Goal: Feedback & Contribution: Contribute content

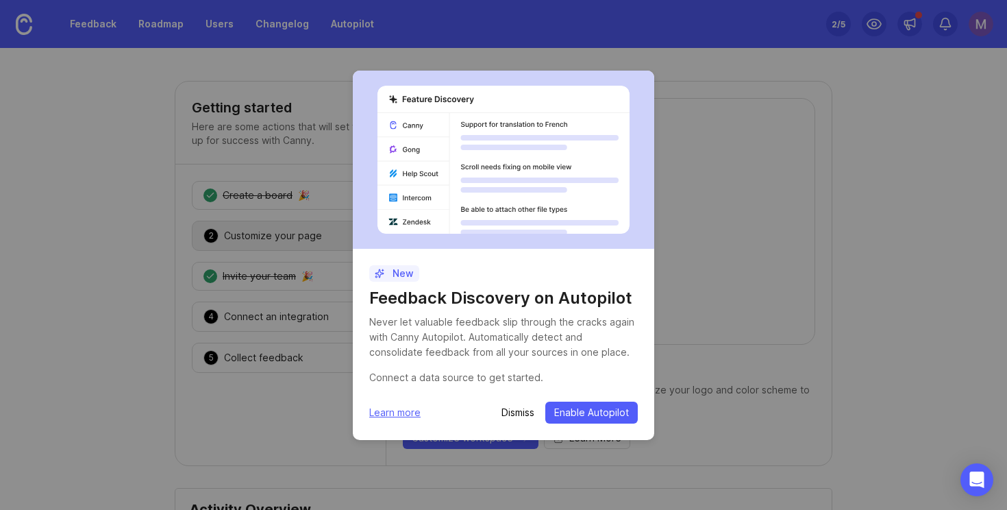
click at [522, 413] on p "Dismiss" at bounding box center [518, 413] width 33 height 14
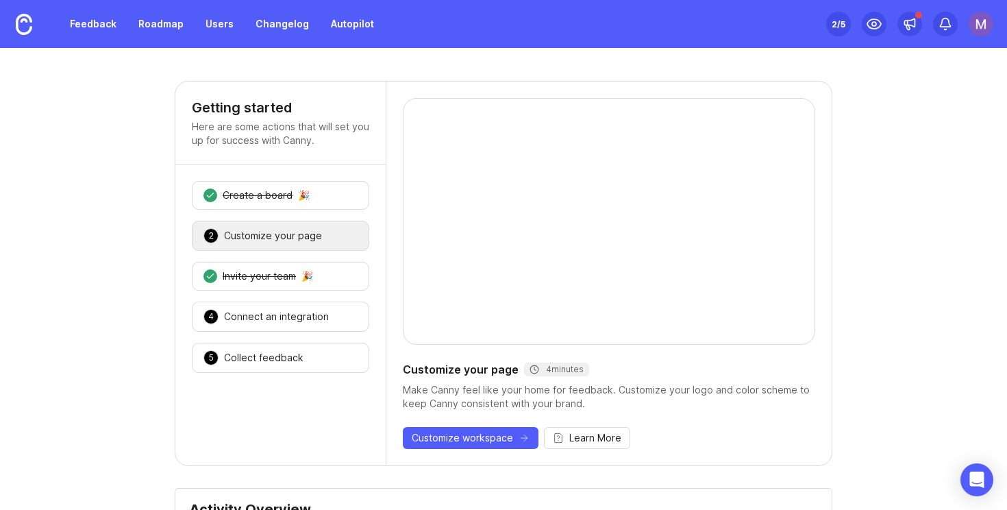
click at [315, 236] on div "Customize your page" at bounding box center [273, 236] width 98 height 14
click at [18, 31] on img at bounding box center [24, 24] width 16 height 21
click at [98, 18] on link "Feedback" at bounding box center [93, 24] width 63 height 25
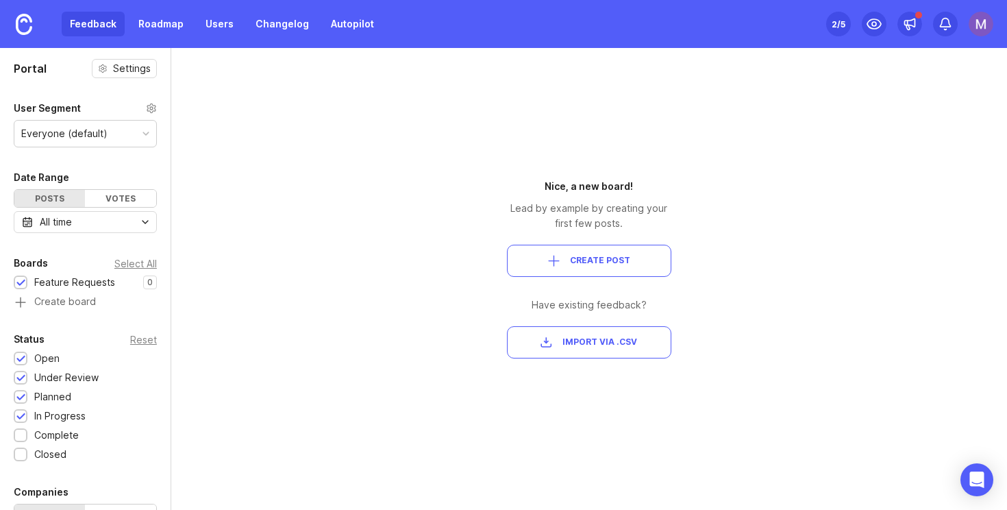
click at [121, 136] on div "Everyone (default)" at bounding box center [85, 134] width 142 height 26
click at [121, 132] on div "Everyone (default)" at bounding box center [85, 134] width 142 height 26
click at [231, 25] on link "Users" at bounding box center [219, 24] width 45 height 25
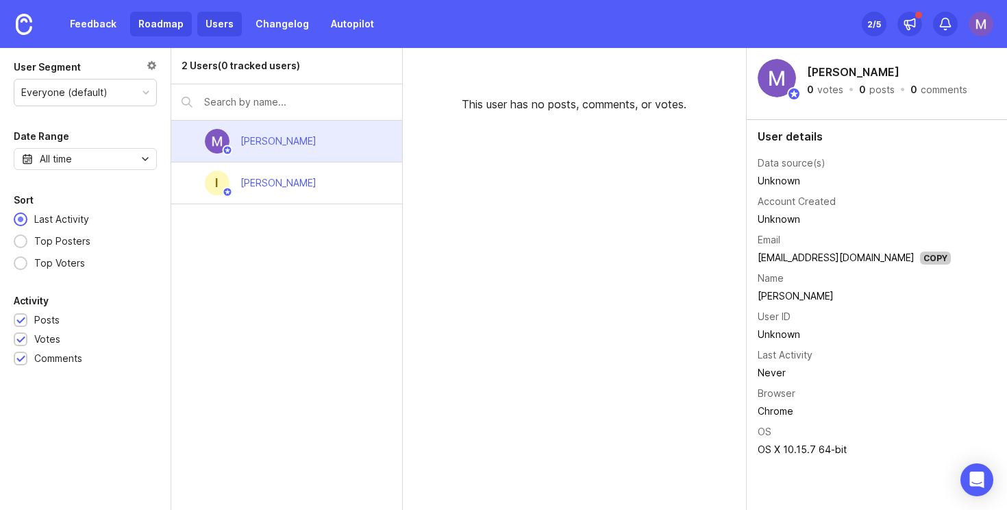
click at [171, 16] on link "Roadmap" at bounding box center [161, 24] width 62 height 25
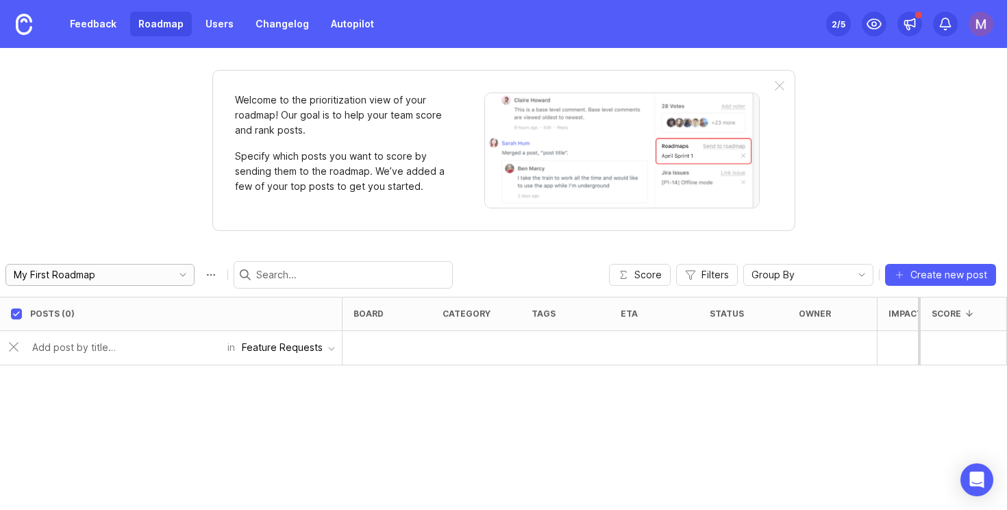
click at [104, 282] on div "My First Roadmap" at bounding box center [86, 275] width 160 height 21
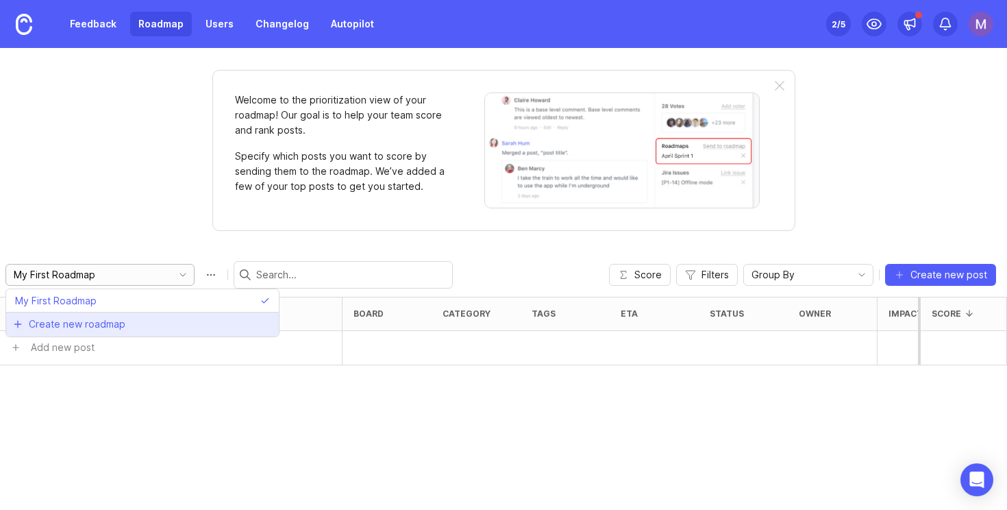
click at [102, 317] on span "Create new roadmap" at bounding box center [77, 324] width 97 height 14
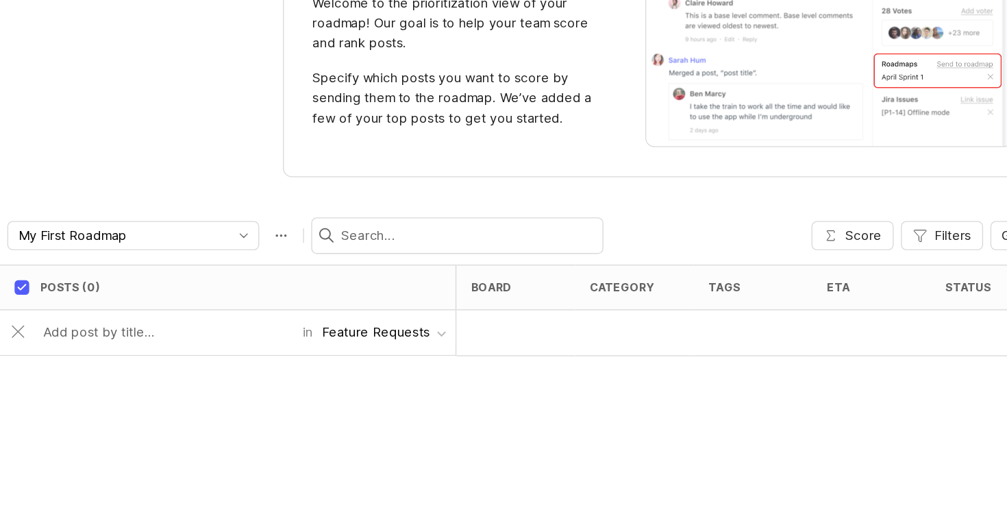
click at [259, 352] on div "Feature Requests" at bounding box center [282, 347] width 81 height 15
click at [203, 397] on div "Posts (0) board category tags eta status owner Impact Votes Effort Score in Fea…" at bounding box center [503, 403] width 1007 height 213
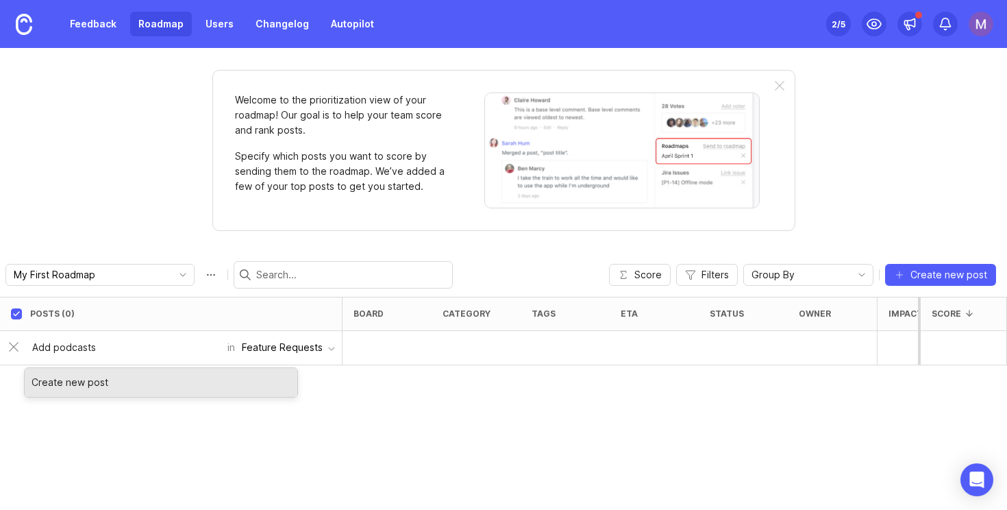
type input "Add podcasts"
click at [68, 386] on div "Create new post" at bounding box center [161, 382] width 273 height 29
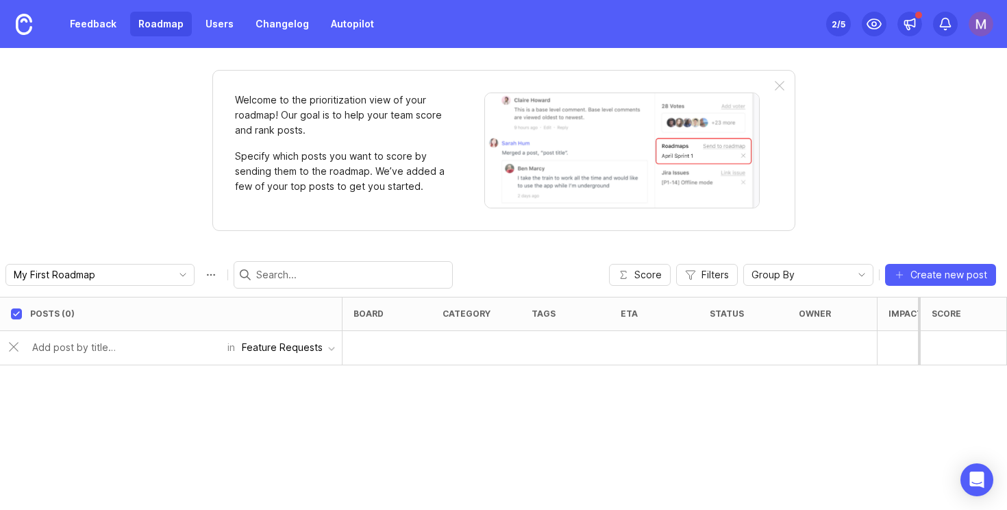
click at [303, 416] on div "Posts (0) board category tags eta status owner Impact Votes Effort Score in Fea…" at bounding box center [503, 403] width 1007 height 213
checkbox input "false"
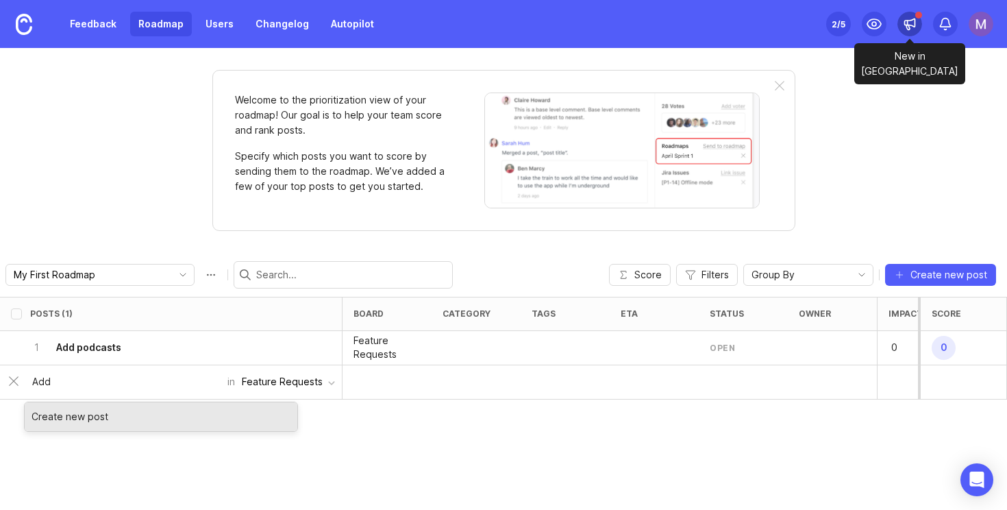
type input "Add"
click at [907, 29] on icon at bounding box center [910, 24] width 14 height 14
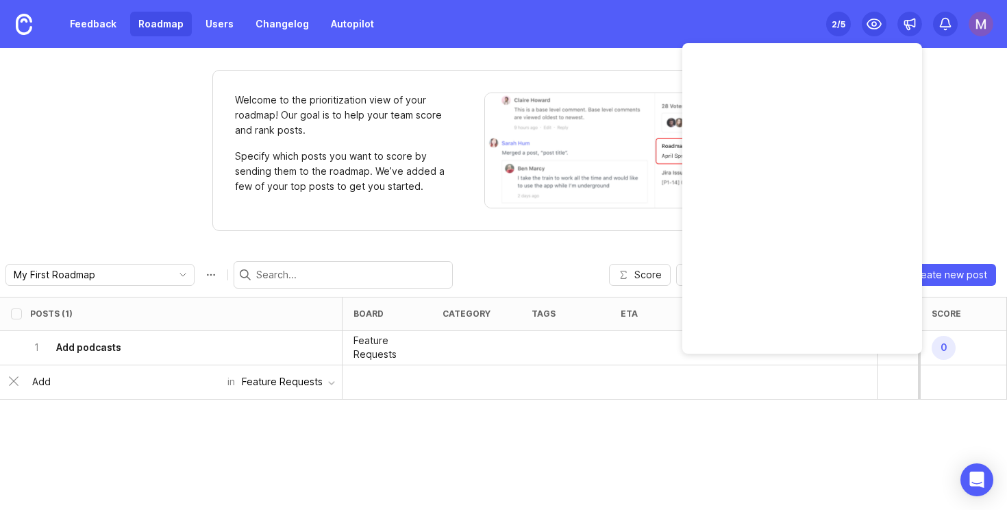
click at [932, 125] on div "Welcome to the prioritization view of your roadmap! Our goal is to help your te…" at bounding box center [503, 279] width 1007 height 462
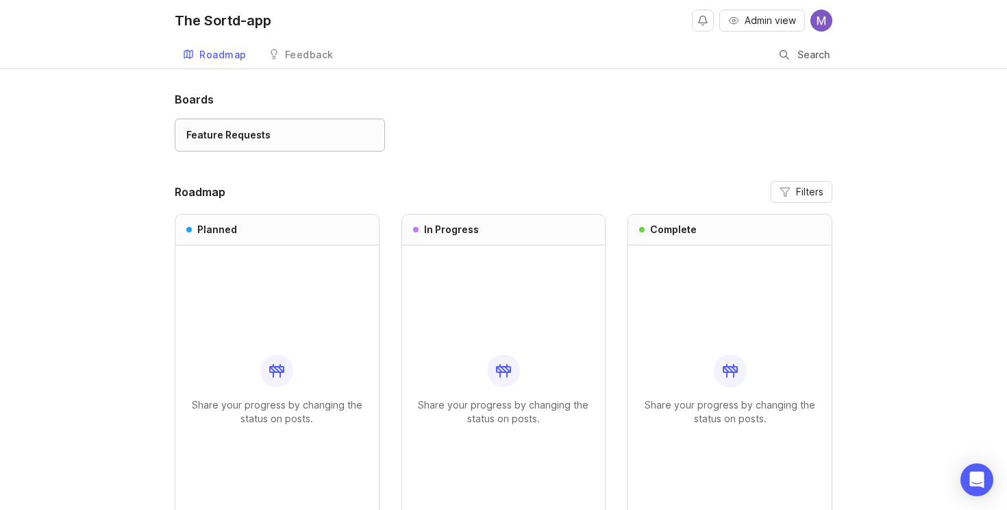
click at [262, 136] on div "Feature Requests" at bounding box center [228, 134] width 84 height 15
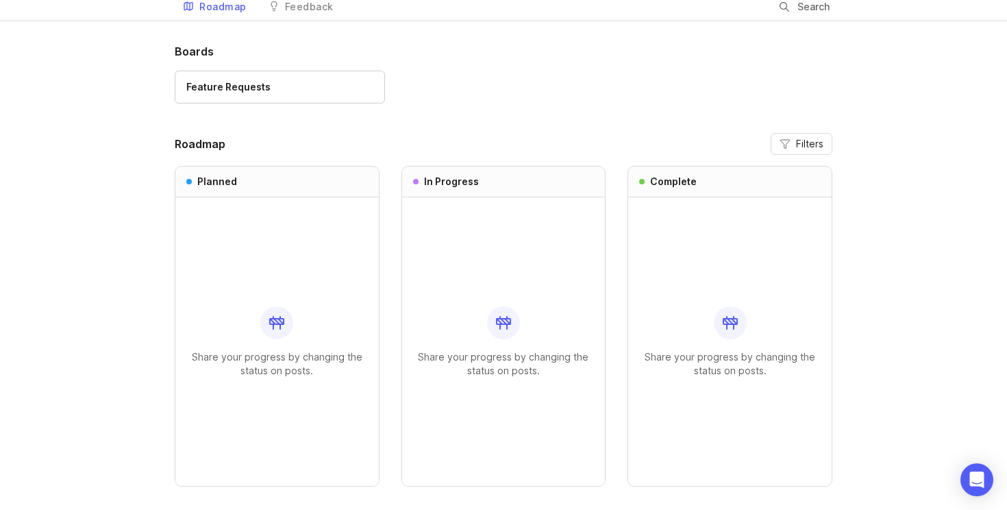
scroll to position [25, 0]
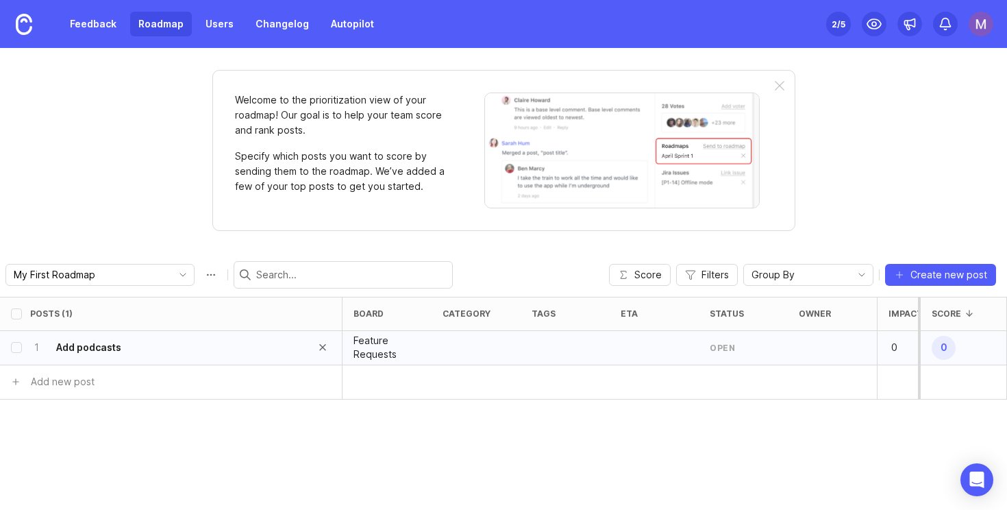
click at [199, 353] on div "1 Add podcasts" at bounding box center [166, 348] width 273 height 34
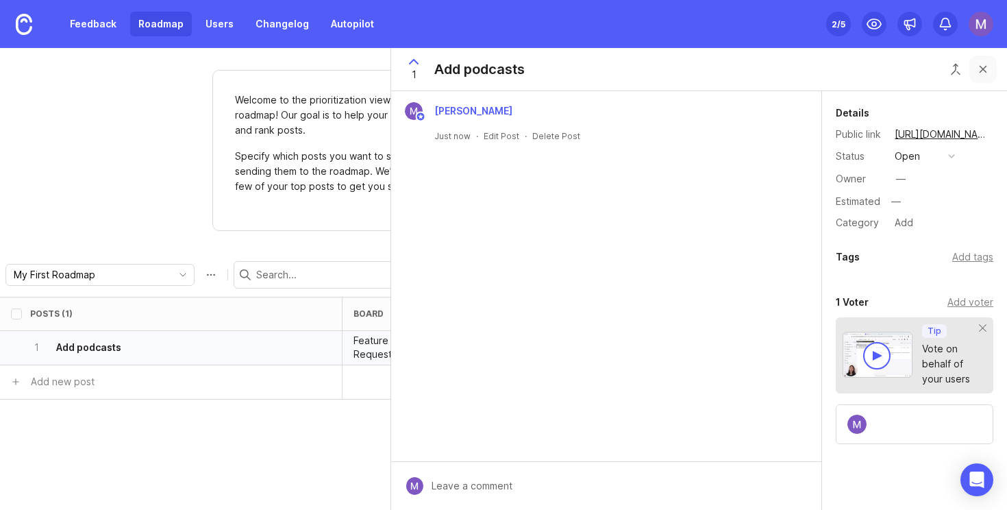
click at [984, 69] on button "Close button" at bounding box center [983, 69] width 27 height 27
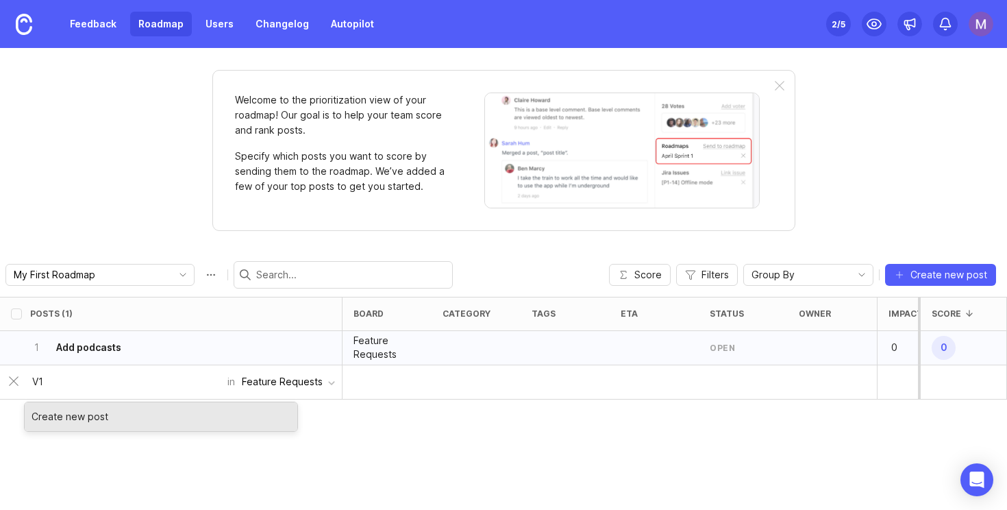
type input "V"
type input "N"
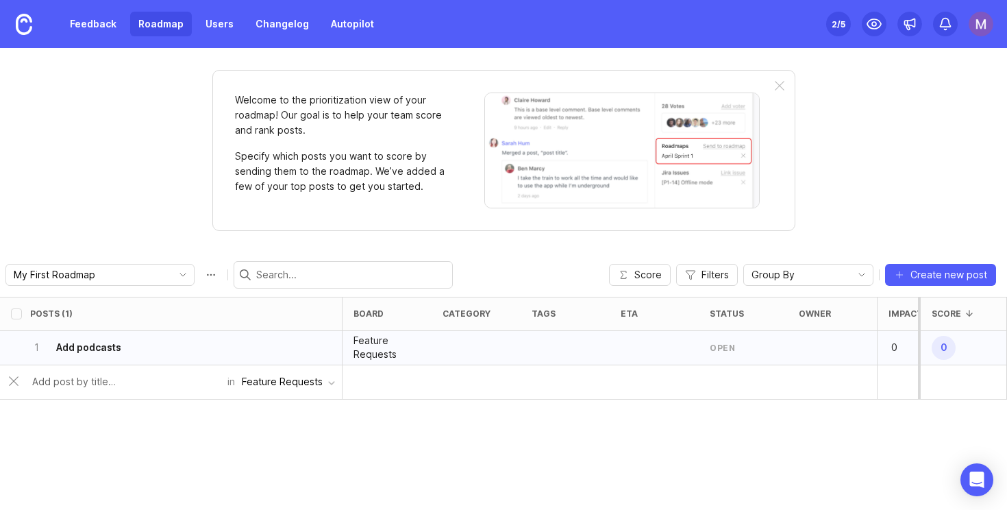
click at [276, 492] on div "Posts (1) board category tags eta status owner Impact Votes Effort Score 1 Add …" at bounding box center [503, 403] width 1007 height 213
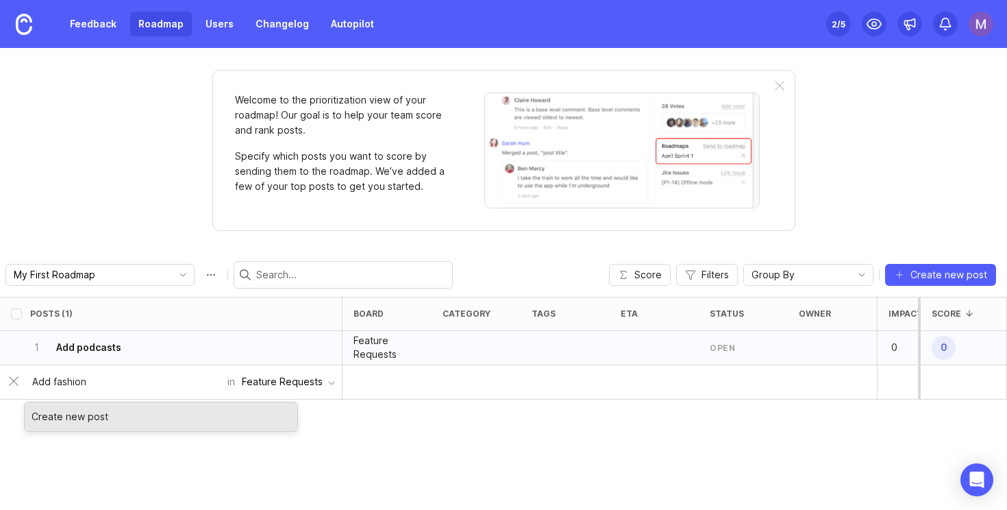
type input "Add fashion"
click at [140, 422] on div "Create new post" at bounding box center [161, 416] width 273 height 29
click at [117, 376] on input "Add fashion" at bounding box center [125, 381] width 187 height 15
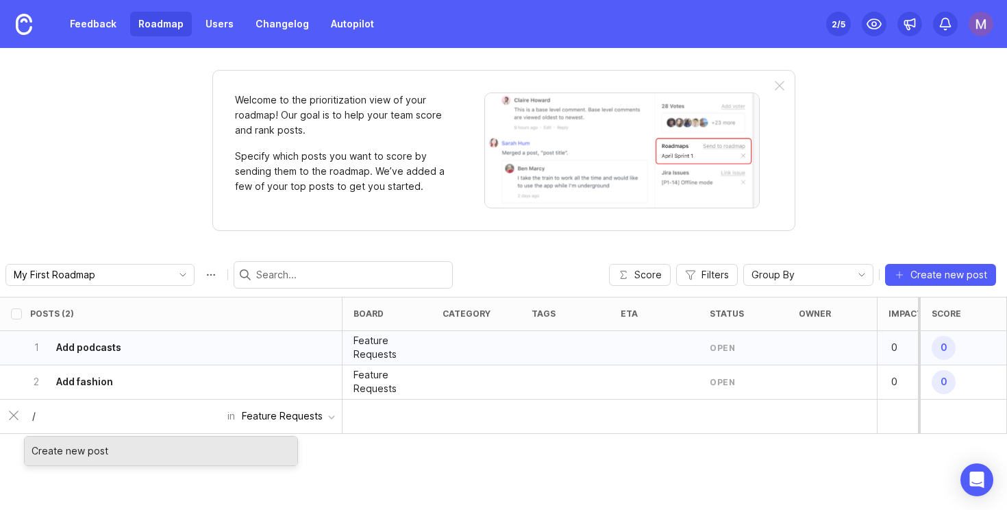
type input "/"
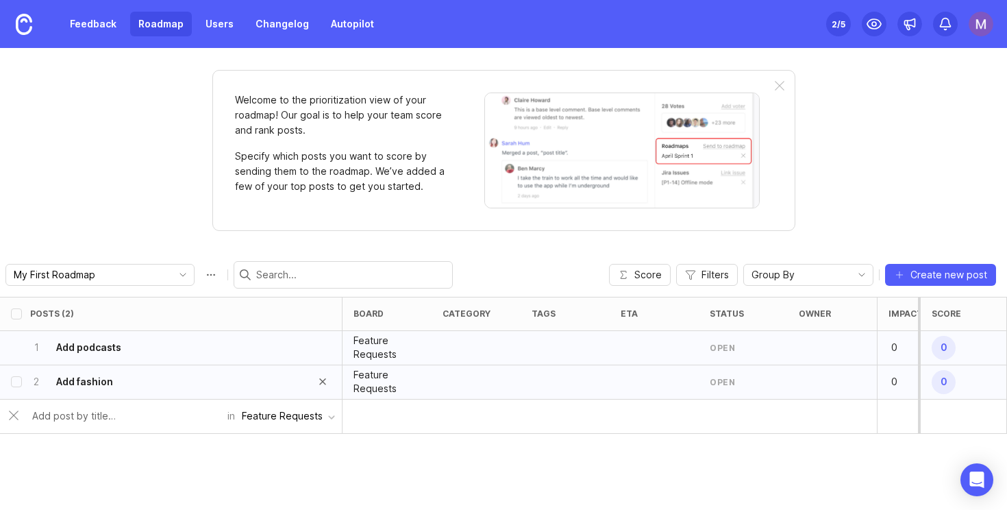
click at [117, 383] on div "2 Add fashion" at bounding box center [166, 382] width 273 height 34
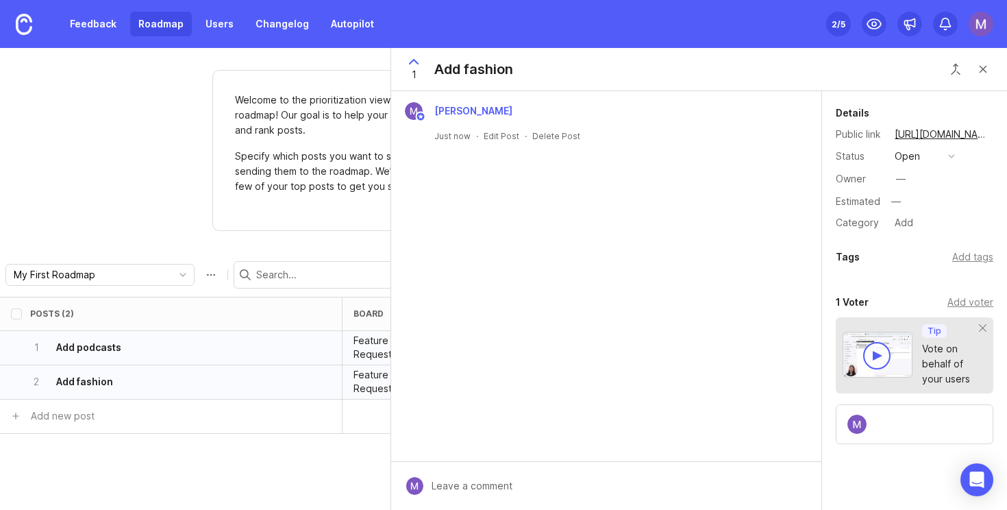
click at [527, 66] on div "1 Add fashion" at bounding box center [699, 69] width 616 height 43
click at [500, 71] on div "Add fashion" at bounding box center [473, 69] width 79 height 19
click at [511, 71] on div "Add fashion" at bounding box center [473, 69] width 79 height 19
click at [985, 66] on button "Close button" at bounding box center [983, 69] width 27 height 27
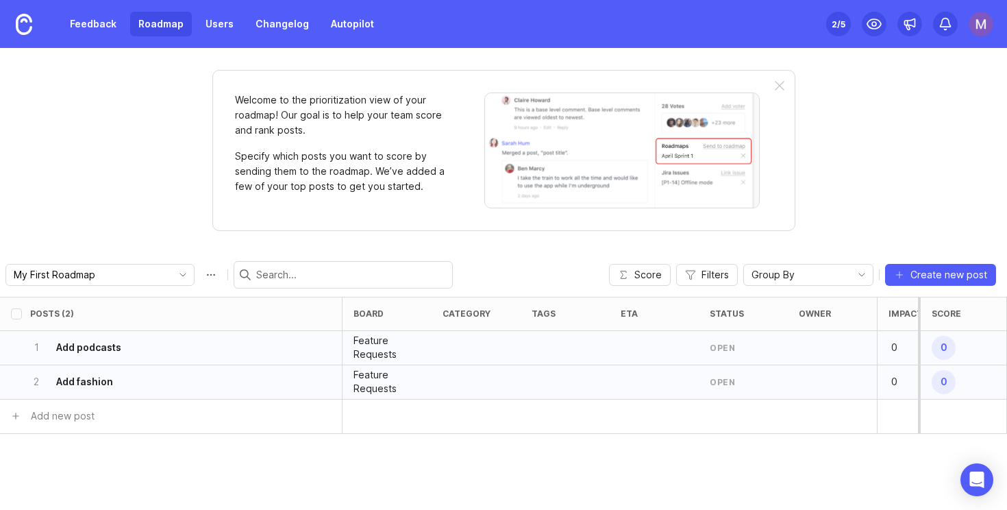
click at [781, 390] on div "open" at bounding box center [743, 382] width 89 height 34
click at [97, 384] on h6 "Add fashion" at bounding box center [84, 382] width 57 height 14
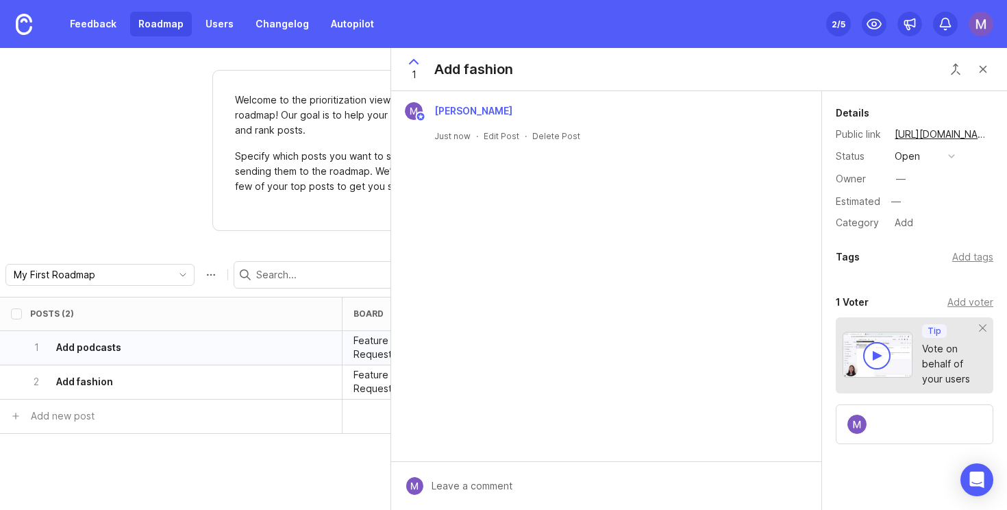
click at [508, 63] on div "Add fashion" at bounding box center [473, 69] width 79 height 19
click at [522, 67] on div "1 Add fashion" at bounding box center [699, 69] width 616 height 43
click at [493, 145] on div "[PERSON_NAME] Just now · Edit Post · Delete Post" at bounding box center [606, 122] width 430 height 62
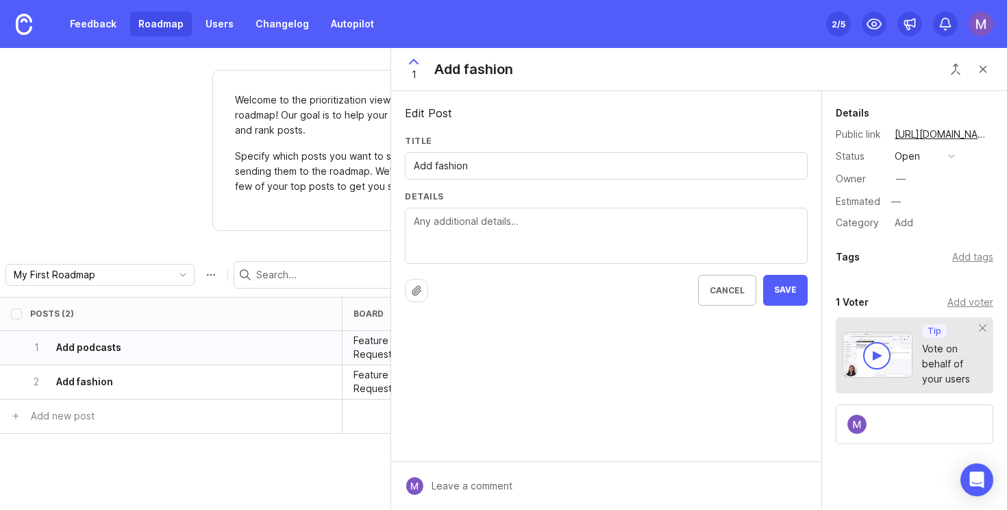
click at [492, 159] on input "Add fashion" at bounding box center [606, 165] width 385 height 15
type input "Add fashion / clothes"
click at [797, 291] on span "Save" at bounding box center [785, 290] width 23 height 12
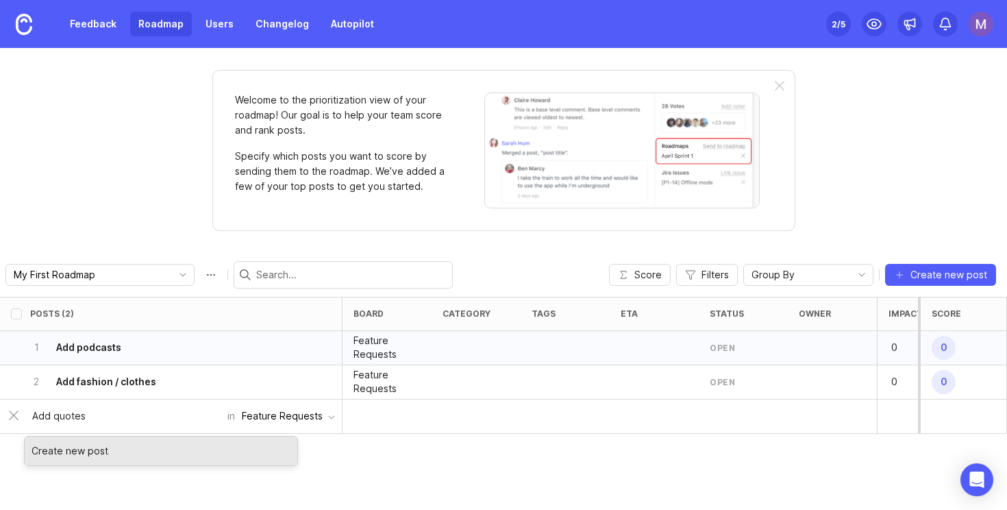
type input "Add quotes"
click at [121, 454] on div "Create new post" at bounding box center [161, 451] width 273 height 29
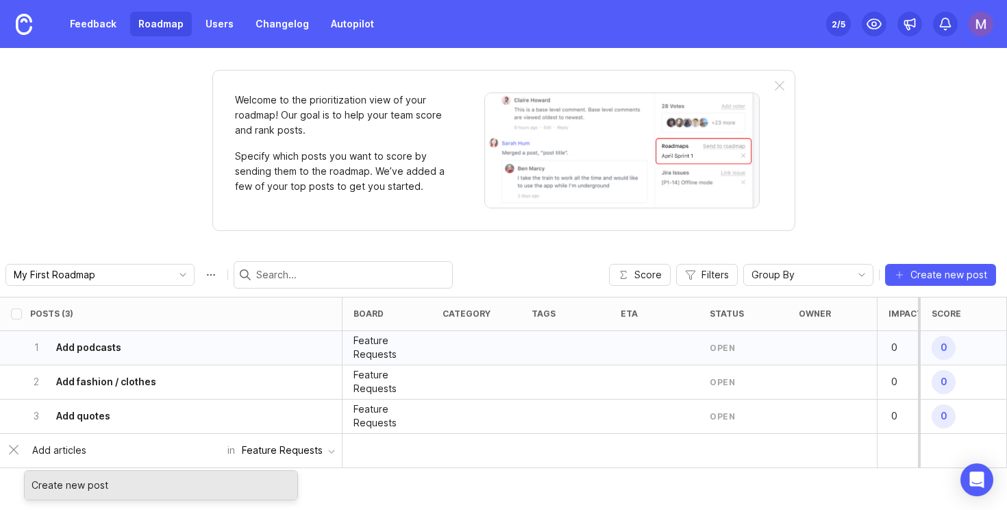
type input "Add articles"
click at [145, 492] on div "Create new post" at bounding box center [161, 485] width 273 height 29
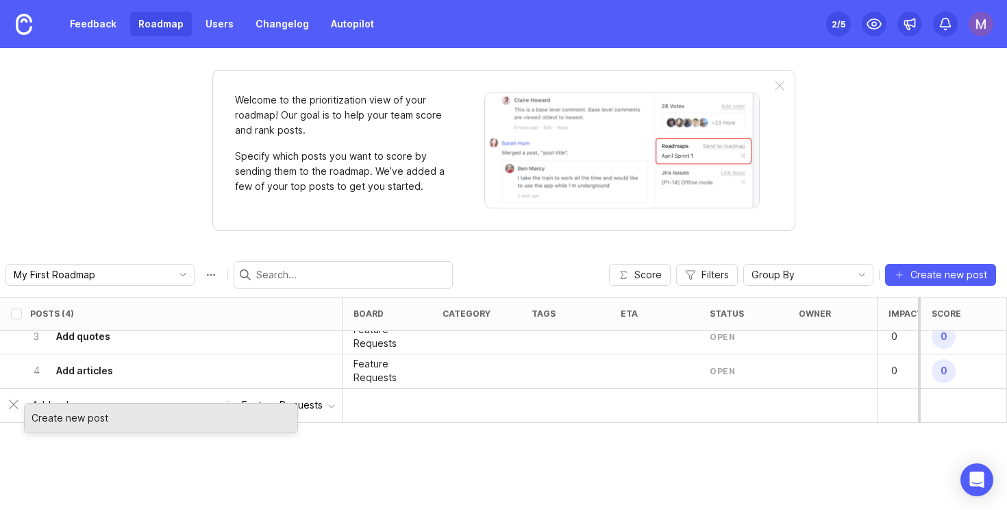
scroll to position [101, 0]
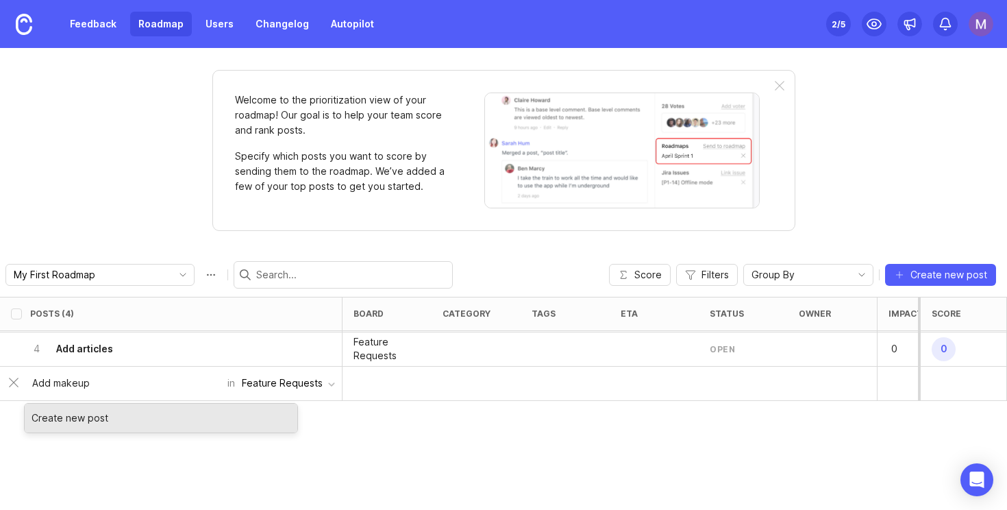
type input "Add makeup"
click at [138, 428] on div "Create new post" at bounding box center [161, 418] width 273 height 29
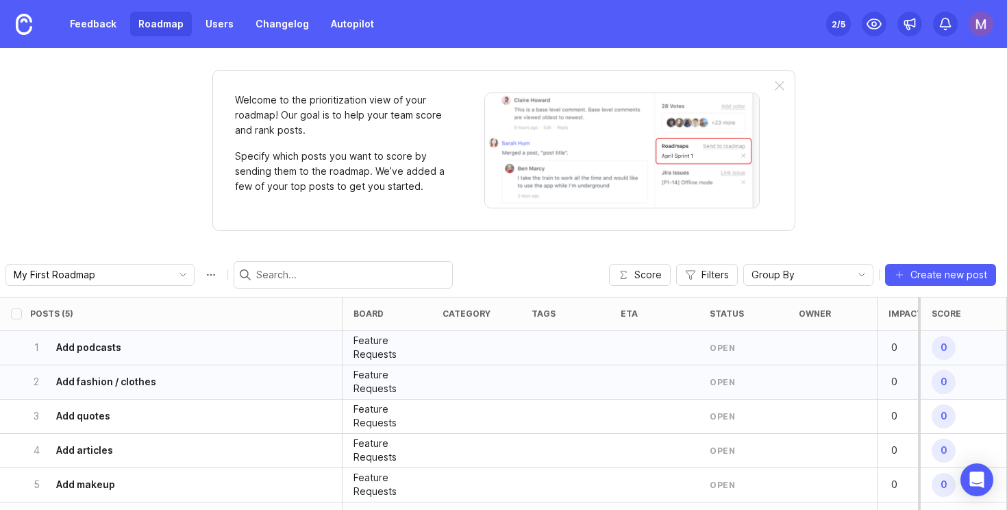
scroll to position [136, 0]
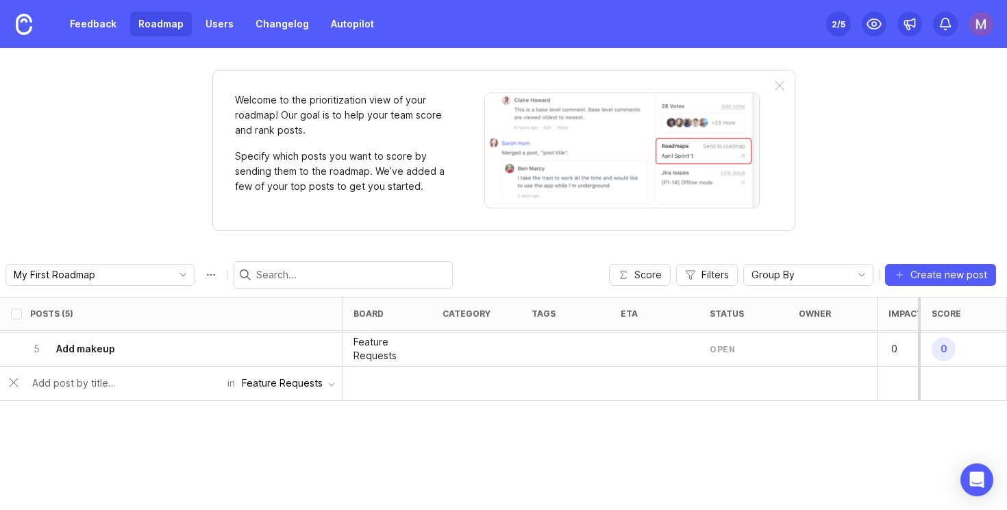
type input "C"
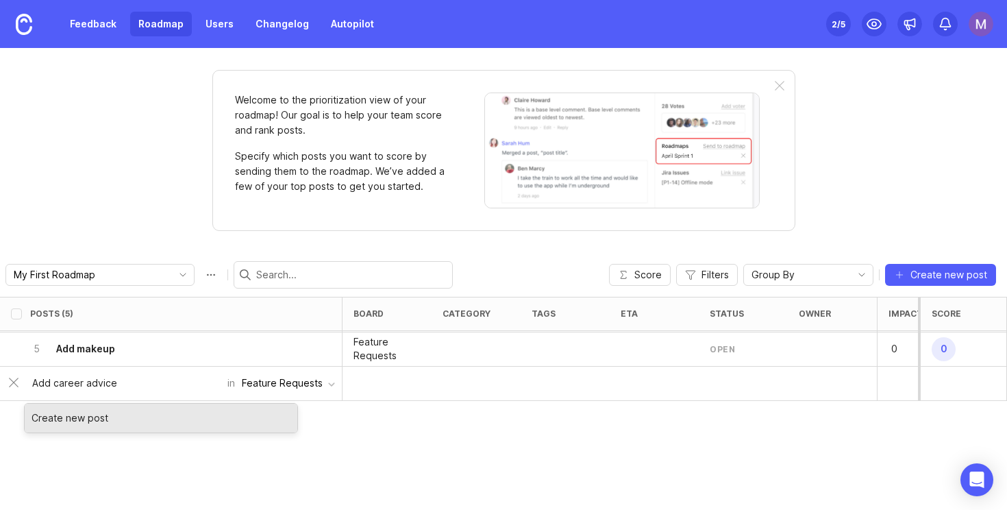
type input "Add career advice"
click at [97, 406] on div "Create new post" at bounding box center [161, 418] width 273 height 29
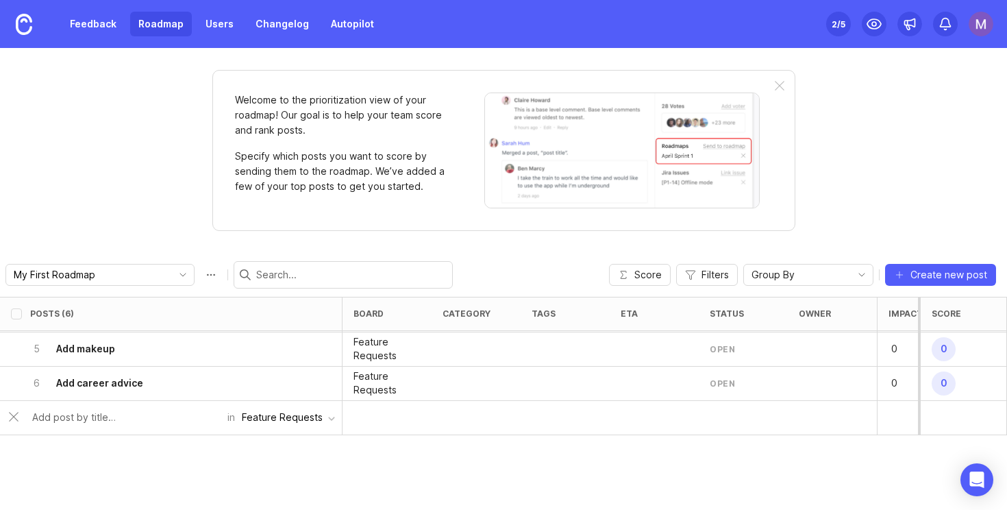
click at [116, 426] on div at bounding box center [126, 417] width 204 height 26
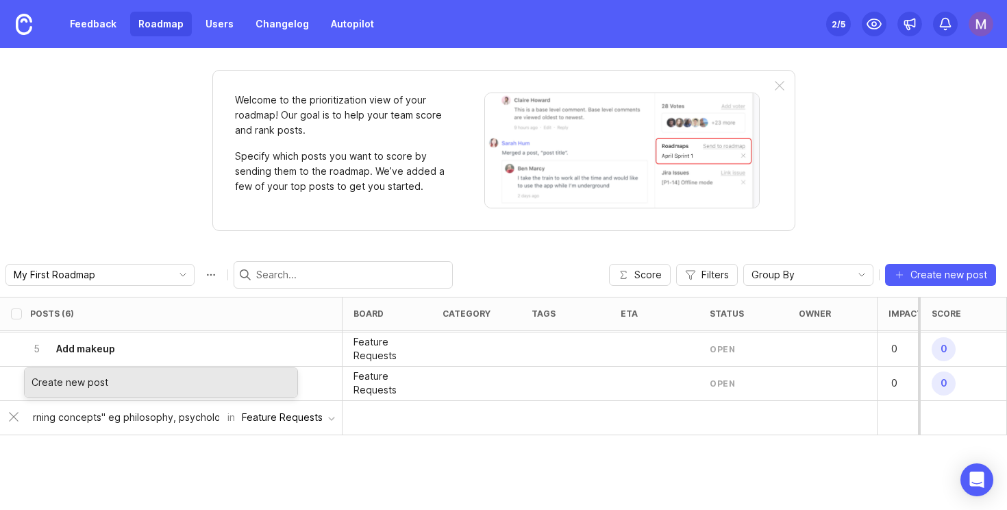
scroll to position [0, 44]
click at [114, 417] on input "Add "learning concepts" eg philosophy, psychology" at bounding box center [125, 417] width 187 height 15
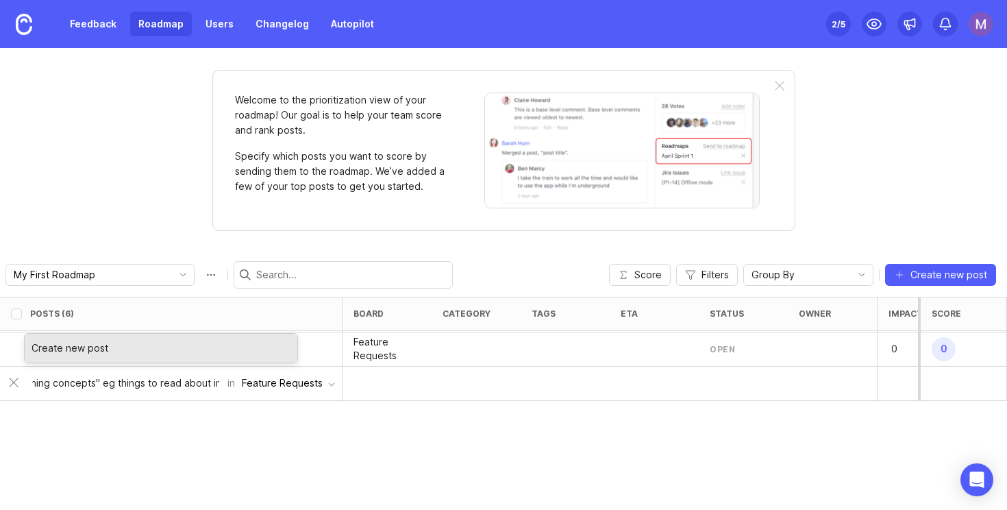
type input "Add "learning concepts" eg things to read about in philosophy, psychology"
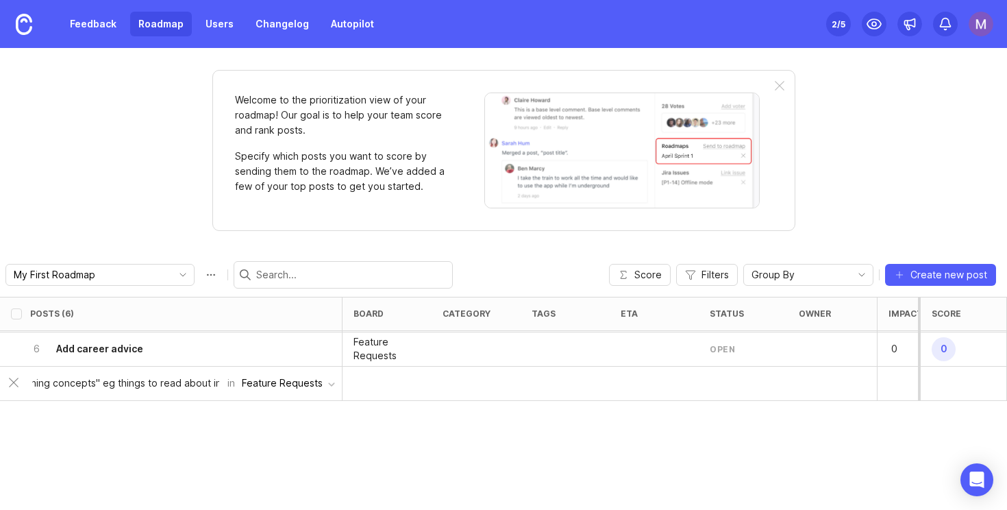
click at [208, 428] on div "Posts (6) board category tags eta status owner Impact Votes Effort Score 1 Add …" at bounding box center [503, 403] width 1007 height 213
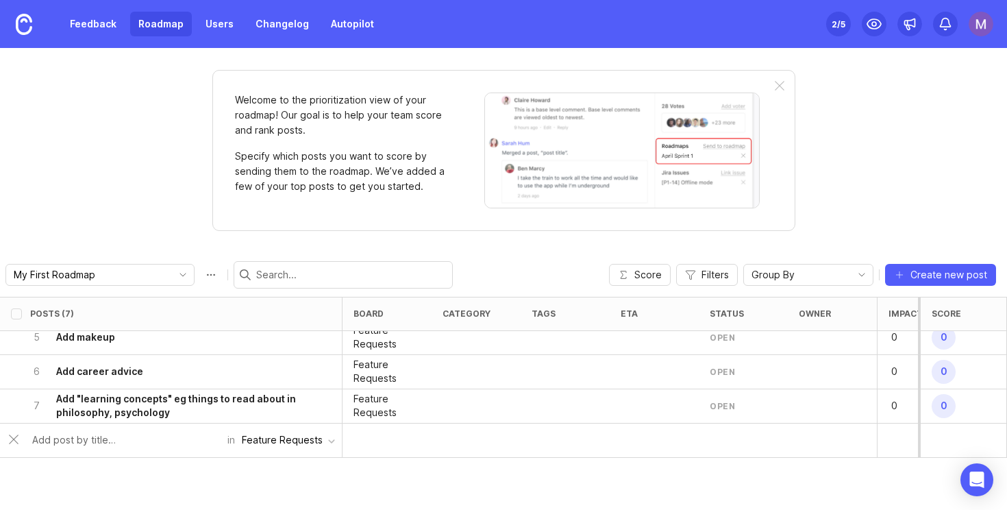
scroll to position [145, 0]
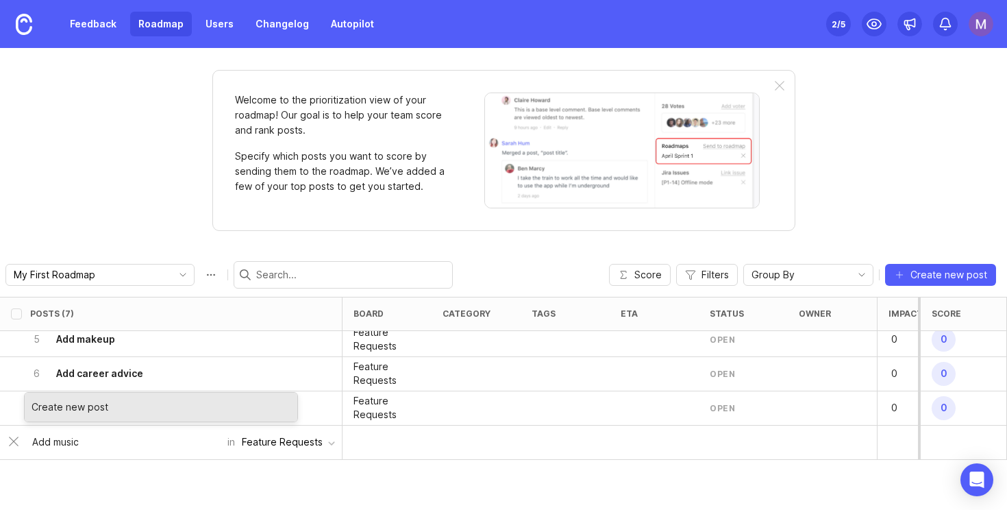
type input "Add music"
click at [309, 488] on div "Posts (7) board category tags eta status owner Impact Votes Effort Score 1 Add …" at bounding box center [503, 403] width 1007 height 213
click at [143, 448] on input "Add music" at bounding box center [125, 441] width 187 height 15
click at [153, 397] on div "Create new post" at bounding box center [161, 407] width 273 height 29
click at [89, 400] on div "Create new post" at bounding box center [161, 407] width 273 height 29
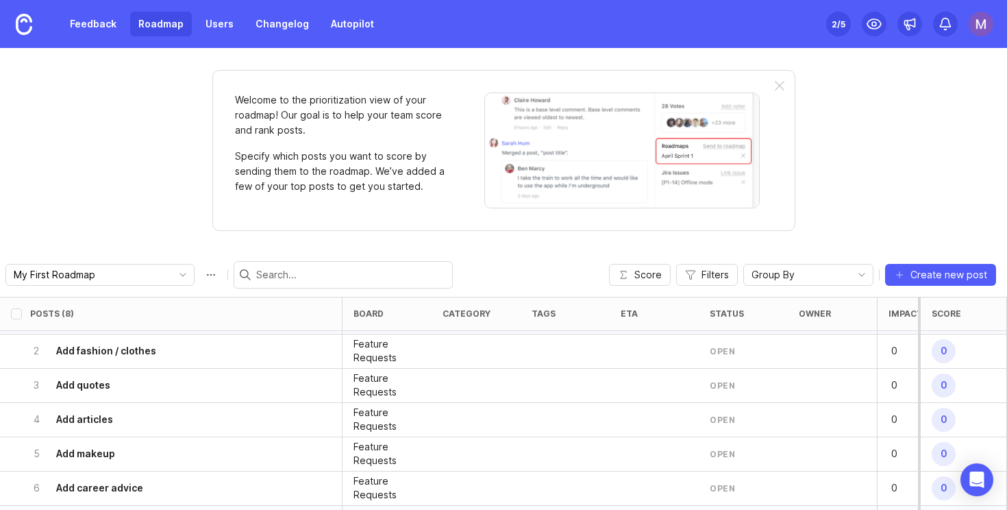
scroll to position [0, 0]
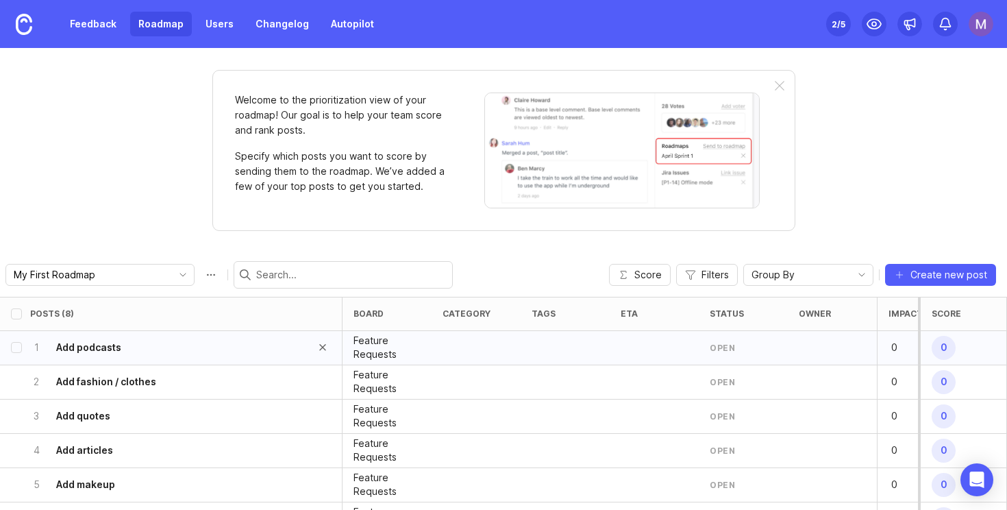
click at [198, 350] on div "1 Add podcasts" at bounding box center [166, 348] width 273 height 34
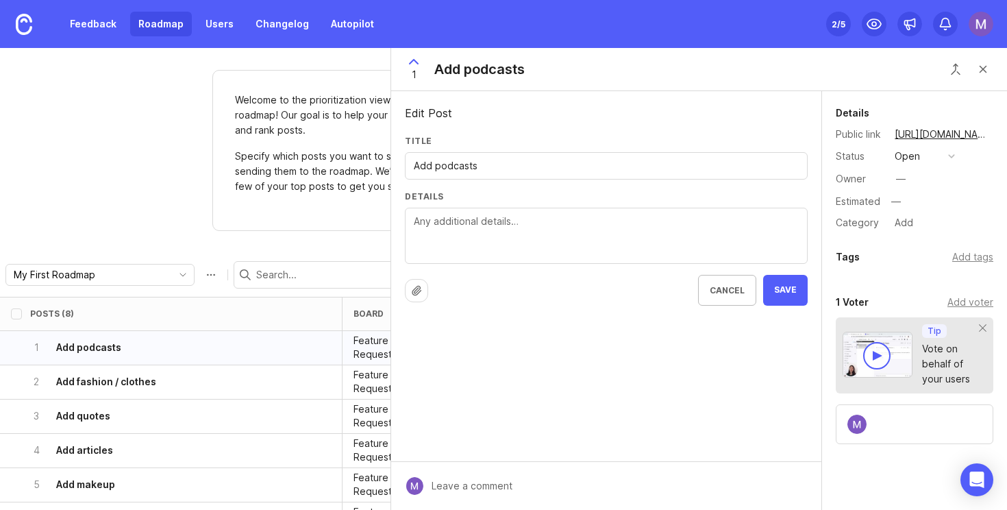
click at [504, 170] on input "Add podcasts" at bounding box center [606, 165] width 385 height 15
type input "Add podcasts category"
click at [794, 293] on span "Save" at bounding box center [785, 290] width 23 height 12
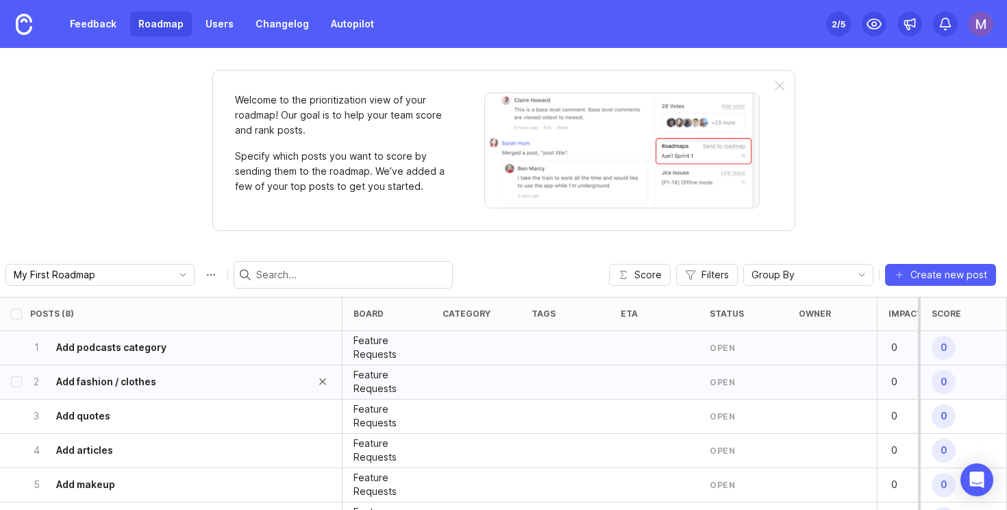
click at [183, 384] on div "2 Add fashion / clothes" at bounding box center [166, 382] width 273 height 34
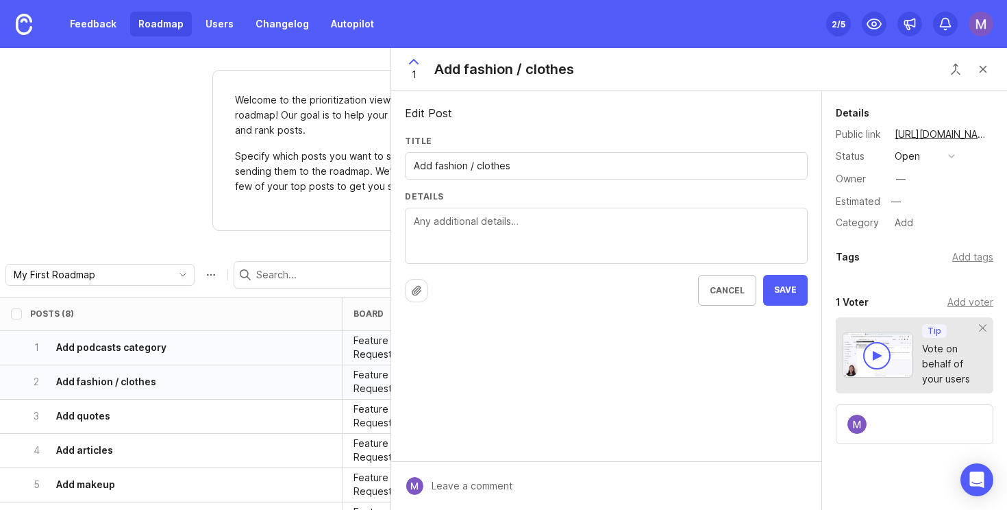
click at [530, 162] on input "Add fashion / clothes" at bounding box center [606, 165] width 385 height 15
type input "Add fashion / clothes category"
click at [773, 291] on button "Save" at bounding box center [785, 290] width 45 height 31
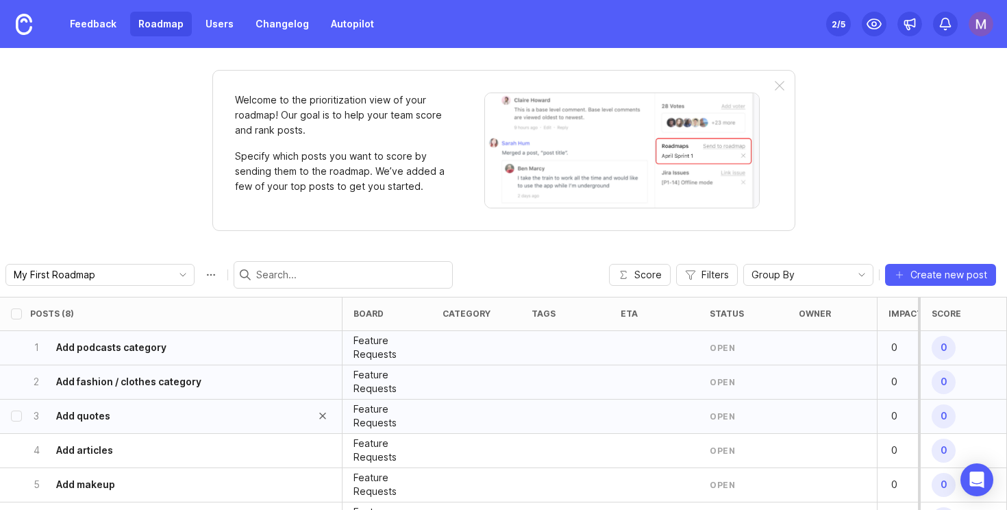
click at [114, 406] on div "3 Add quotes" at bounding box center [166, 417] width 273 height 34
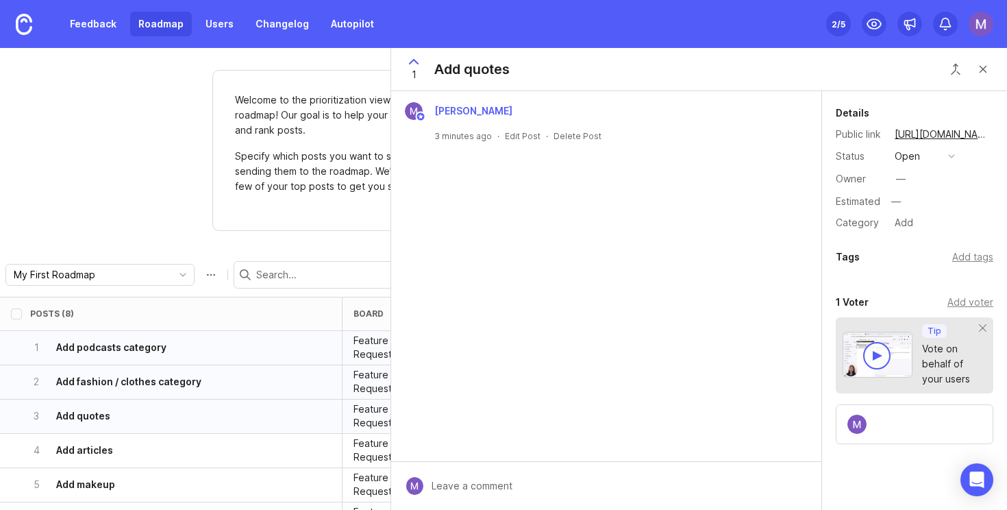
click at [565, 65] on div "1 Add quotes" at bounding box center [699, 69] width 616 height 43
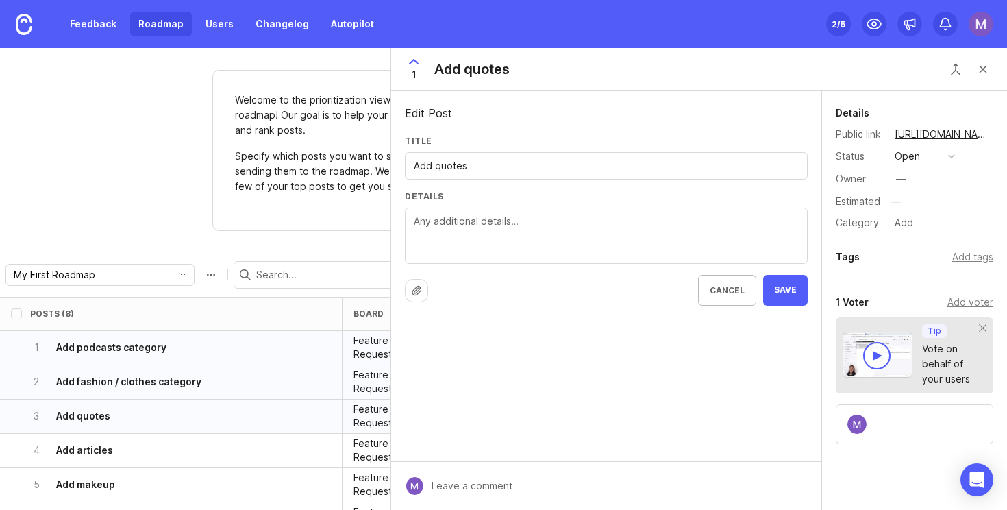
click at [489, 162] on input "Add quotes" at bounding box center [606, 165] width 385 height 15
type input "Add quotes category"
click at [789, 297] on button "Save" at bounding box center [785, 290] width 45 height 31
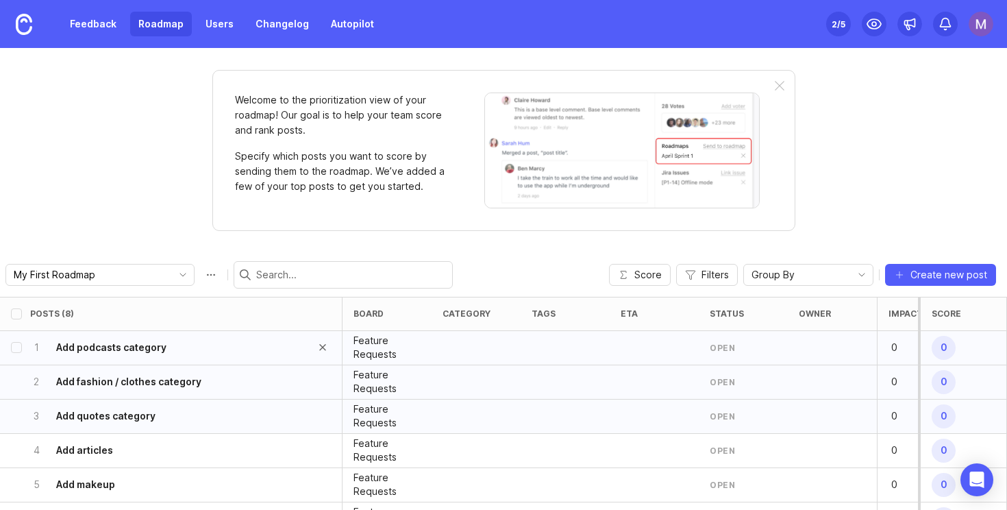
click at [176, 351] on div "1 Add podcasts category" at bounding box center [166, 348] width 273 height 34
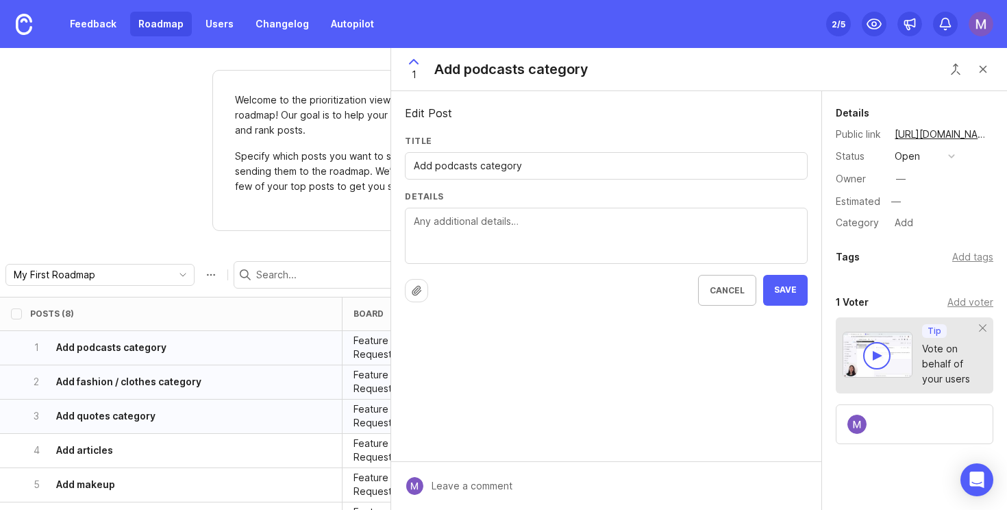
click at [457, 232] on textarea "Details" at bounding box center [606, 236] width 385 height 45
type textarea "Sortd will extract podcasts from the links you send in"
click at [785, 287] on span "Save" at bounding box center [785, 290] width 23 height 12
click at [539, 227] on textarea "Sortd will extract podcasts from the links you send in" at bounding box center [606, 236] width 385 height 45
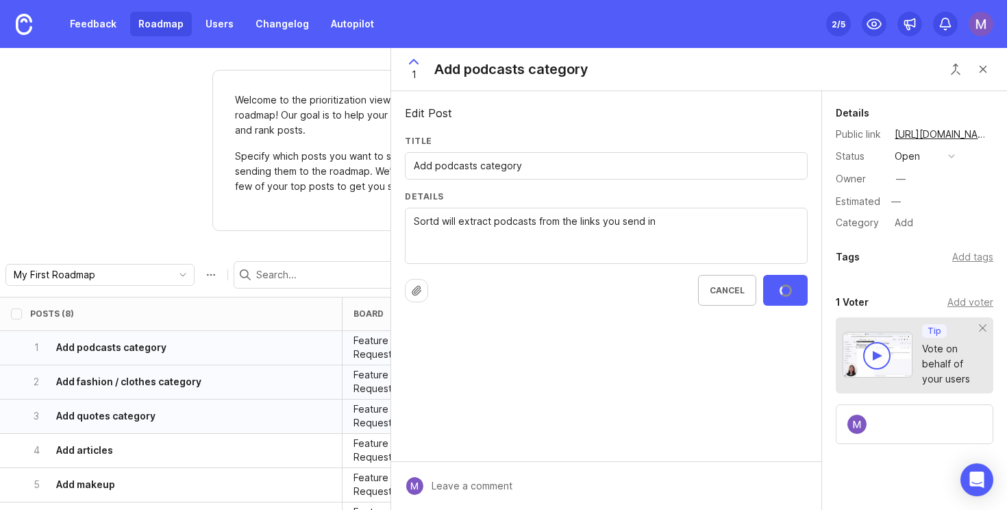
click at [539, 227] on textarea "Sortd will extract podcasts from the links you send in" at bounding box center [606, 236] width 385 height 45
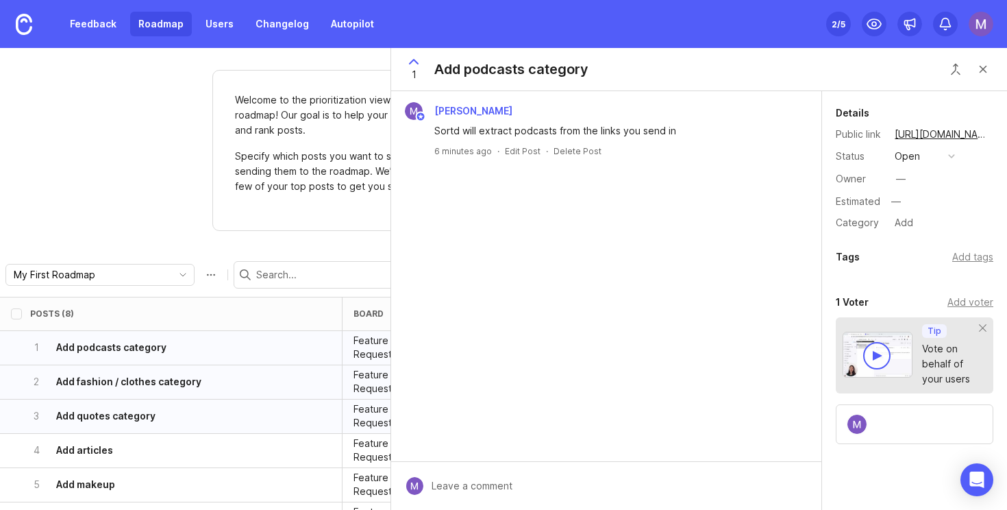
click at [274, 229] on div "Welcome to the prioritization view of your roadmap! Our goal is to help your te…" at bounding box center [503, 150] width 583 height 161
click at [262, 248] on div "Welcome to the prioritization view of your roadmap! Our goal is to help your te…" at bounding box center [503, 279] width 1007 height 462
click at [184, 373] on div "2 Add fashion / clothes category" at bounding box center [166, 382] width 273 height 34
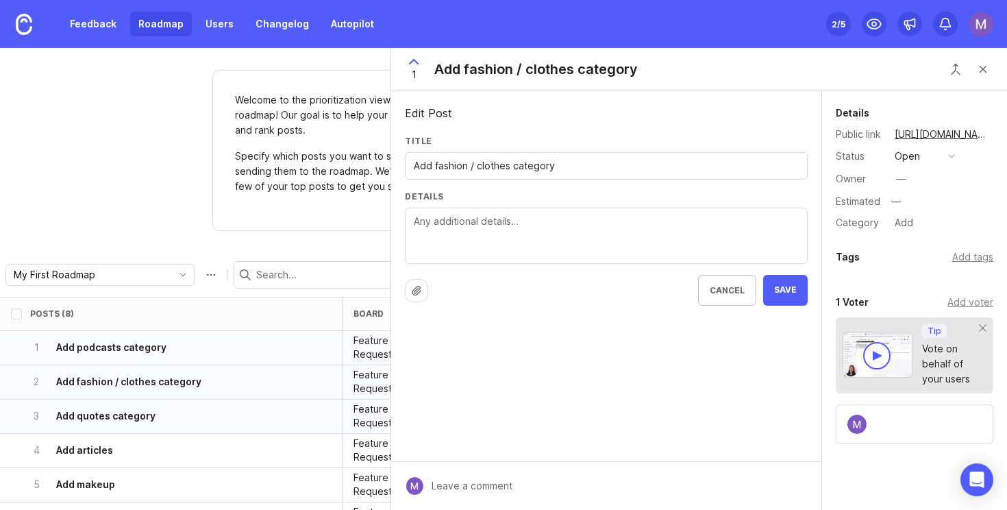
click at [484, 222] on textarea "Details" at bounding box center [606, 236] width 385 height 45
paste textarea "Sortd will extract podcasts from the links you send in"
click at [511, 225] on textarea "Sortd will extract podcasts from the links you send in" at bounding box center [606, 236] width 385 height 45
type textarea "Sortd will extract fashion / clothes to buy from the links you send in"
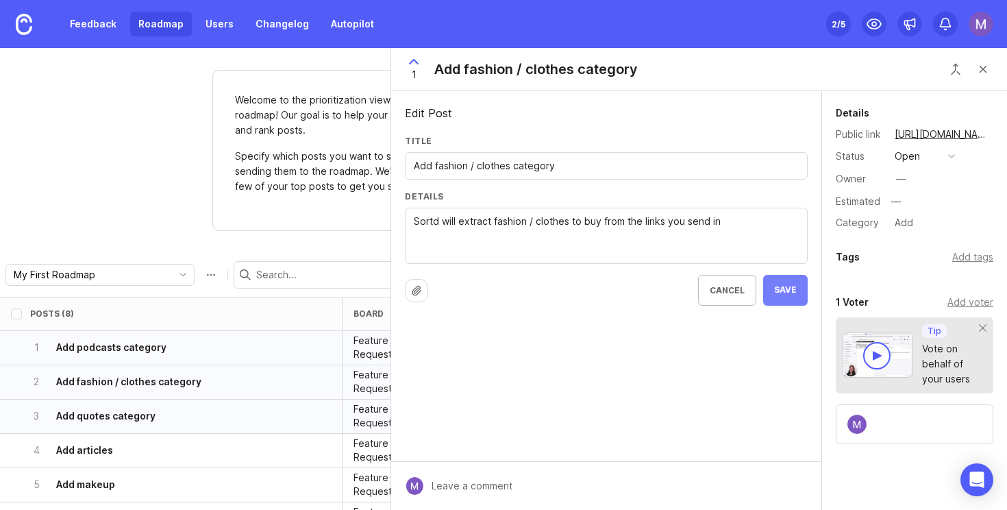
click at [798, 293] on button "Save" at bounding box center [785, 290] width 45 height 31
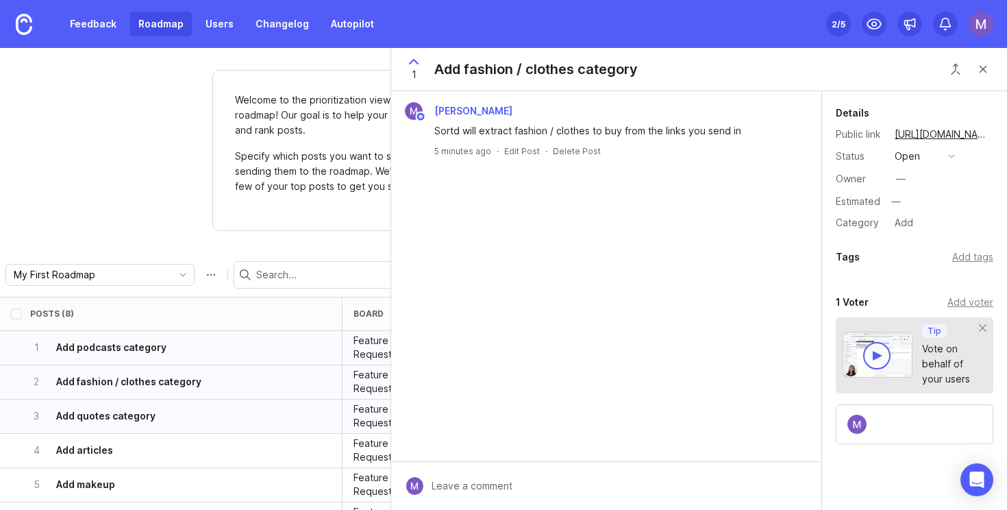
click at [163, 398] on div "2 Add fashion / clothes category" at bounding box center [171, 382] width 343 height 34
click at [134, 421] on h6 "Add quotes category" at bounding box center [105, 416] width 99 height 14
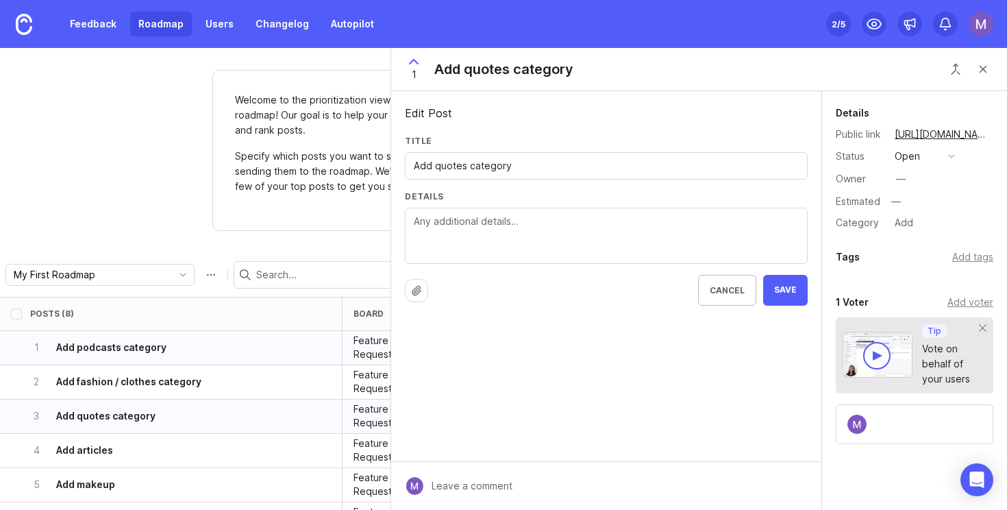
click at [487, 219] on textarea "Details" at bounding box center [606, 236] width 385 height 45
paste textarea "Sortd will extract podcasts from the links you send in"
click at [511, 221] on textarea "Sortd will extract podcasts from the links you send in" at bounding box center [606, 236] width 385 height 45
type textarea "Sortd will extract quotes from the links you send in"
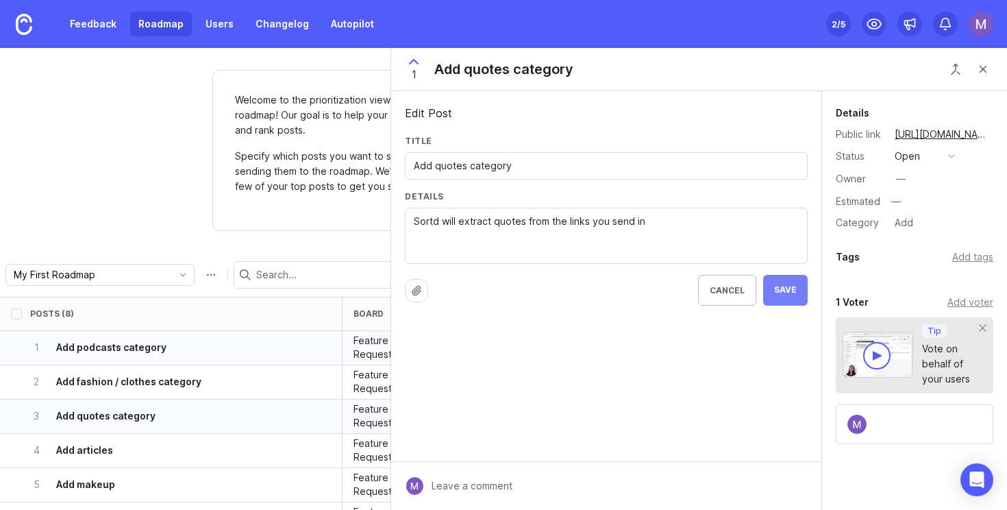
click at [776, 283] on button "Save" at bounding box center [785, 290] width 45 height 31
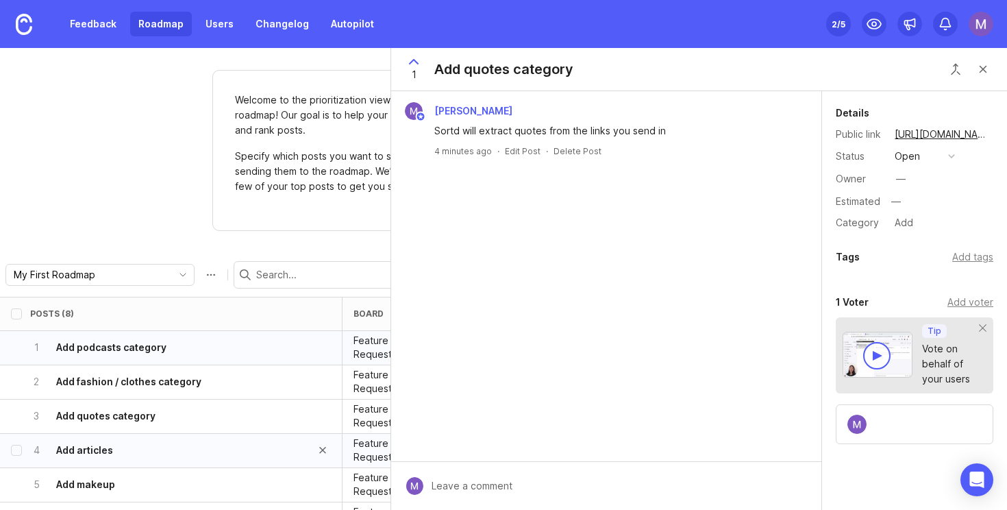
click at [171, 445] on div "4 Add articles" at bounding box center [166, 451] width 273 height 34
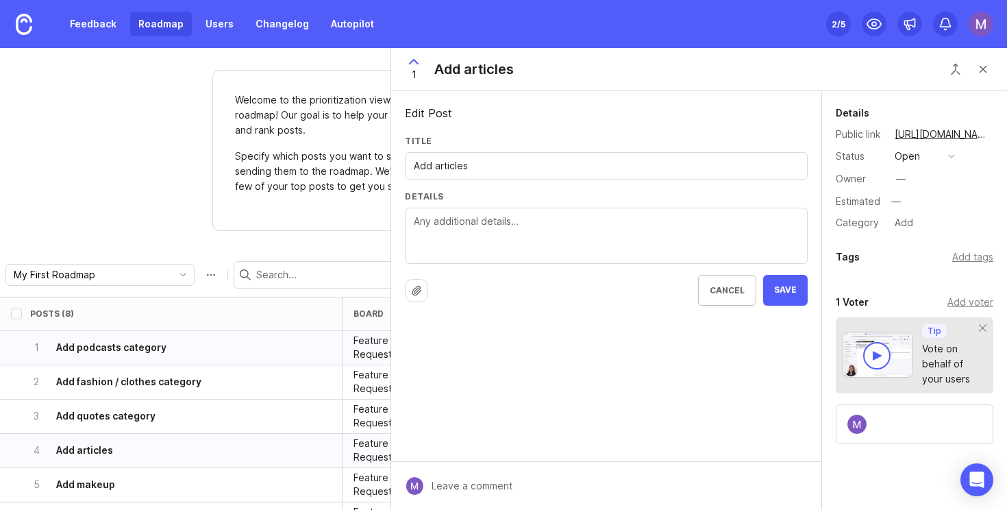
click at [466, 232] on textarea "Details" at bounding box center [606, 236] width 385 height 45
type textarea "A"
paste textarea "Sortd will extract podcasts from the links you send in"
click at [517, 219] on textarea "Sortd will extract podcasts from the links you send in" at bounding box center [606, 236] width 385 height 45
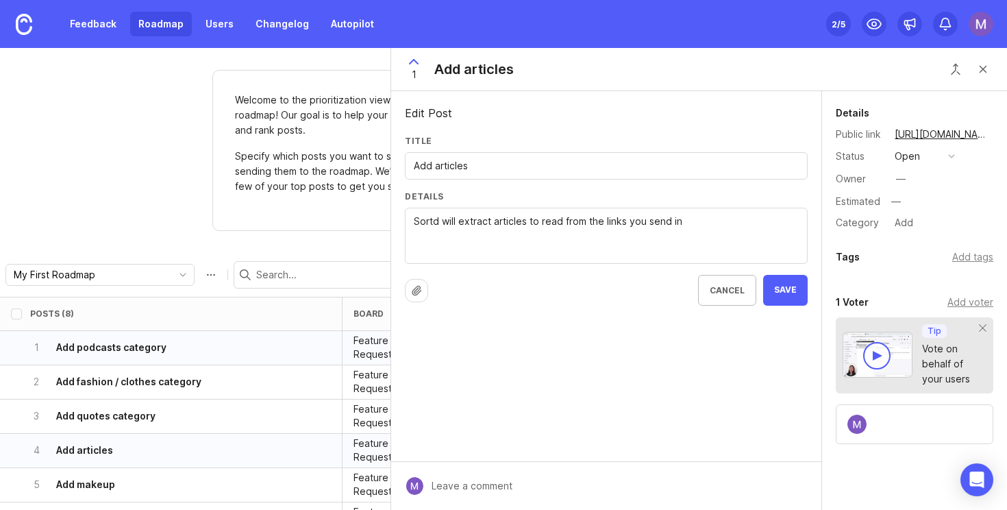
type textarea "Sortd will extract articles to read from the links you send in"
click at [476, 169] on input "Add articles" at bounding box center [606, 165] width 385 height 15
click at [469, 165] on input "Add articles category" at bounding box center [606, 165] width 385 height 15
type input "Add article category"
click at [775, 282] on button "Save" at bounding box center [785, 290] width 45 height 31
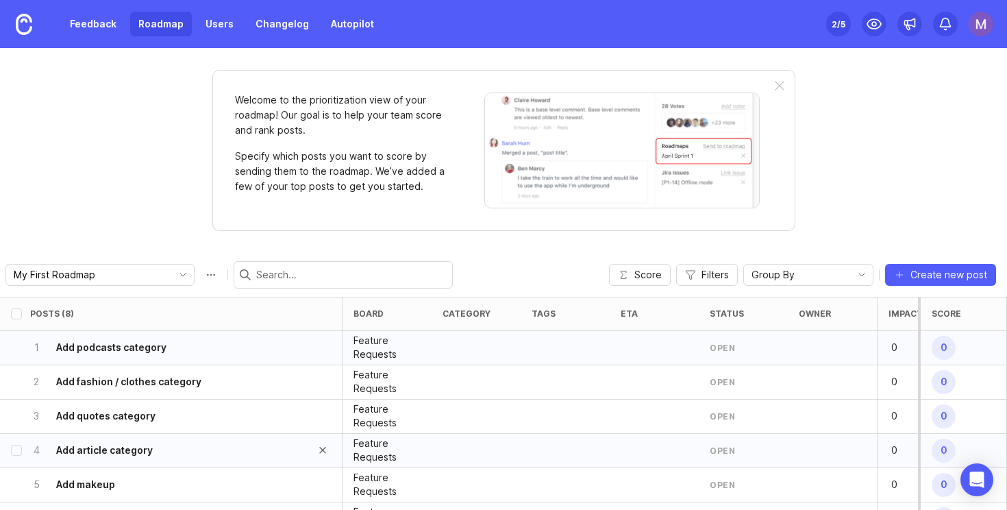
click at [194, 464] on div "4 Add article category" at bounding box center [166, 451] width 273 height 34
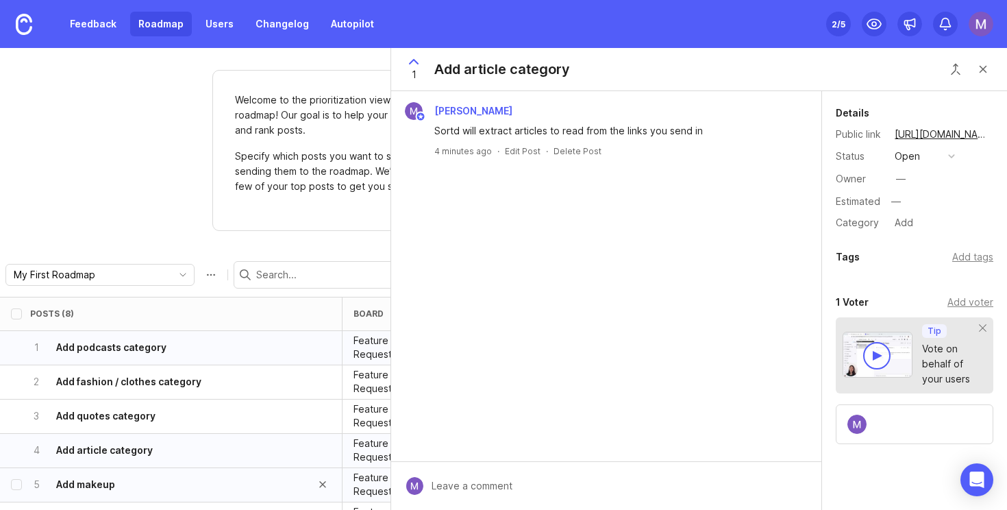
scroll to position [53, 0]
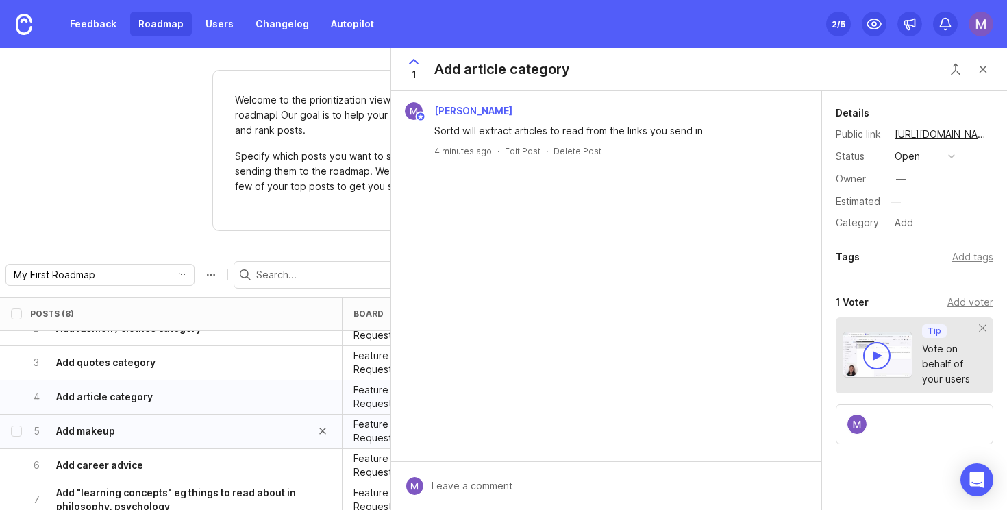
click at [199, 425] on div "5 Add makeup" at bounding box center [166, 432] width 273 height 34
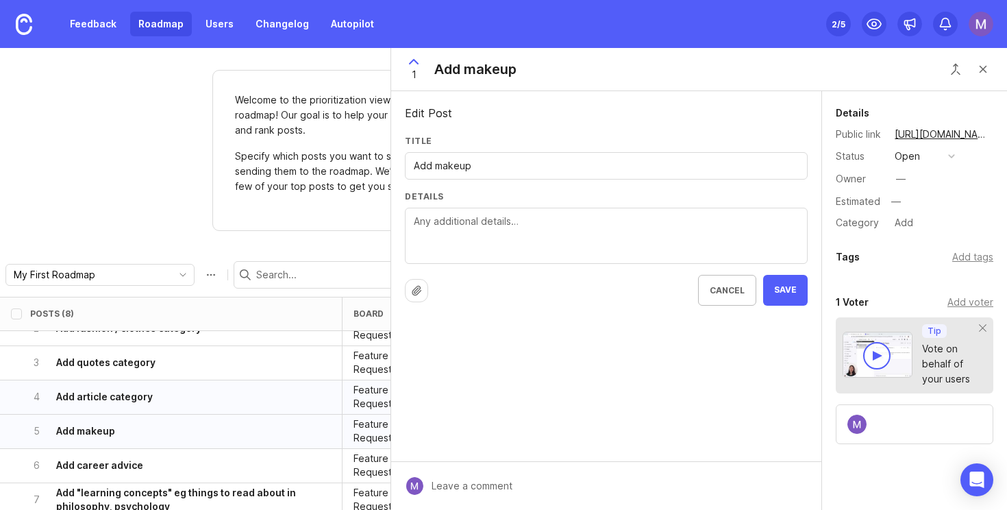
click at [480, 174] on div "Add makeup" at bounding box center [606, 165] width 403 height 27
type input "Add makeup category"
click at [499, 215] on textarea "Details" at bounding box center [606, 236] width 385 height 45
type textarea "S"
paste textarea "Sortd will extract podcasts from the links you send in"
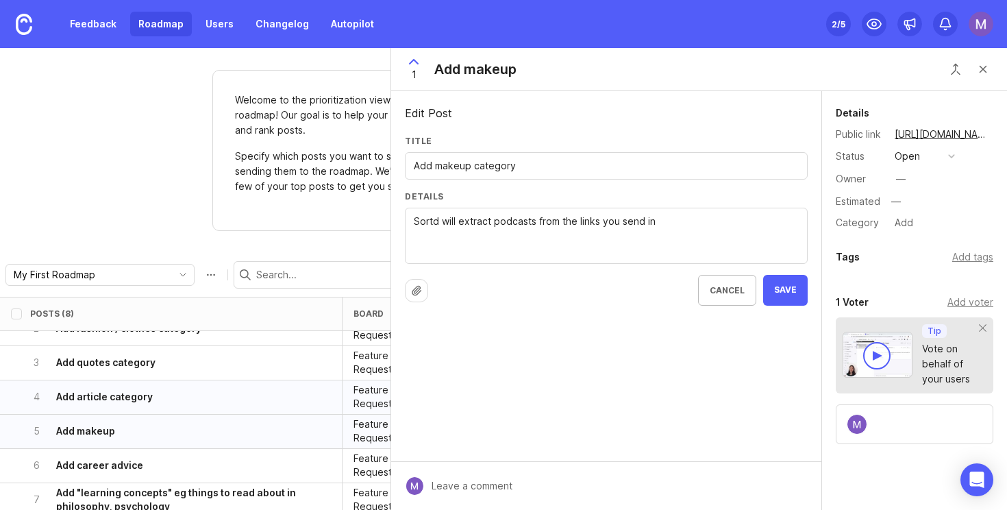
click at [522, 215] on textarea "Sortd will extract podcasts from the links you send in" at bounding box center [606, 236] width 385 height 45
type textarea "Sortd will extract makeup products from the links you send in"
click at [797, 299] on button "Save" at bounding box center [785, 290] width 45 height 31
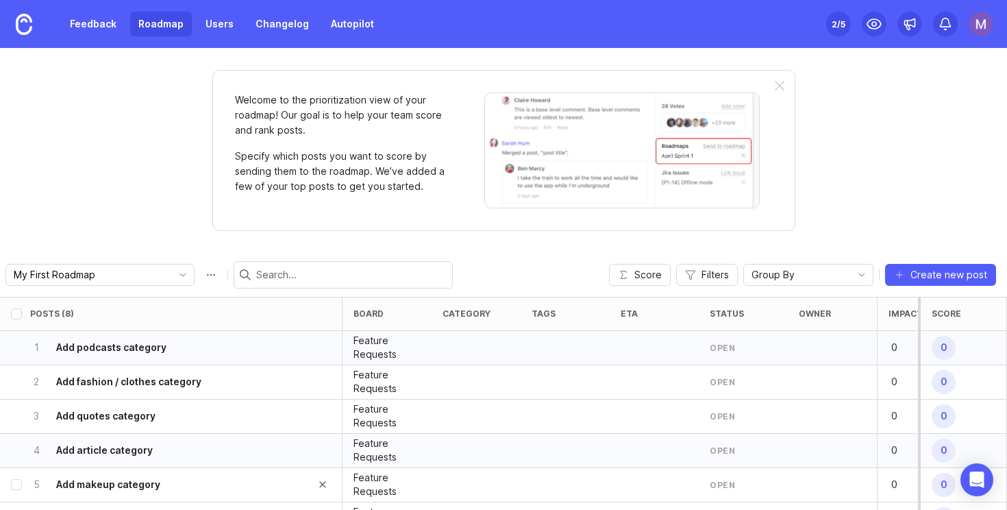
click at [232, 477] on div "5 Add makeup category" at bounding box center [166, 485] width 273 height 34
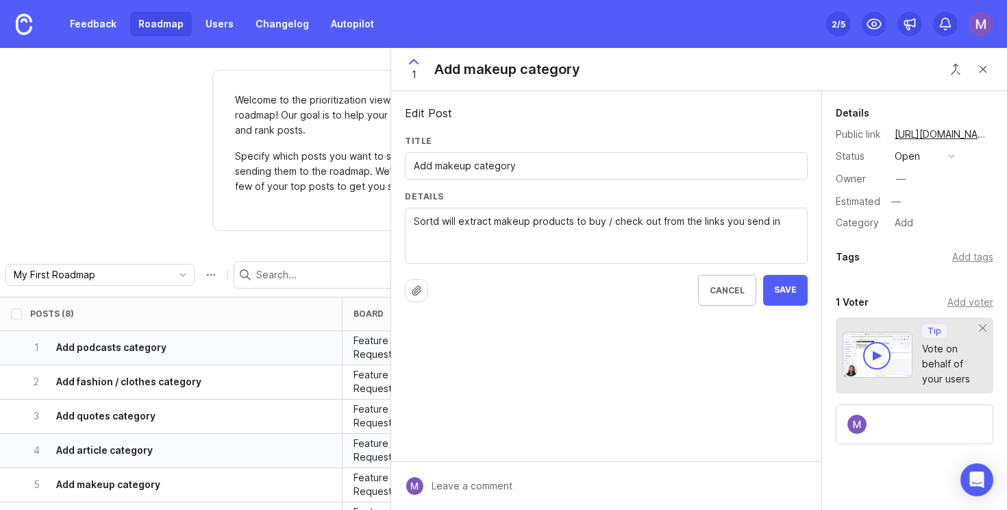
drag, startPoint x: 657, startPoint y: 221, endPoint x: 612, endPoint y: 223, distance: 44.6
click at [612, 223] on textarea "Sortd will extract makeup products from the links you send in" at bounding box center [606, 236] width 385 height 45
type textarea "Sortd will extract makeup products to buy / check out from the links you send in"
click at [796, 291] on span "Save" at bounding box center [785, 290] width 23 height 12
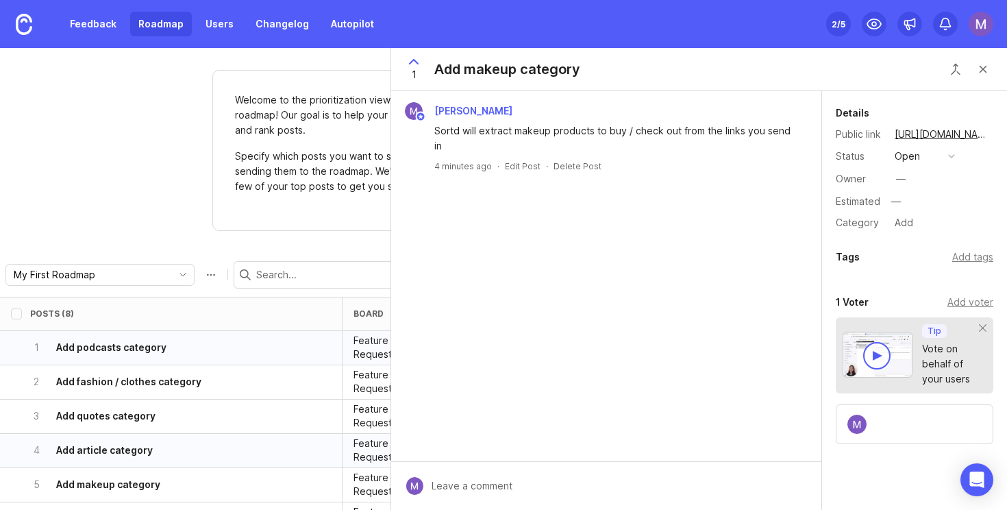
click at [184, 243] on div "Welcome to the prioritization view of your roadmap! Our goal is to help your te…" at bounding box center [503, 279] width 1007 height 462
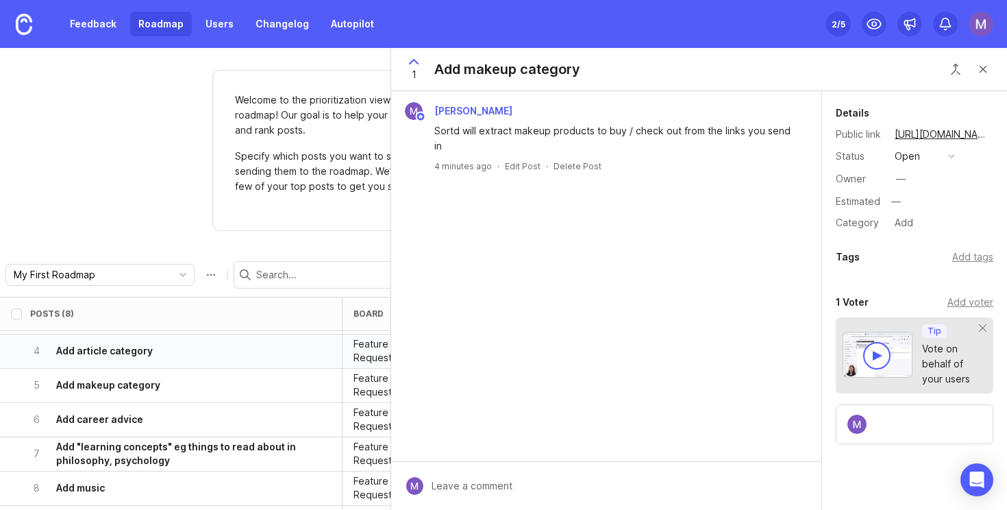
scroll to position [112, 0]
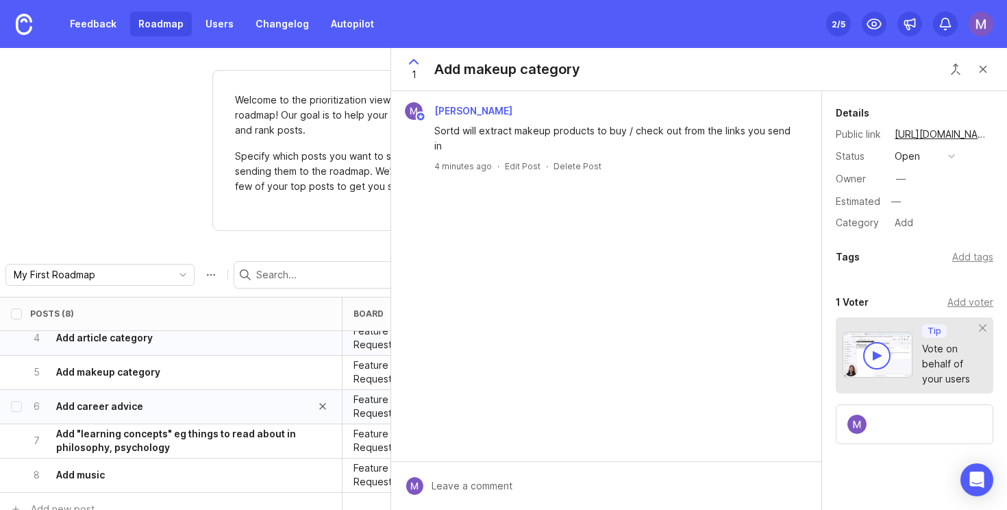
click at [144, 407] on div "6 Add career advice" at bounding box center [166, 407] width 273 height 34
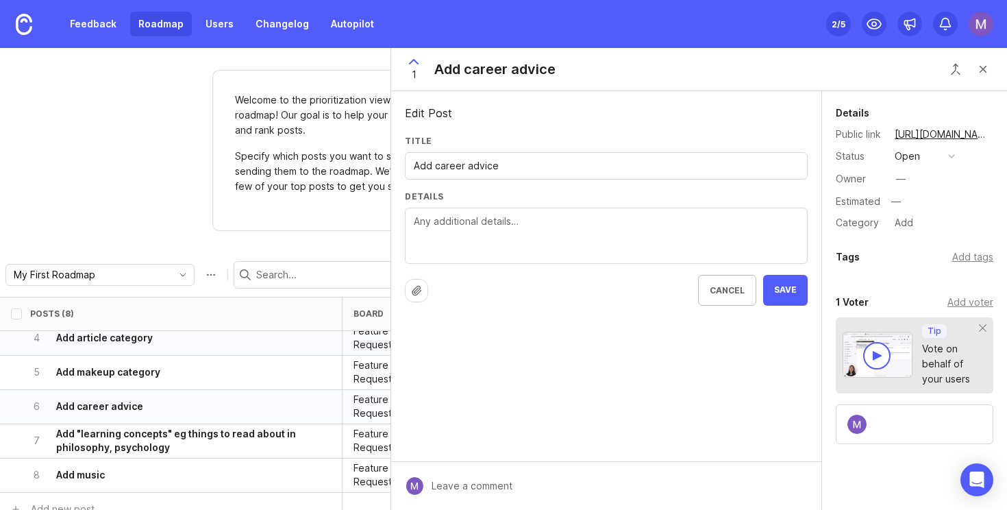
click at [528, 161] on input "Add career advice" at bounding box center [606, 165] width 385 height 15
type input "Add career advice category"
click at [519, 234] on textarea "Details" at bounding box center [606, 236] width 385 height 45
paste textarea "Sortd will extract podcasts from the links you send in"
click at [525, 223] on textarea "Sortd will extract podcasts from the links you send in" at bounding box center [606, 236] width 385 height 45
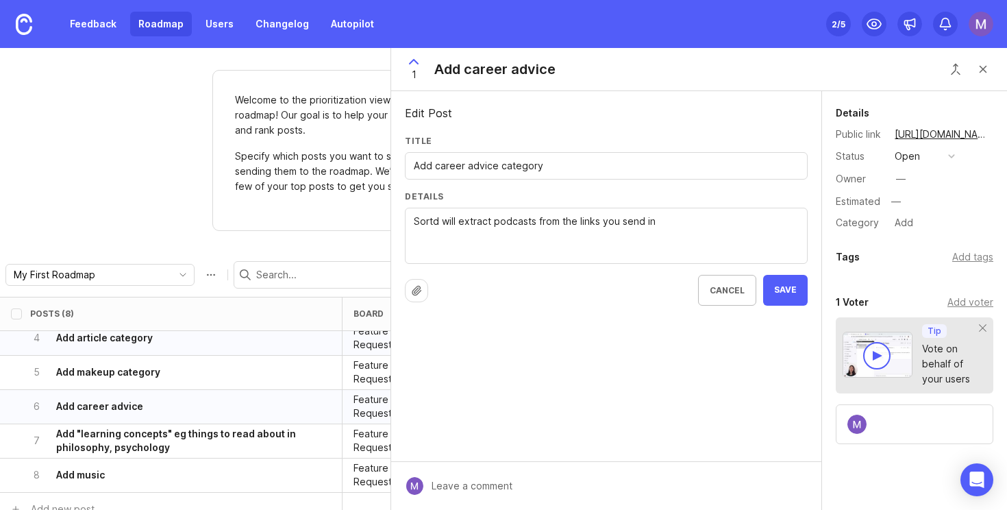
click at [525, 223] on textarea "Sortd will extract podcasts from the links you send in" at bounding box center [606, 236] width 385 height 45
type textarea "Sortd will extract career advice to look into / implement from the links you se…"
click at [793, 288] on span "Save" at bounding box center [785, 290] width 23 height 12
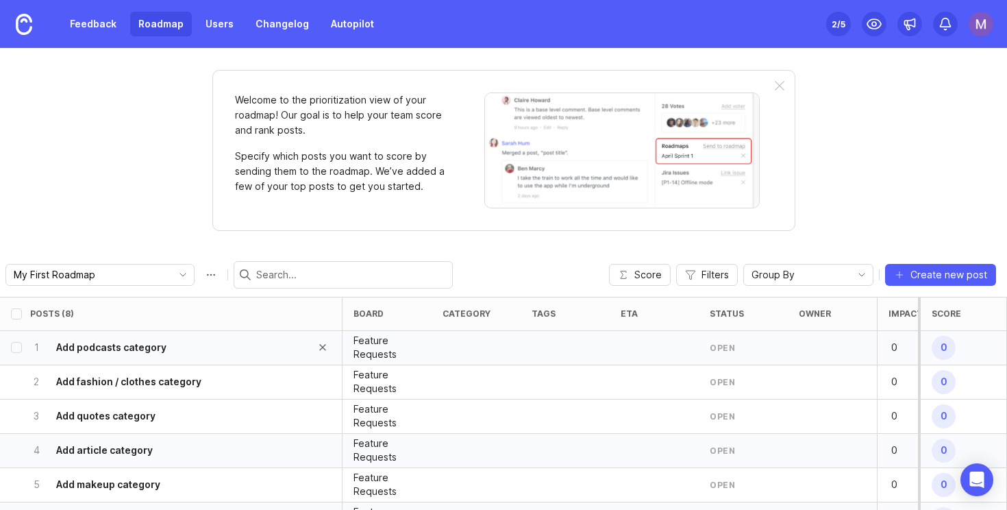
click at [181, 354] on div "1 Add podcasts category" at bounding box center [166, 348] width 273 height 34
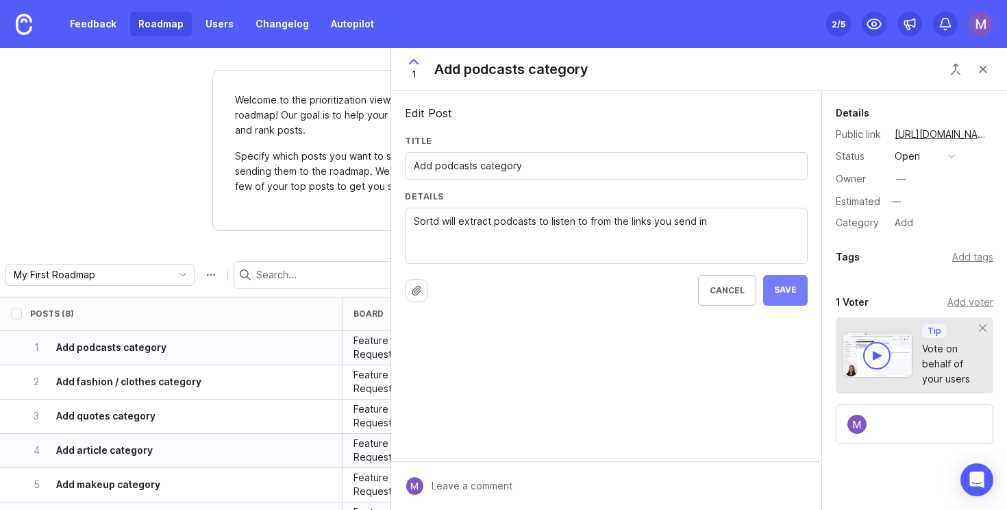
type textarea "Sortd will extract podcasts to listen to from the links you send in"
click at [791, 279] on button "Save" at bounding box center [785, 290] width 45 height 31
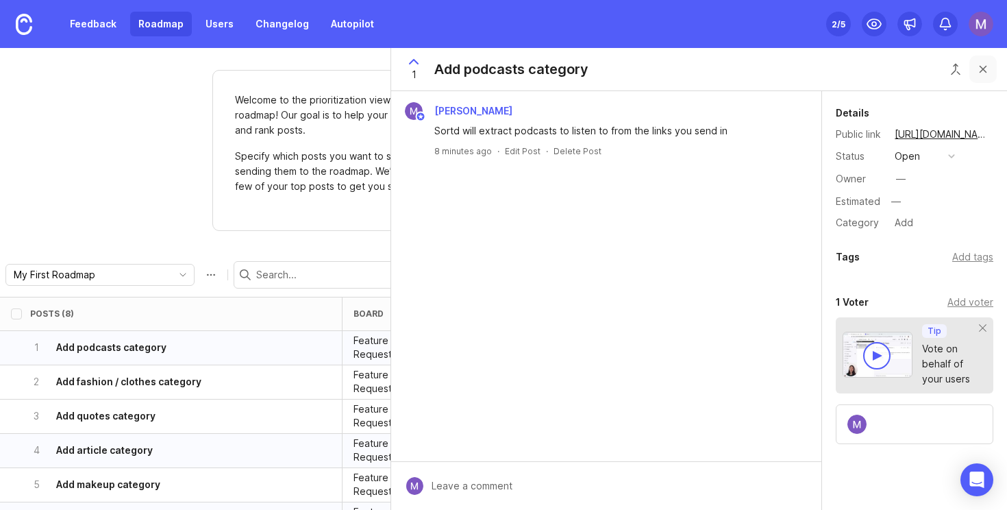
click at [988, 70] on button "Close button" at bounding box center [983, 69] width 27 height 27
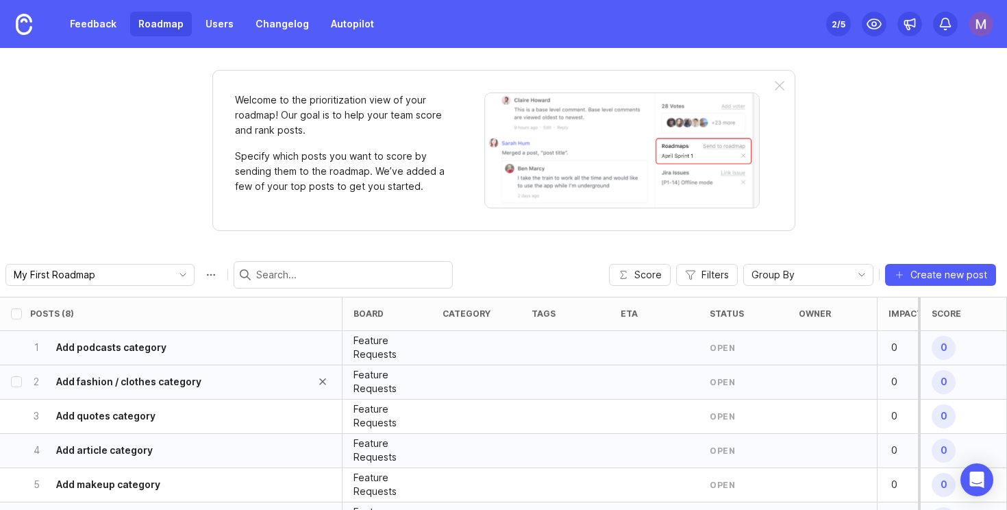
click at [272, 378] on div "2 Add fashion / clothes category" at bounding box center [166, 382] width 273 height 34
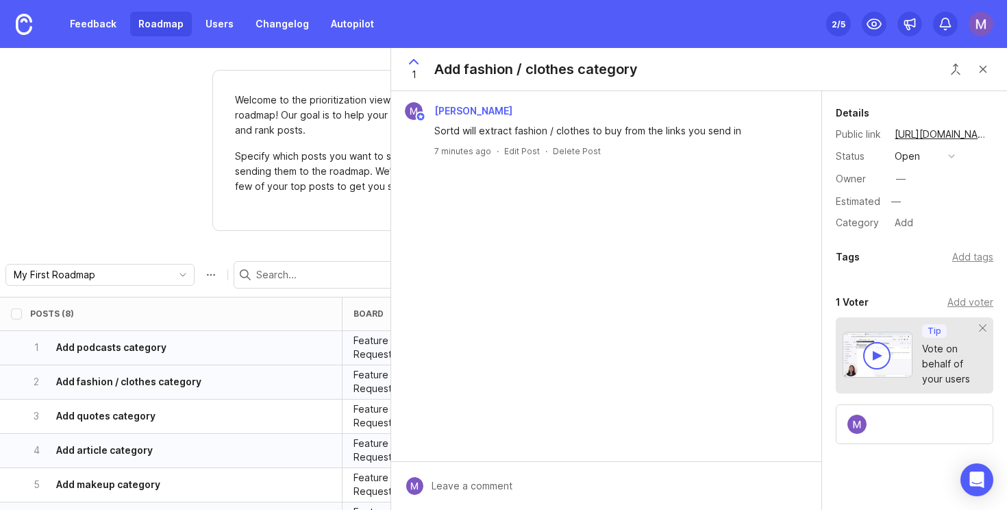
click at [984, 71] on button "Close button" at bounding box center [983, 69] width 27 height 27
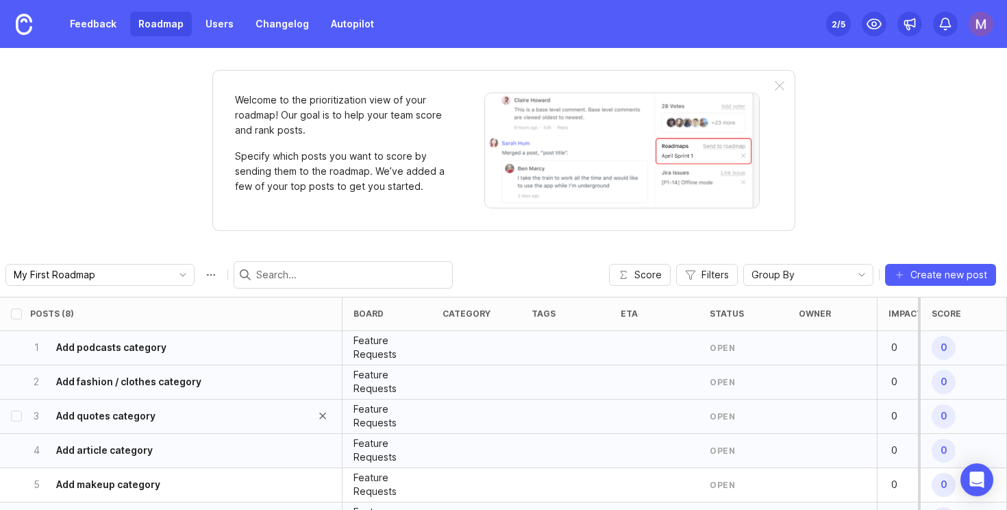
click at [193, 401] on div "3 Add quotes category" at bounding box center [166, 417] width 273 height 34
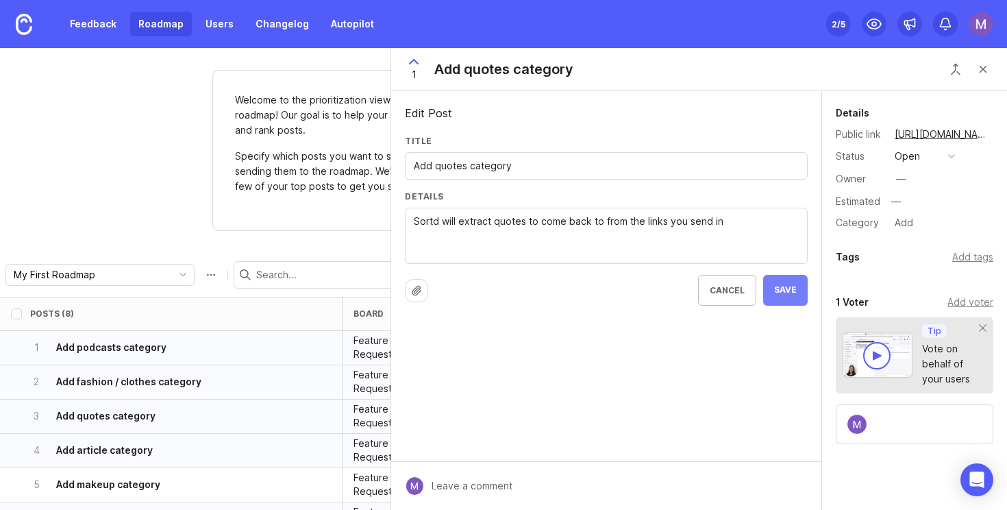
type textarea "Sortd will extract quotes to come back to from the links you send in"
click at [789, 302] on button "Save" at bounding box center [785, 290] width 45 height 31
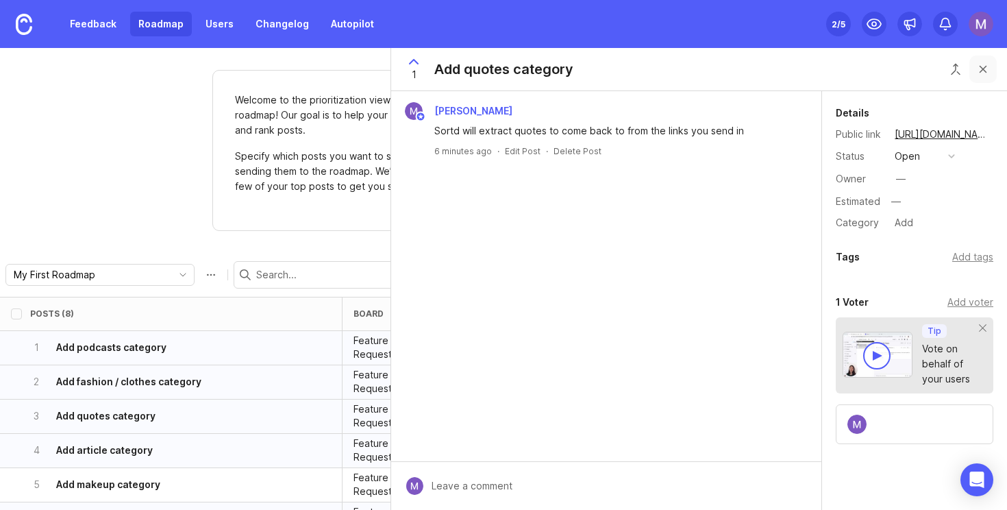
click at [983, 74] on button "Close button" at bounding box center [983, 69] width 27 height 27
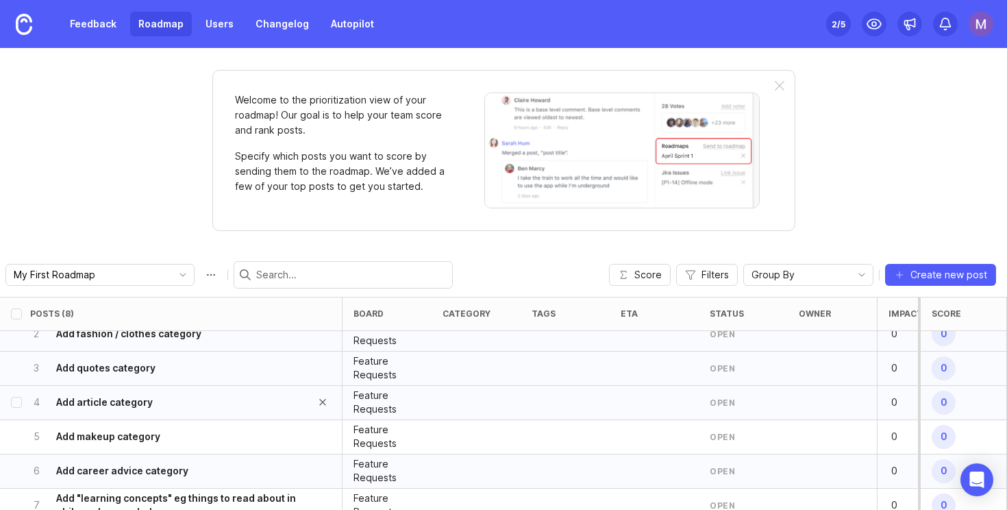
scroll to position [51, 0]
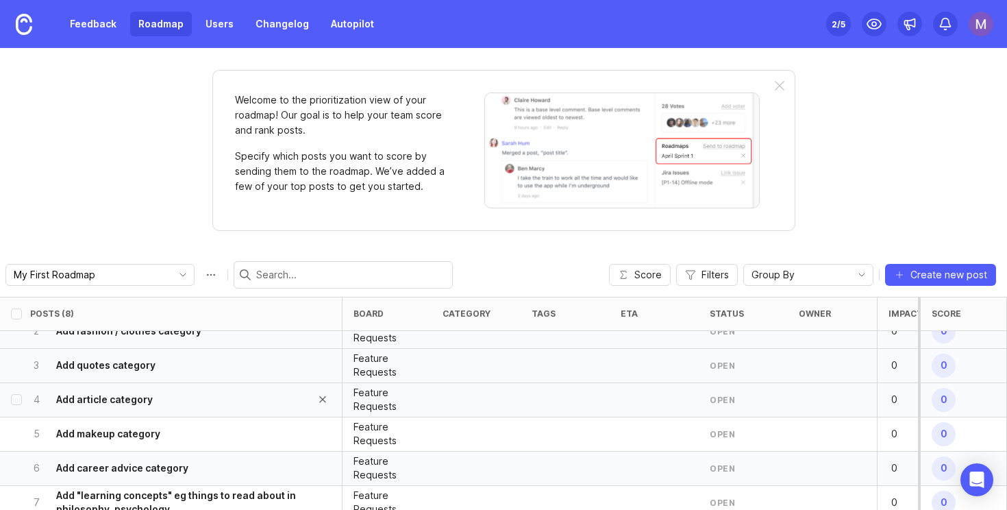
click at [221, 413] on div "4 Add article category" at bounding box center [166, 400] width 273 height 34
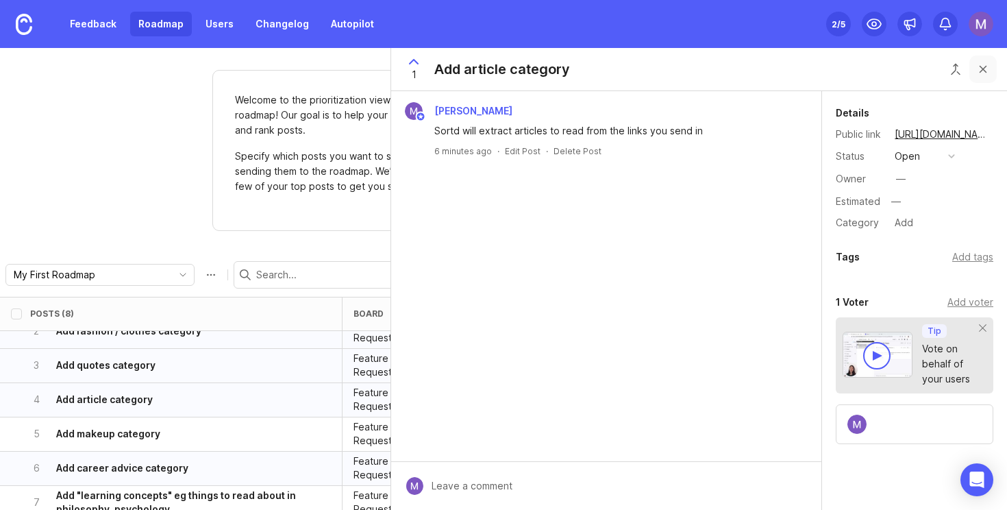
click at [992, 66] on button "Close button" at bounding box center [983, 69] width 27 height 27
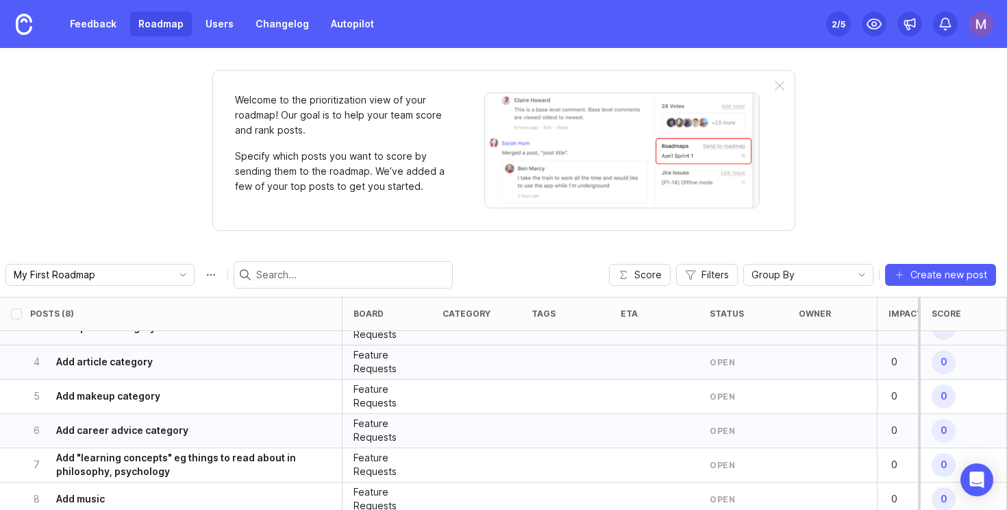
scroll to position [95, 0]
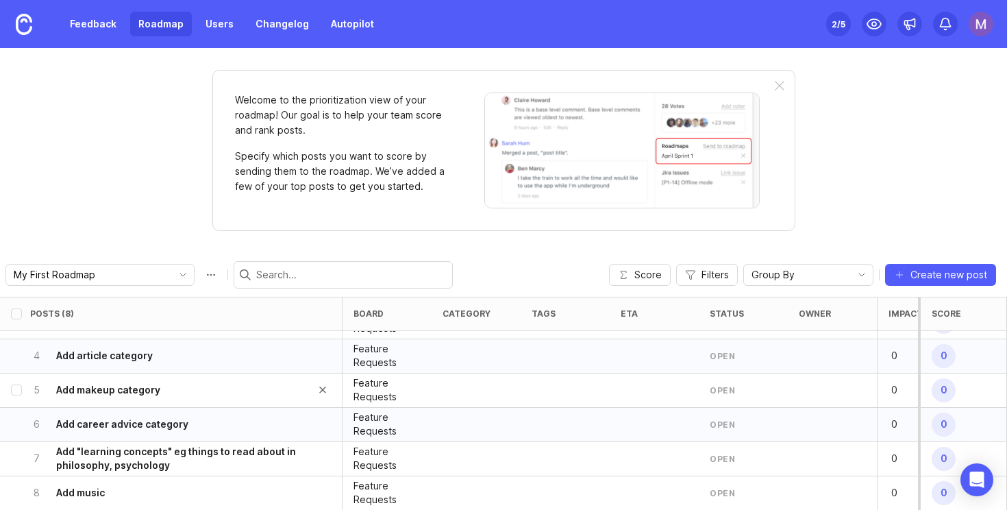
click at [295, 394] on div "5 Add makeup category" at bounding box center [166, 391] width 273 height 34
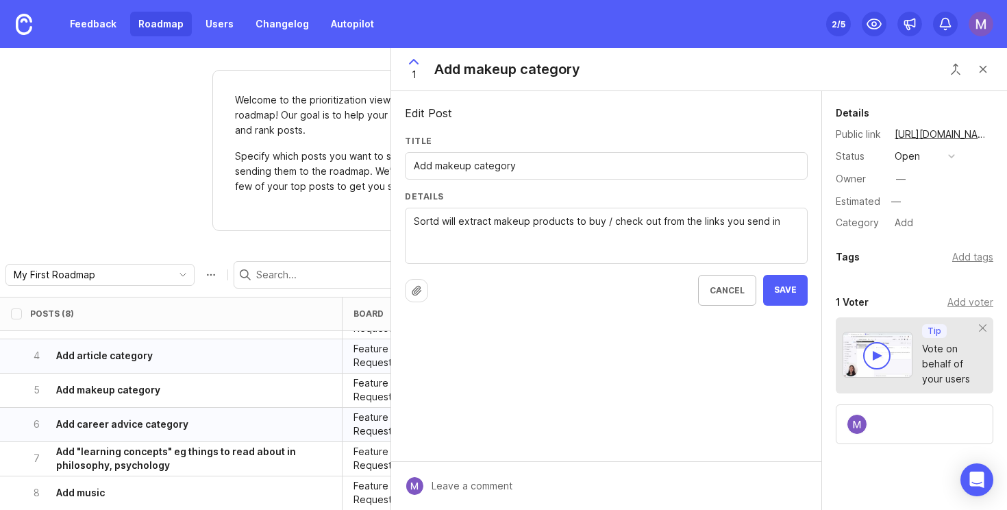
drag, startPoint x: 608, startPoint y: 225, endPoint x: 656, endPoint y: 222, distance: 48.1
type textarea "Sortd will extract makeup products to buy from the links you send in"
click at [780, 291] on span "Save" at bounding box center [785, 290] width 23 height 12
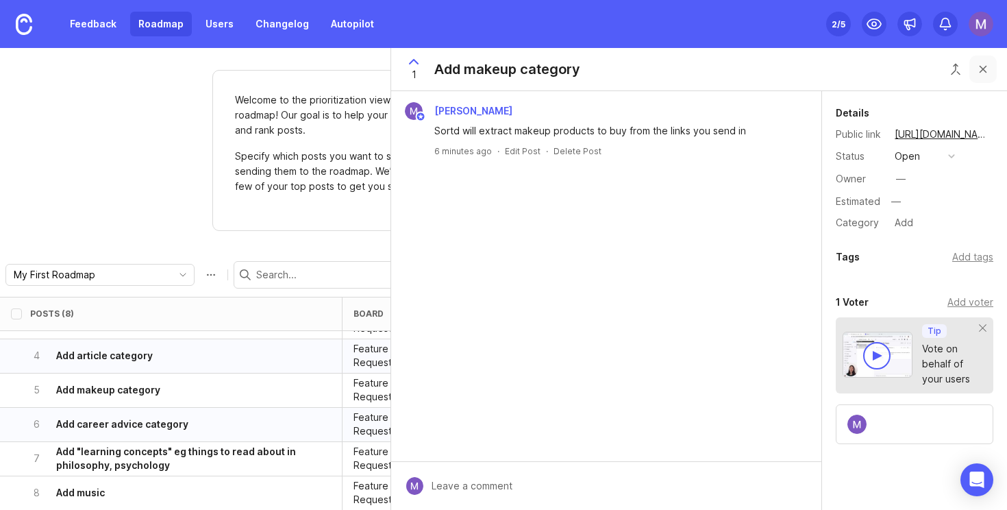
click at [988, 72] on button "Close button" at bounding box center [983, 69] width 27 height 27
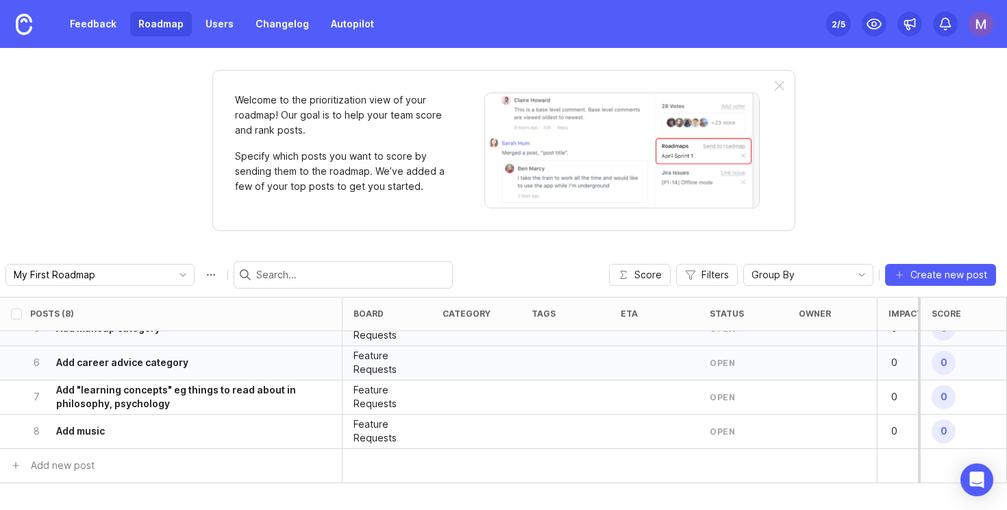
scroll to position [165, 0]
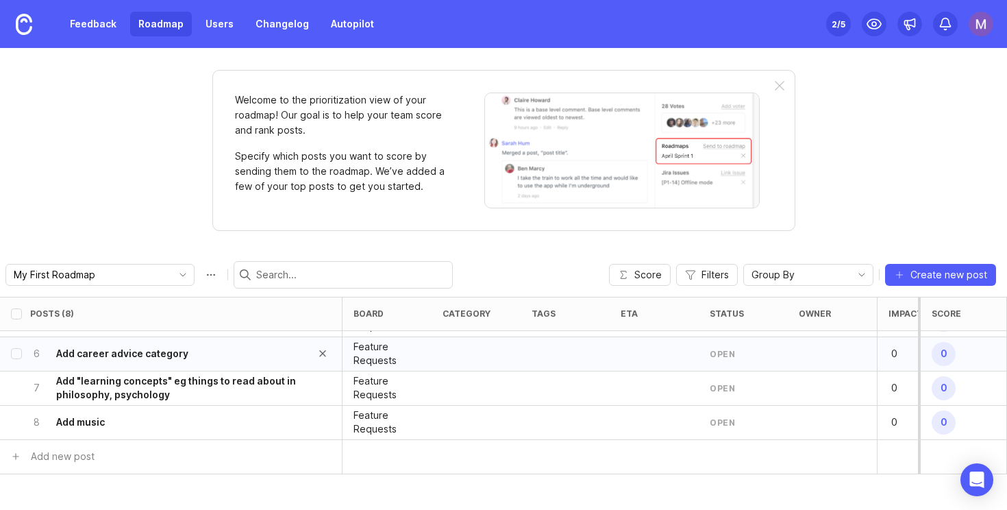
click at [305, 342] on div "6 Add career advice category" at bounding box center [176, 354] width 331 height 34
click at [221, 347] on div "6 Add career advice category" at bounding box center [166, 354] width 273 height 34
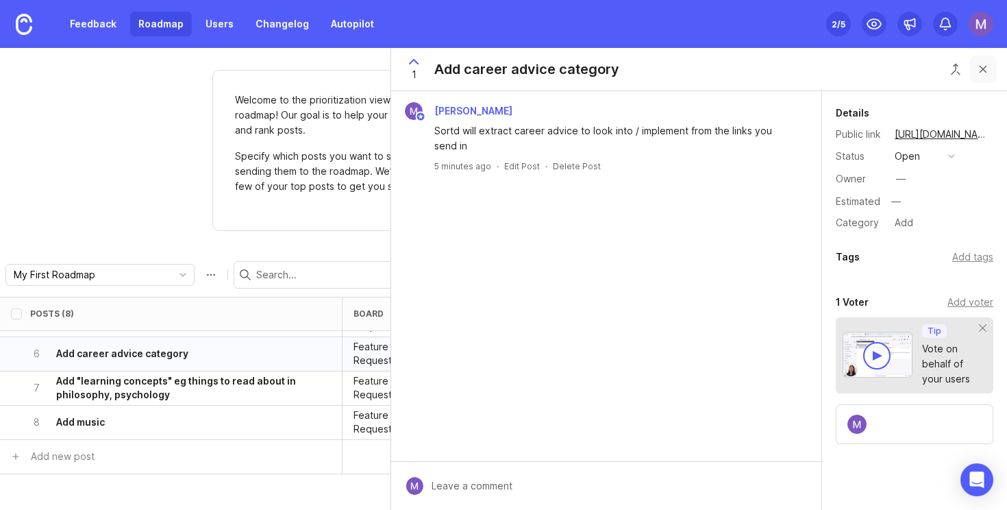
click at [981, 73] on button "Close button" at bounding box center [983, 69] width 27 height 27
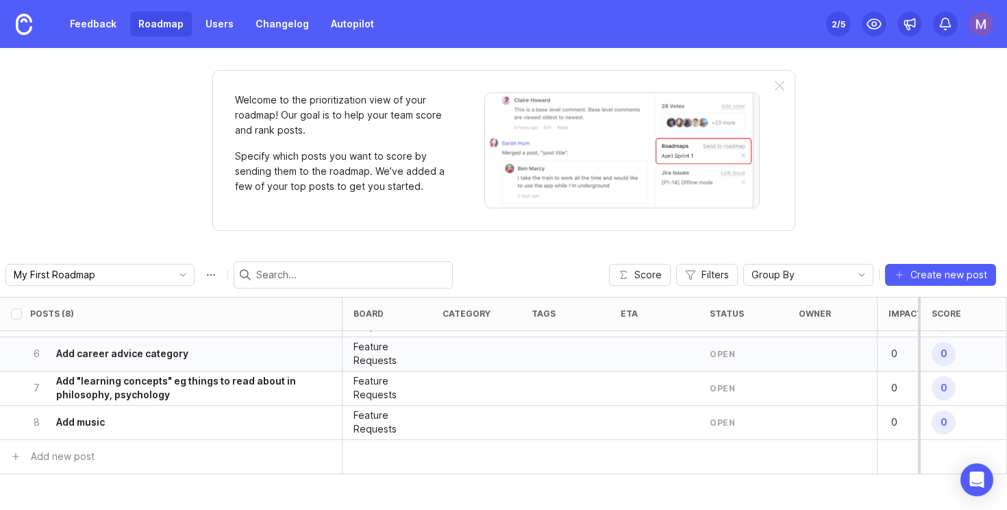
scroll to position [230, 0]
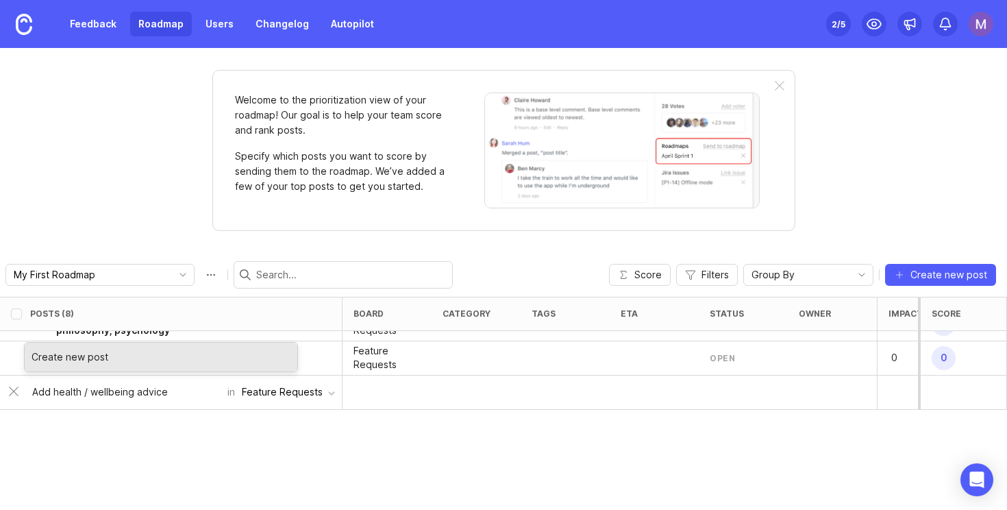
type input "Add health / wellbeing advice"
click at [138, 366] on div "Create new post" at bounding box center [161, 357] width 273 height 29
click at [103, 353] on div "Create new post" at bounding box center [161, 357] width 273 height 29
click at [122, 354] on div "8 Add music" at bounding box center [166, 358] width 273 height 34
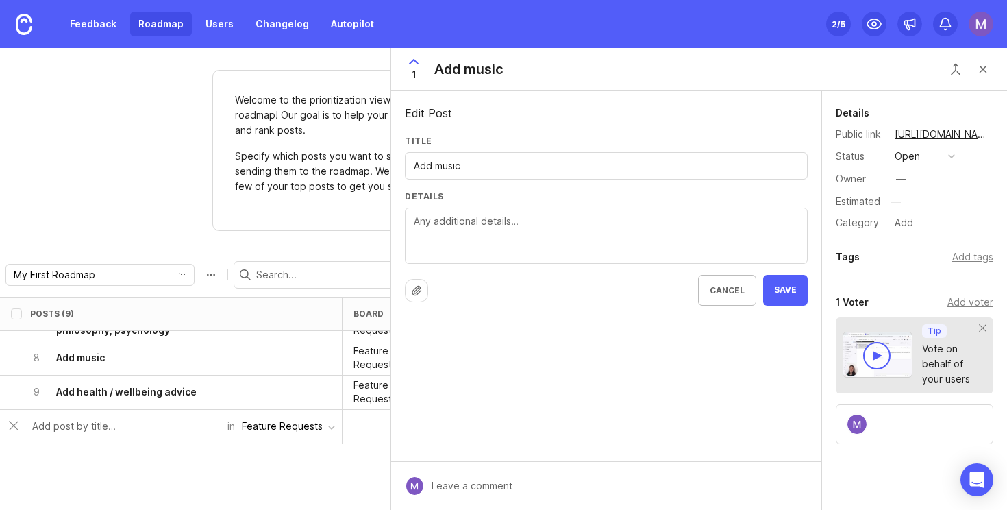
click at [457, 234] on textarea "Details" at bounding box center [606, 236] width 385 height 45
click at [490, 66] on div "Add music" at bounding box center [468, 69] width 69 height 19
click at [519, 69] on div "1 Add music" at bounding box center [699, 69] width 616 height 43
click at [480, 169] on input "Add music" at bounding box center [606, 165] width 385 height 15
type input "Add music category"
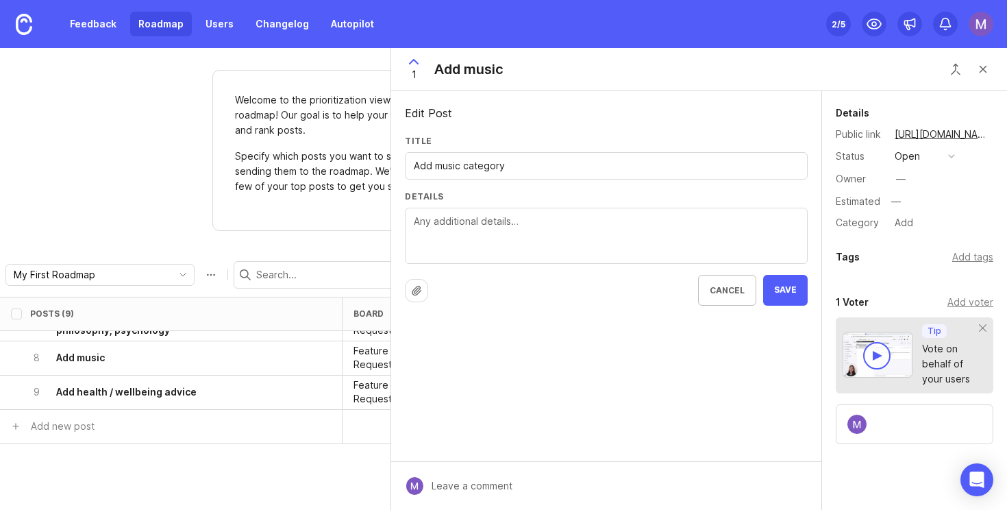
click at [493, 214] on textarea "Details" at bounding box center [606, 236] width 385 height 45
paste textarea "Sortd will extract podcasts from the links you send in"
click at [506, 217] on textarea "Sortd will extract podcasts from the links you send in" at bounding box center [606, 236] width 385 height 45
type textarea "Sortd will extract music / songs / albums to listen to from the links you send …"
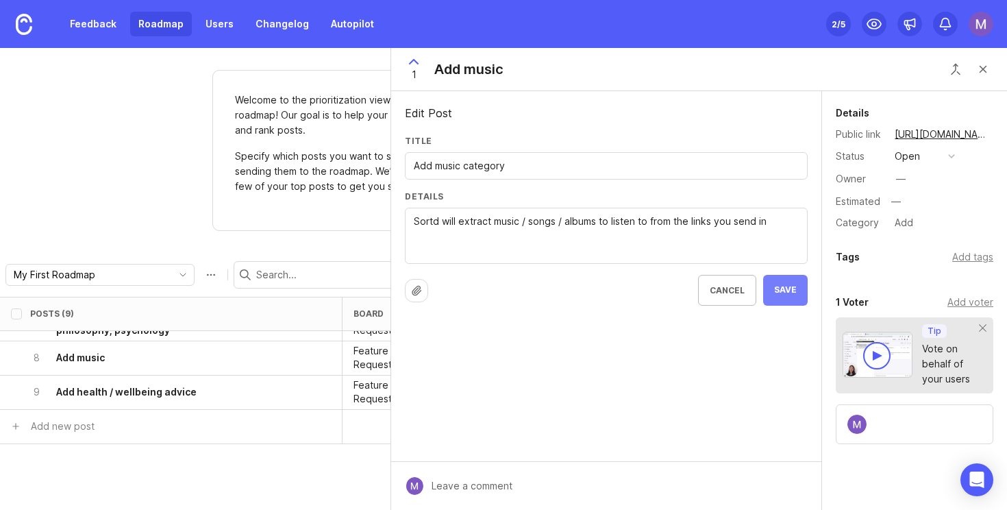
click at [796, 288] on span "Save" at bounding box center [785, 290] width 23 height 12
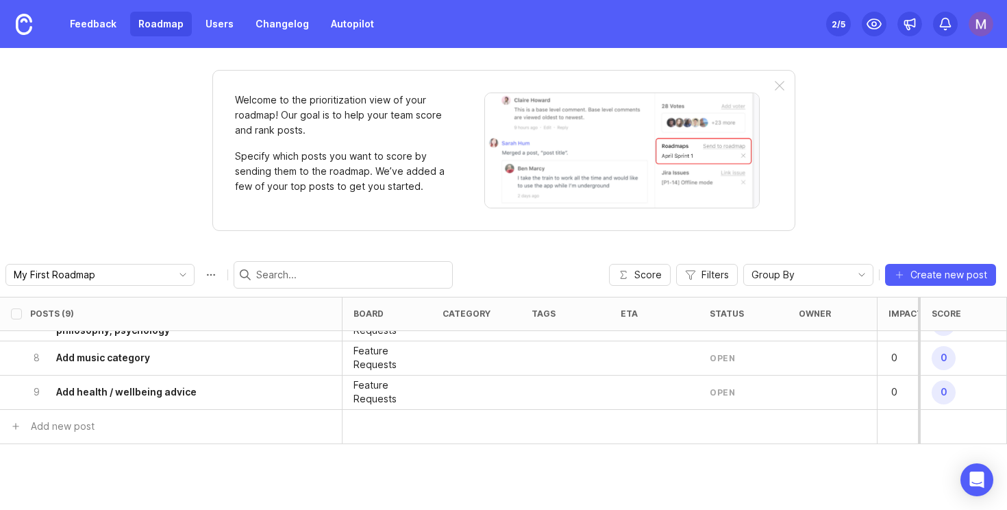
click at [988, 71] on div "Welcome to the prioritization view of your roadmap! Our goal is to help your te…" at bounding box center [503, 279] width 1007 height 462
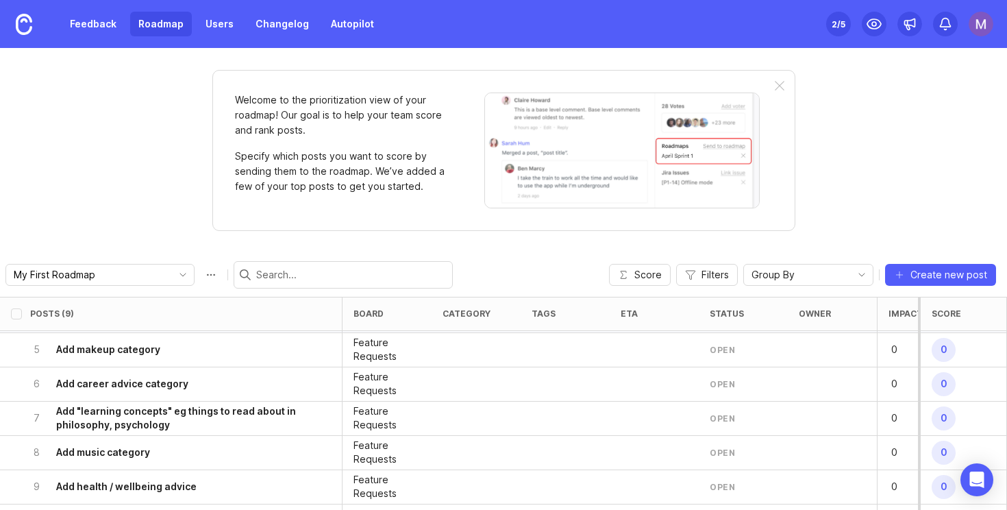
scroll to position [140, 0]
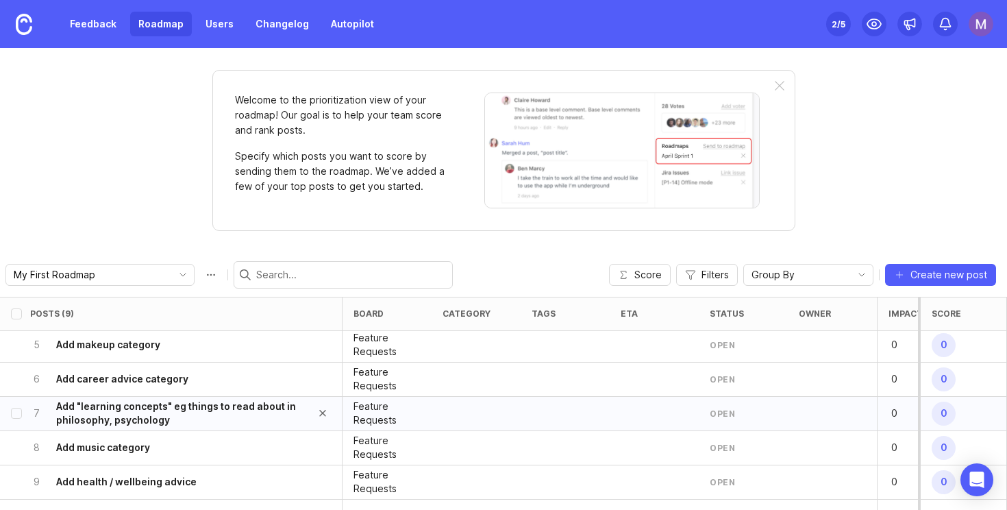
click at [226, 419] on h6 "Add "learning concepts" eg things to read about in philosophy, psychology" at bounding box center [179, 413] width 247 height 27
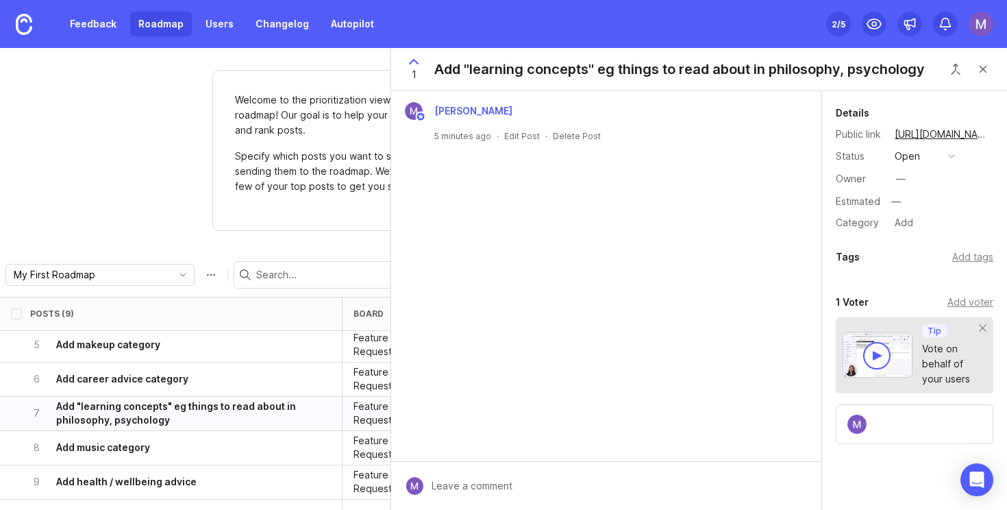
click at [511, 124] on div "[PERSON_NAME] 5 minutes ago · Edit Post · Delete Post" at bounding box center [606, 122] width 419 height 40
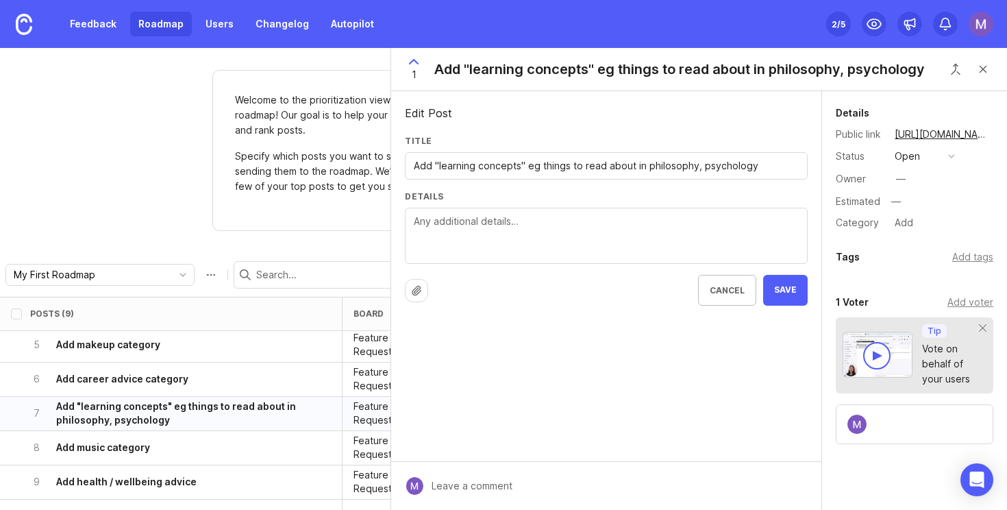
click at [482, 234] on textarea "Details" at bounding box center [606, 236] width 385 height 45
paste textarea "Sortd will extract podcasts from the links you send in"
click at [509, 220] on textarea "Sortd will extract podcasts from the links you send in" at bounding box center [606, 236] width 385 height 45
type textarea "Sortd will extract learning concepts from the links you send in"
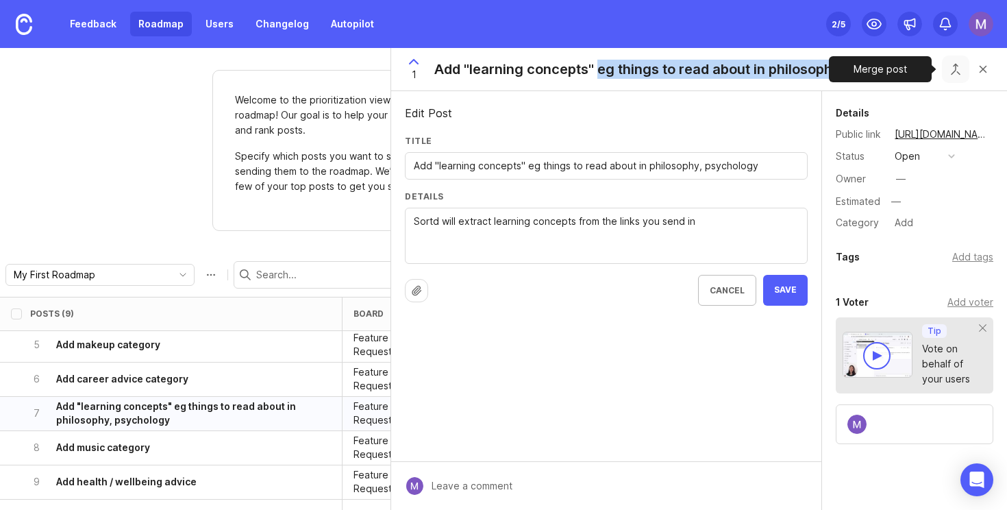
drag, startPoint x: 600, startPoint y: 66, endPoint x: 962, endPoint y: 78, distance: 362.7
click at [962, 78] on div "1 Add "learning concepts" eg things to read about in philosophy, psychology" at bounding box center [699, 69] width 616 height 43
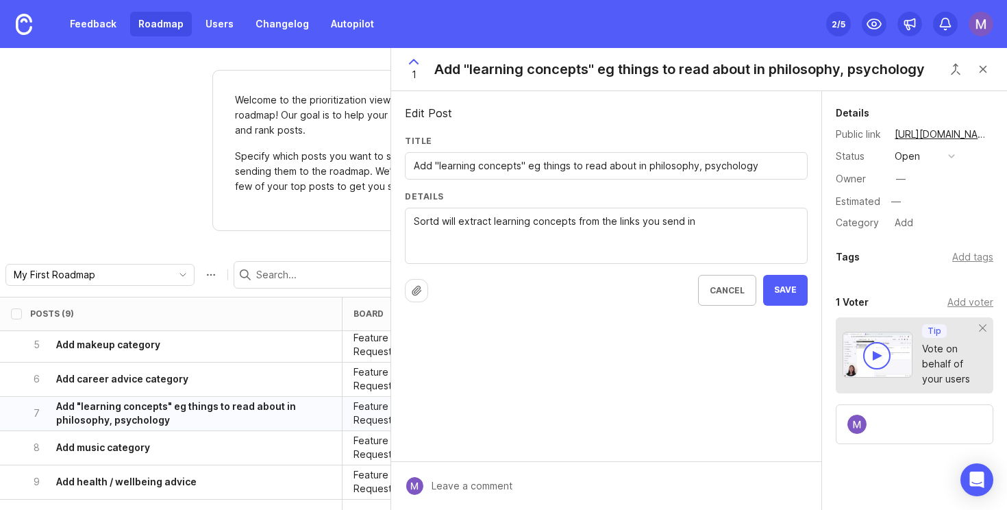
drag, startPoint x: 527, startPoint y: 169, endPoint x: 812, endPoint y: 170, distance: 285.1
click at [812, 171] on div "Edit Post Title Add "learning concepts" eg things to read about in philosophy, …" at bounding box center [606, 276] width 430 height 370
type input "Add "learning concepts" category"
click at [578, 217] on textarea "Sortd will extract learning concepts from the links you send in" at bounding box center [606, 236] width 385 height 45
paste textarea "eg things to read about in philosophy, psychology"
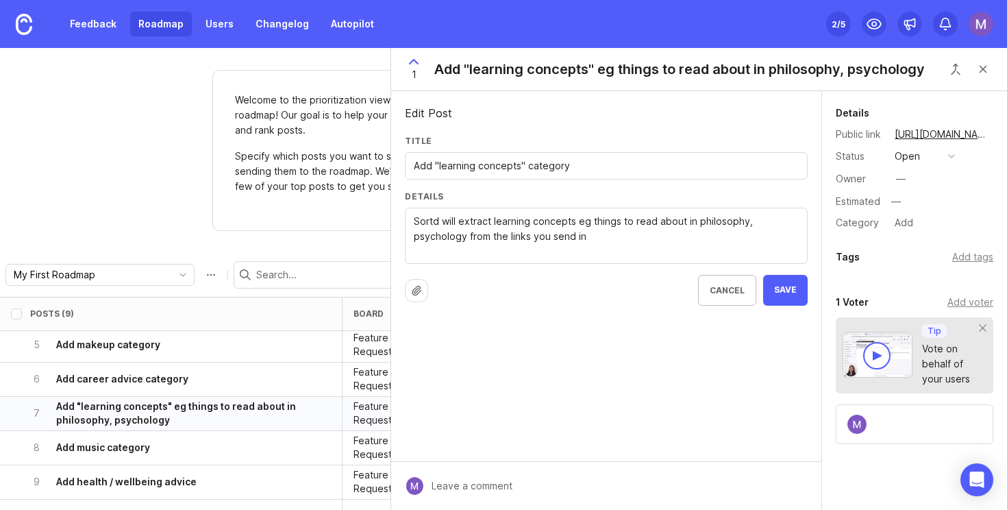
click at [595, 236] on textarea "Sortd will extract learning concepts eg things to read about in philosophy, psy…" at bounding box center [606, 236] width 385 height 45
type textarea "Sortd will extract learning concepts eg things to read about in philosophy, psy…"
click at [789, 289] on span "Save" at bounding box center [785, 290] width 23 height 12
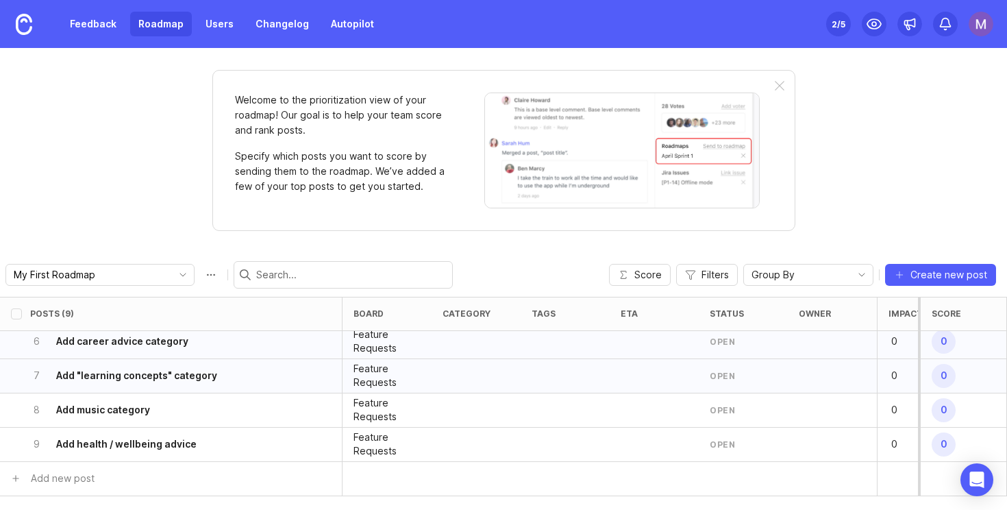
scroll to position [186, 0]
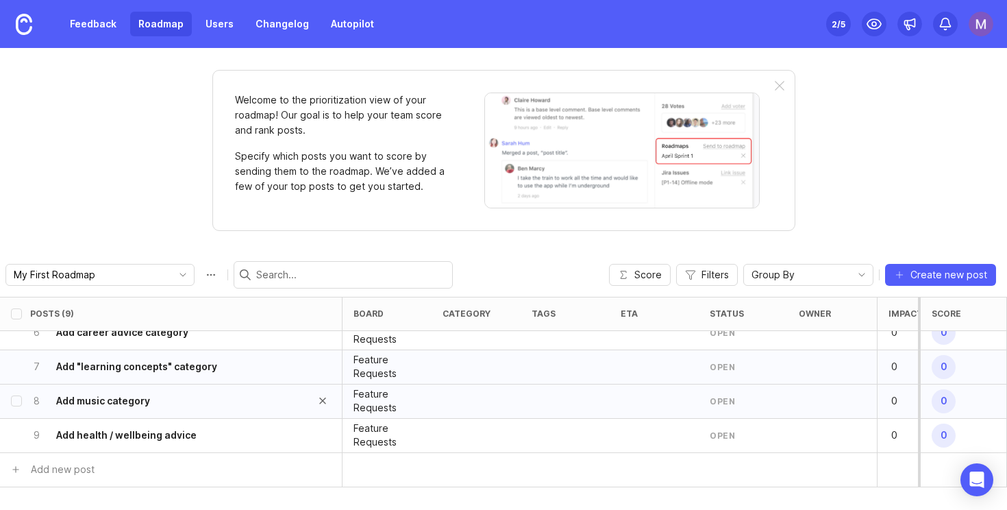
click at [169, 401] on div "8 Add music category" at bounding box center [166, 401] width 273 height 34
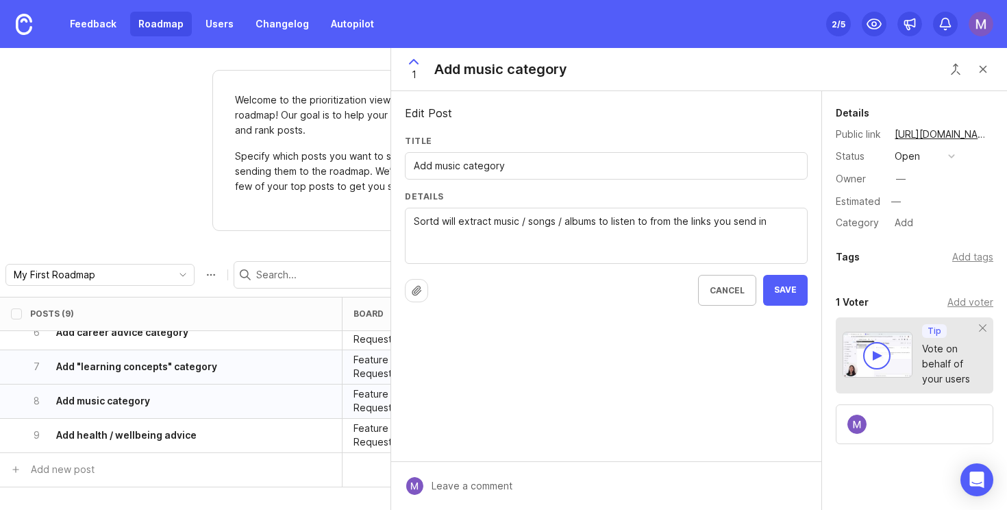
drag, startPoint x: 781, startPoint y: 221, endPoint x: 740, endPoint y: 221, distance: 41.1
type textarea "Sortd will extract music / songs / albums to listen to from the links you share"
click at [795, 288] on span "Save" at bounding box center [785, 290] width 23 height 12
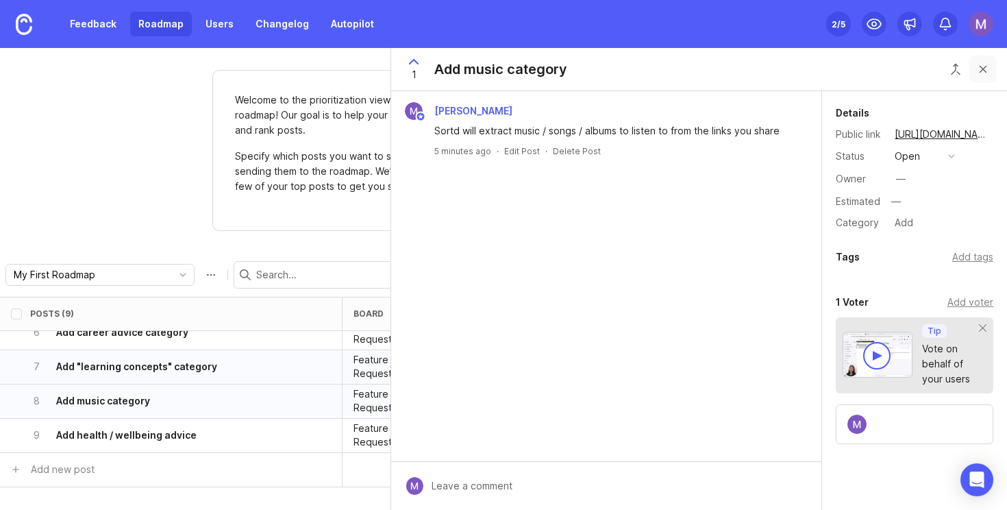
click at [991, 66] on button "Close button" at bounding box center [983, 69] width 27 height 27
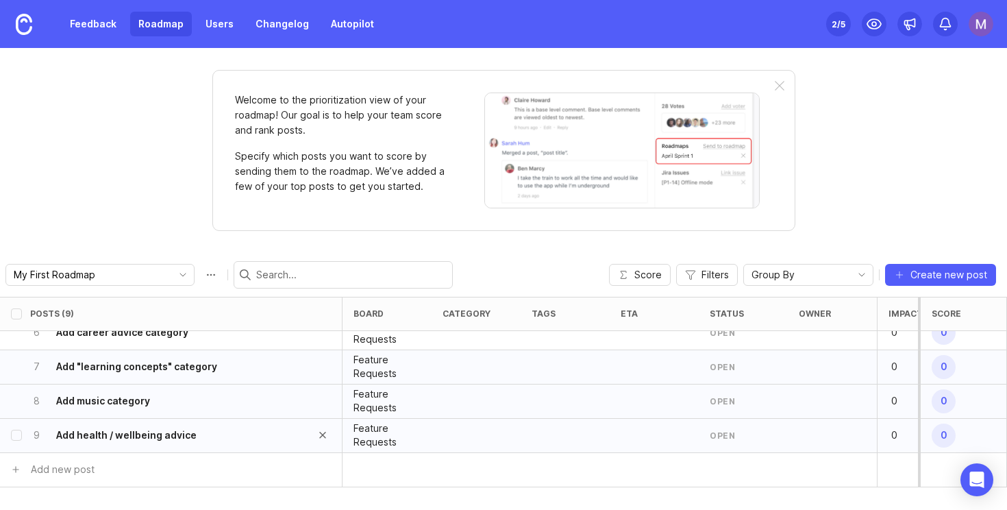
click at [299, 441] on div "9 Add health / wellbeing advice" at bounding box center [166, 436] width 273 height 34
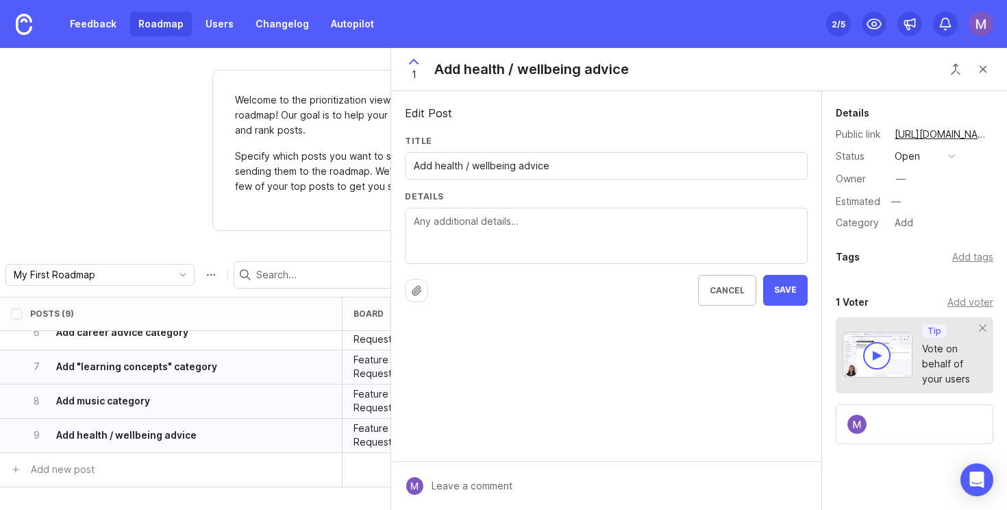
click at [507, 230] on textarea "Details" at bounding box center [606, 236] width 385 height 45
paste textarea "eg things to read about in philosophy, psychology"
type textarea "eg things to read about in philosophy, psychology"
click at [576, 222] on textarea "eg things to read about in philosophy, psychology" at bounding box center [606, 236] width 385 height 45
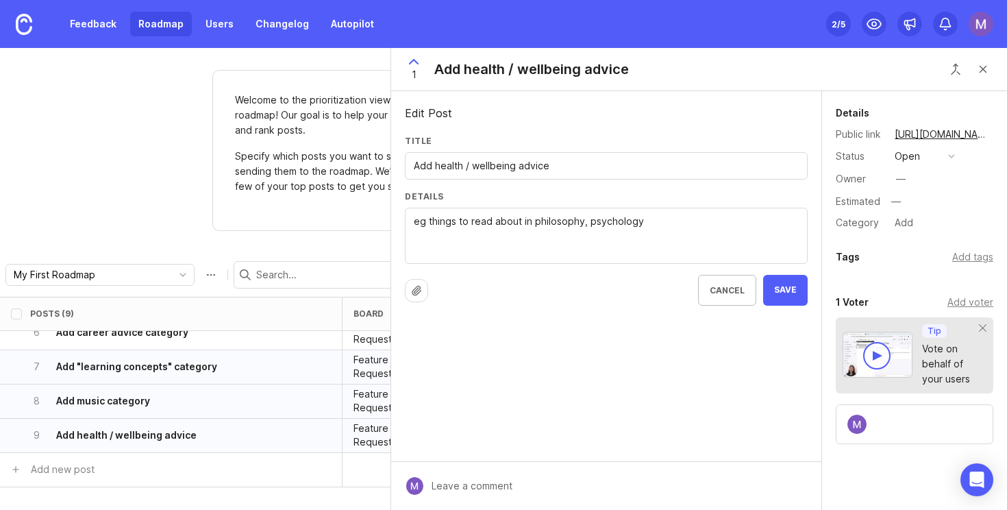
click at [576, 222] on textarea "eg things to read about in philosophy, psychology" at bounding box center [606, 236] width 385 height 45
type textarea "Sortd will extract health and wellbeing advice from the links you share"
click at [781, 290] on span "Save" at bounding box center [785, 290] width 23 height 12
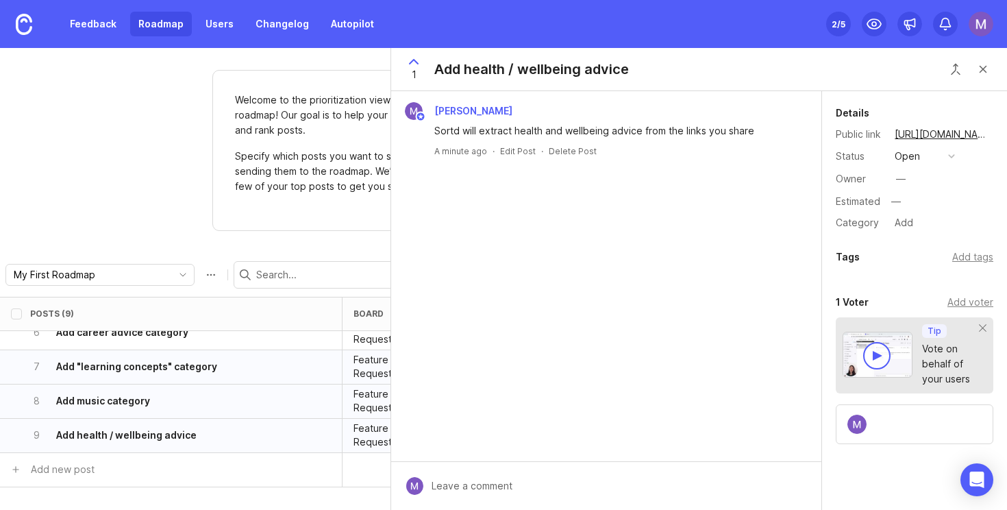
click at [628, 71] on div "Add health / wellbeing advice" at bounding box center [531, 69] width 195 height 19
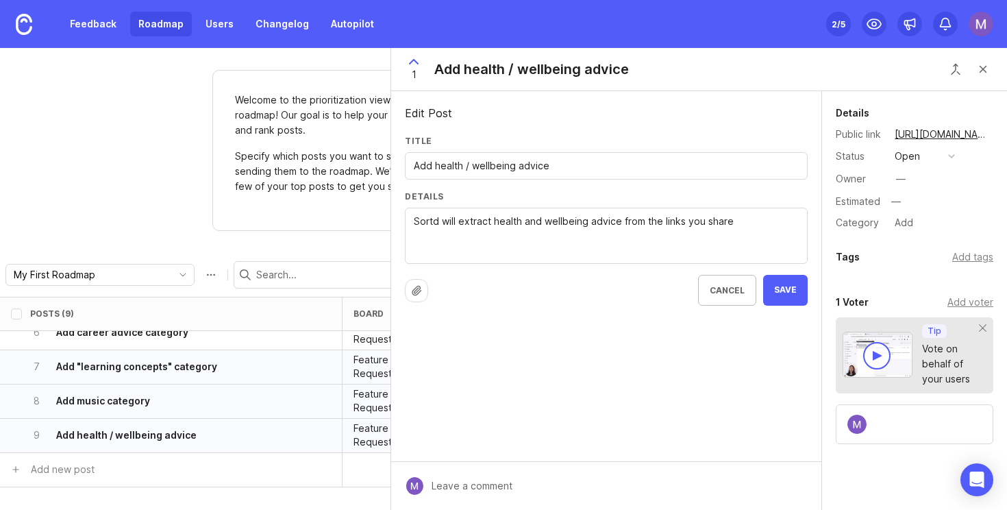
click at [559, 167] on input "Add health / wellbeing advice" at bounding box center [606, 165] width 385 height 15
type input "Add health / wellbeing advice category"
click at [796, 285] on span "Save" at bounding box center [785, 290] width 23 height 12
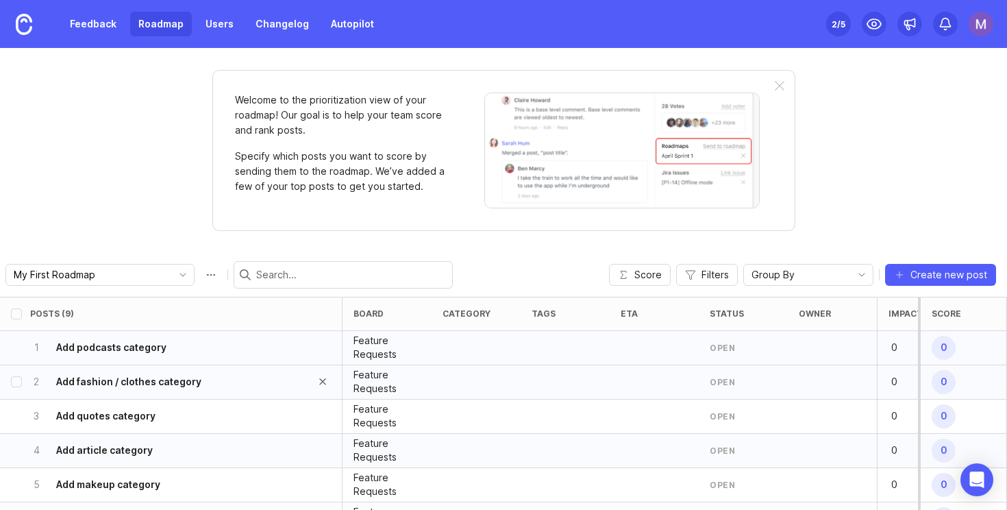
click at [281, 378] on div "2 Add fashion / clothes category" at bounding box center [166, 382] width 273 height 34
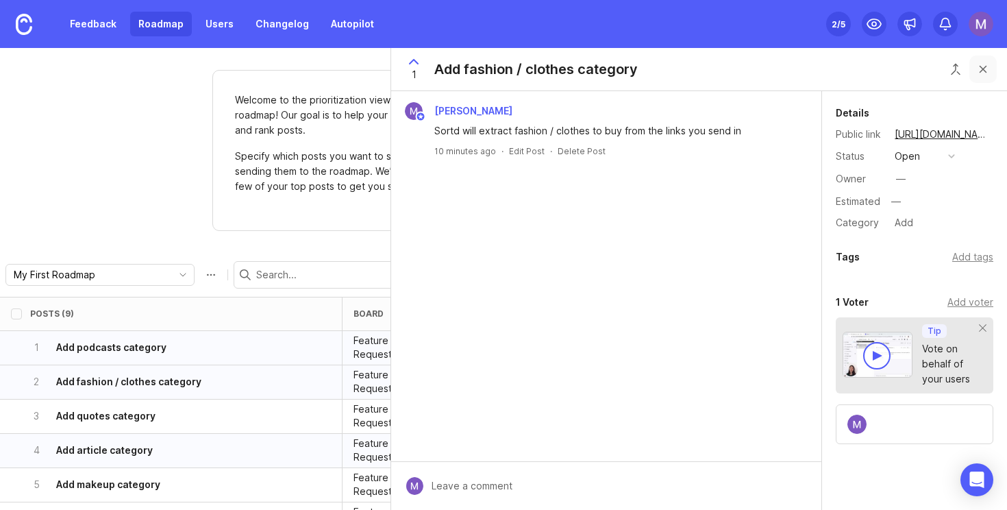
click at [977, 71] on button "Close button" at bounding box center [983, 69] width 27 height 27
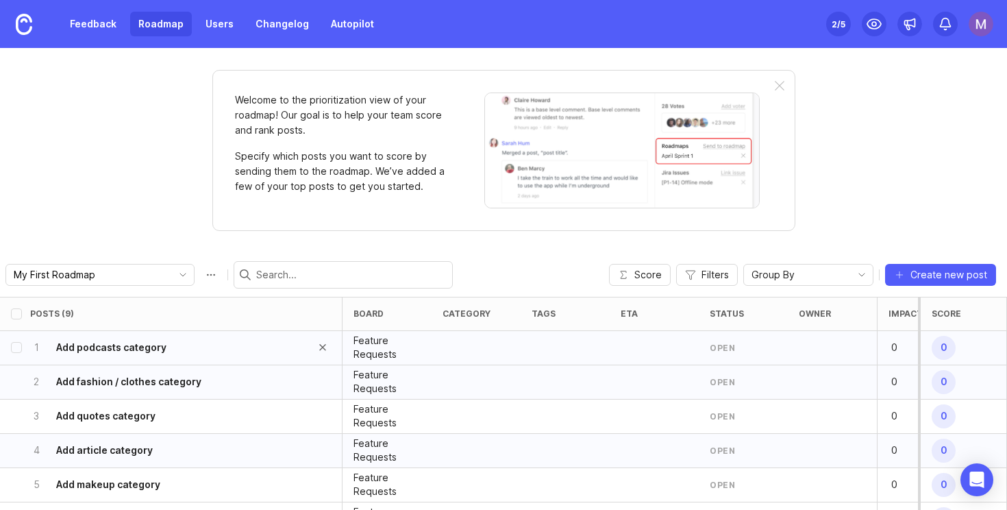
click at [256, 356] on div "1 Add podcasts category" at bounding box center [166, 348] width 273 height 34
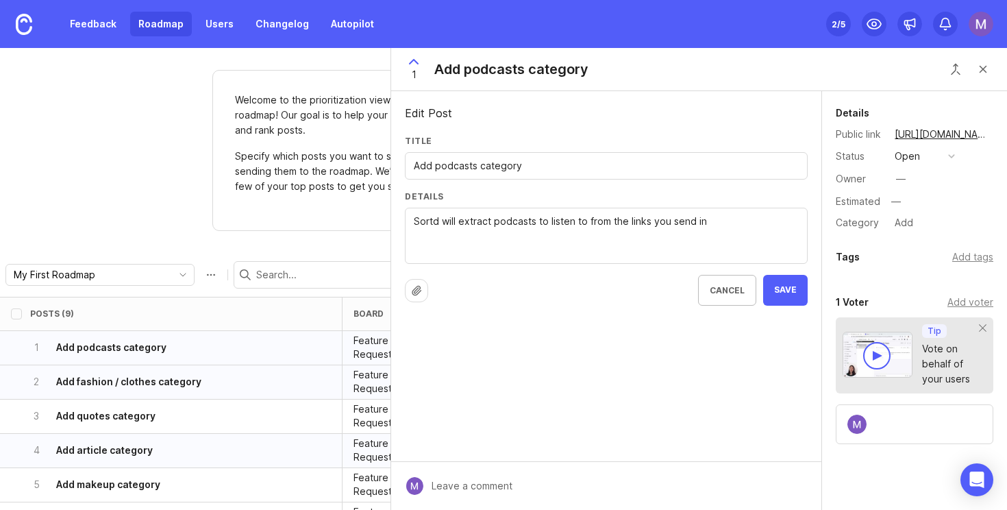
drag, startPoint x: 672, startPoint y: 221, endPoint x: 797, endPoint y: 220, distance: 125.4
type textarea "Sortd will extract podcasts to listen to from the links you save"
click at [794, 297] on button "Save" at bounding box center [785, 290] width 45 height 31
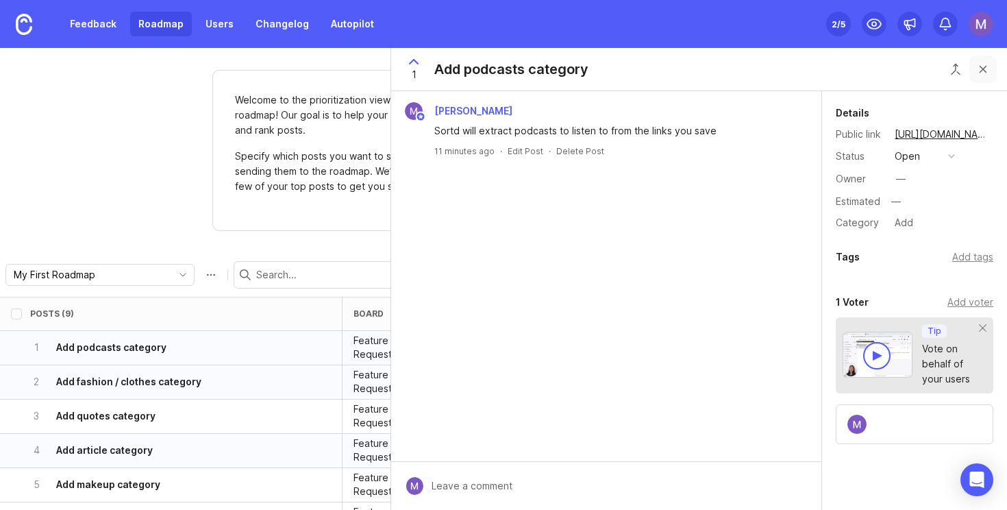
click at [989, 72] on button "Close button" at bounding box center [983, 69] width 27 height 27
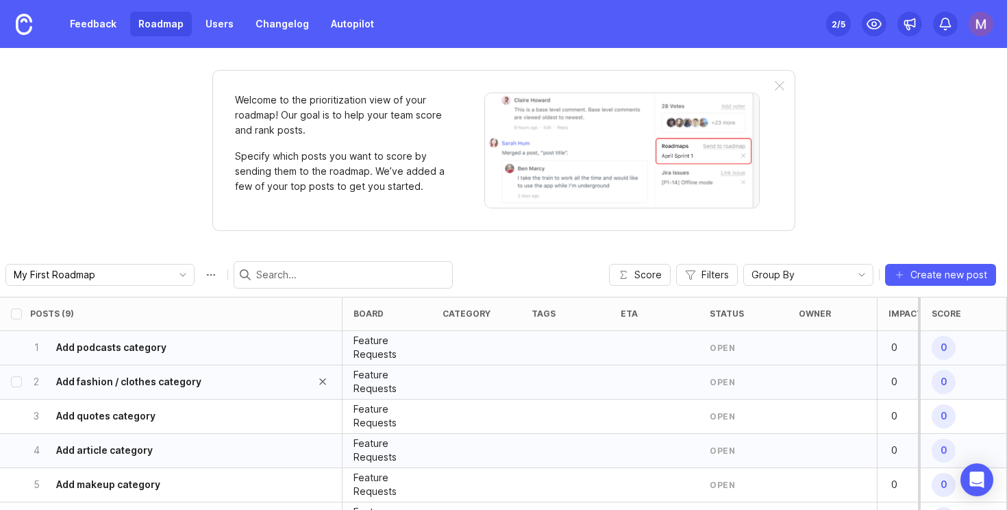
click at [195, 392] on div "2 Add fashion / clothes category" at bounding box center [166, 382] width 273 height 34
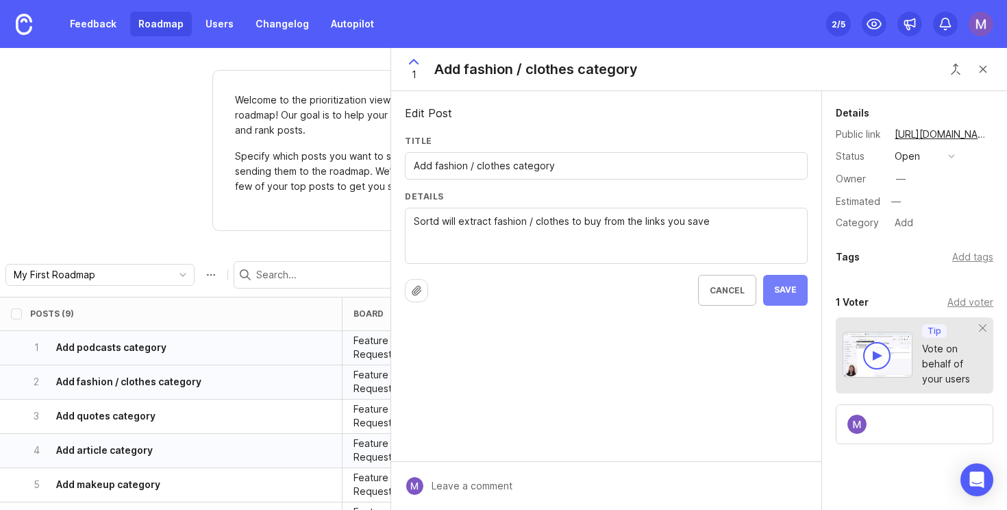
type textarea "Sortd will extract fashion / clothes to buy from the links you save"
click at [794, 298] on button "Save" at bounding box center [785, 290] width 45 height 31
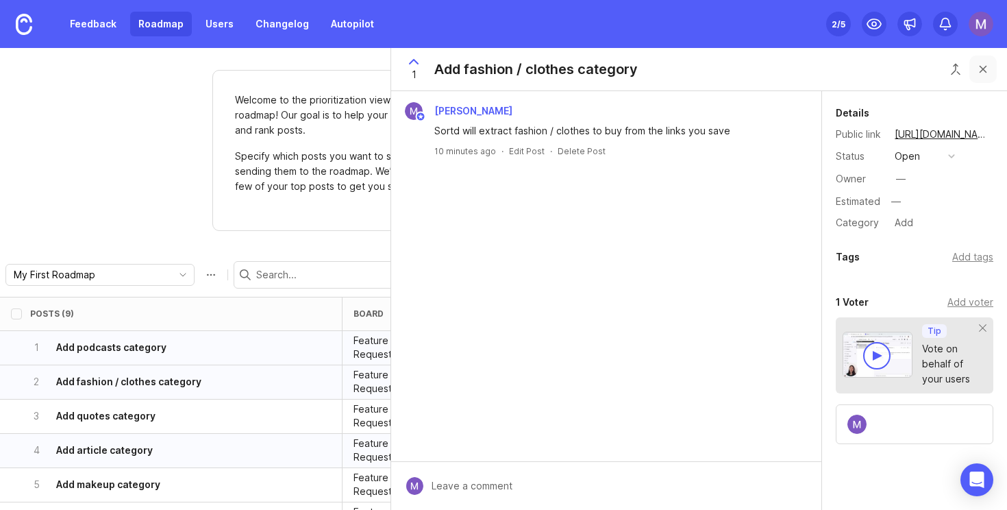
click at [983, 73] on button "Close button" at bounding box center [983, 69] width 27 height 27
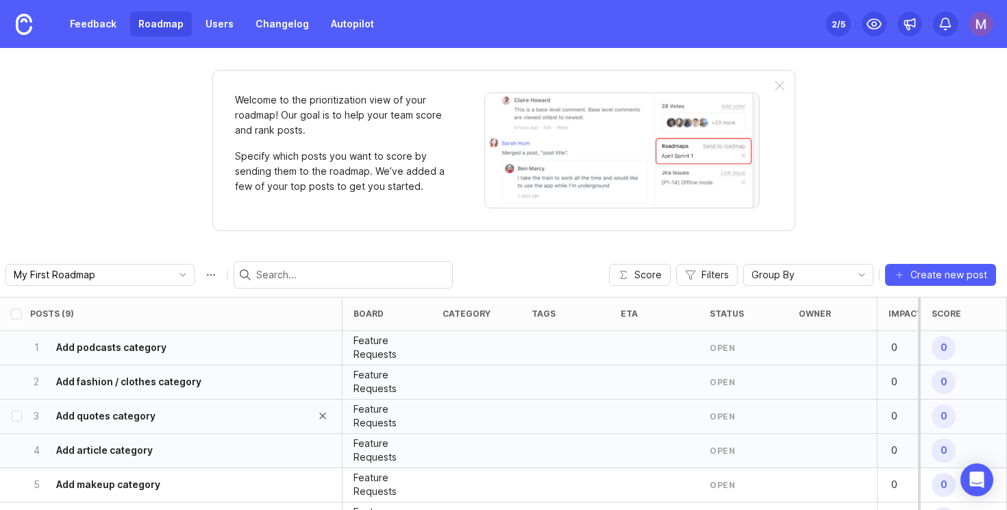
click at [244, 417] on div "3 Add quotes category" at bounding box center [166, 417] width 273 height 34
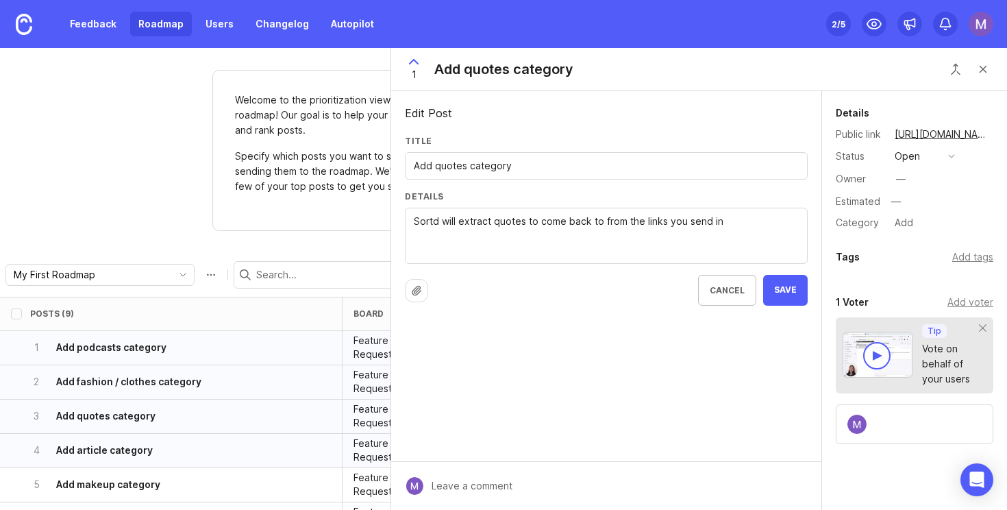
drag, startPoint x: 733, startPoint y: 230, endPoint x: 692, endPoint y: 225, distance: 40.7
type textarea "Sortd will extract quotes to come back to from the links you save"
click at [806, 310] on div "Edit Post Title Add quotes category Details Sortd will extract quotes to come b…" at bounding box center [606, 276] width 430 height 370
click at [798, 295] on button "Save" at bounding box center [785, 290] width 45 height 31
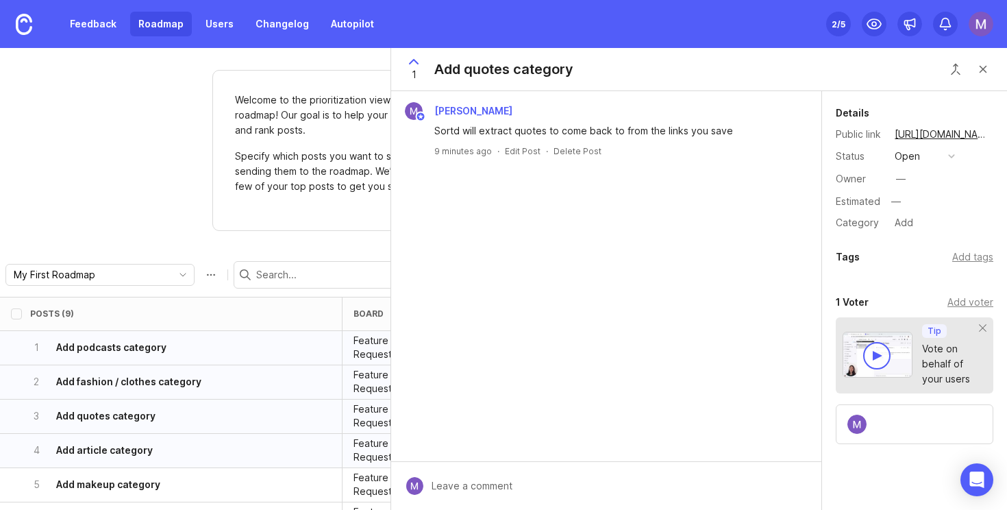
click at [877, 348] on div at bounding box center [877, 355] width 27 height 27
click at [109, 199] on div "Welcome to the prioritization view of your roadmap! Our goal is to help your te…" at bounding box center [503, 279] width 1007 height 462
click at [992, 66] on button "Close button" at bounding box center [983, 69] width 27 height 27
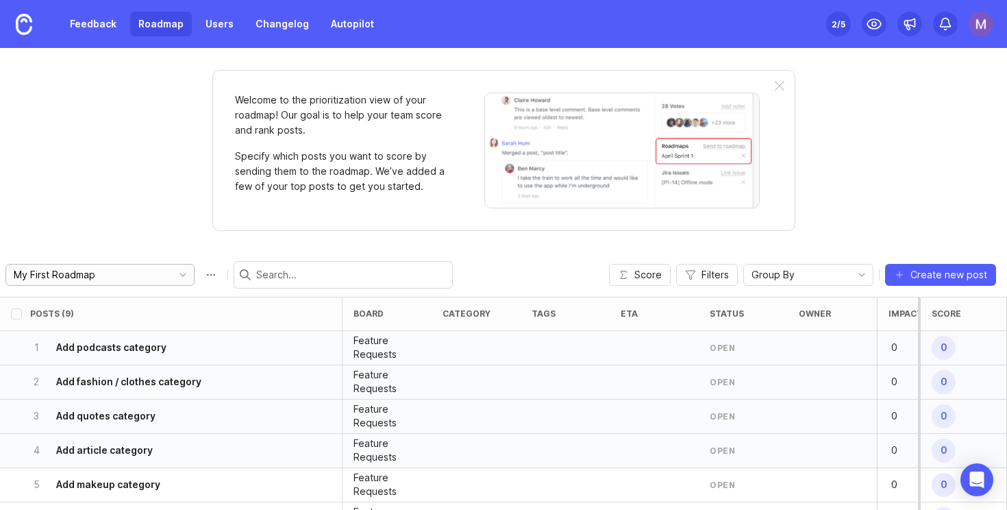
click at [144, 265] on div "My First Roadmap" at bounding box center [99, 275] width 189 height 22
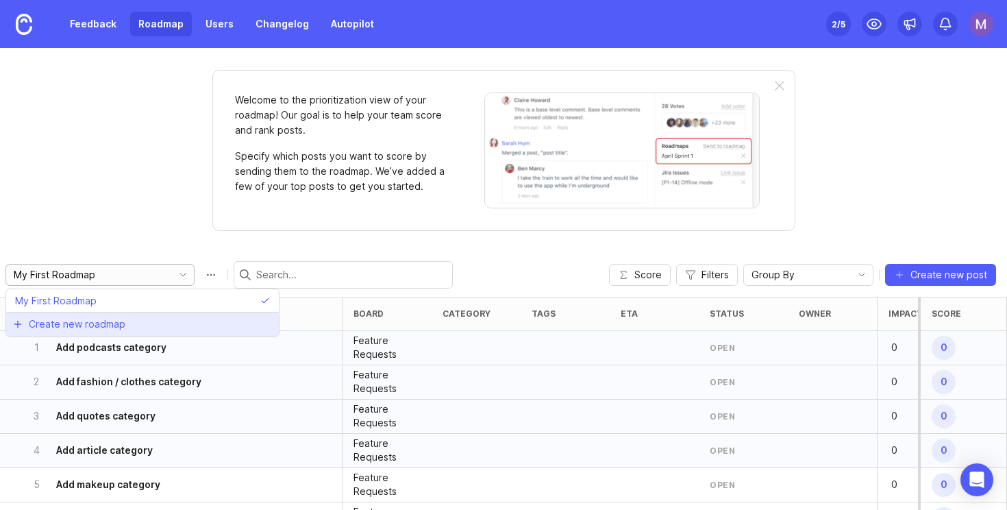
click at [119, 329] on span "Create new roadmap" at bounding box center [77, 324] width 97 height 14
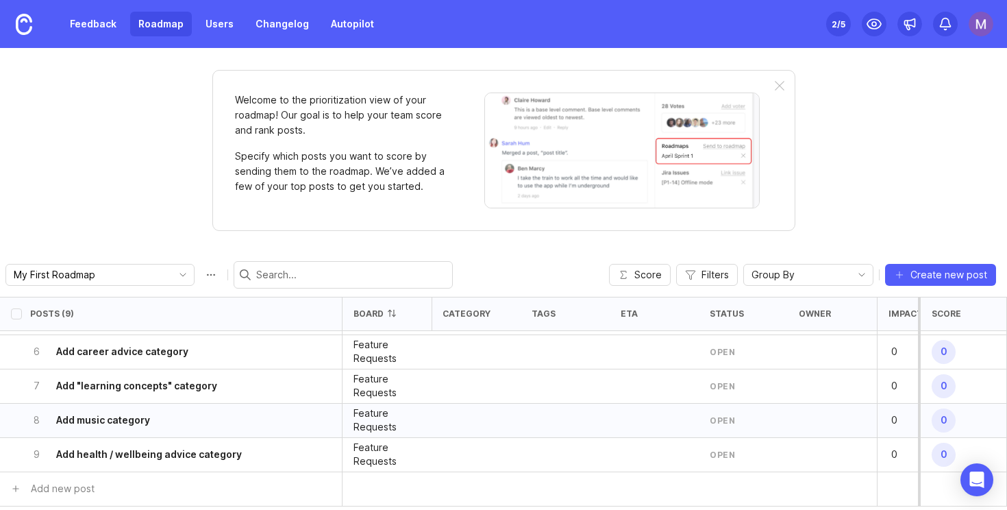
scroll to position [273, 0]
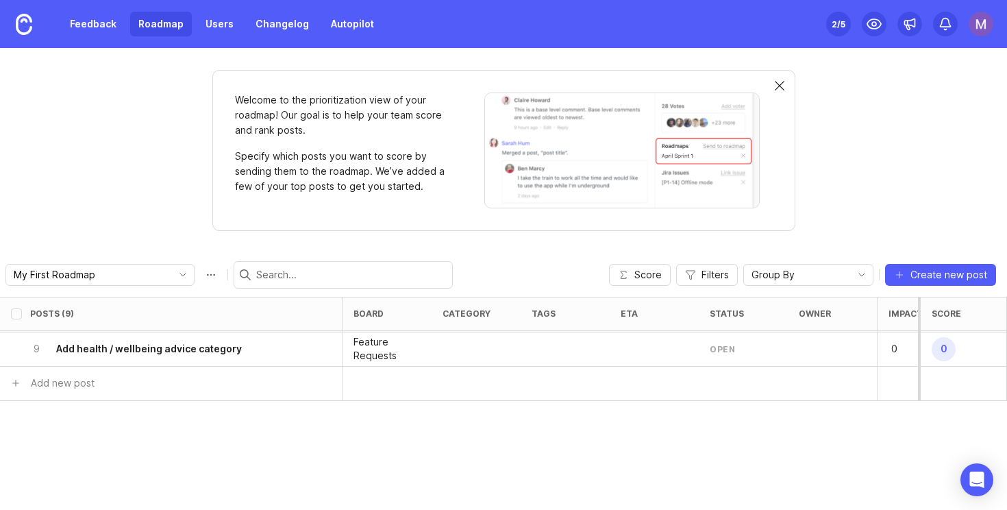
click at [779, 84] on div at bounding box center [780, 86] width 10 height 11
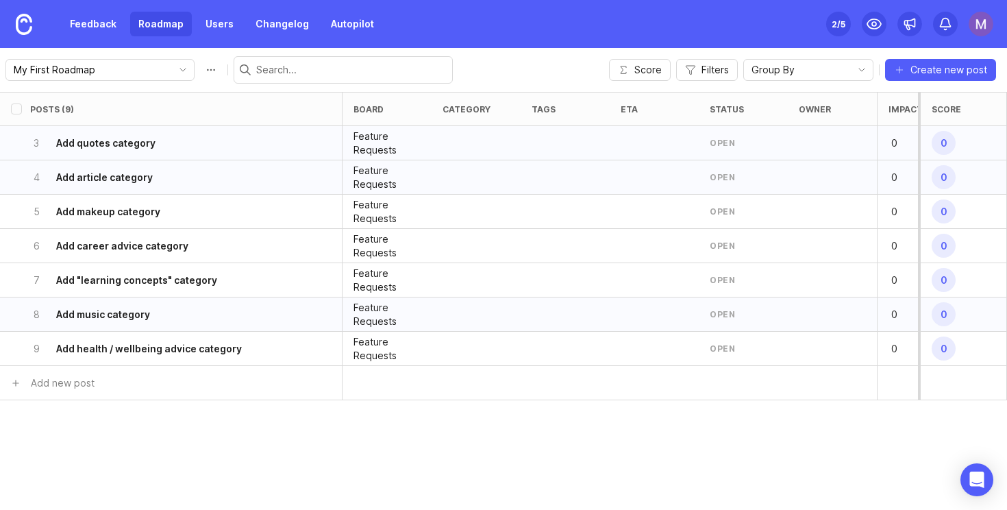
scroll to position [0, 0]
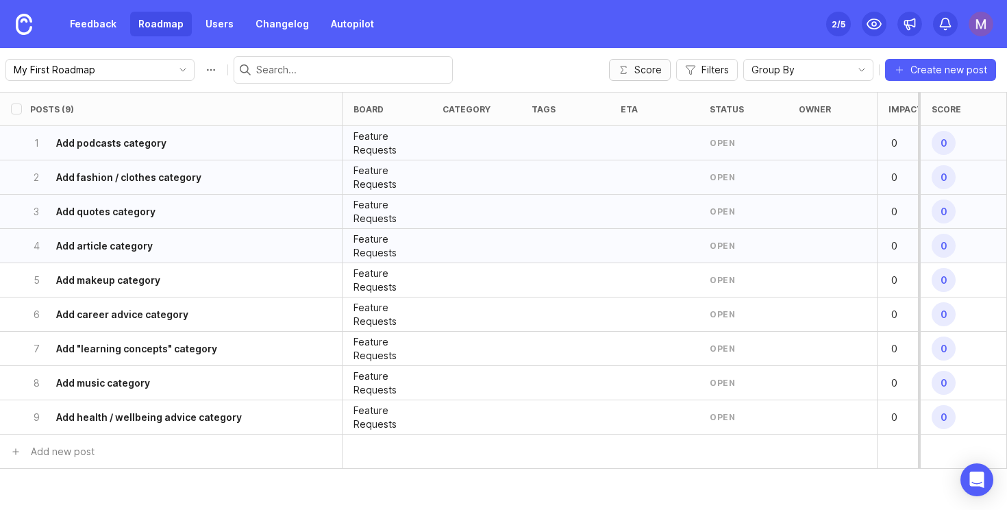
click at [657, 73] on span "Score" at bounding box center [648, 70] width 27 height 14
click at [95, 36] on link "Feedback" at bounding box center [93, 24] width 63 height 25
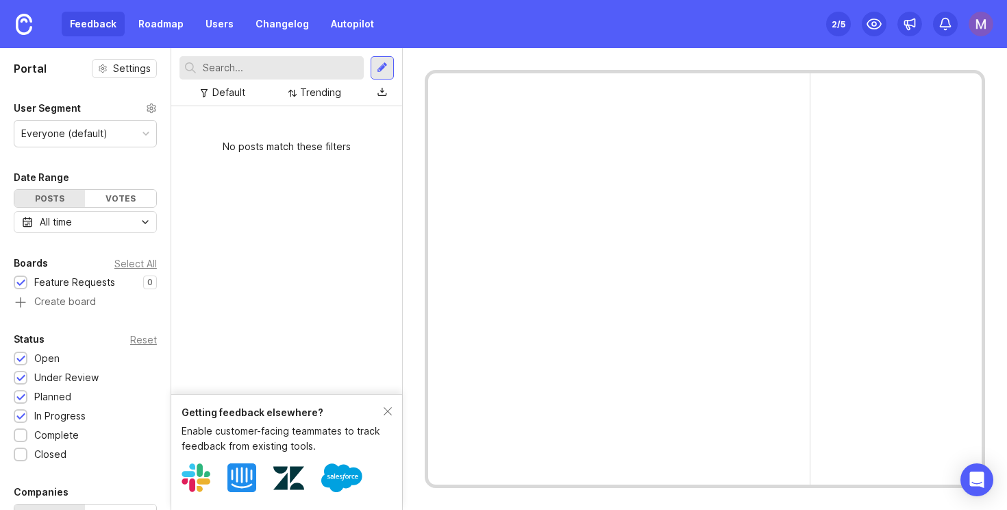
click at [106, 134] on div "Everyone (default)" at bounding box center [85, 134] width 142 height 26
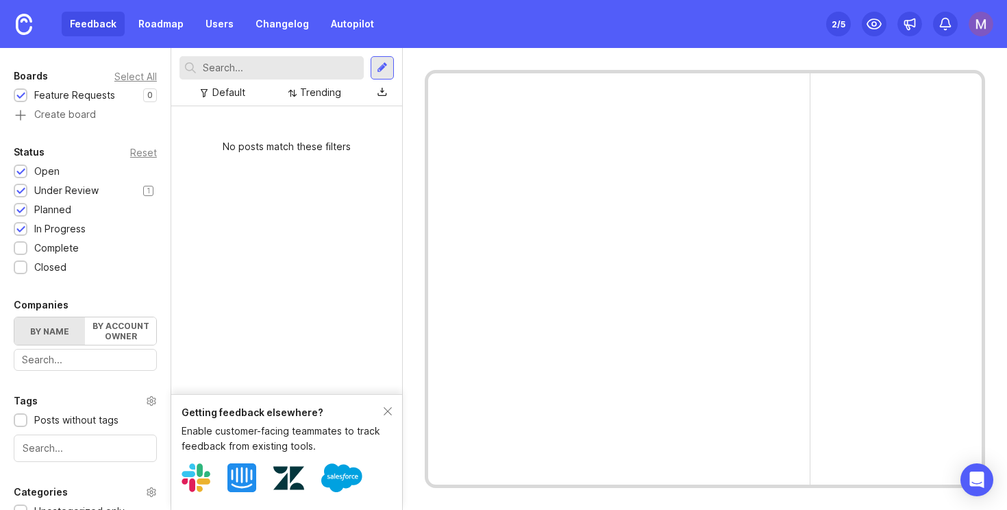
scroll to position [342, 0]
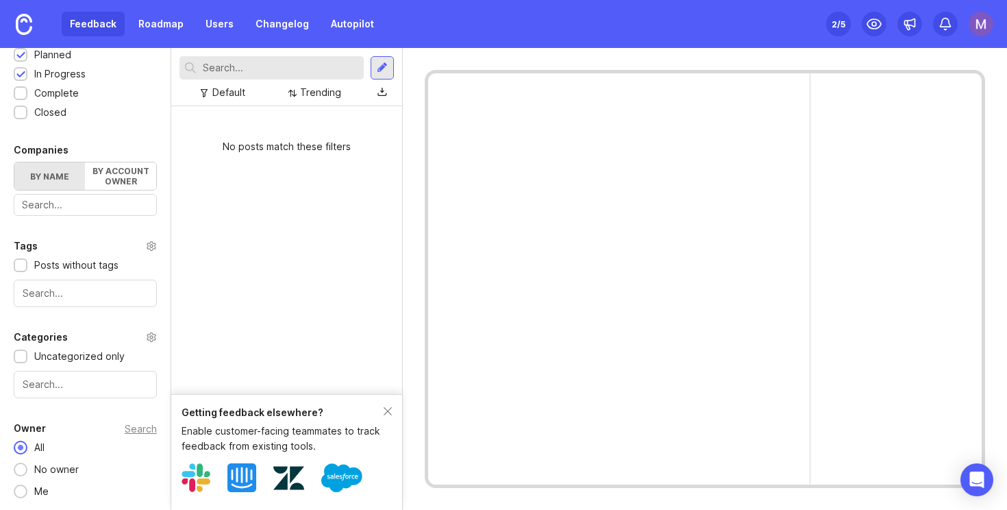
click at [270, 431] on div "Enable customer-facing teammates to track feedback from existing tools." at bounding box center [283, 439] width 202 height 30
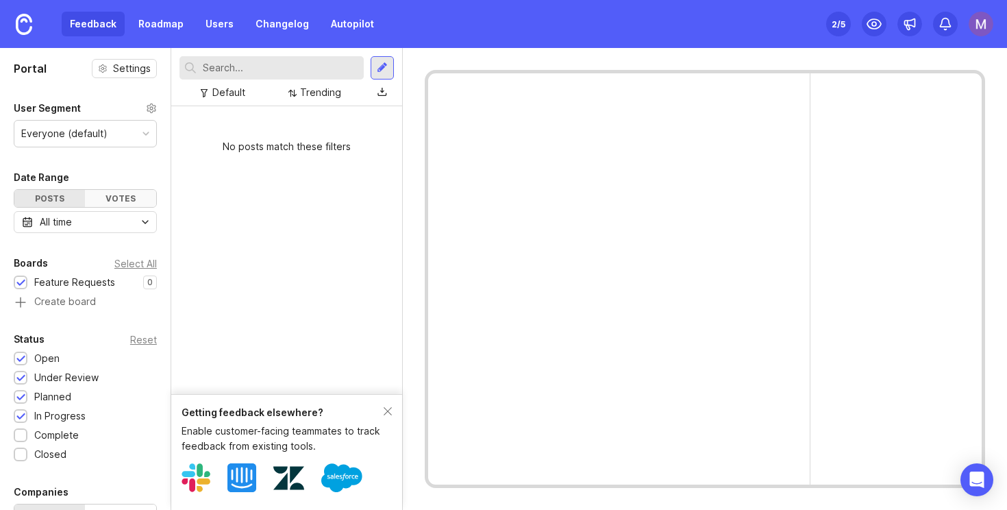
click at [125, 198] on div "Votes" at bounding box center [120, 198] width 71 height 17
click at [46, 195] on div "Posts" at bounding box center [49, 198] width 71 height 17
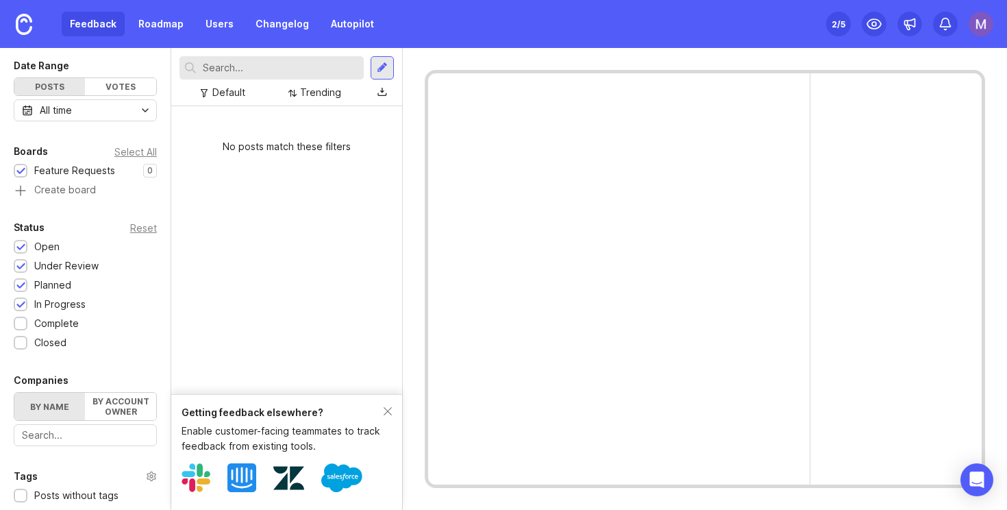
scroll to position [112, 0]
click at [84, 173] on div "Feature Requests" at bounding box center [74, 170] width 81 height 15
click at [162, 22] on link "Roadmap" at bounding box center [161, 24] width 62 height 25
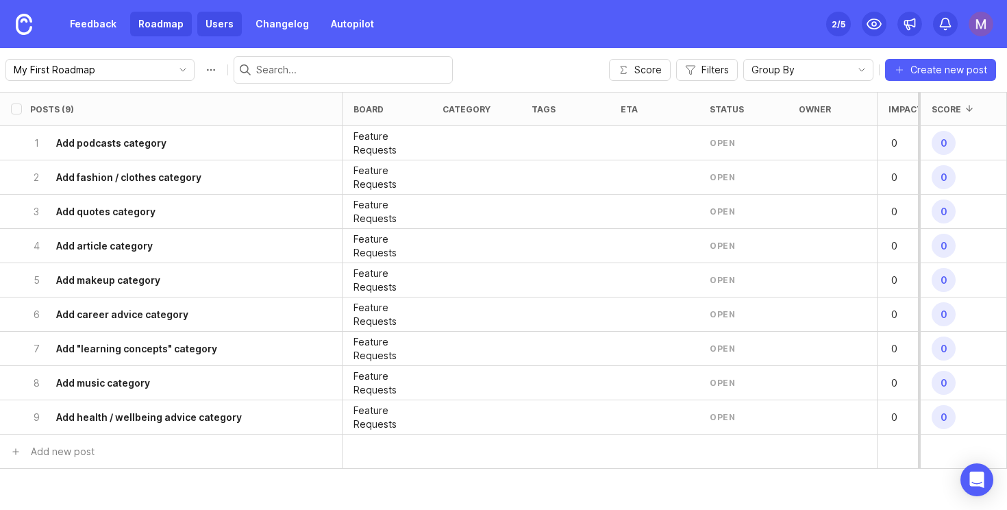
click at [220, 28] on link "Users" at bounding box center [219, 24] width 45 height 25
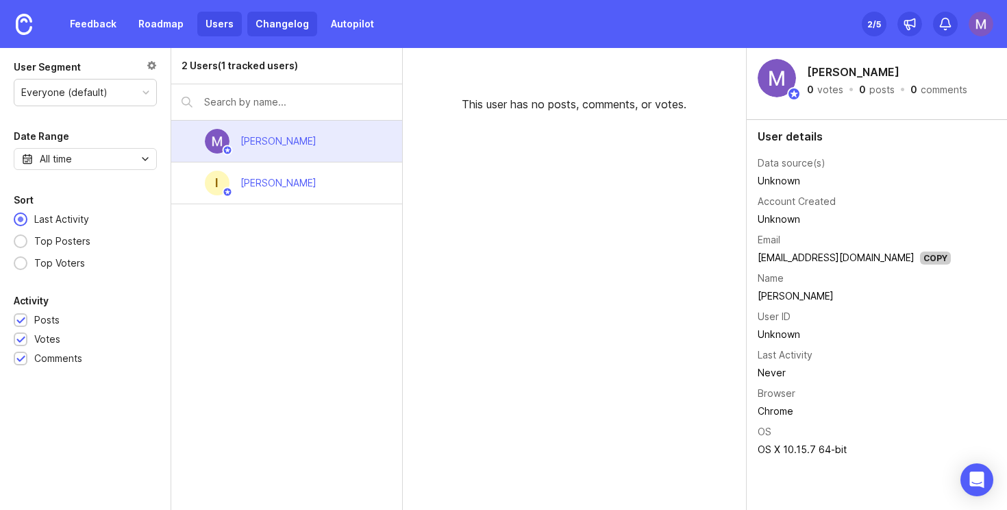
click at [291, 21] on link "Changelog" at bounding box center [282, 24] width 70 height 25
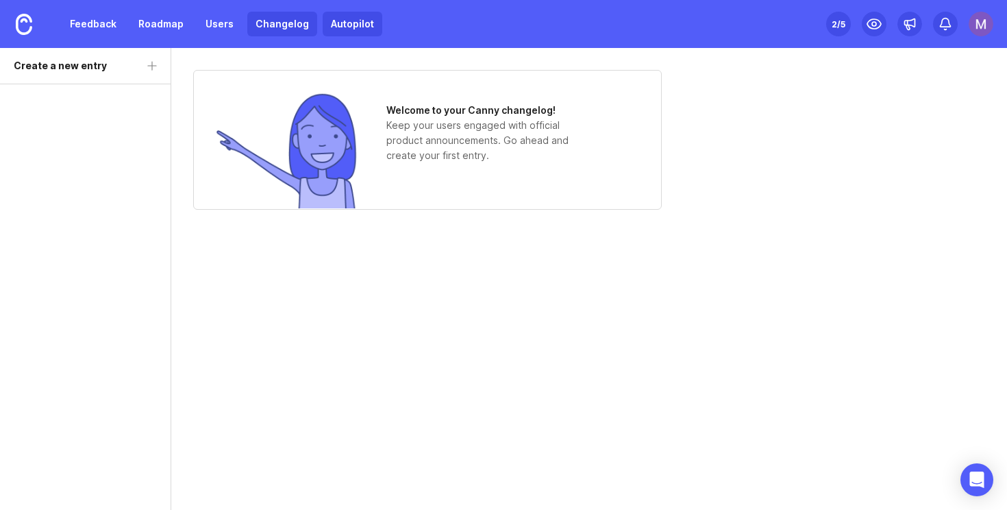
click at [332, 22] on link "Autopilot" at bounding box center [353, 24] width 60 height 25
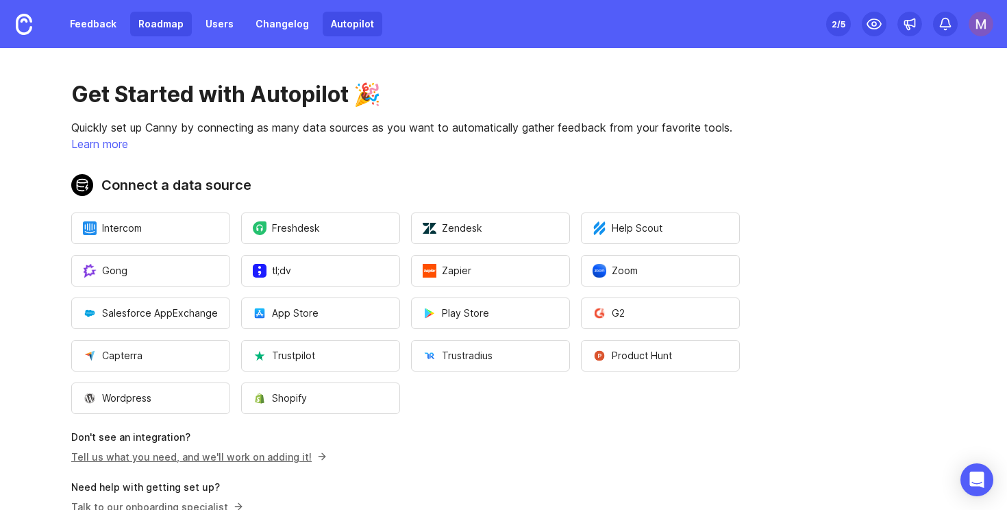
click at [182, 28] on link "Roadmap" at bounding box center [161, 24] width 62 height 25
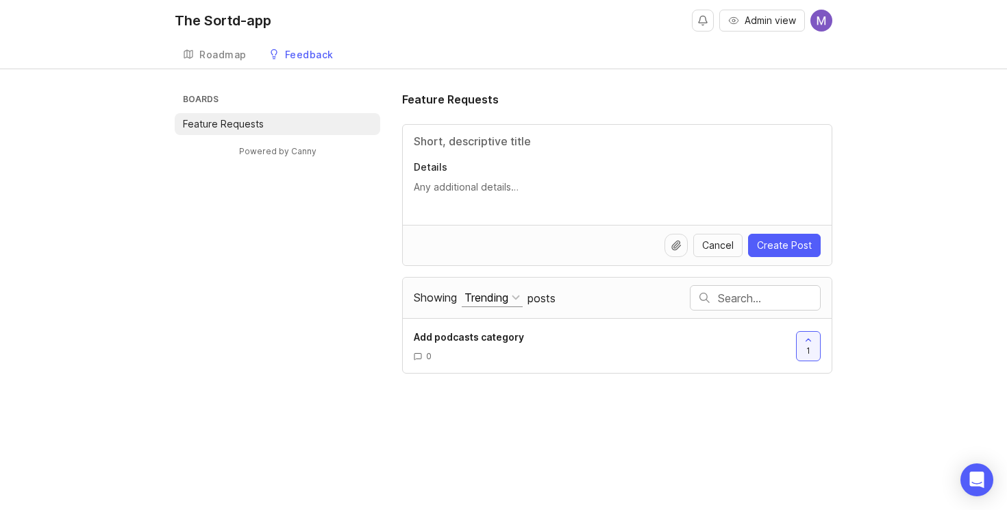
click at [517, 290] on button "Trending" at bounding box center [492, 298] width 61 height 19
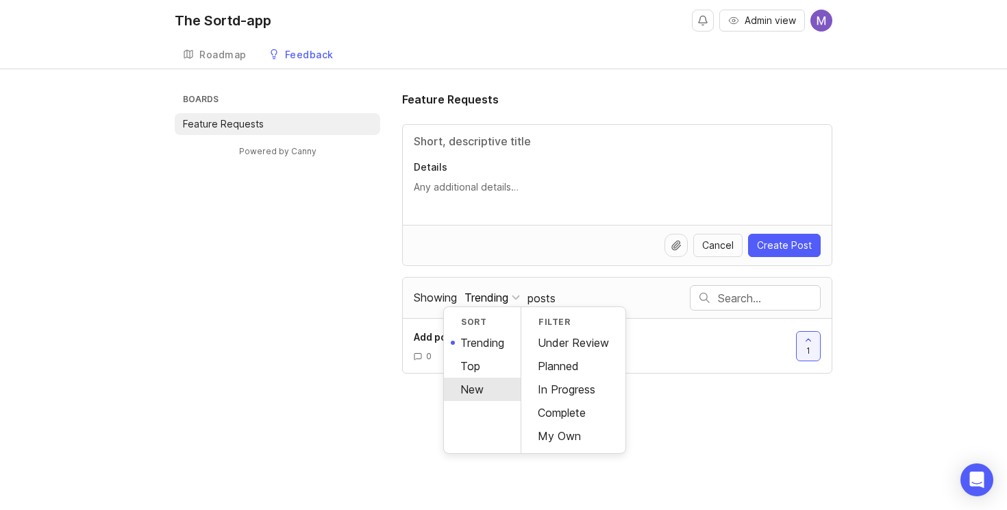
click at [484, 391] on div "New" at bounding box center [482, 389] width 77 height 23
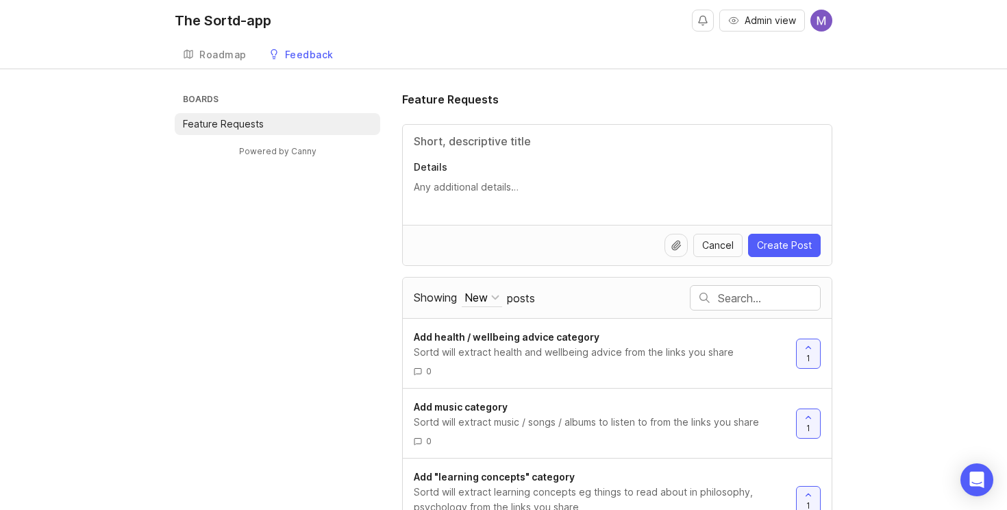
click at [485, 306] on div "Showing New Sort Trending Top New Filter Under Review Planned In Progress Compl…" at bounding box center [552, 297] width 276 height 39
click at [491, 293] on button "New" at bounding box center [482, 298] width 40 height 19
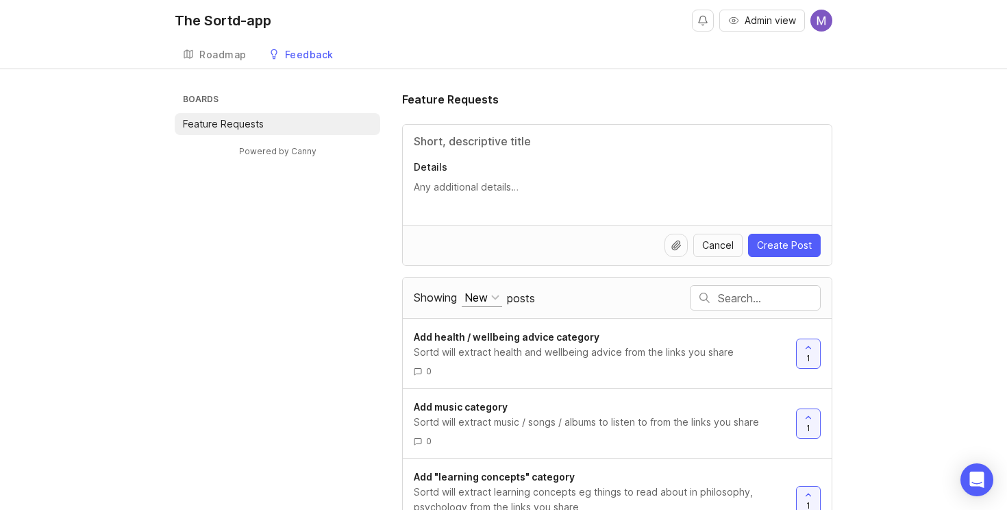
click at [473, 306] on button "New" at bounding box center [482, 298] width 40 height 19
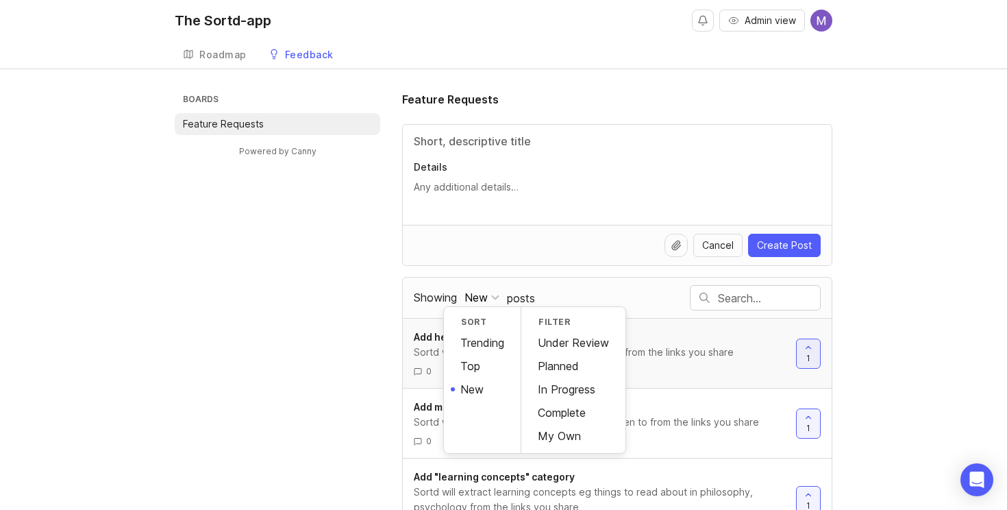
click at [413, 387] on div "Add health / wellbeing advice category Sortd will extract health and wellbeing …" at bounding box center [617, 353] width 429 height 70
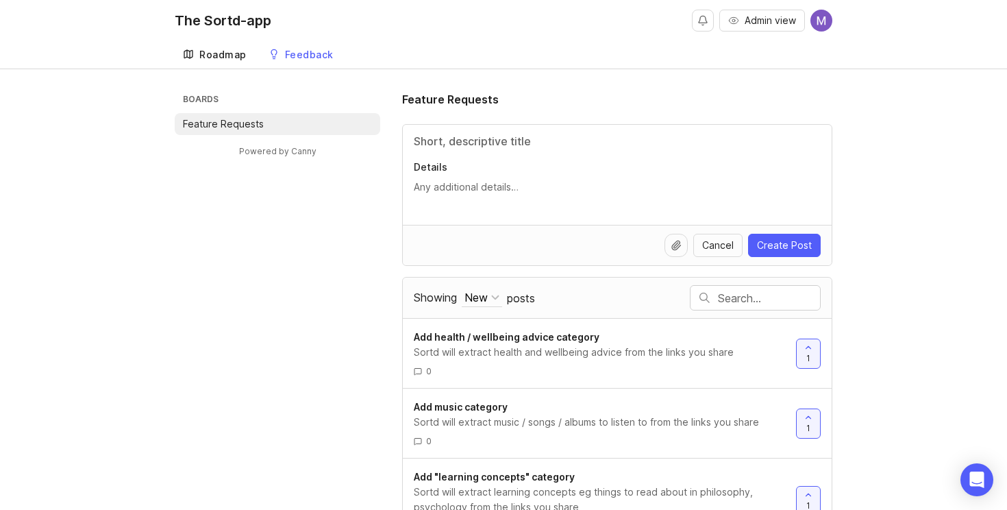
click at [220, 56] on div "Roadmap" at bounding box center [222, 55] width 47 height 10
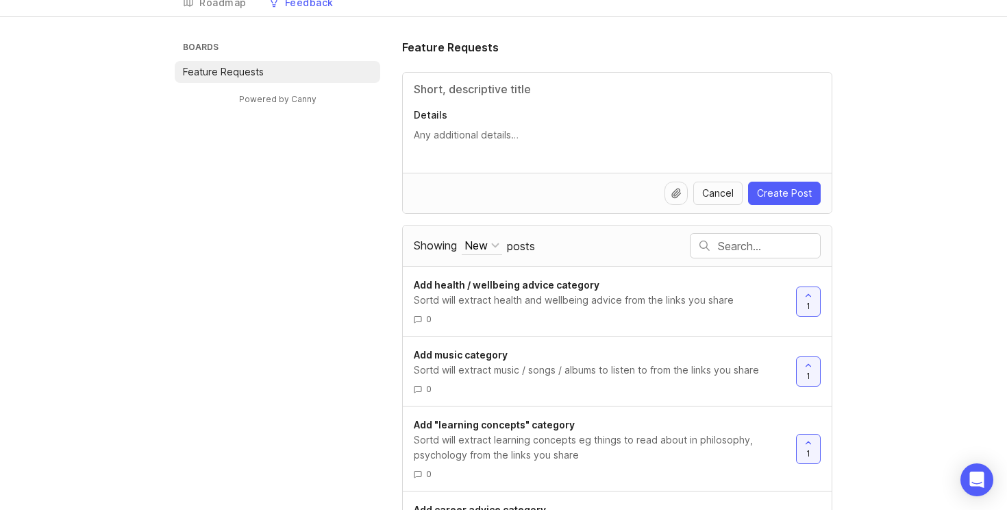
scroll to position [49, 0]
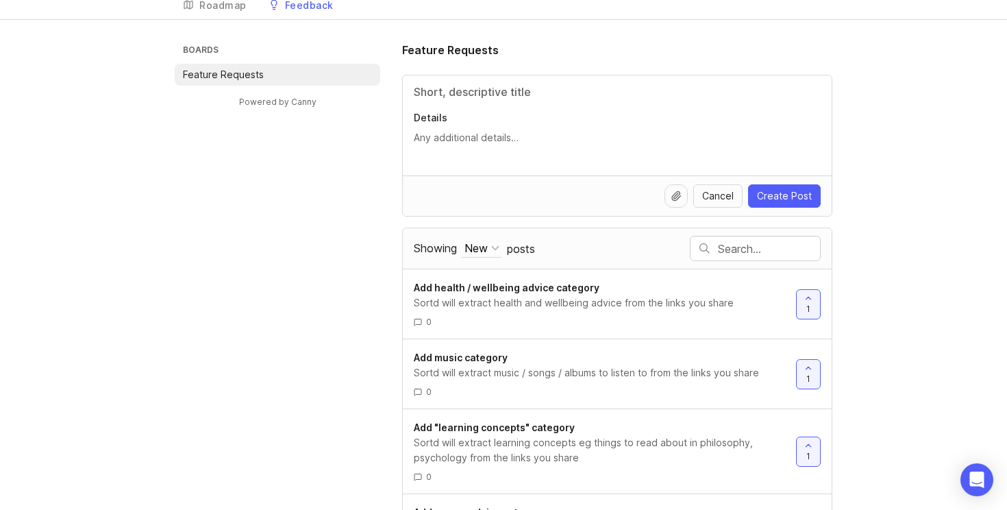
click at [471, 258] on div "Showing New Sort Trending Top New Filter Under Review Planned In Progress Compl…" at bounding box center [552, 248] width 276 height 39
click at [491, 241] on button "New" at bounding box center [482, 248] width 40 height 19
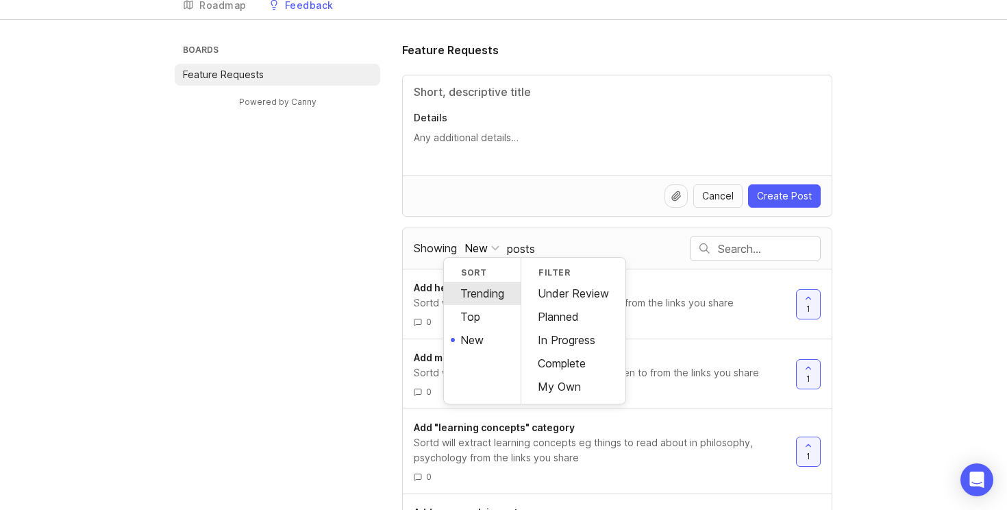
click at [506, 282] on div "Trending" at bounding box center [482, 293] width 77 height 23
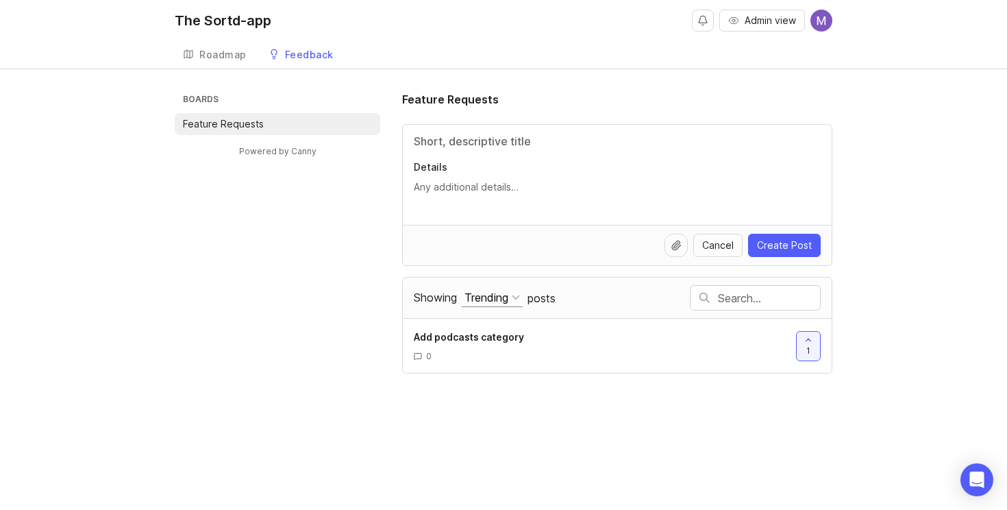
click at [494, 304] on button "Trending" at bounding box center [492, 298] width 61 height 19
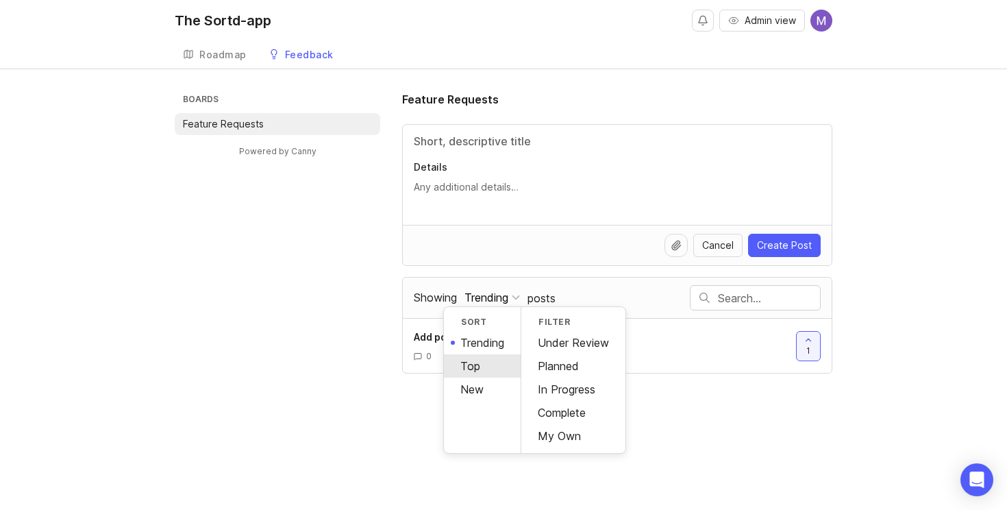
click at [489, 372] on div "Top" at bounding box center [482, 365] width 77 height 23
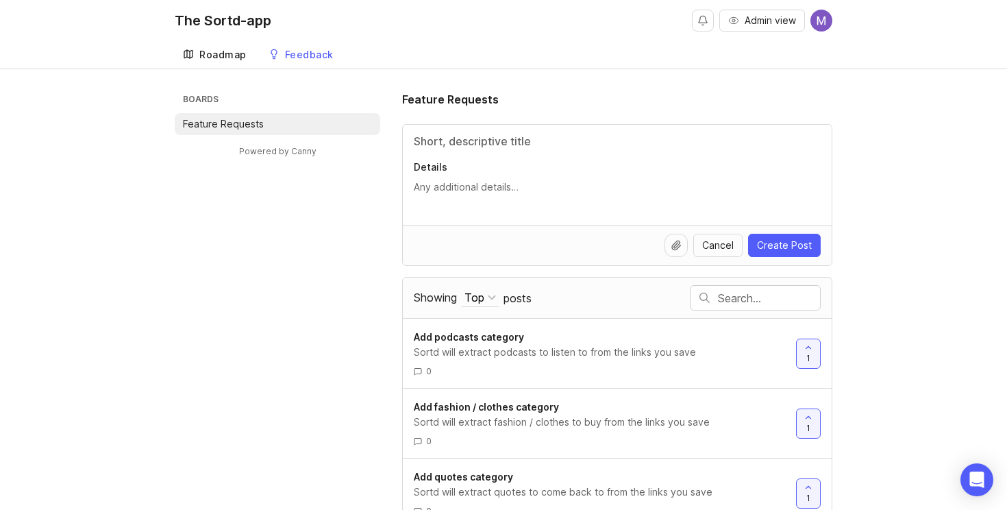
click at [214, 62] on link "Roadmap" at bounding box center [215, 55] width 80 height 28
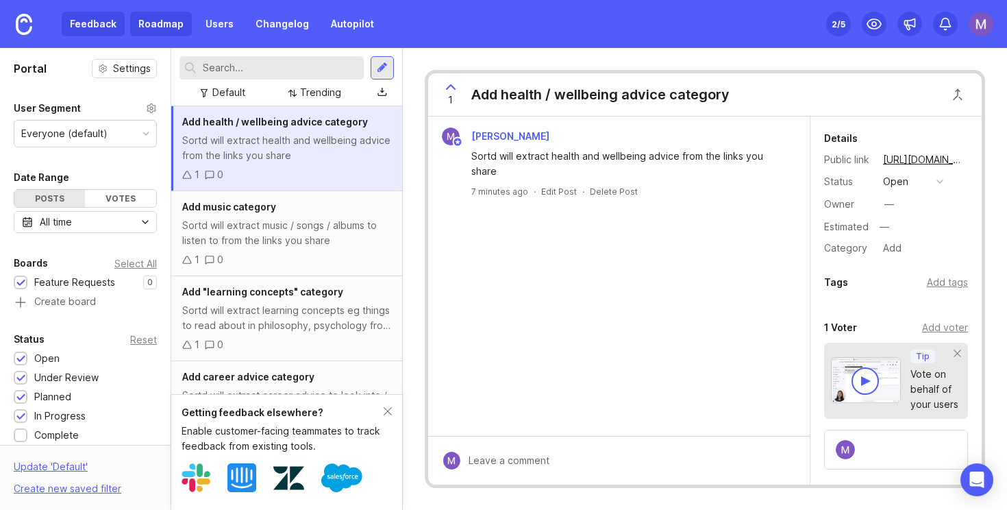
click at [158, 28] on link "Roadmap" at bounding box center [161, 24] width 62 height 25
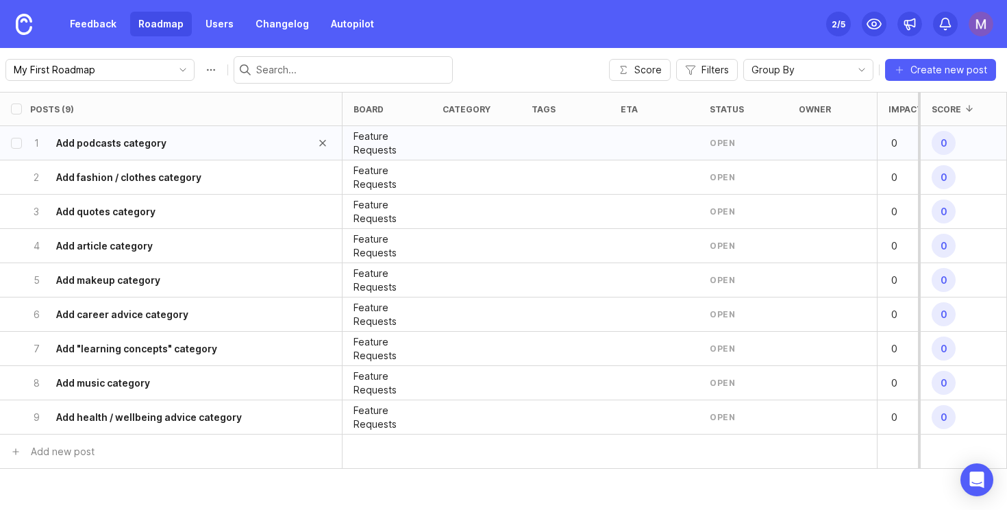
click at [162, 140] on h6 "Add podcasts category" at bounding box center [111, 143] width 110 height 14
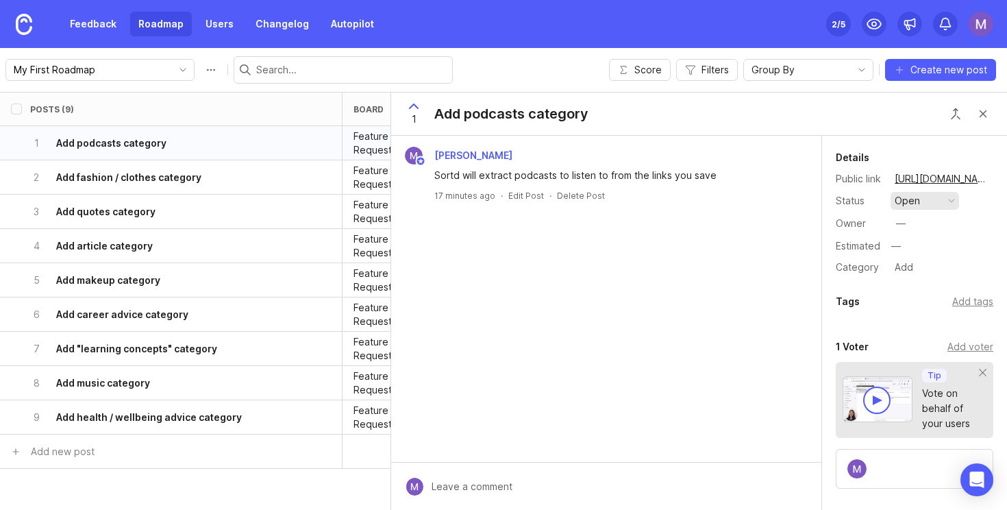
click at [914, 200] on div "open" at bounding box center [907, 200] width 25 height 15
click at [931, 273] on div "planned" at bounding box center [919, 276] width 43 height 12
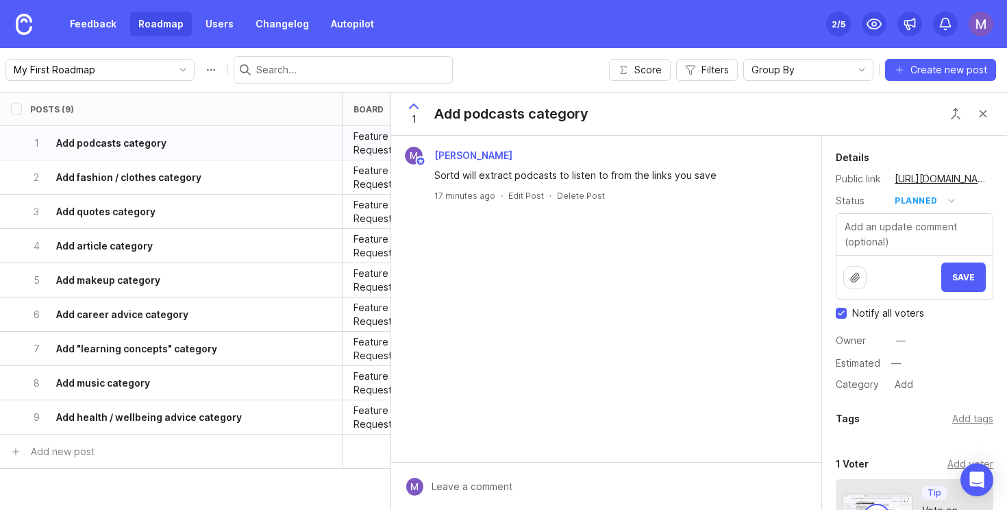
click at [938, 190] on div "Details Public link [URL][DOMAIN_NAME] Status planned Save Notify all voters Ow…" at bounding box center [914, 271] width 185 height 244
click at [936, 200] on div "planned" at bounding box center [916, 200] width 43 height 15
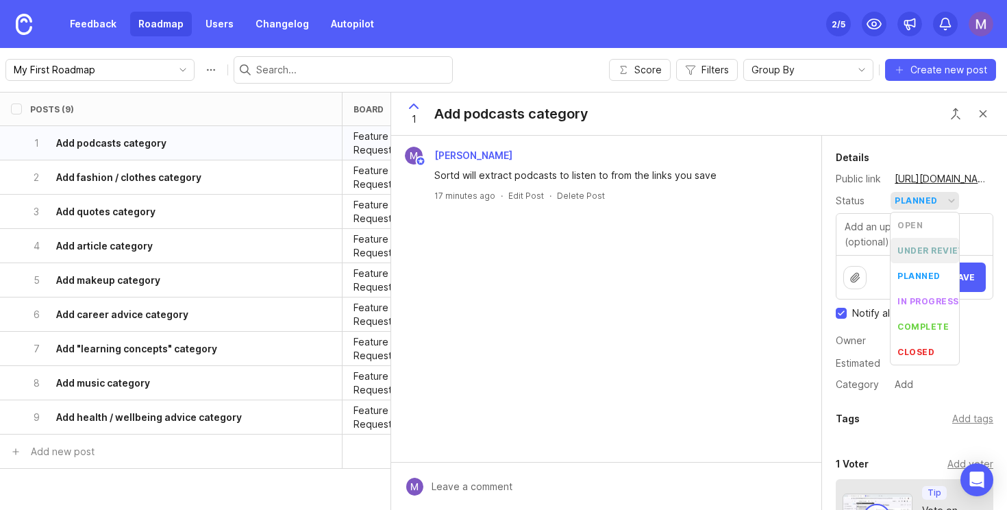
click at [927, 247] on div "under review" at bounding box center [932, 251] width 69 height 12
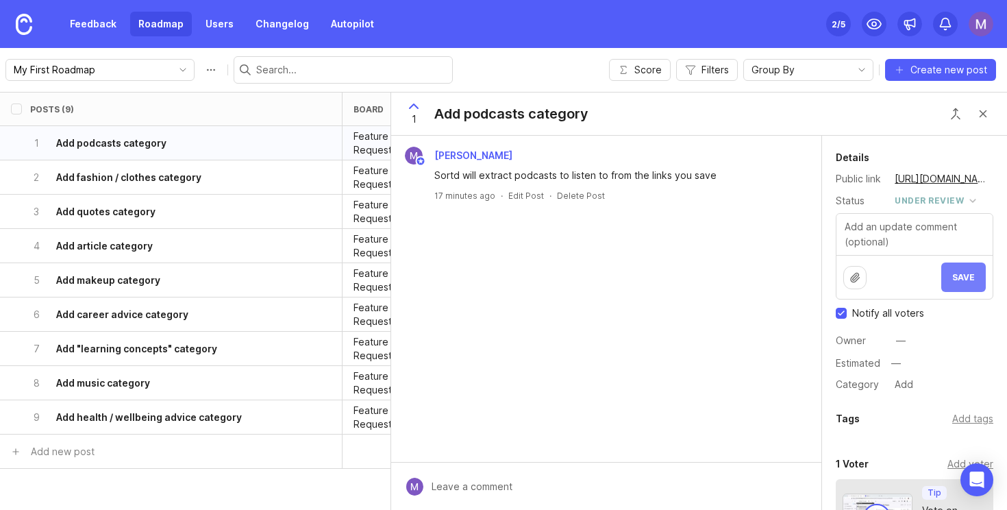
click at [966, 278] on span "Save" at bounding box center [964, 277] width 23 height 10
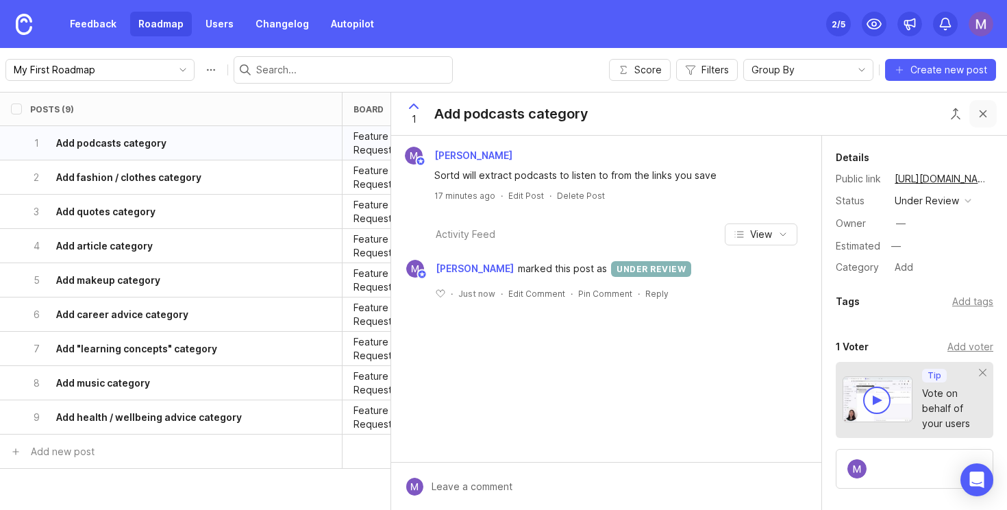
click at [986, 115] on button "Close button" at bounding box center [983, 113] width 27 height 27
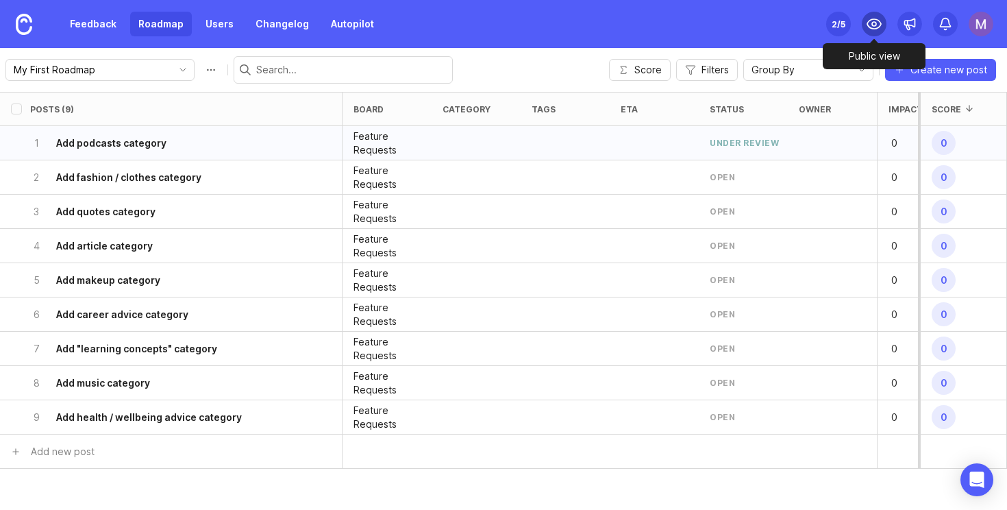
click at [876, 23] on circle at bounding box center [874, 24] width 4 height 4
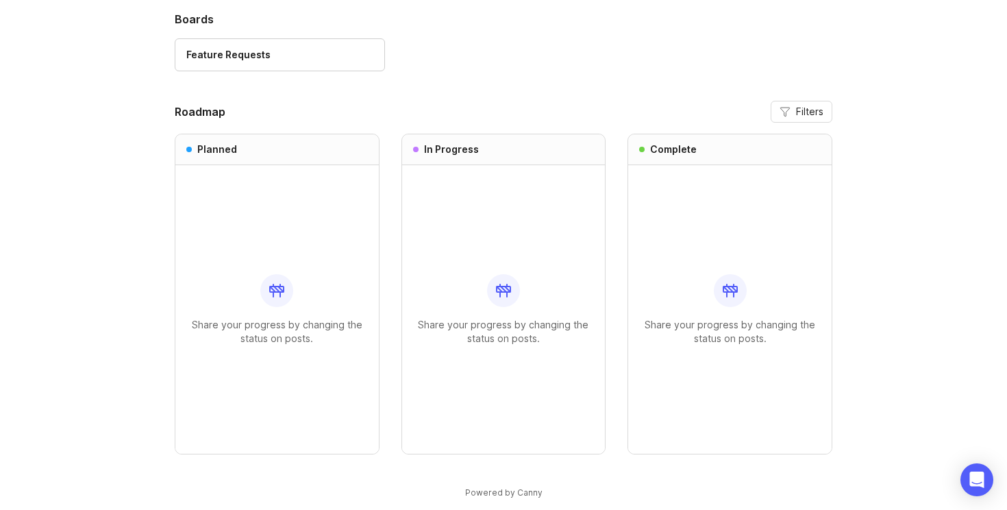
scroll to position [90, 0]
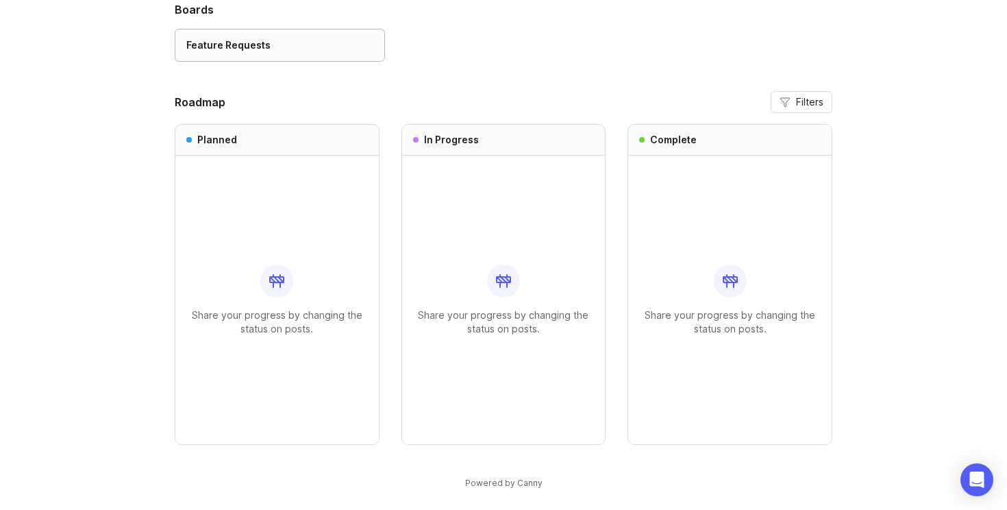
click at [267, 53] on link "Feature Requests" at bounding box center [280, 45] width 210 height 33
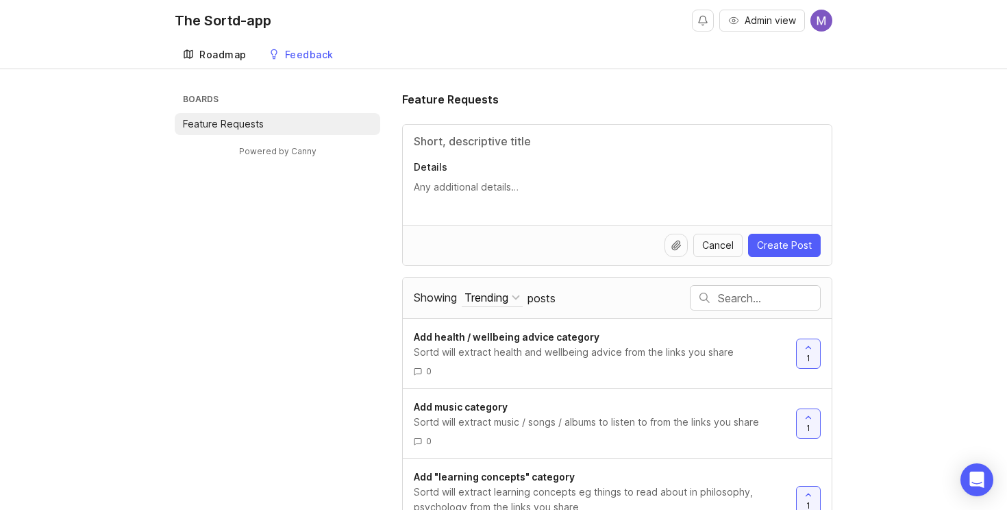
click at [217, 53] on div "Roadmap" at bounding box center [222, 55] width 47 height 10
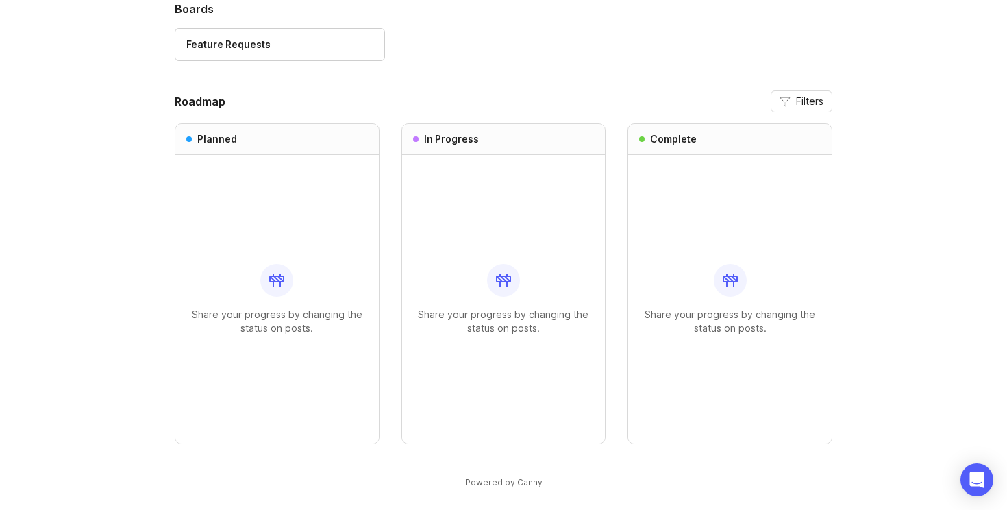
scroll to position [99, 0]
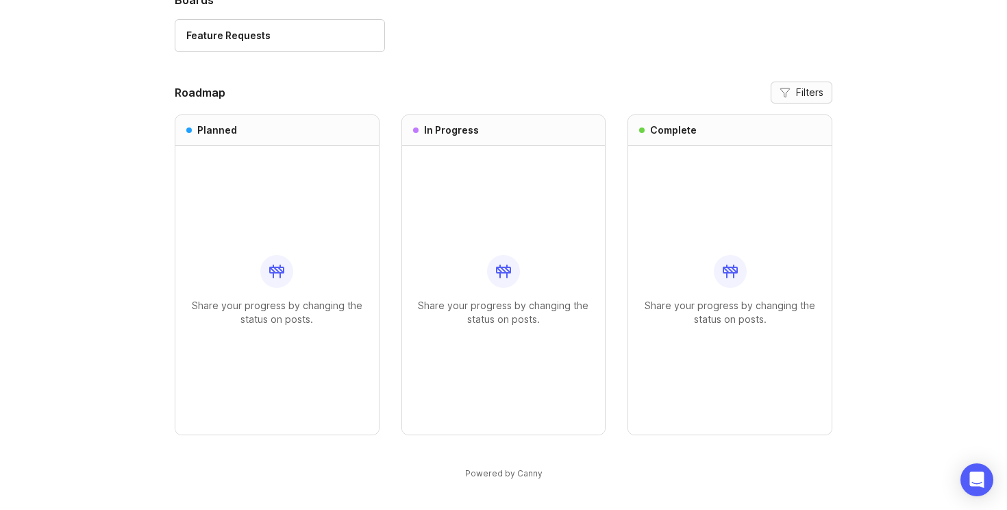
click at [794, 82] on button "Filters" at bounding box center [802, 93] width 62 height 22
click at [695, 55] on div "Feature Requests" at bounding box center [504, 42] width 658 height 46
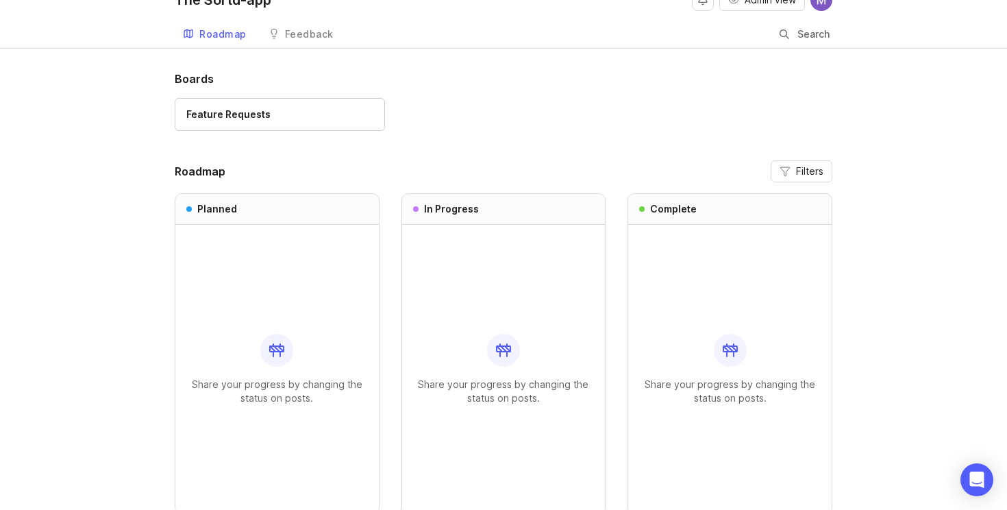
scroll to position [0, 0]
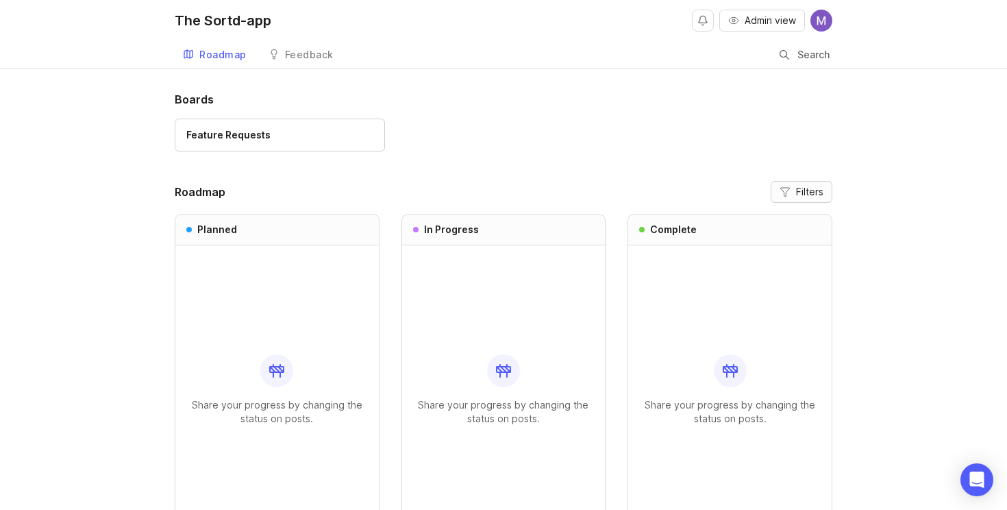
click at [794, 186] on button "Filters" at bounding box center [802, 192] width 62 height 22
click at [740, 265] on input "Show uncategorized posts" at bounding box center [741, 264] width 23 height 14
checkbox input "true"
click at [672, 110] on div "Boards Feature Requests" at bounding box center [504, 127] width 658 height 73
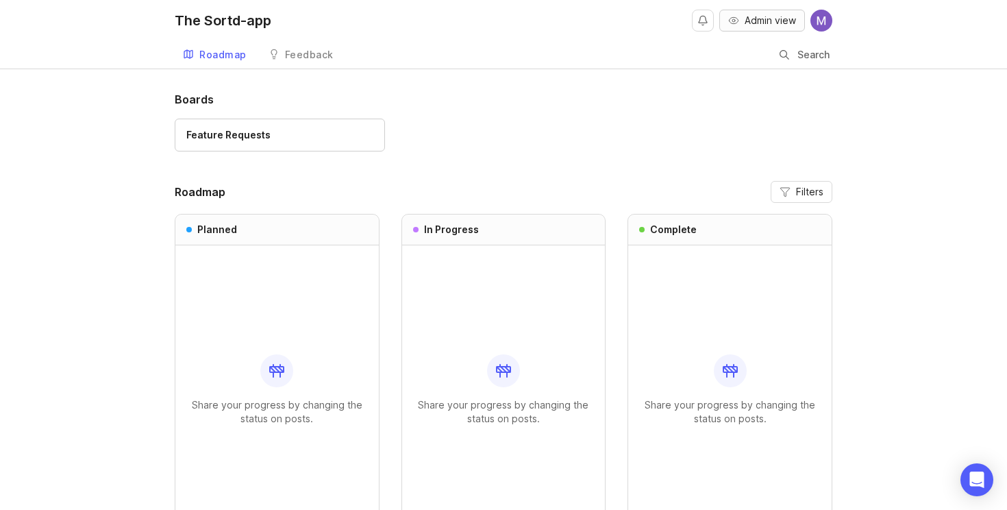
click at [746, 23] on span "Admin view" at bounding box center [770, 21] width 51 height 14
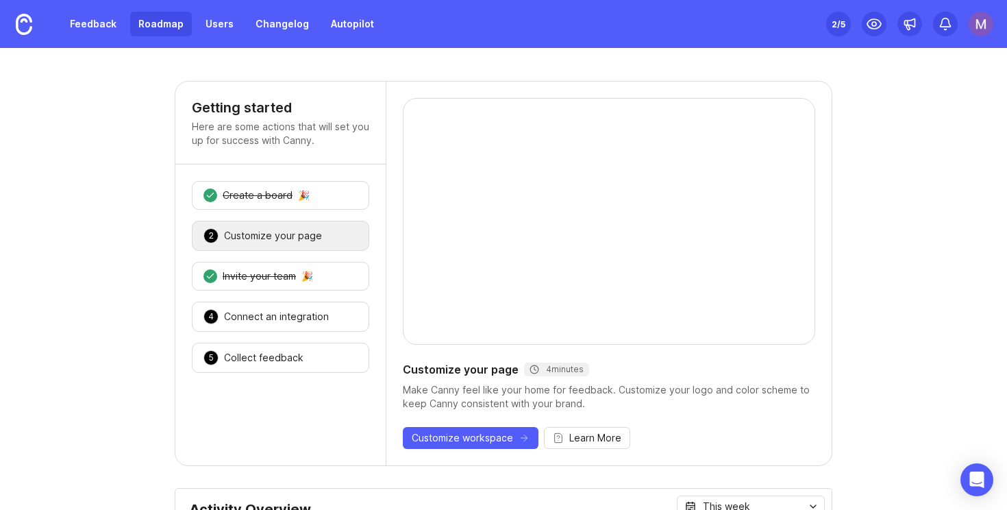
click at [143, 33] on link "Roadmap" at bounding box center [161, 24] width 62 height 25
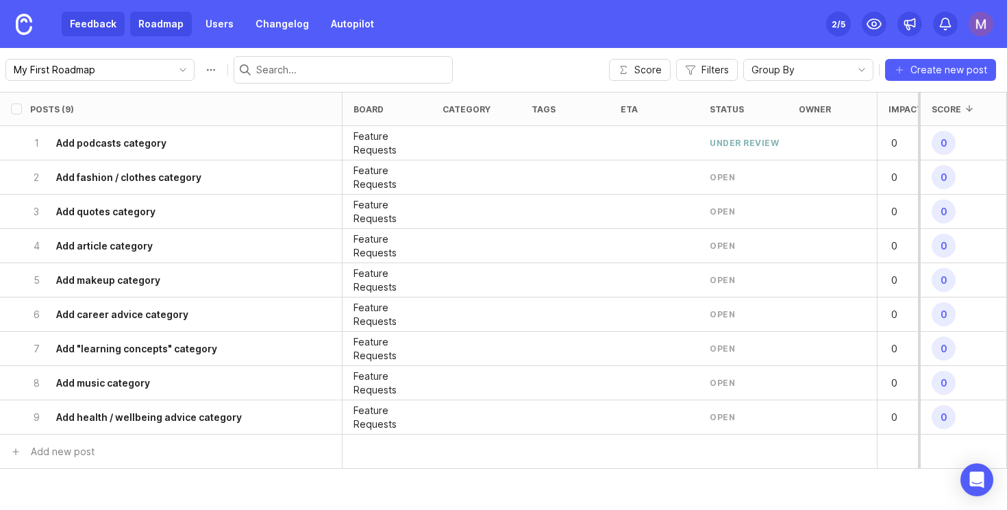
click at [108, 33] on link "Feedback" at bounding box center [93, 24] width 63 height 25
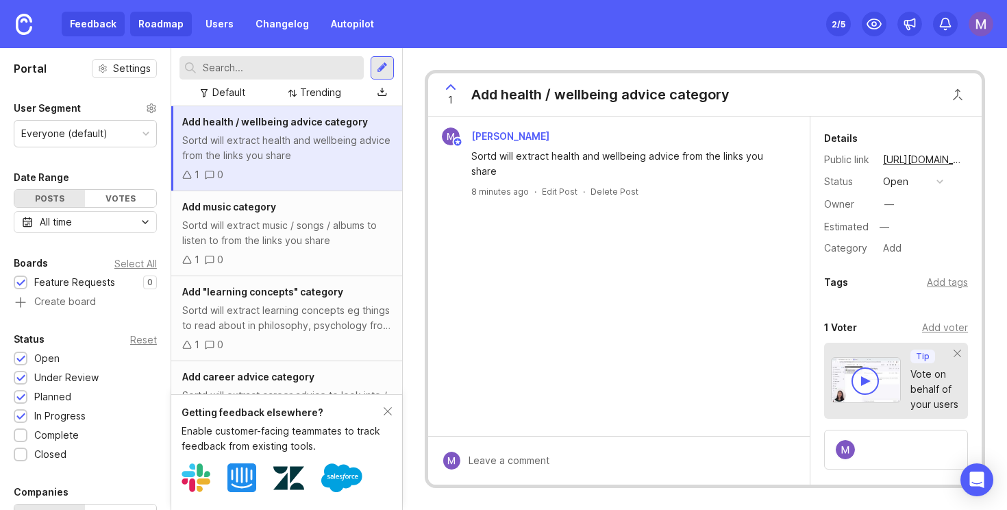
click at [168, 22] on link "Roadmap" at bounding box center [161, 24] width 62 height 25
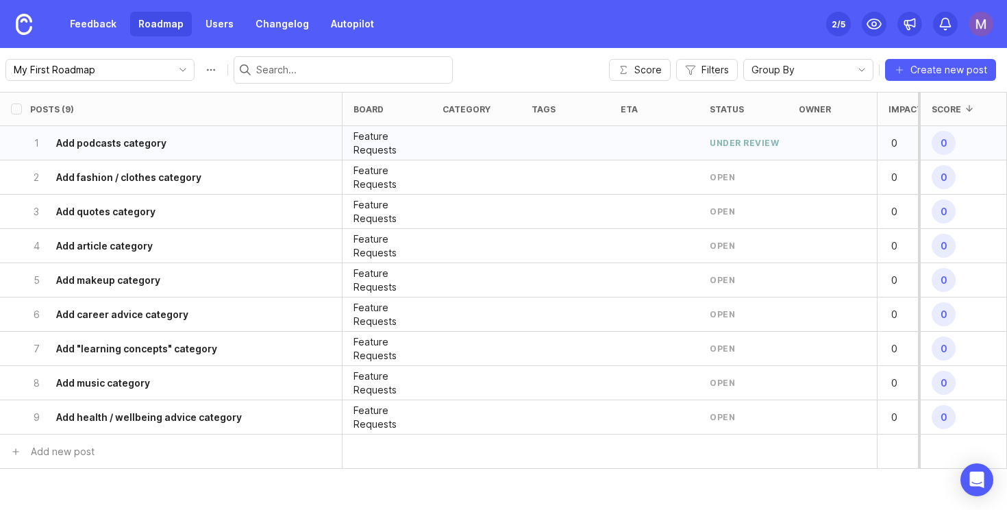
click at [737, 145] on div "under review" at bounding box center [744, 143] width 69 height 12
click at [756, 143] on div "under review" at bounding box center [744, 143] width 69 height 12
click at [786, 145] on div "under review" at bounding box center [743, 143] width 89 height 34
click at [147, 151] on div "1 Add podcasts category" at bounding box center [166, 143] width 273 height 34
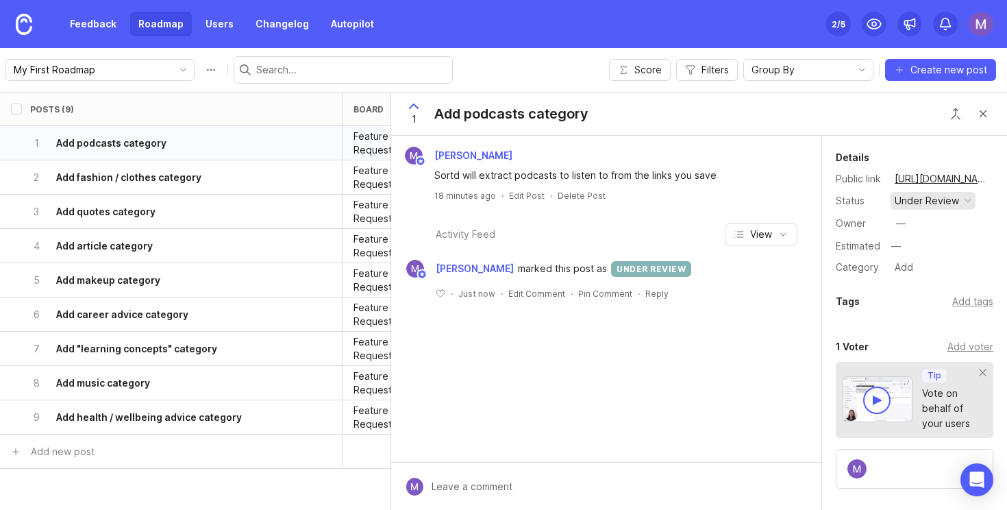
click at [946, 206] on div "under review" at bounding box center [927, 200] width 64 height 15
click at [926, 272] on div "planned" at bounding box center [919, 276] width 43 height 12
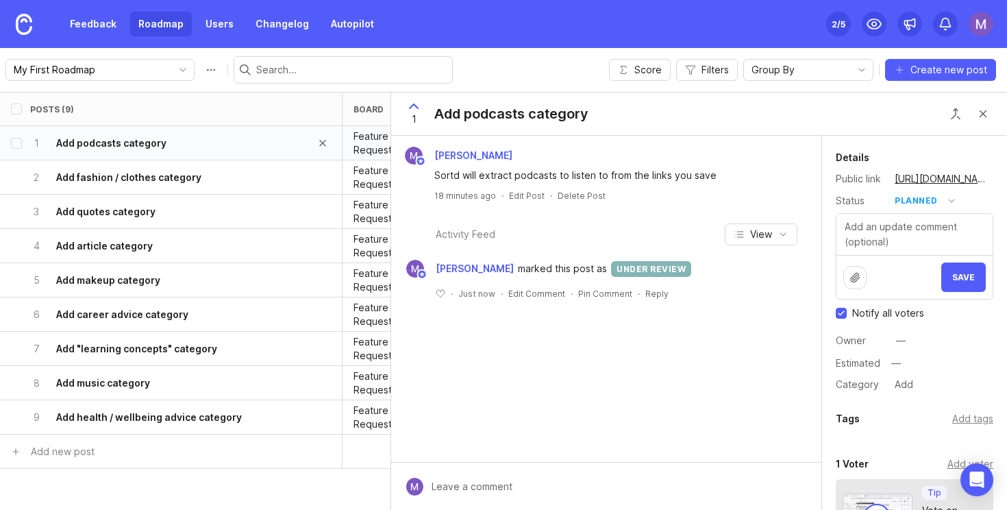
click at [212, 155] on div "1 Add podcasts category" at bounding box center [166, 143] width 273 height 34
click at [214, 171] on div "2 Add fashion / clothes category" at bounding box center [166, 177] width 273 height 34
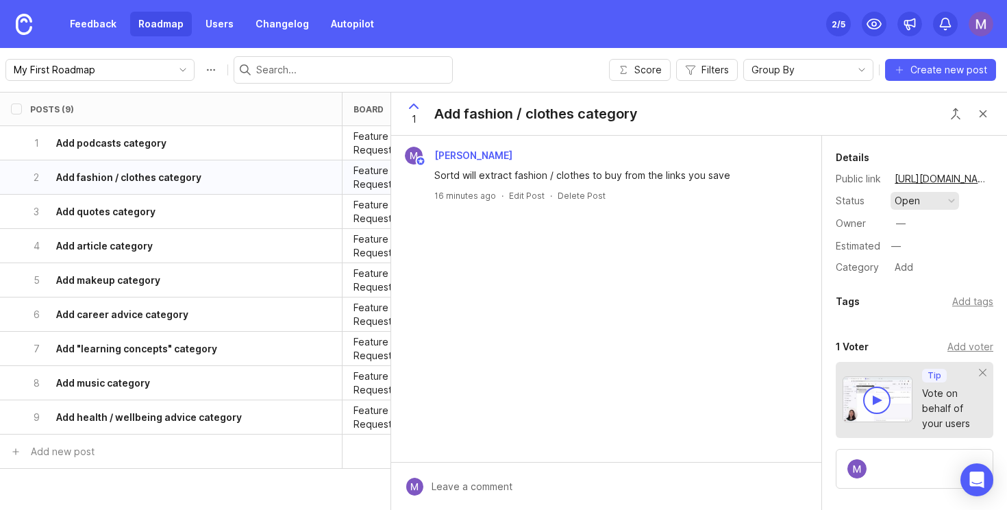
click at [948, 195] on button "open" at bounding box center [925, 201] width 69 height 18
click at [926, 272] on div "planned" at bounding box center [919, 276] width 43 height 12
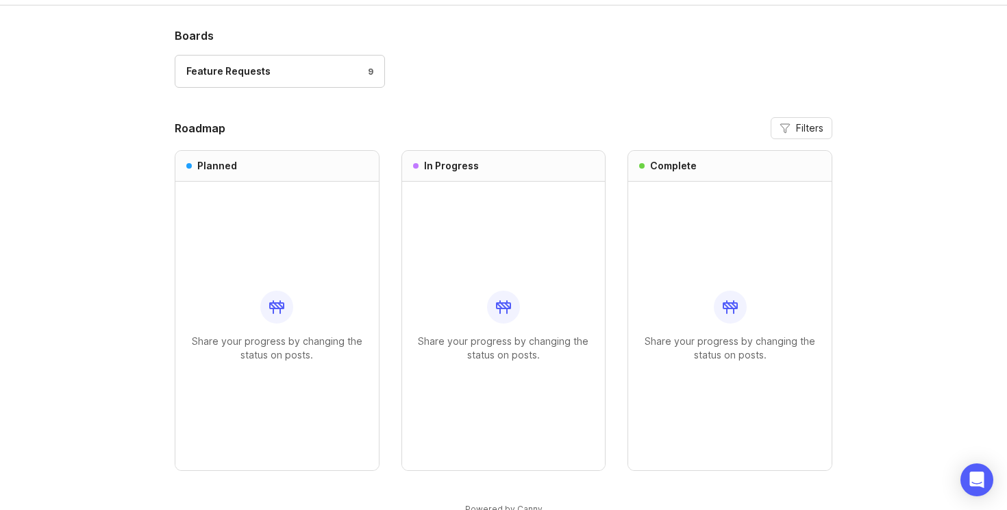
scroll to position [99, 0]
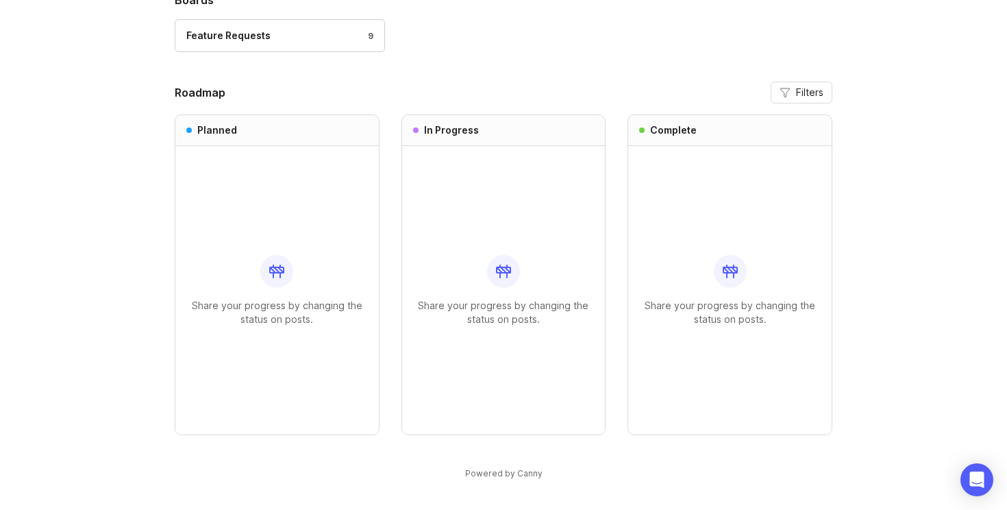
click at [325, 290] on div "Share your progress by changing the status on posts." at bounding box center [277, 290] width 182 height 289
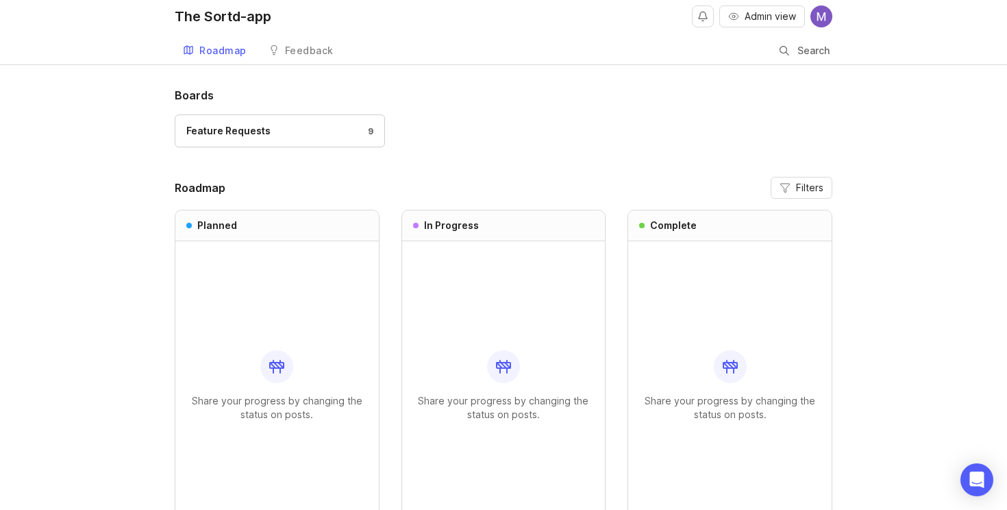
scroll to position [0, 0]
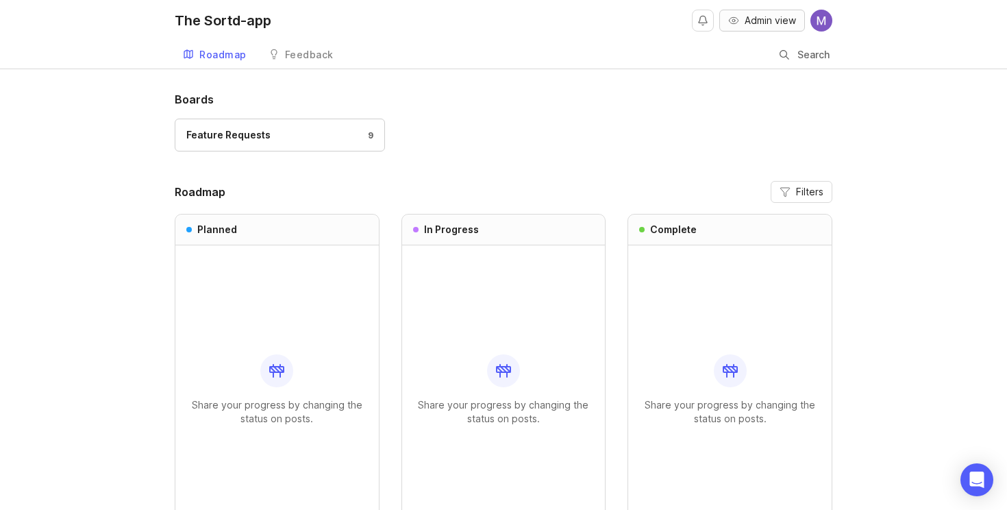
click at [772, 23] on span "Admin view" at bounding box center [770, 21] width 51 height 14
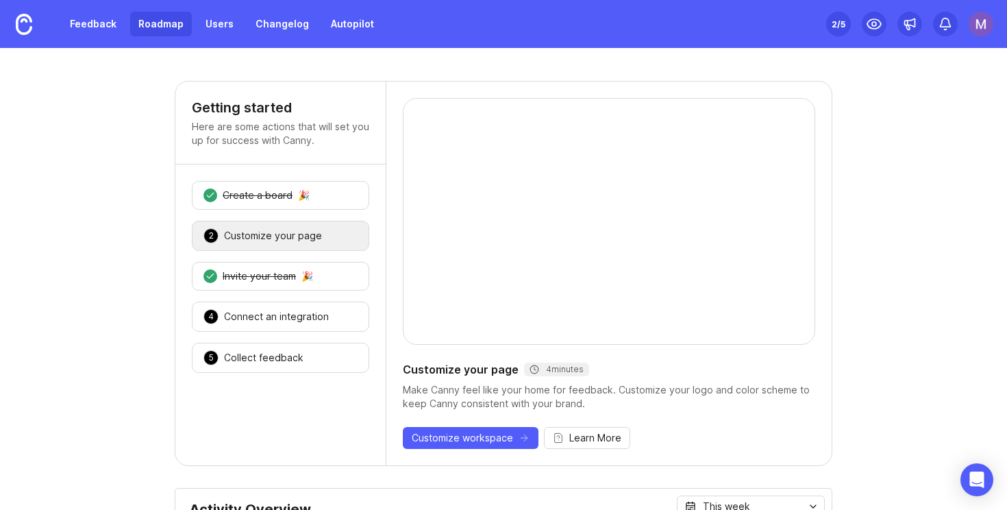
click at [155, 23] on link "Roadmap" at bounding box center [161, 24] width 62 height 25
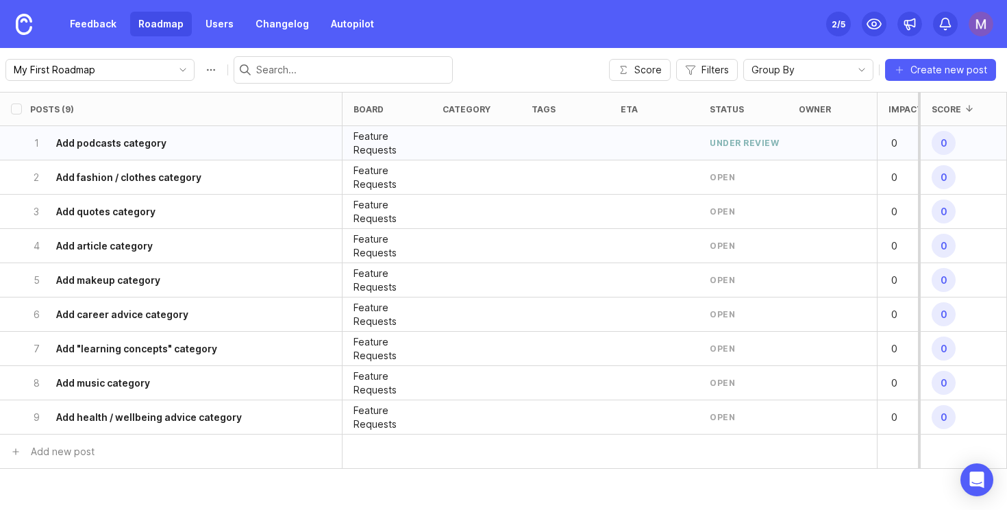
click at [745, 148] on div "under review" at bounding box center [744, 143] width 69 height 12
click at [164, 145] on div "1 Add podcasts category" at bounding box center [166, 143] width 273 height 34
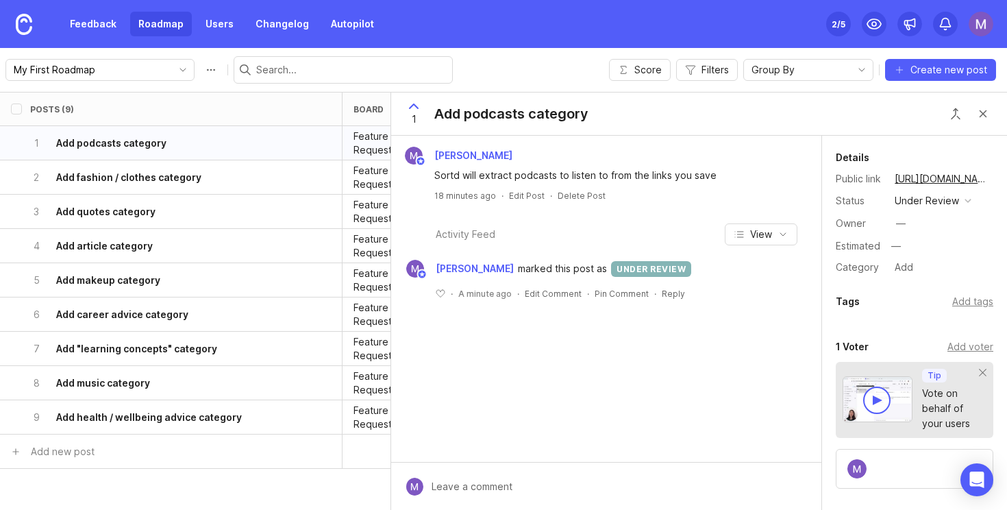
click at [938, 191] on div "Details Public link https://the-sortd-app.canny.io/feature-requests/p/add-podca…" at bounding box center [914, 212] width 185 height 127
click at [925, 204] on div "under review" at bounding box center [927, 200] width 64 height 15
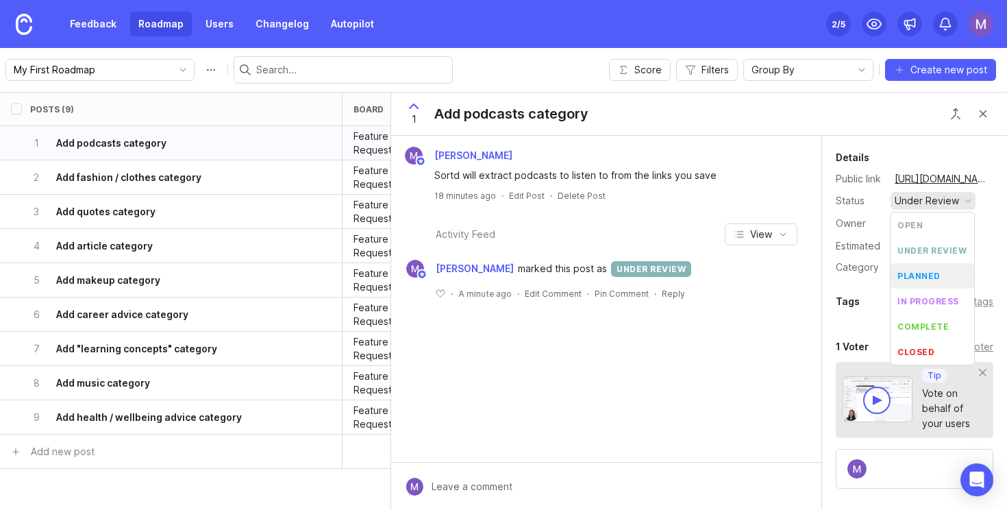
click at [922, 278] on div "planned" at bounding box center [919, 276] width 43 height 12
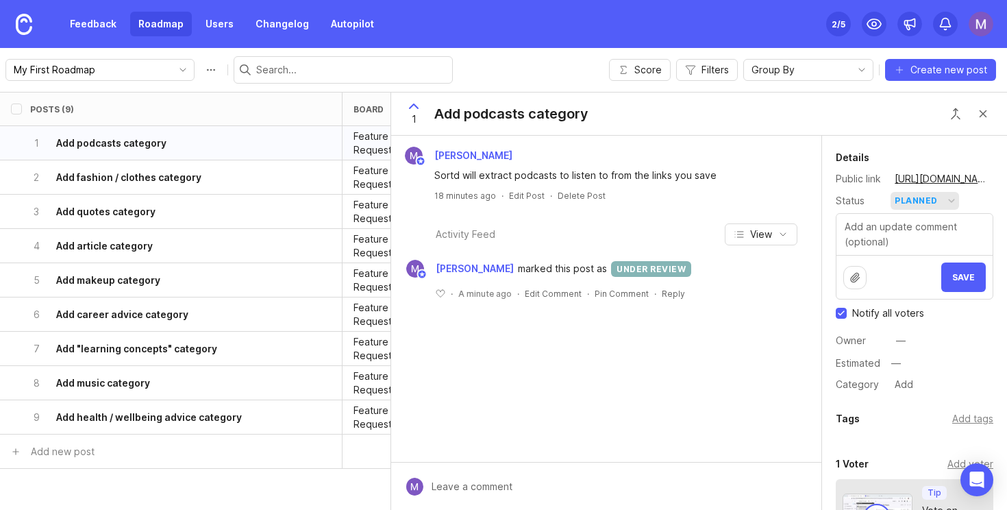
click at [929, 199] on div "planned" at bounding box center [916, 200] width 43 height 15
click at [964, 270] on button "Save" at bounding box center [964, 276] width 45 height 29
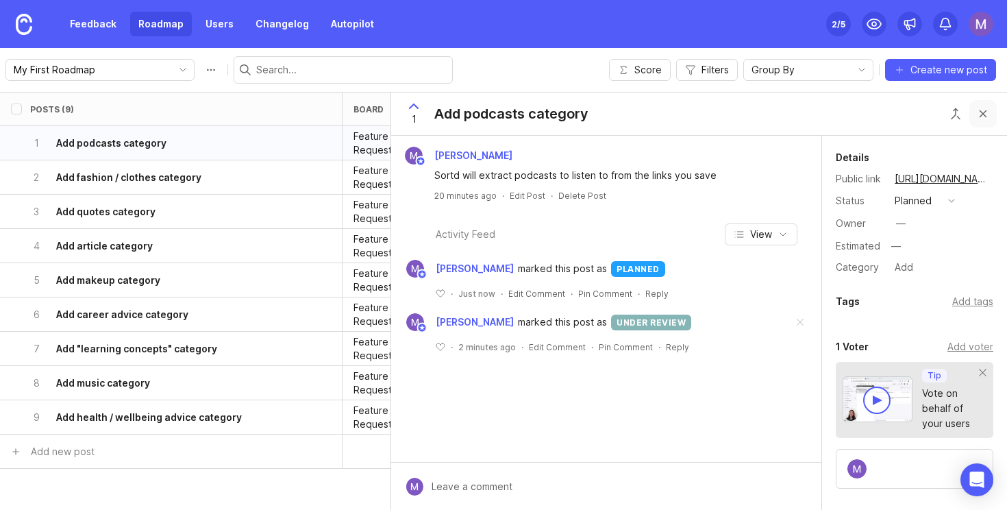
click at [991, 114] on button "Close button" at bounding box center [983, 113] width 27 height 27
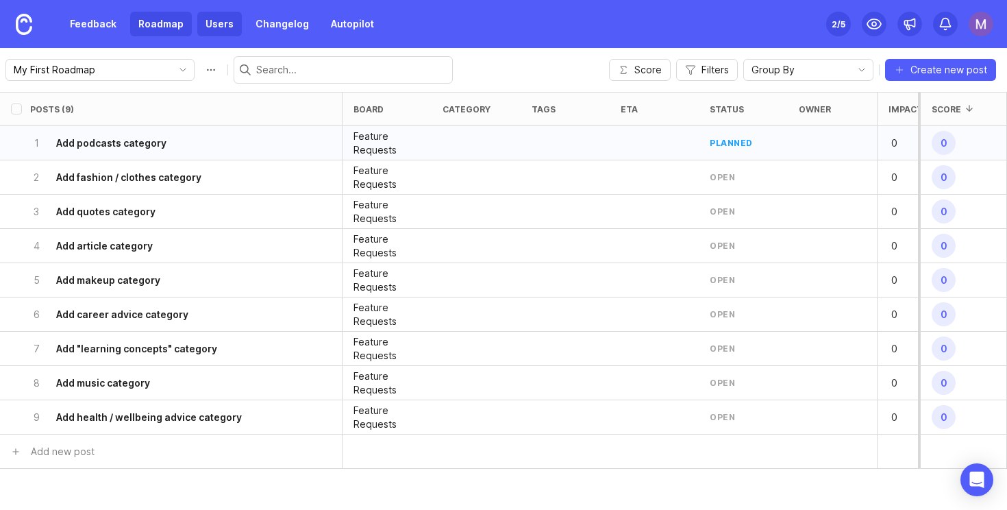
click at [210, 29] on link "Users" at bounding box center [219, 24] width 45 height 25
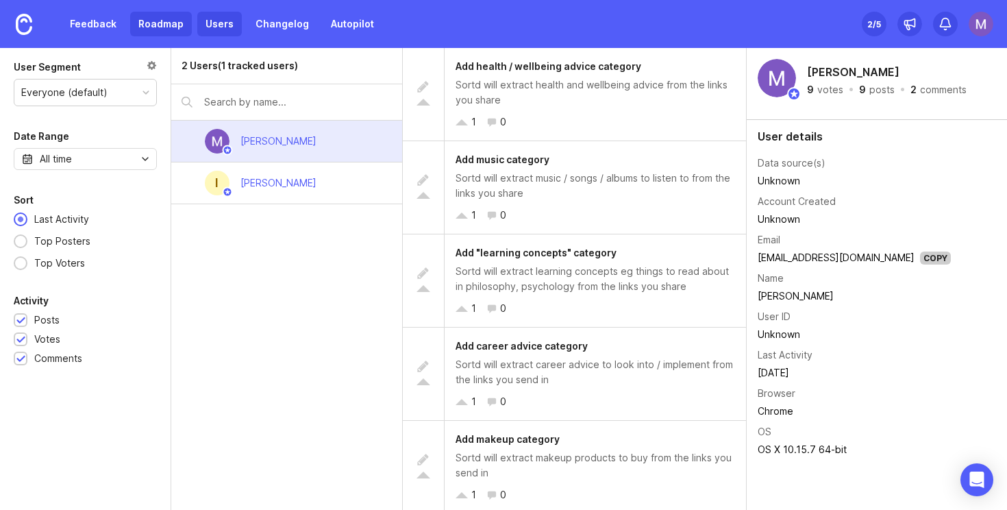
click at [160, 30] on link "Roadmap" at bounding box center [161, 24] width 62 height 25
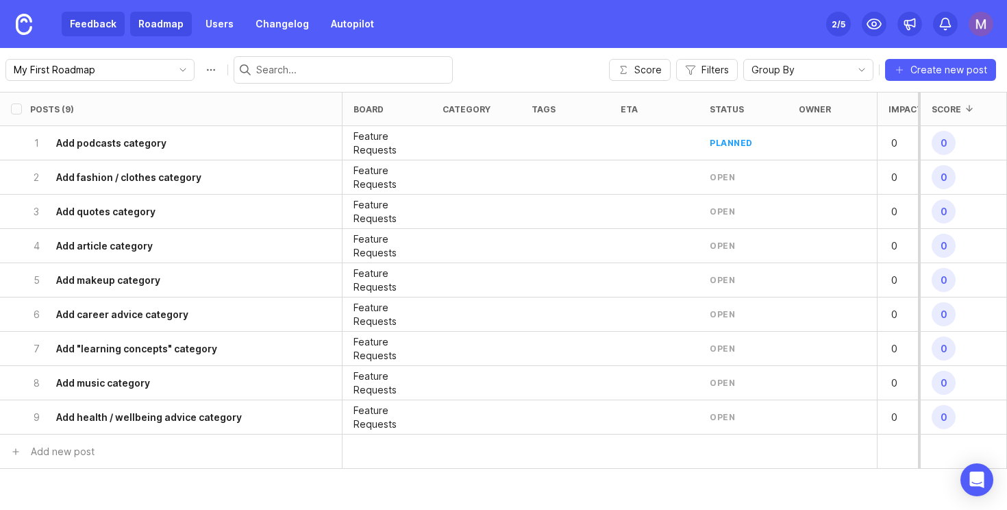
click at [81, 34] on link "Feedback" at bounding box center [93, 24] width 63 height 25
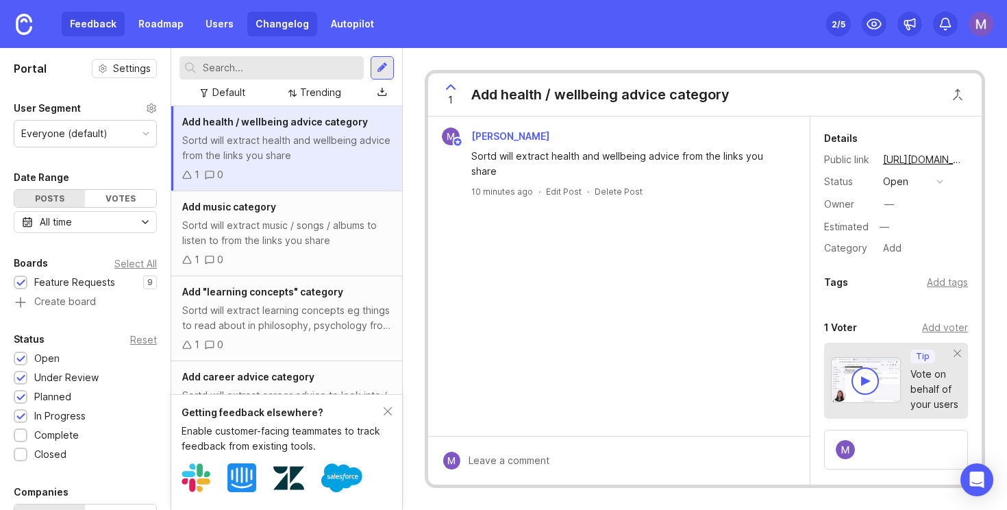
click at [294, 22] on link "Changelog" at bounding box center [282, 24] width 70 height 25
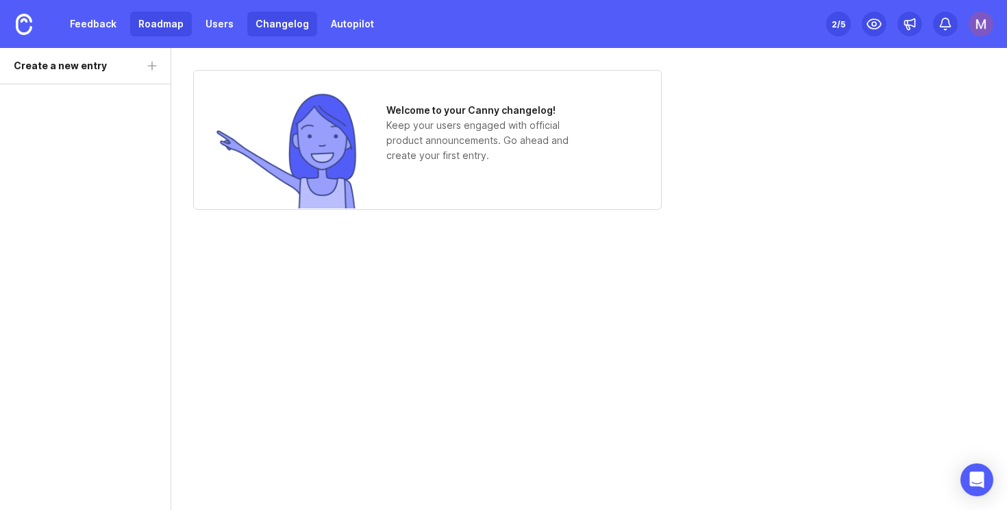
click at [154, 27] on link "Roadmap" at bounding box center [161, 24] width 62 height 25
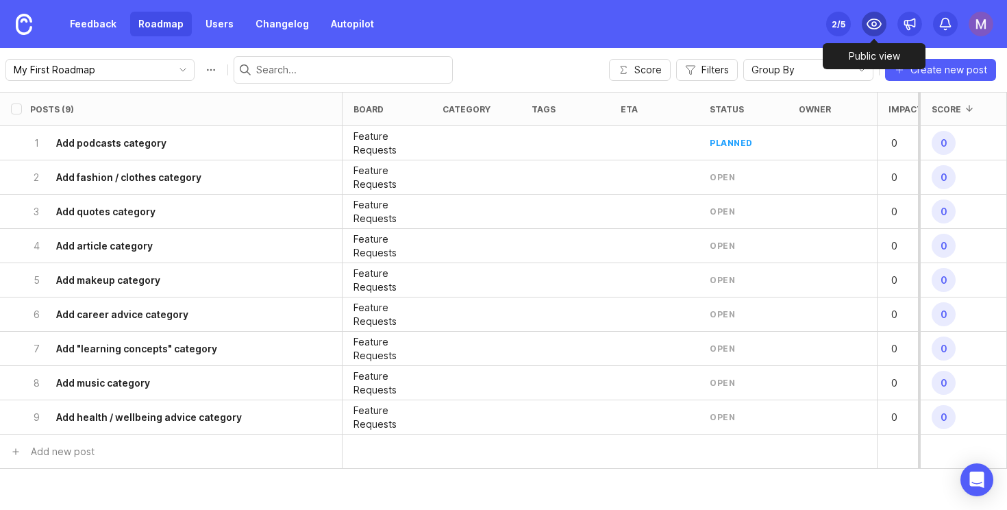
click at [879, 21] on icon at bounding box center [875, 24] width 14 height 10
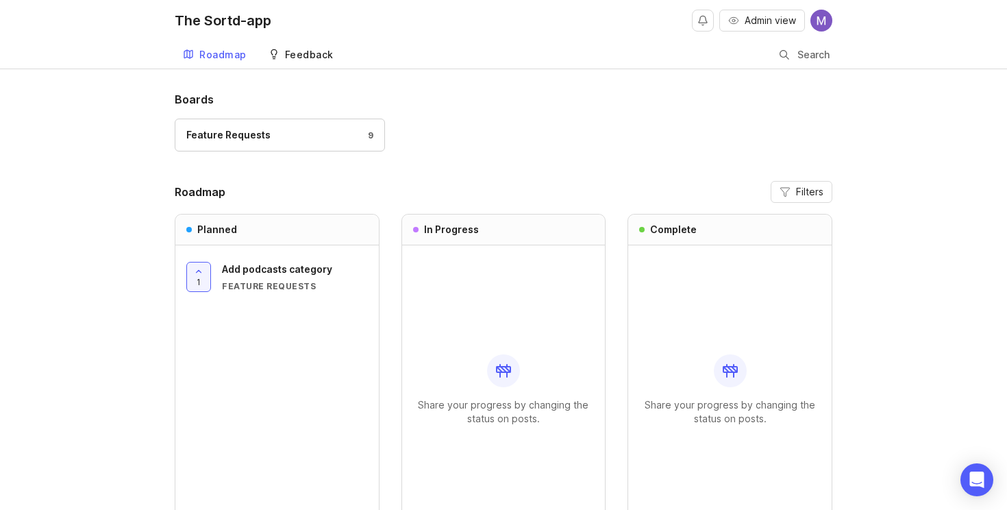
click at [313, 61] on link "Feedback" at bounding box center [301, 55] width 82 height 28
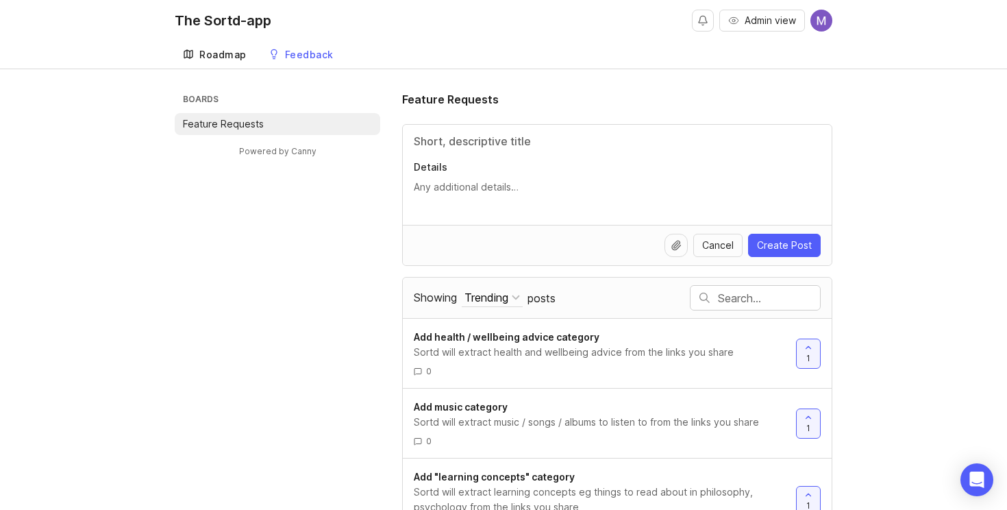
click at [230, 59] on div "Roadmap" at bounding box center [222, 55] width 47 height 10
click at [232, 50] on div "Roadmap" at bounding box center [222, 55] width 47 height 10
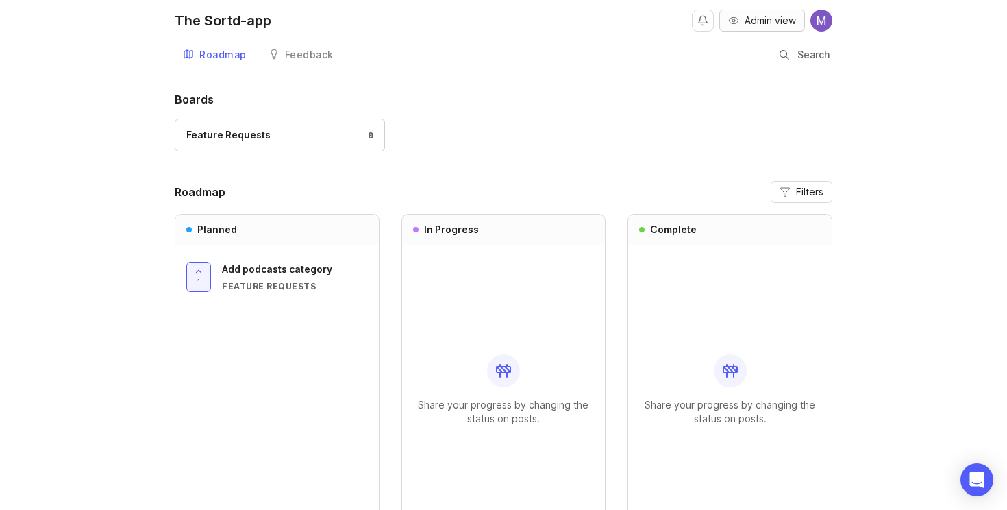
click at [755, 17] on span "Admin view" at bounding box center [770, 21] width 51 height 14
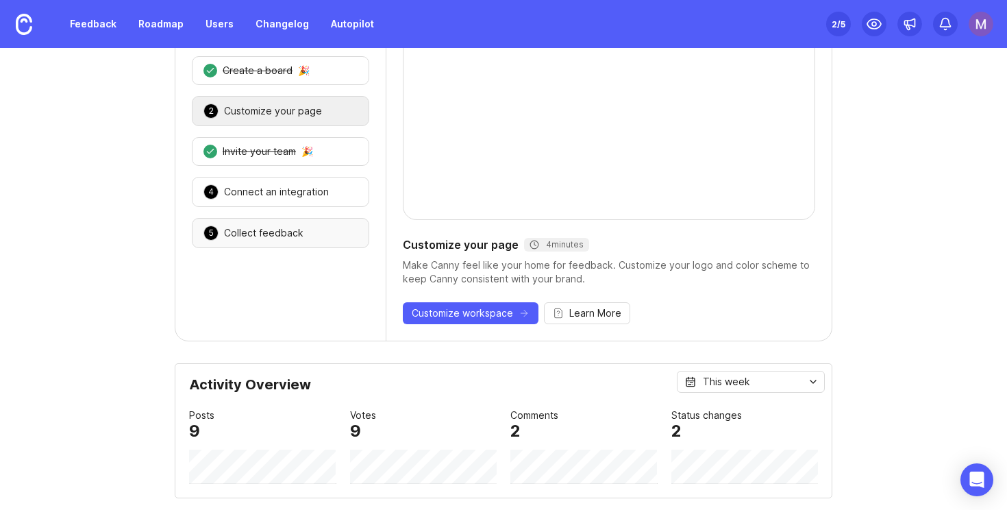
scroll to position [133, 0]
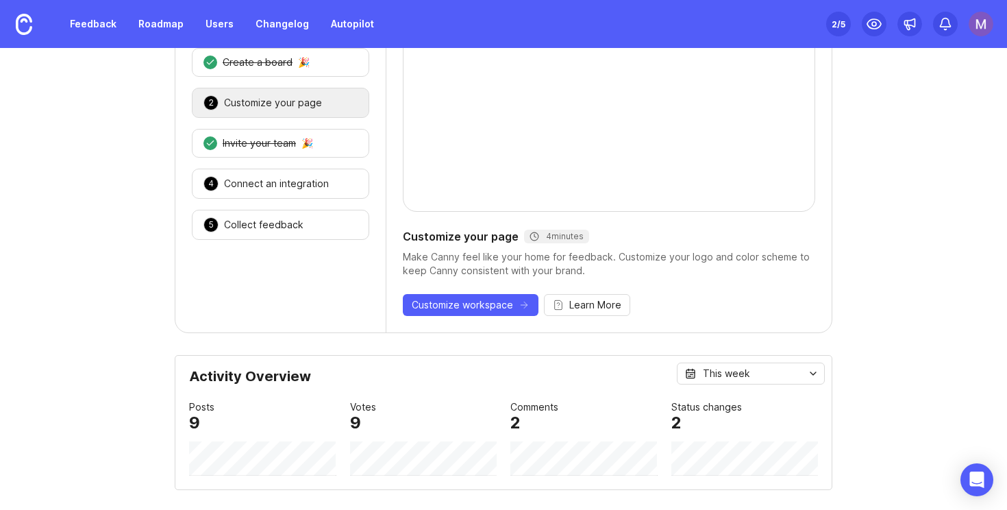
click at [335, 114] on div "2 Customize your page 🎉" at bounding box center [280, 103] width 177 height 30
click at [321, 101] on div "2 Customize your page 🎉" at bounding box center [280, 103] width 177 height 30
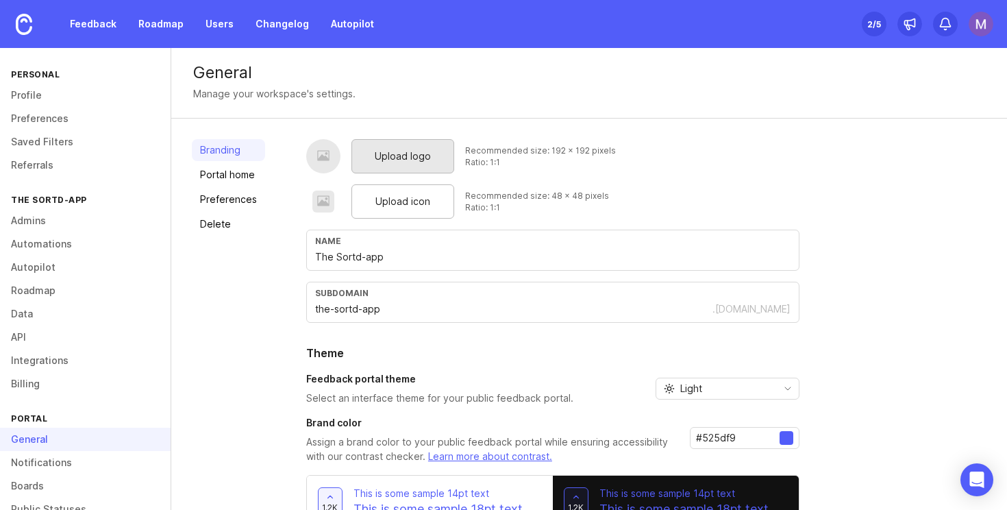
click at [413, 151] on span "Upload logo" at bounding box center [403, 156] width 56 height 15
click at [395, 206] on span "Upload icon" at bounding box center [403, 201] width 55 height 15
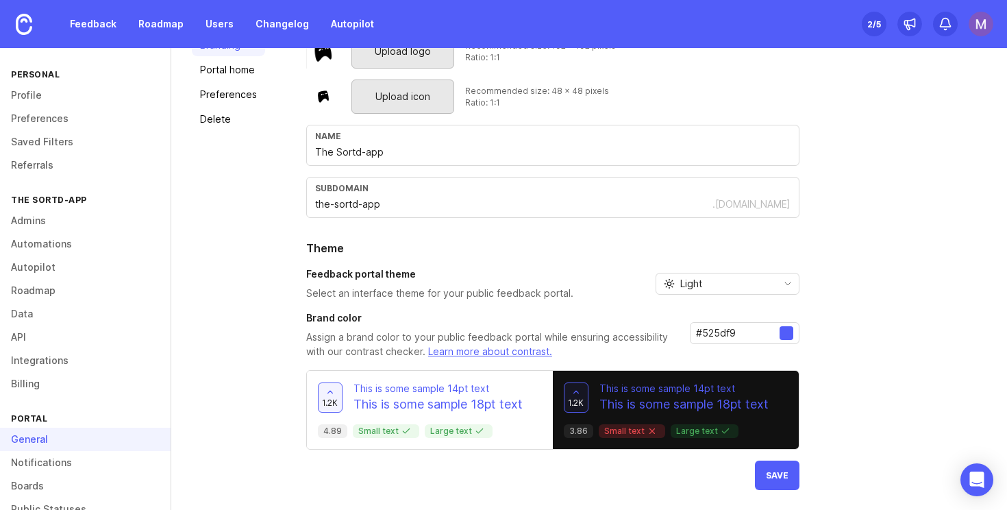
scroll to position [104, 0]
click at [785, 332] on div at bounding box center [787, 334] width 14 height 14
click at [777, 338] on input "#525df9" at bounding box center [738, 333] width 84 height 15
click at [731, 336] on input "#525df9" at bounding box center [738, 333] width 84 height 15
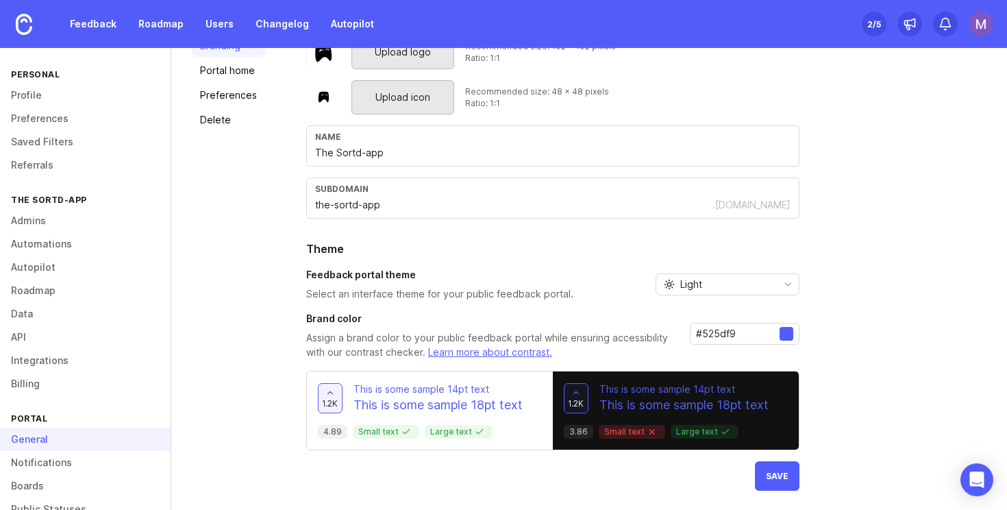
click at [731, 336] on input "#525df9" at bounding box center [738, 333] width 84 height 15
click at [784, 334] on div at bounding box center [787, 334] width 14 height 14
click at [790, 329] on div at bounding box center [787, 334] width 14 height 14
click at [744, 333] on input "#525df9" at bounding box center [738, 333] width 84 height 15
drag, startPoint x: 700, startPoint y: 332, endPoint x: 768, endPoint y: 332, distance: 67.2
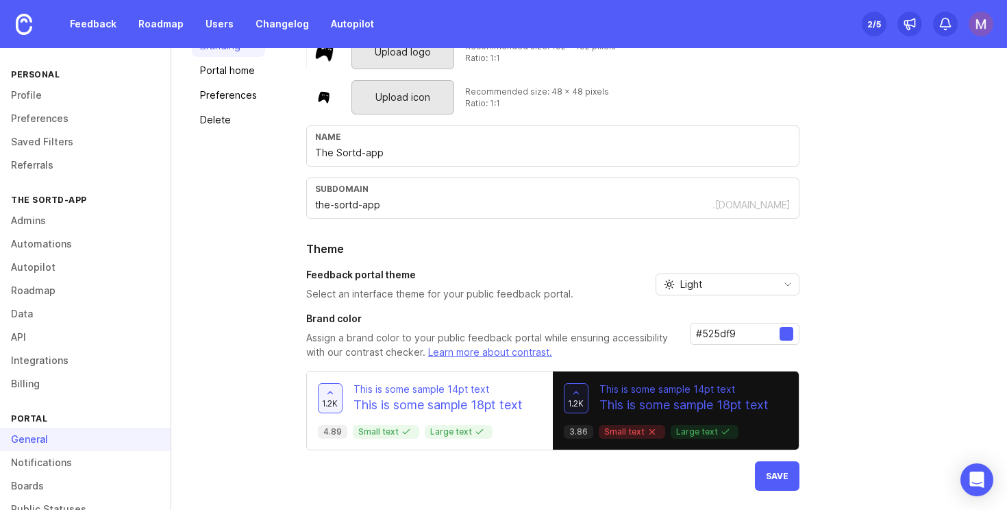
click at [768, 332] on input "#525df9" at bounding box center [738, 333] width 84 height 15
paste input "000000"
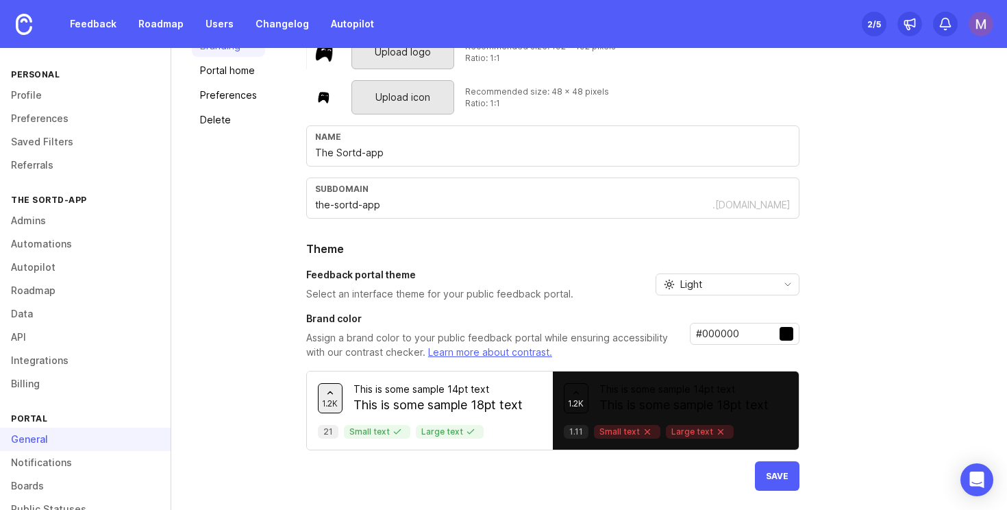
click at [848, 386] on div "Upload logo Recommended size: 192 x 192 pixels Ratio: 1:1 Upload icon Recommend…" at bounding box center [646, 263] width 681 height 456
click at [757, 332] on input "#000000" at bounding box center [738, 333] width 84 height 15
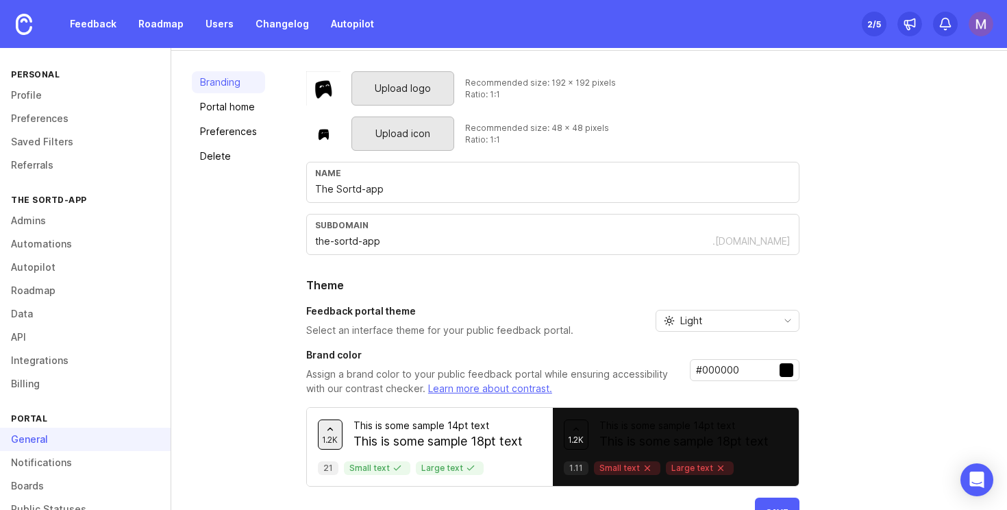
scroll to position [105, 0]
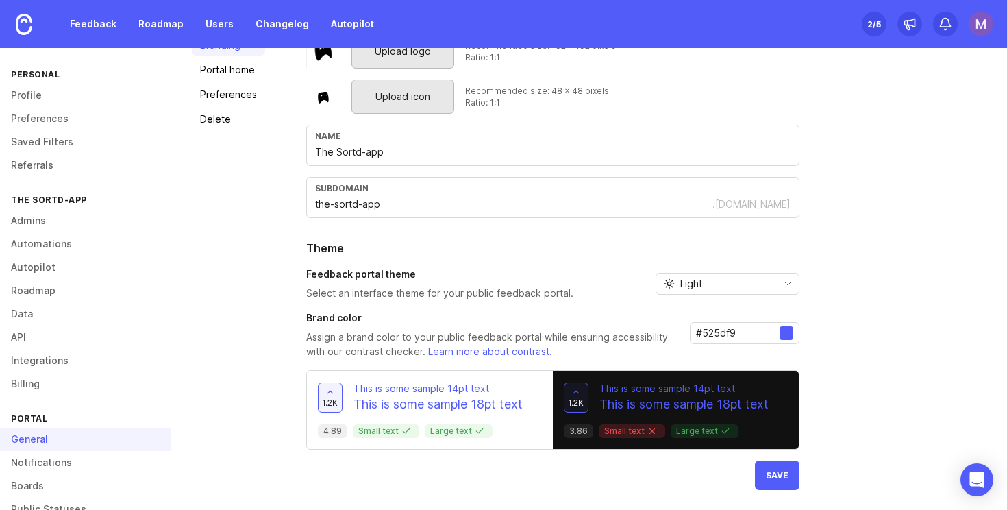
type input "#525df9"
click at [835, 315] on div "Upload logo Recommended size: 192 x 192 pixels Ratio: 1:1 Upload icon Recommend…" at bounding box center [646, 262] width 681 height 456
click at [770, 476] on span "Save" at bounding box center [777, 475] width 23 height 10
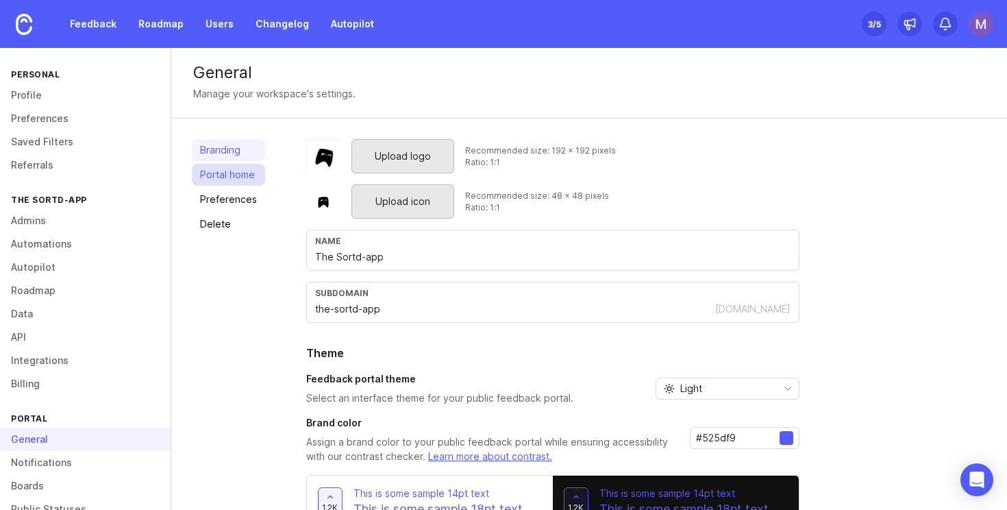
click at [217, 176] on link "Portal home" at bounding box center [228, 175] width 73 height 22
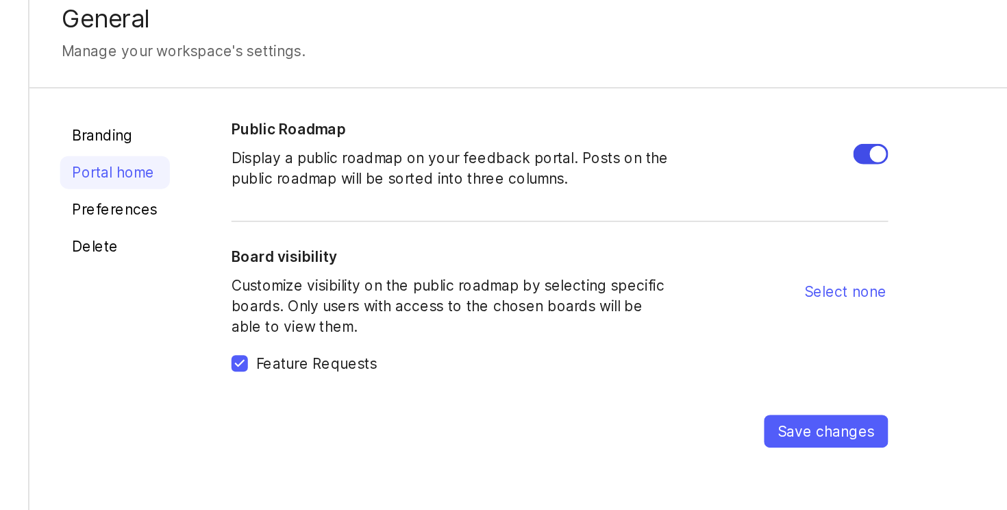
click at [722, 162] on input "Public Roadmap" at bounding box center [733, 163] width 23 height 14
checkbox input "false"
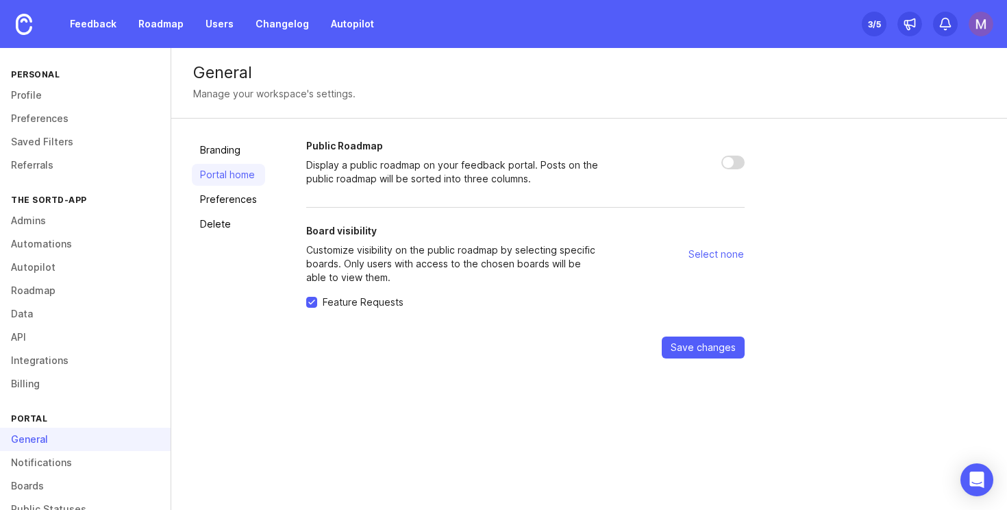
click at [389, 306] on span "Feature Requests" at bounding box center [363, 302] width 81 height 14
click at [317, 306] on input "Feature Requests" at bounding box center [311, 302] width 11 height 11
click at [389, 306] on span "Feature Requests" at bounding box center [363, 302] width 81 height 14
click at [317, 306] on input "Feature Requests" at bounding box center [311, 302] width 11 height 11
checkbox input "true"
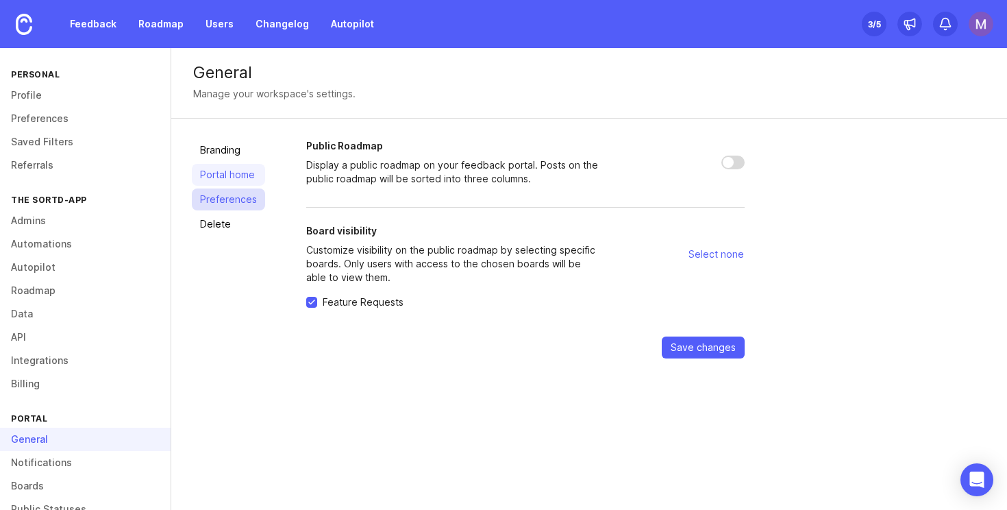
click at [246, 201] on link "Preferences" at bounding box center [228, 199] width 73 height 22
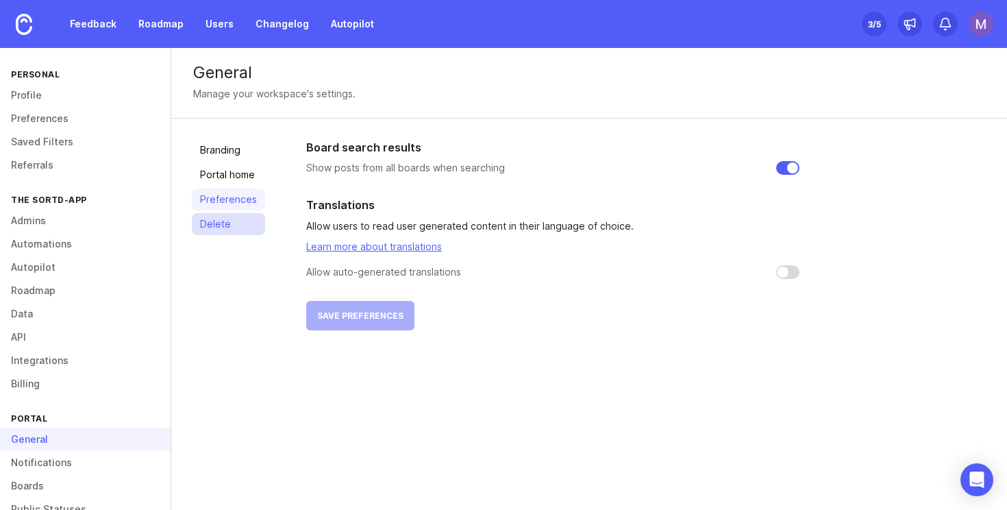
click at [225, 219] on link "Delete" at bounding box center [228, 224] width 73 height 22
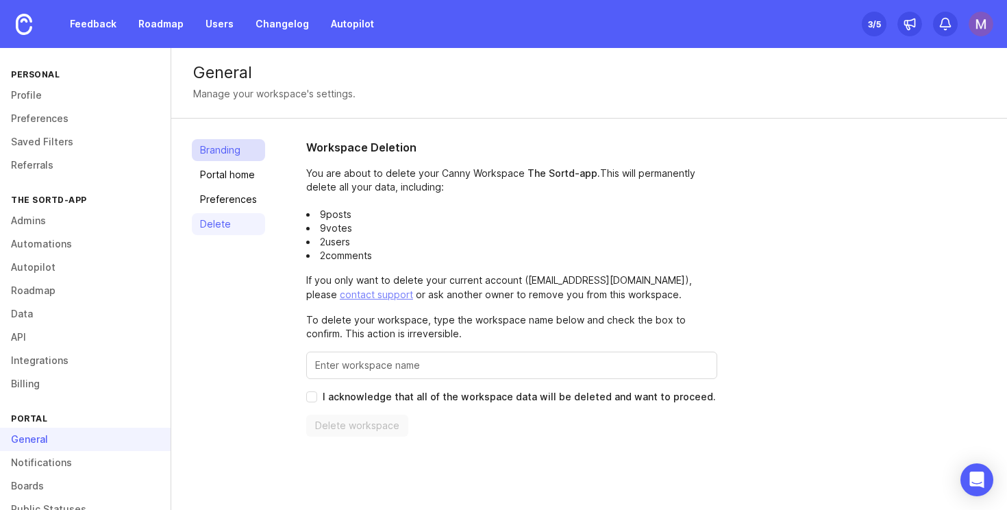
click at [228, 153] on link "Branding" at bounding box center [228, 150] width 73 height 22
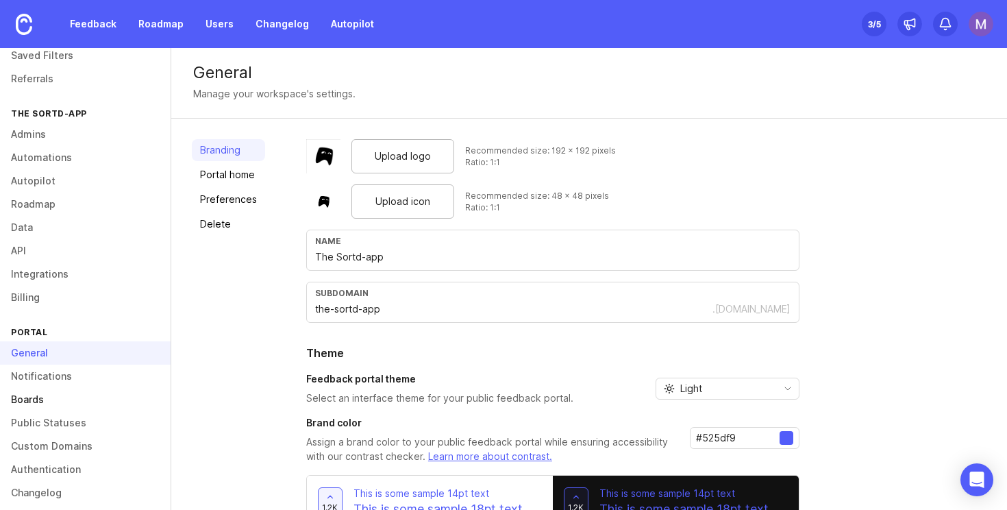
scroll to position [98, 0]
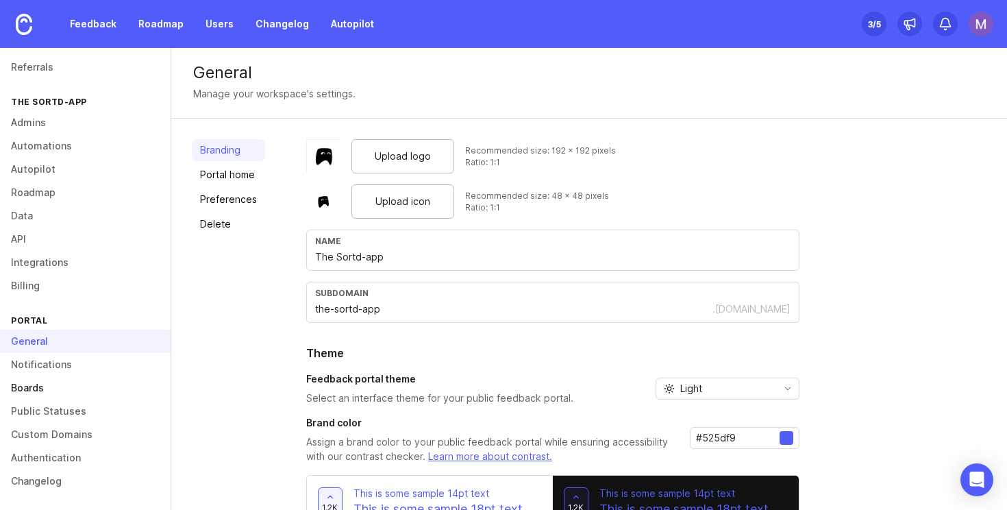
click at [50, 387] on link "Boards" at bounding box center [85, 387] width 171 height 23
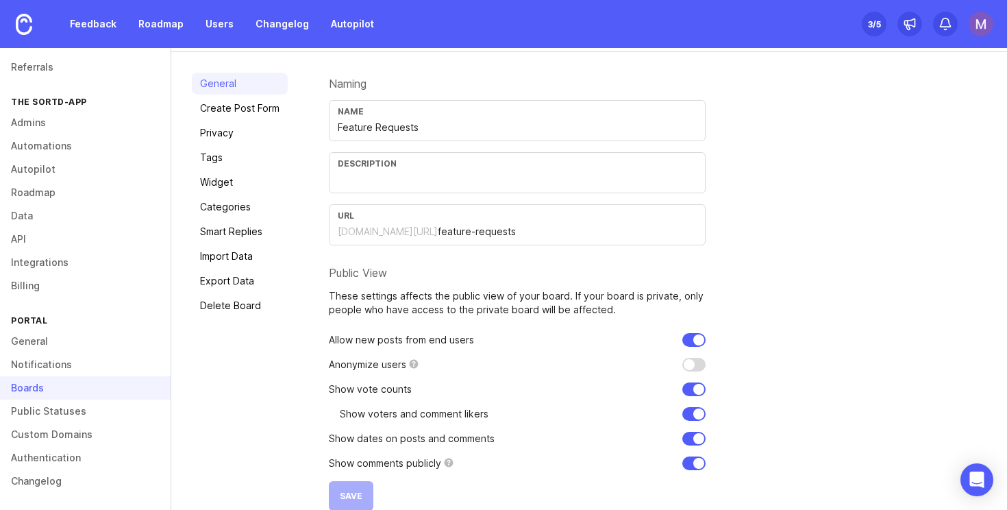
scroll to position [98, 0]
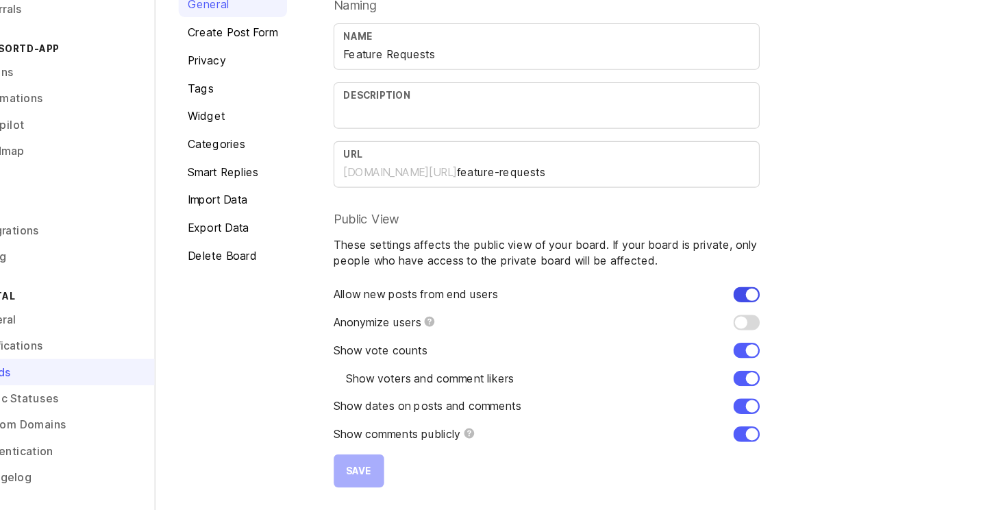
click at [691, 322] on input "checkbox" at bounding box center [694, 320] width 23 height 14
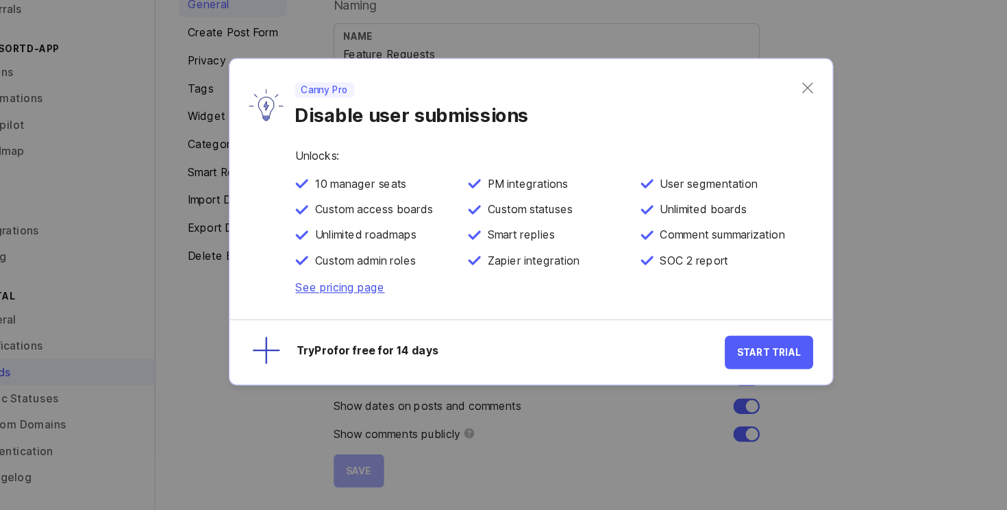
click at [335, 313] on link "See pricing page" at bounding box center [334, 313] width 79 height 12
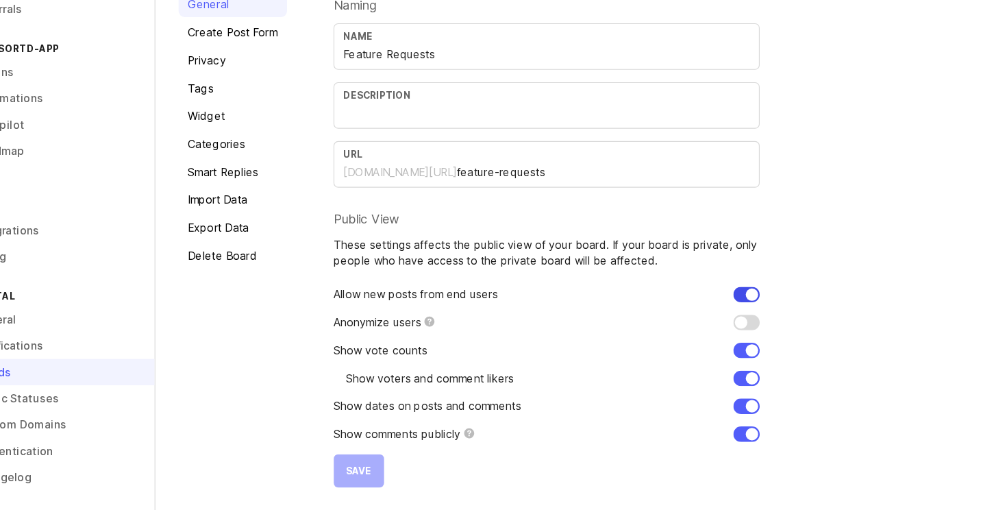
click at [685, 323] on input "checkbox" at bounding box center [694, 320] width 23 height 14
checkbox input "true"
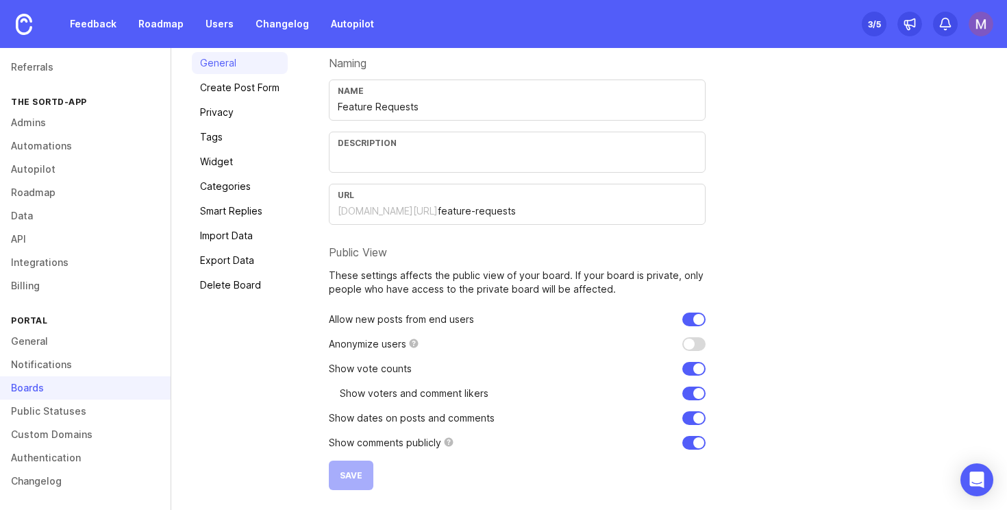
scroll to position [0, 0]
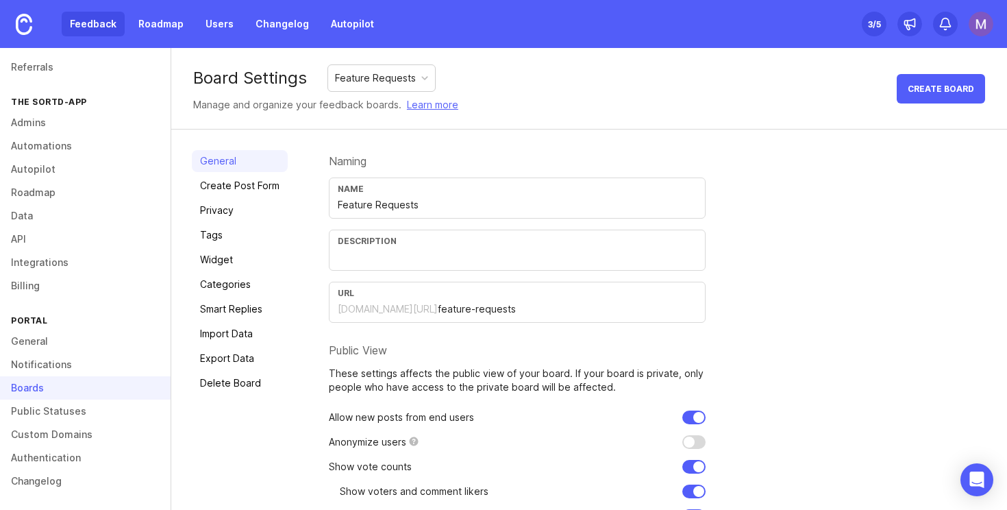
click at [87, 29] on link "Feedback" at bounding box center [93, 24] width 63 height 25
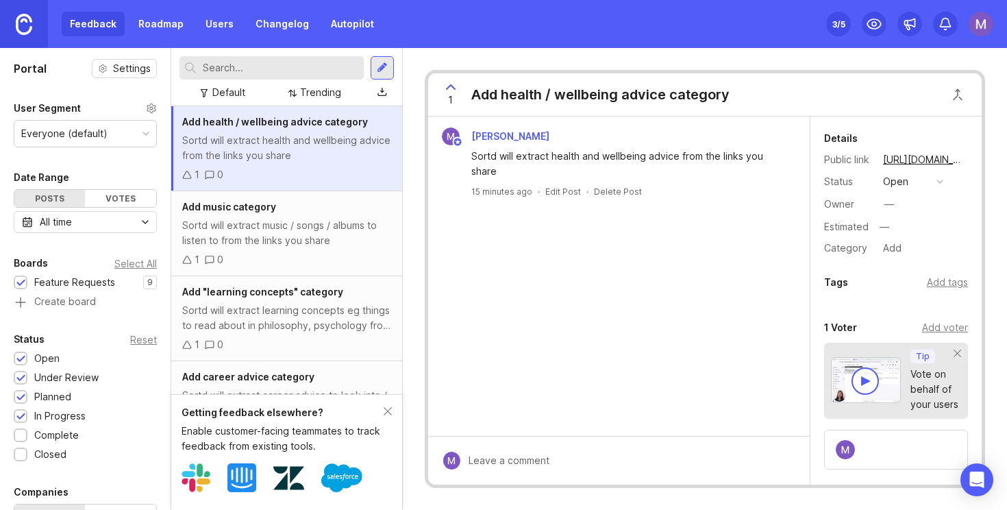
click at [27, 25] on img at bounding box center [24, 24] width 16 height 21
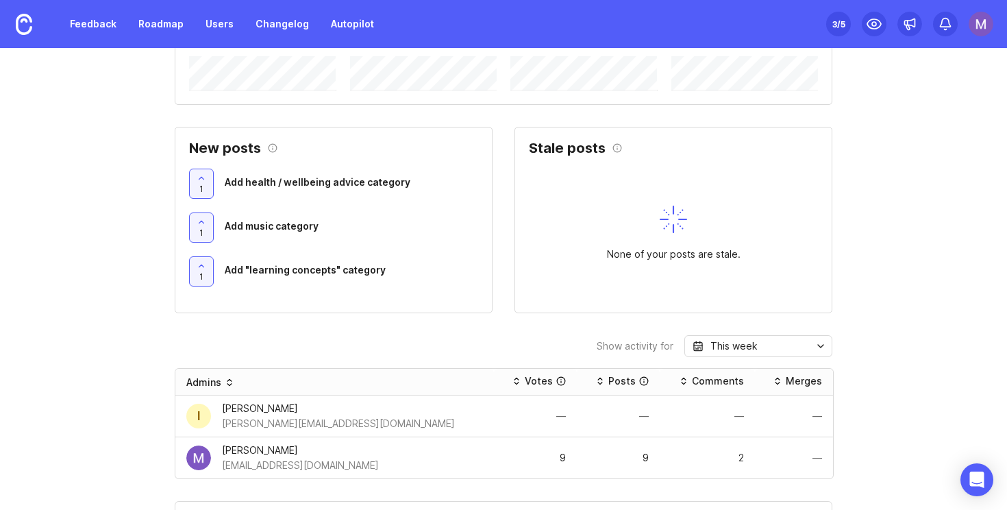
scroll to position [67, 0]
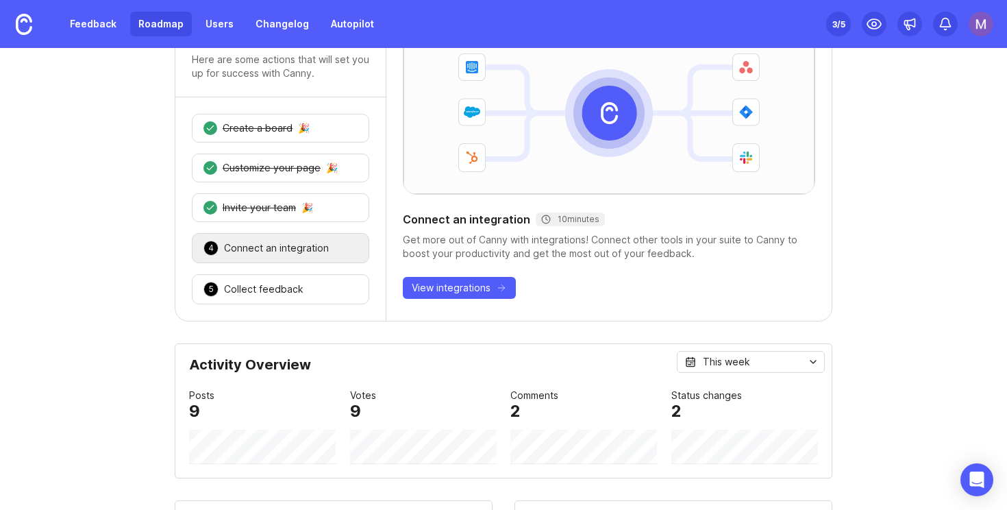
click at [173, 21] on link "Roadmap" at bounding box center [161, 24] width 62 height 25
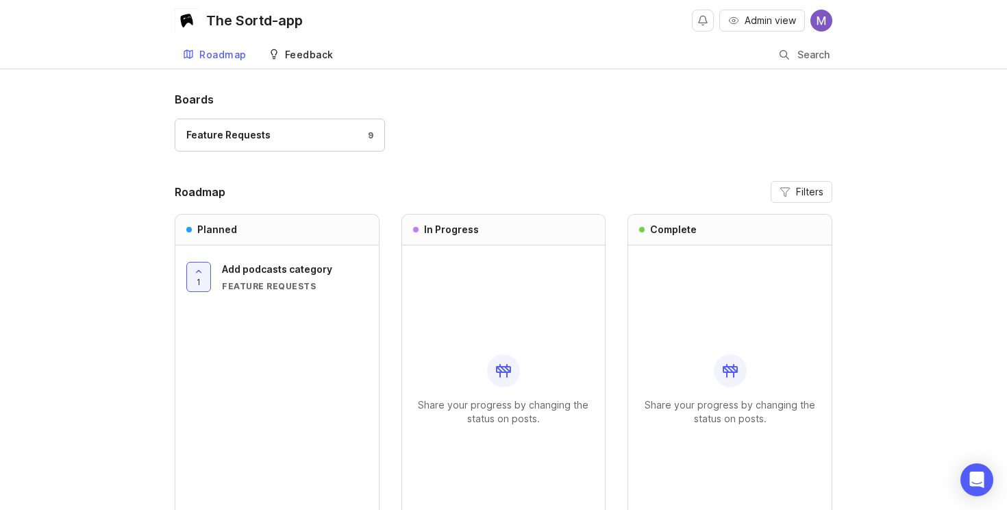
click at [313, 56] on div "Feedback" at bounding box center [309, 55] width 49 height 10
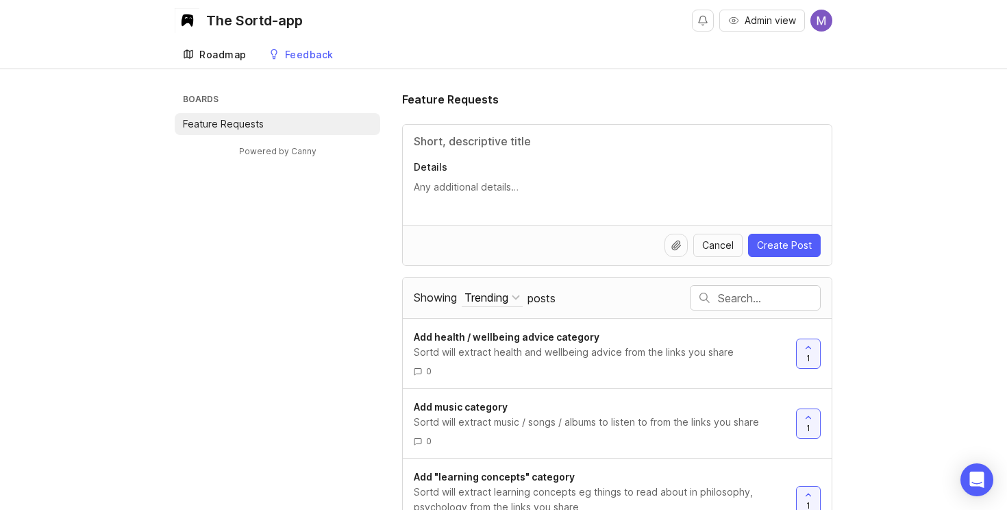
click at [225, 52] on div "Roadmap" at bounding box center [222, 55] width 47 height 10
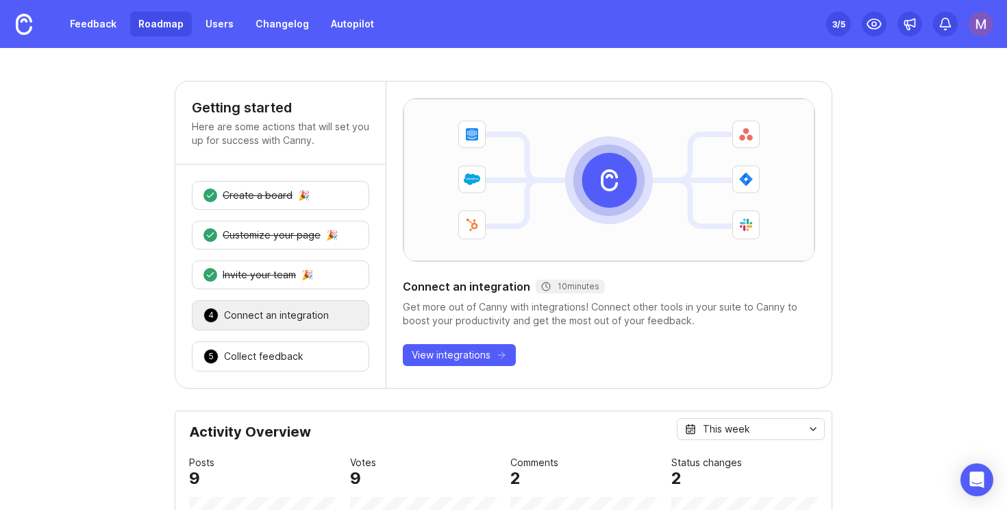
click at [147, 36] on link "Roadmap" at bounding box center [161, 24] width 62 height 25
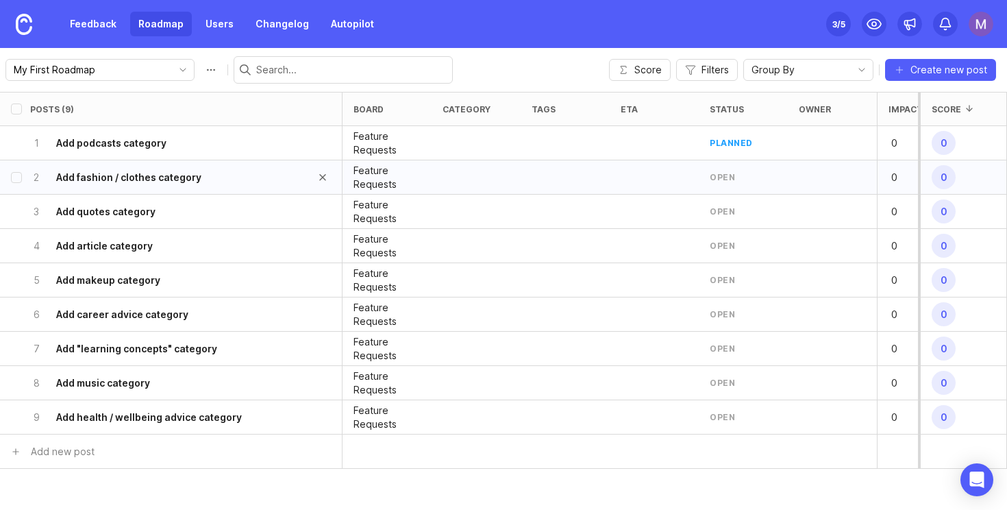
click at [208, 179] on div "2 Add fashion / clothes category" at bounding box center [166, 177] width 273 height 34
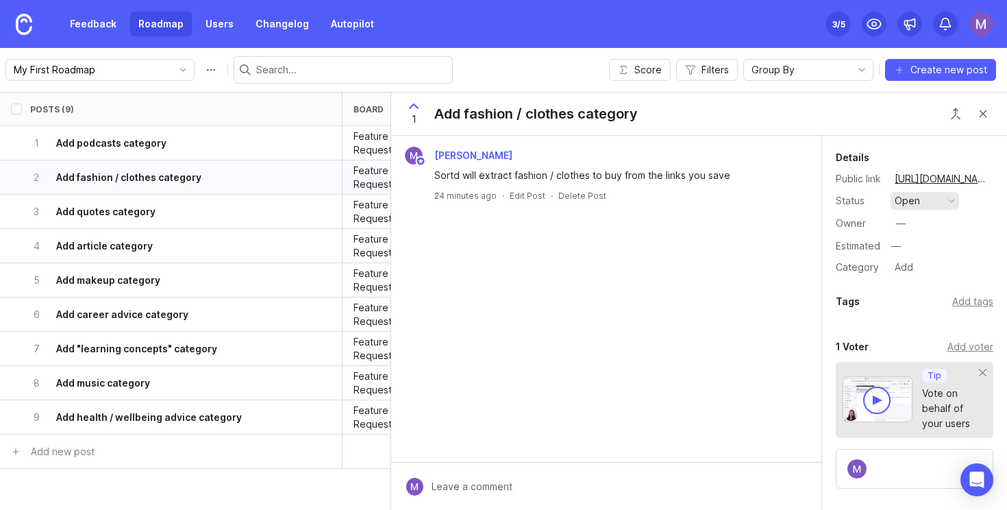
click at [946, 201] on button "open" at bounding box center [925, 201] width 69 height 18
click at [925, 280] on div "planned" at bounding box center [919, 276] width 43 height 12
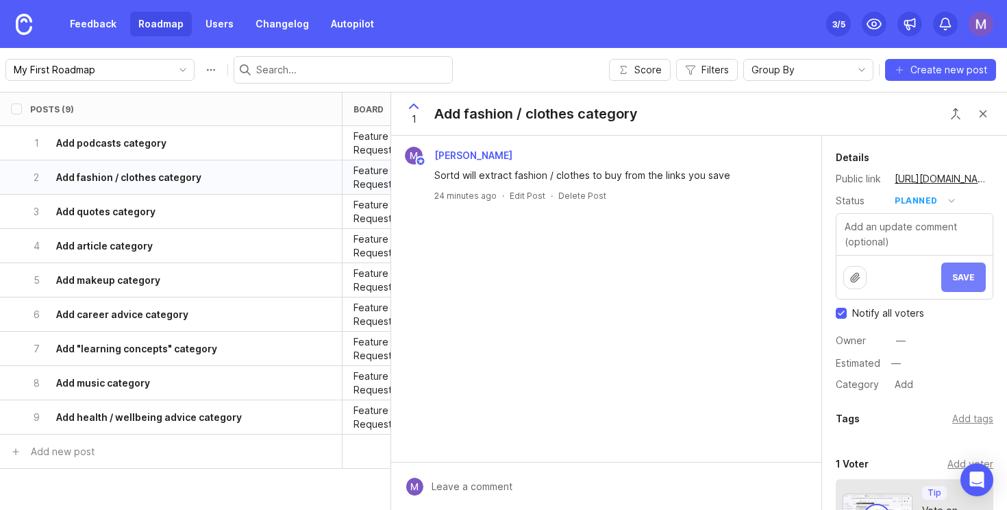
click at [973, 274] on span "Save" at bounding box center [964, 277] width 23 height 10
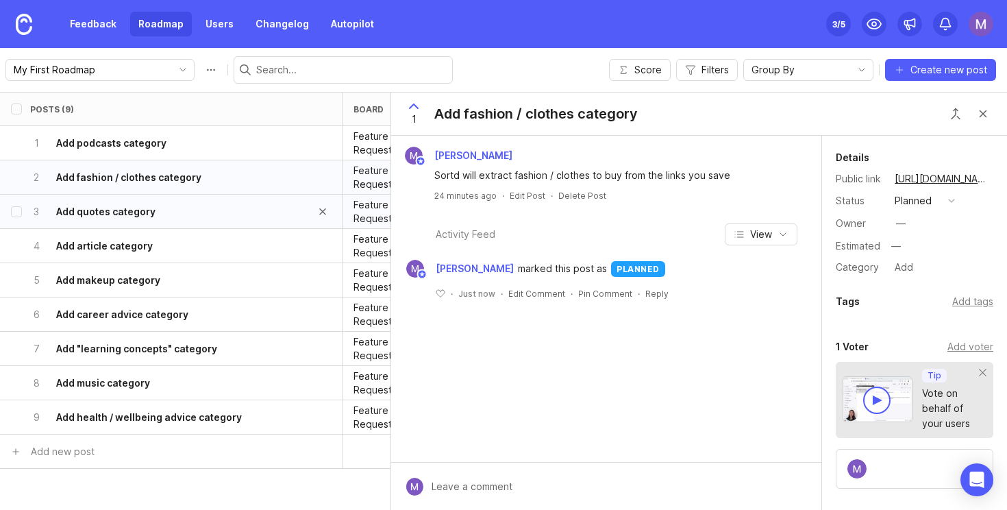
click at [177, 215] on div "3 Add quotes category" at bounding box center [166, 212] width 273 height 34
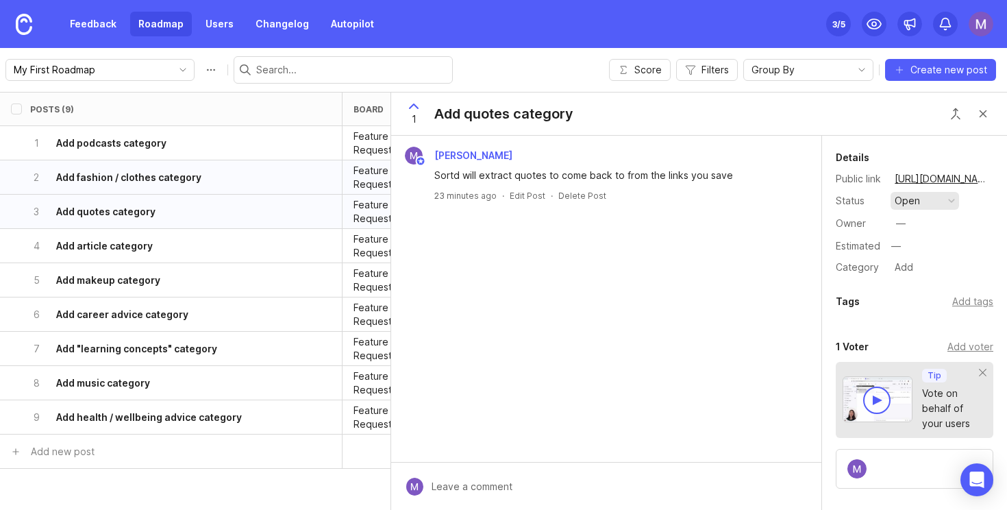
click at [955, 196] on button "open" at bounding box center [925, 201] width 69 height 18
click at [927, 270] on div "planned" at bounding box center [919, 276] width 43 height 12
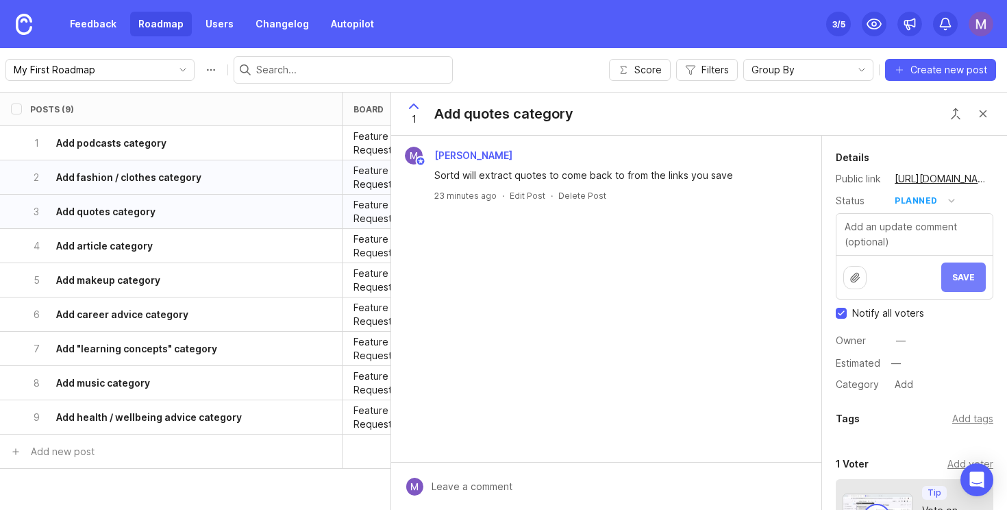
click at [977, 271] on button "Save" at bounding box center [964, 276] width 45 height 29
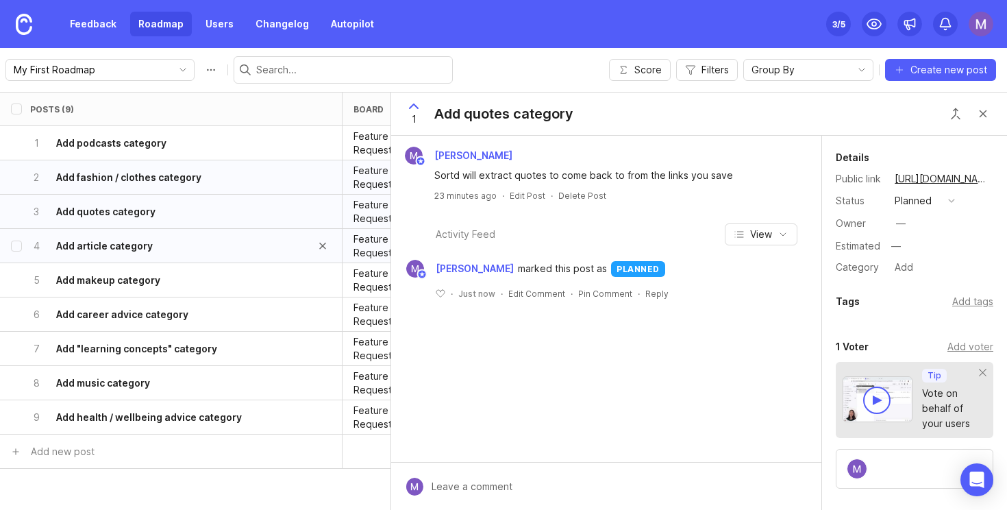
click at [204, 243] on div "4 Add article category" at bounding box center [166, 246] width 273 height 34
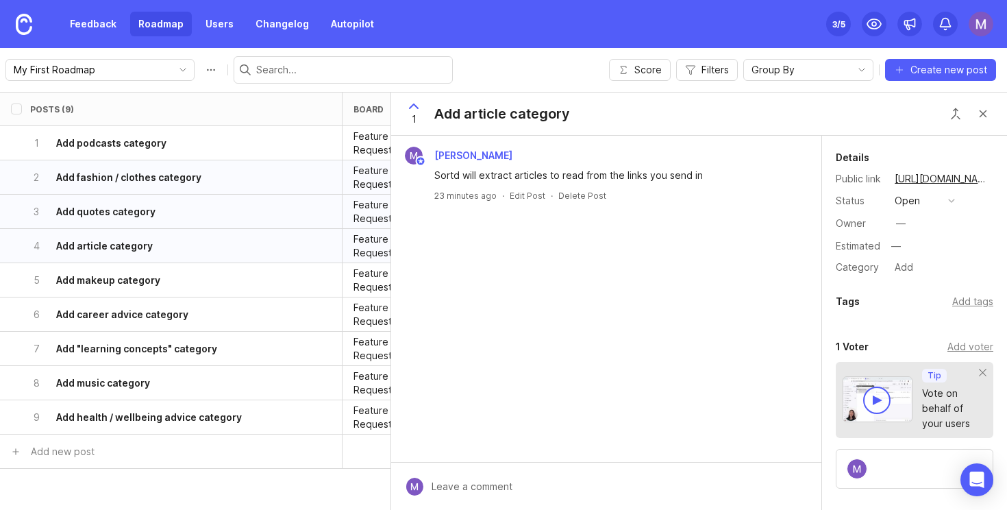
click at [910, 191] on div "Details Public link https://the-sortd-app.canny.io/feature-requests/p/add-artic…" at bounding box center [914, 212] width 185 height 127
click at [920, 201] on button "open" at bounding box center [925, 201] width 69 height 18
click at [929, 269] on li "planned" at bounding box center [925, 275] width 69 height 25
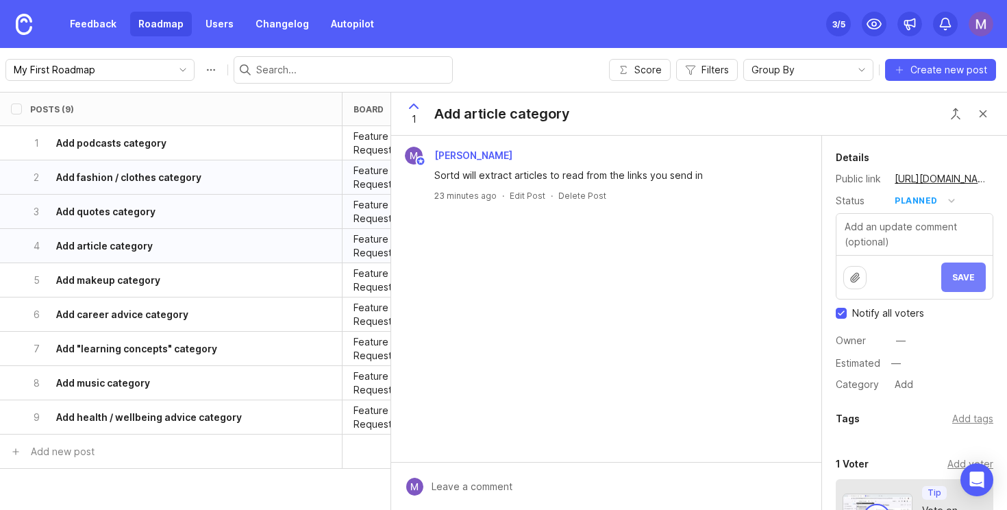
click at [970, 287] on button "Save" at bounding box center [964, 276] width 45 height 29
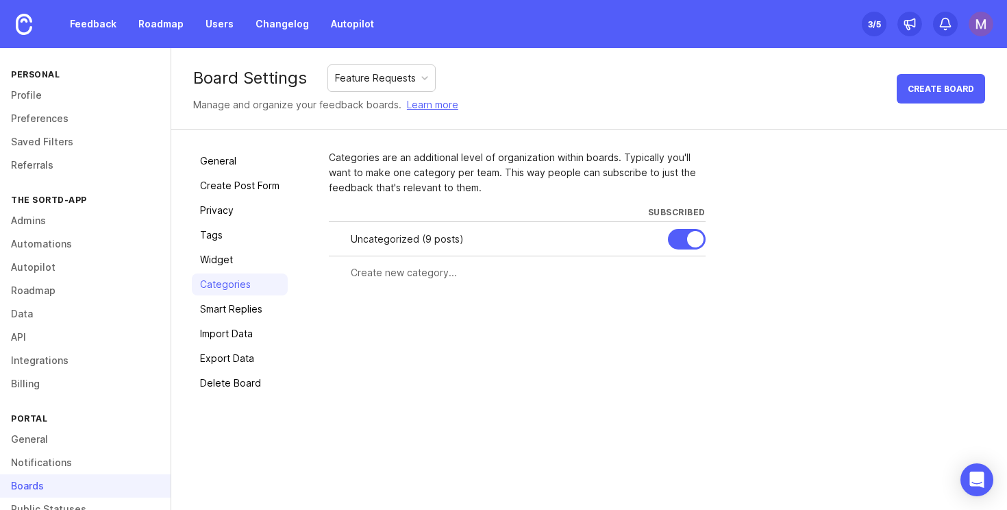
click at [395, 273] on input "text" at bounding box center [524, 272] width 347 height 15
click at [347, 275] on div "Categories / Extracts" at bounding box center [457, 273] width 257 height 26
click at [352, 273] on input "Categories / Extracts" at bounding box center [464, 272] width 227 height 15
type input "New Categories / Extracts"
click at [669, 302] on button "Create" at bounding box center [678, 298] width 53 height 24
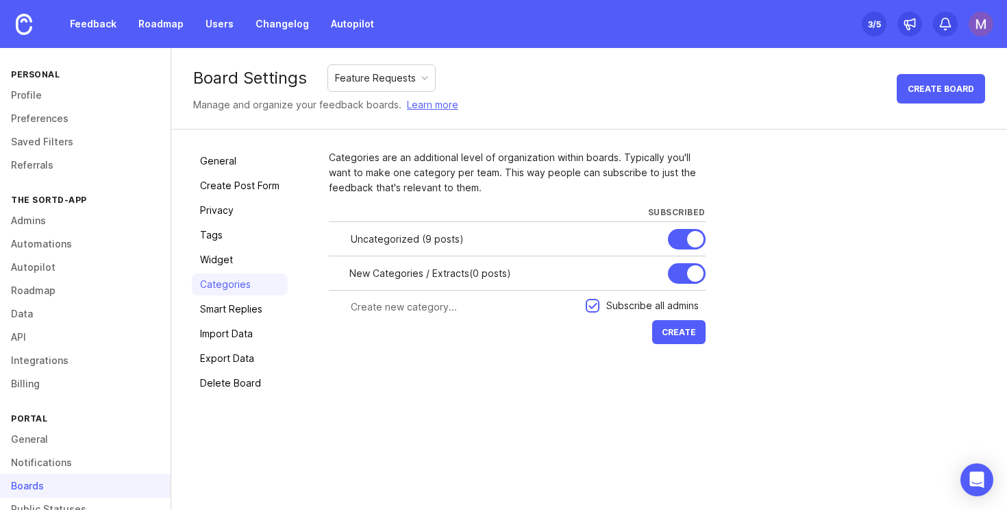
click at [428, 314] on input "text" at bounding box center [464, 306] width 227 height 15
type input "New import sources"
click at [691, 330] on span "Create" at bounding box center [679, 332] width 34 height 10
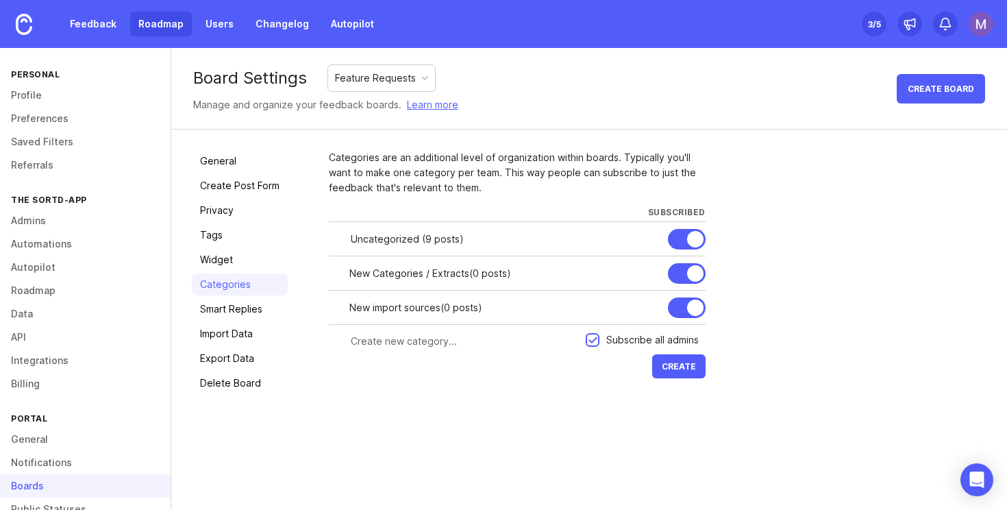
click at [149, 25] on link "Roadmap" at bounding box center [161, 24] width 62 height 25
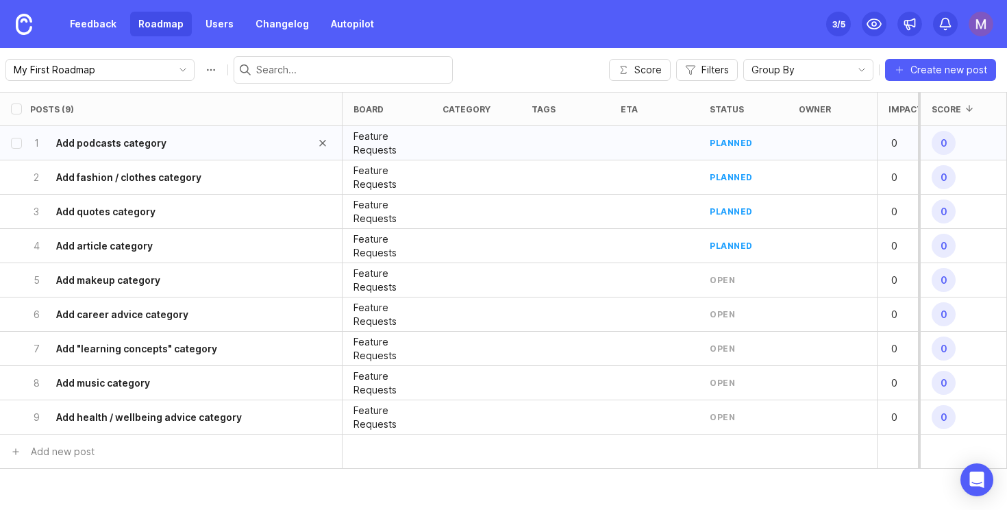
click at [251, 148] on div "1 Add podcasts category" at bounding box center [166, 143] width 273 height 34
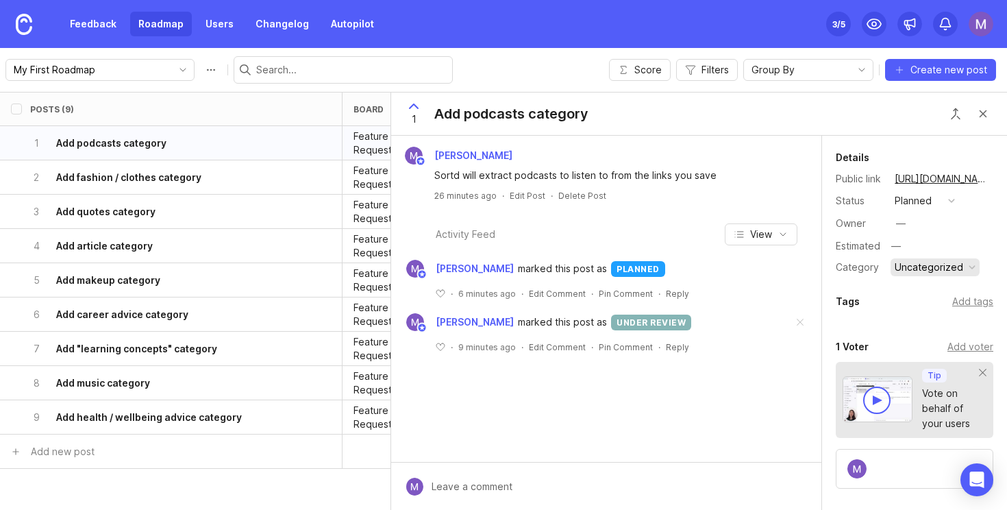
click at [970, 268] on div "button" at bounding box center [972, 267] width 7 height 7
click at [933, 297] on li "New Categories / Extracts" at bounding box center [934, 297] width 87 height 37
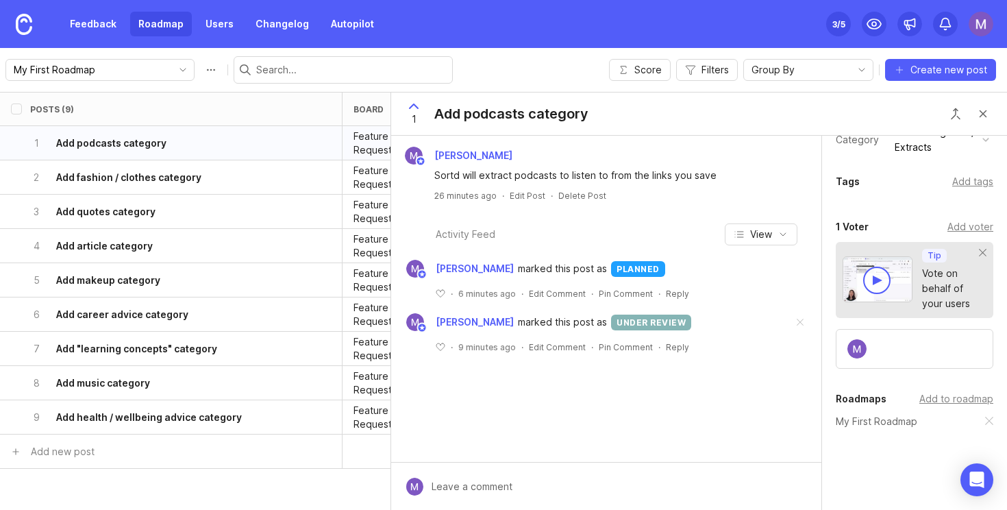
scroll to position [184, 0]
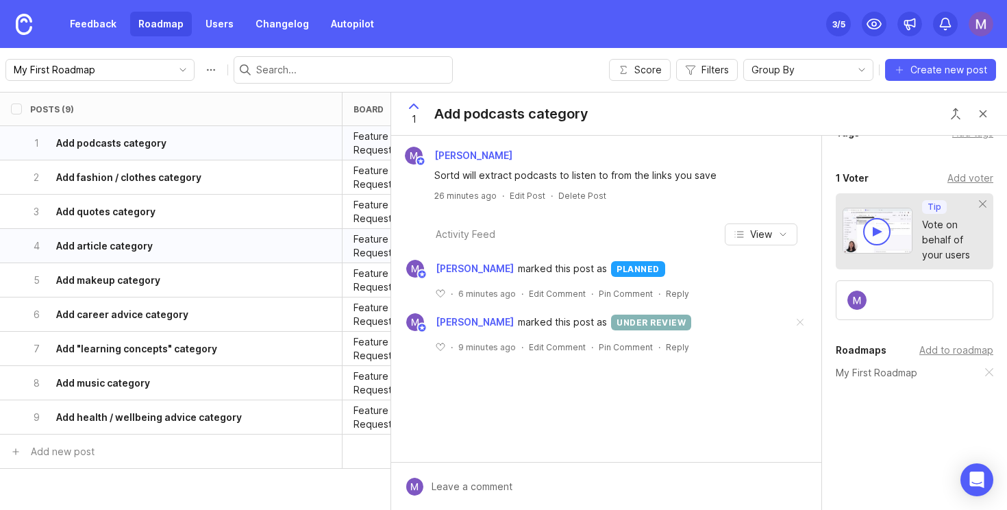
click at [350, 229] on div "Feature Requests" at bounding box center [387, 246] width 89 height 34
click at [238, 188] on div "2 Add fashion / clothes category" at bounding box center [166, 177] width 273 height 34
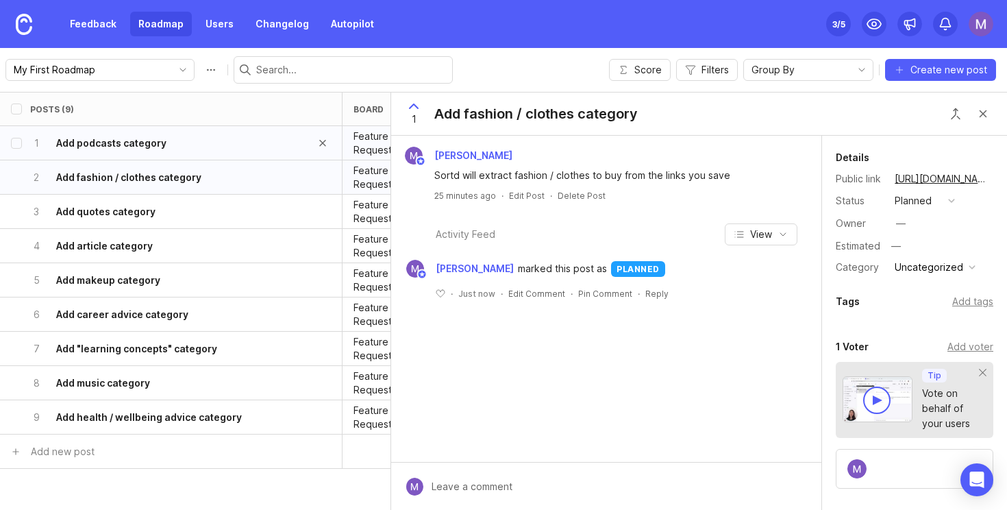
click at [278, 145] on div "1 Add podcasts category" at bounding box center [166, 143] width 273 height 34
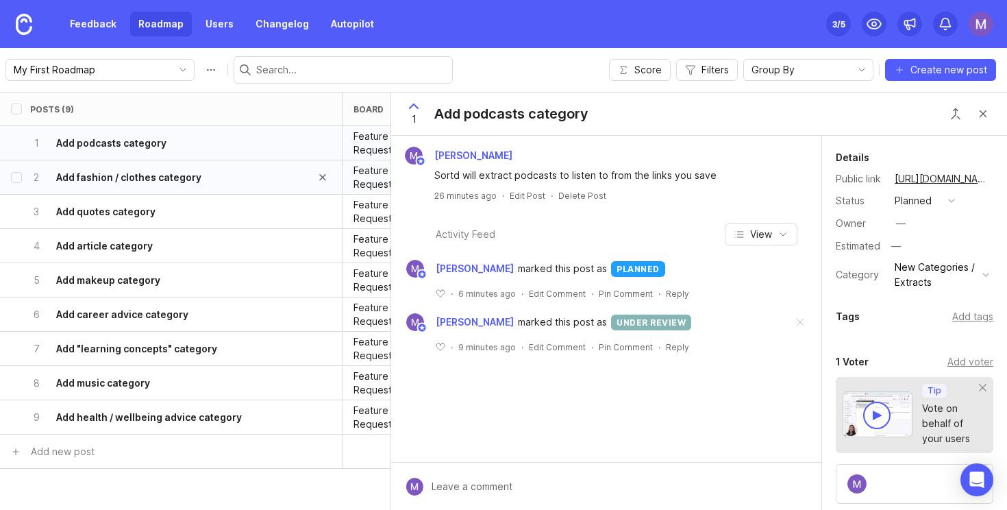
click at [255, 184] on div "2 Add fashion / clothes category" at bounding box center [166, 177] width 273 height 34
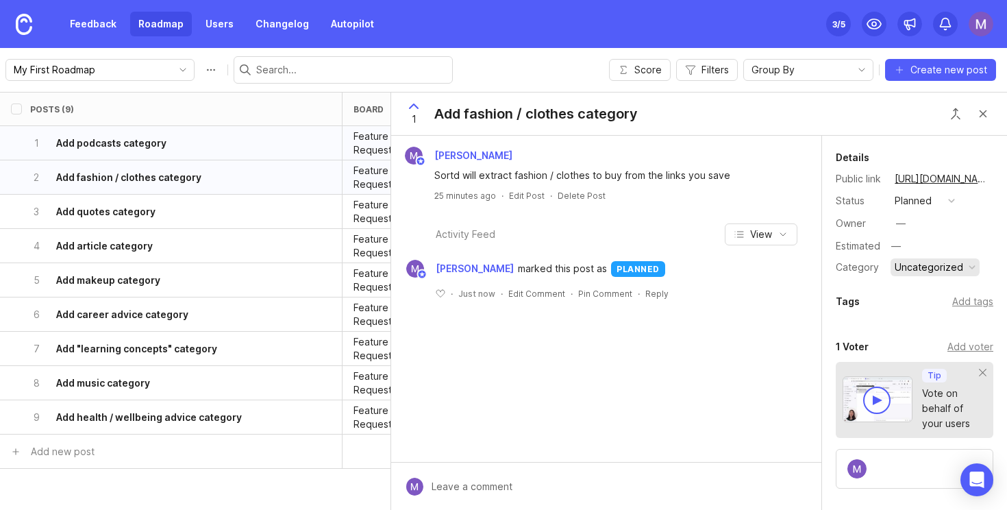
click at [931, 271] on div "Uncategorized" at bounding box center [929, 267] width 69 height 15
click at [929, 299] on li "New Categories / Extracts" at bounding box center [934, 297] width 87 height 37
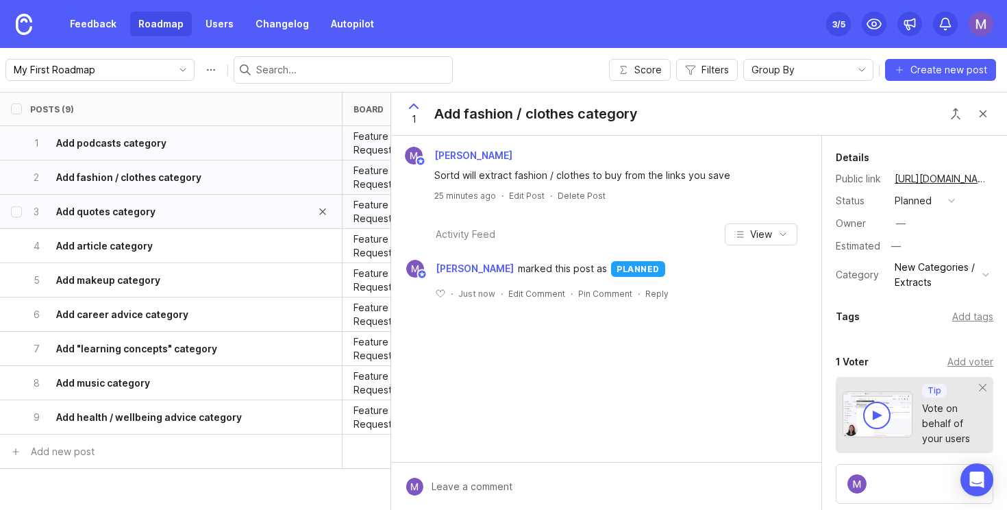
click at [230, 224] on div "3 Add quotes category" at bounding box center [166, 212] width 273 height 34
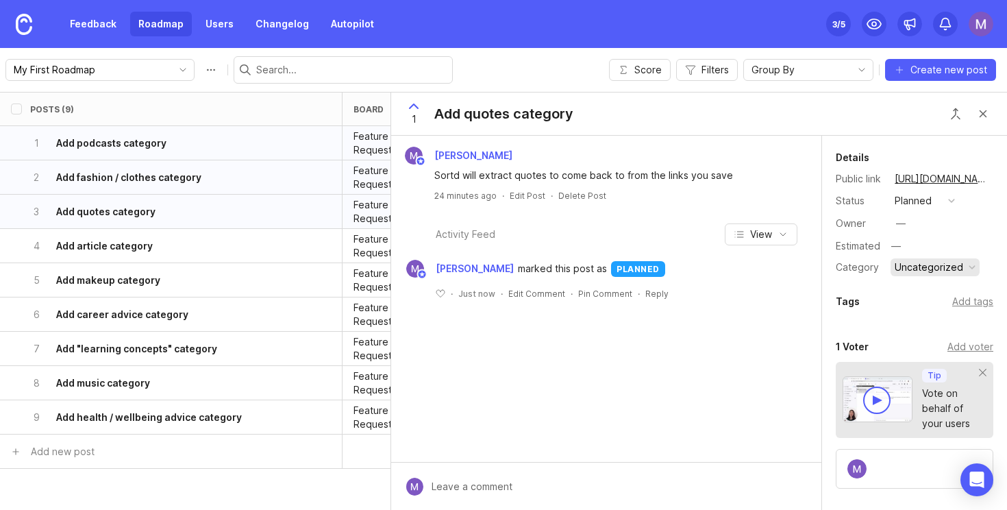
click at [940, 266] on div "Uncategorized" at bounding box center [929, 267] width 69 height 15
click at [939, 283] on li "New Categories / Extracts" at bounding box center [934, 297] width 87 height 37
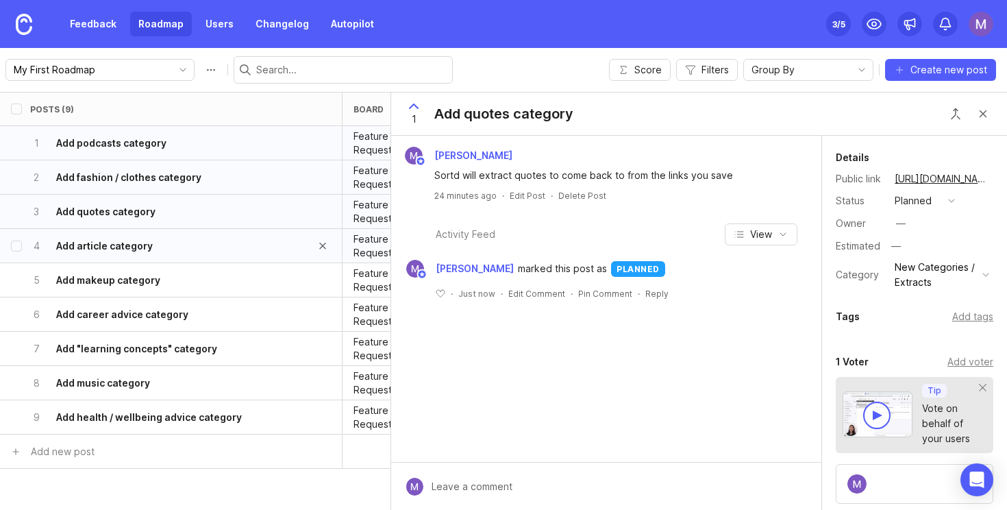
click at [206, 243] on div "4 Add article category" at bounding box center [166, 246] width 273 height 34
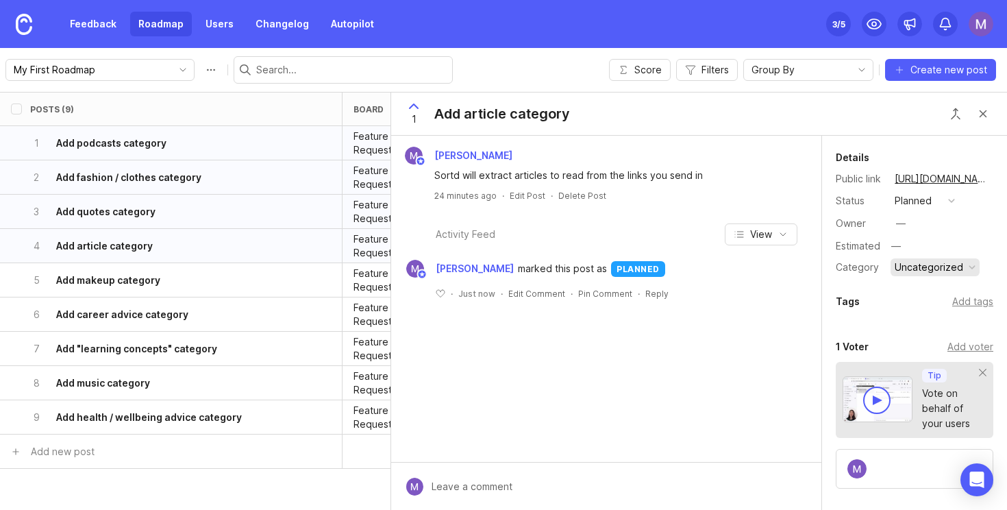
click at [924, 275] on button "Uncategorized" at bounding box center [935, 267] width 89 height 18
click at [927, 295] on li "New Categories / Extracts" at bounding box center [934, 297] width 87 height 37
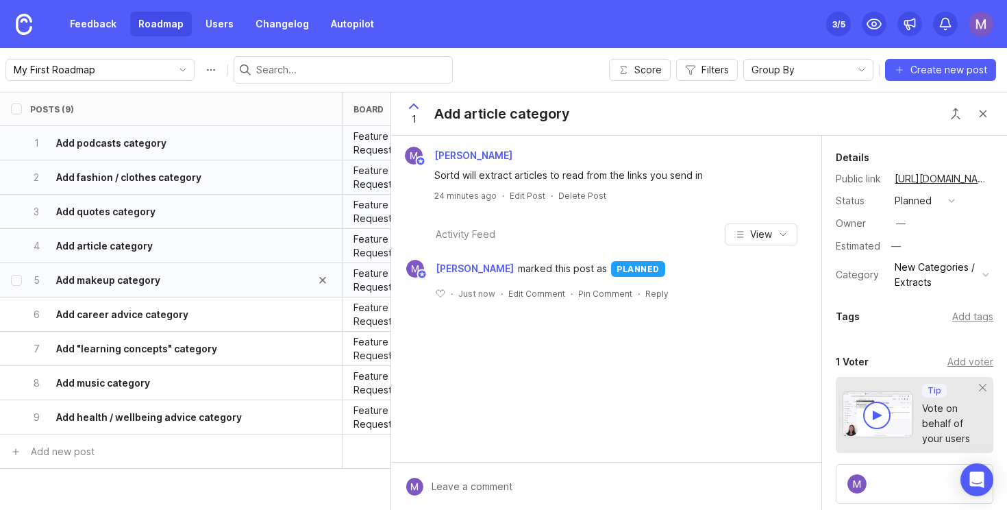
click at [204, 280] on div "5 Add makeup category" at bounding box center [166, 280] width 273 height 34
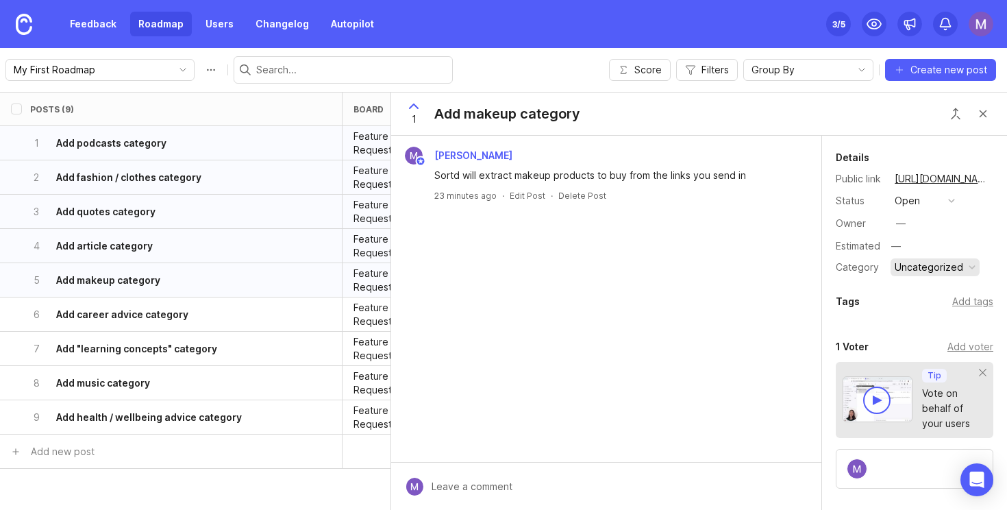
click at [929, 265] on div "Uncategorized" at bounding box center [929, 267] width 69 height 15
click at [938, 289] on li "New Categories / Extracts" at bounding box center [934, 297] width 87 height 37
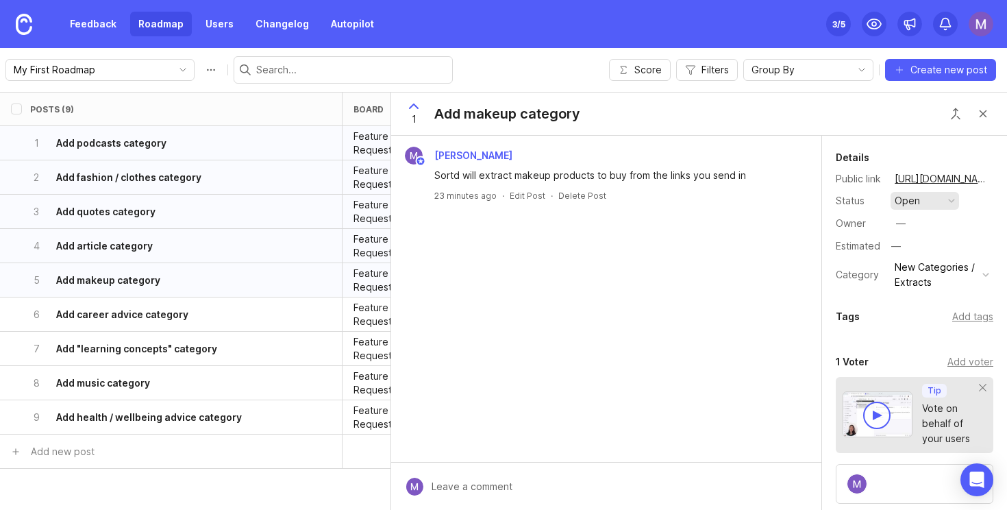
click at [929, 198] on button "open" at bounding box center [925, 201] width 69 height 18
click at [933, 276] on div "planned" at bounding box center [919, 276] width 43 height 12
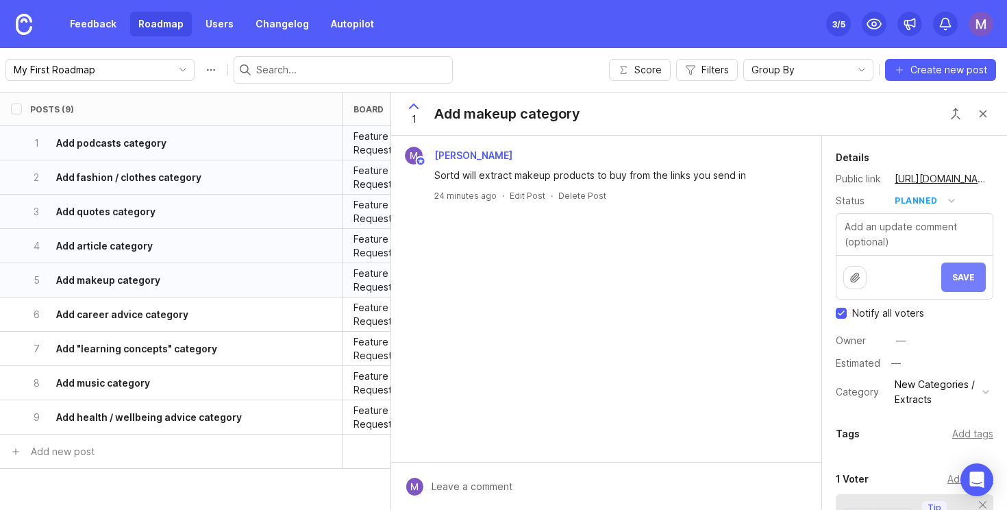
click at [969, 284] on button "Save" at bounding box center [964, 276] width 45 height 29
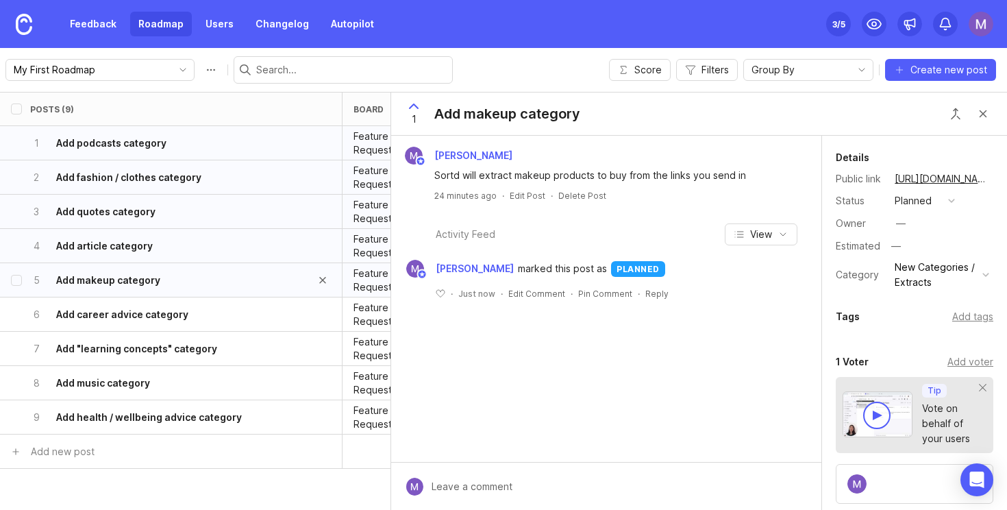
click at [206, 286] on div "5 Add makeup category" at bounding box center [166, 280] width 273 height 34
click at [216, 314] on div "6 Add career advice category" at bounding box center [166, 314] width 273 height 34
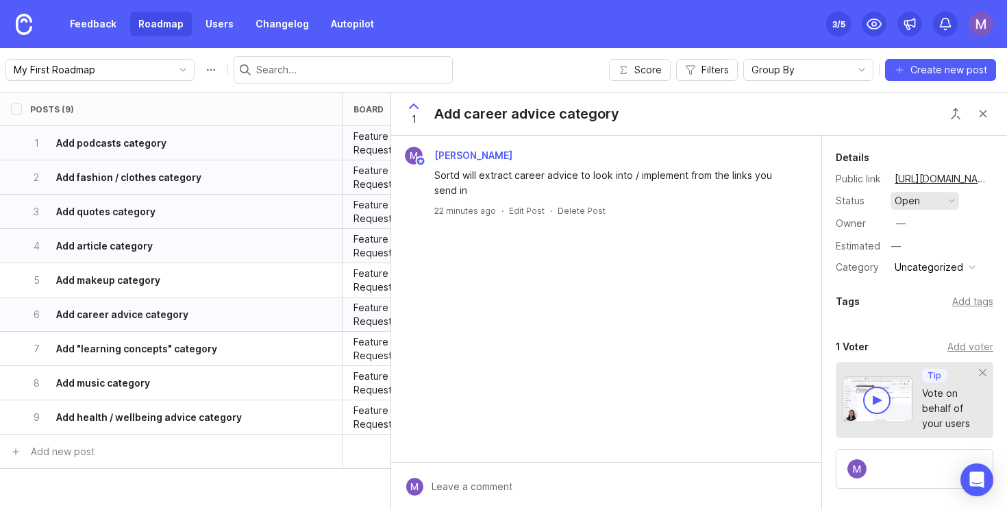
click at [903, 196] on div "open" at bounding box center [907, 200] width 25 height 15
click at [914, 278] on div "planned" at bounding box center [919, 276] width 43 height 12
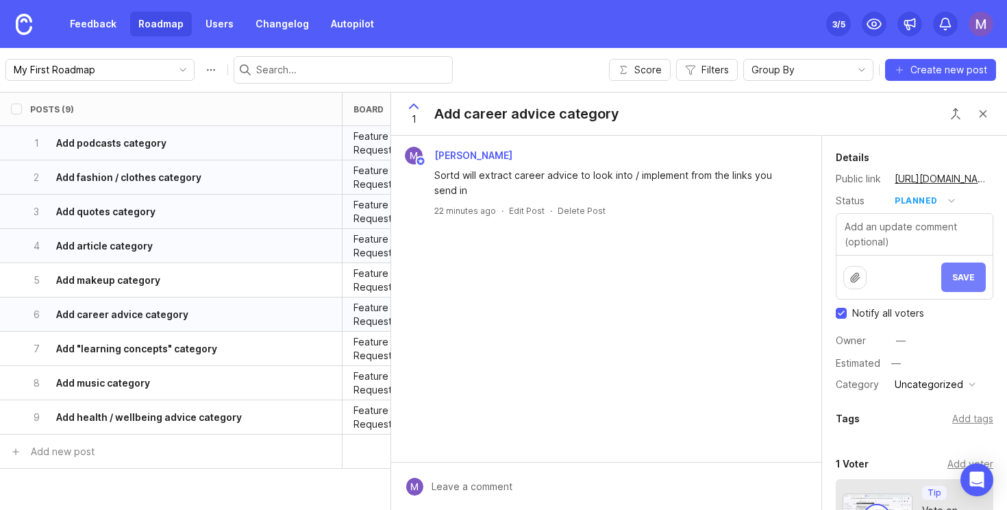
click at [952, 290] on button "Save" at bounding box center [964, 276] width 45 height 29
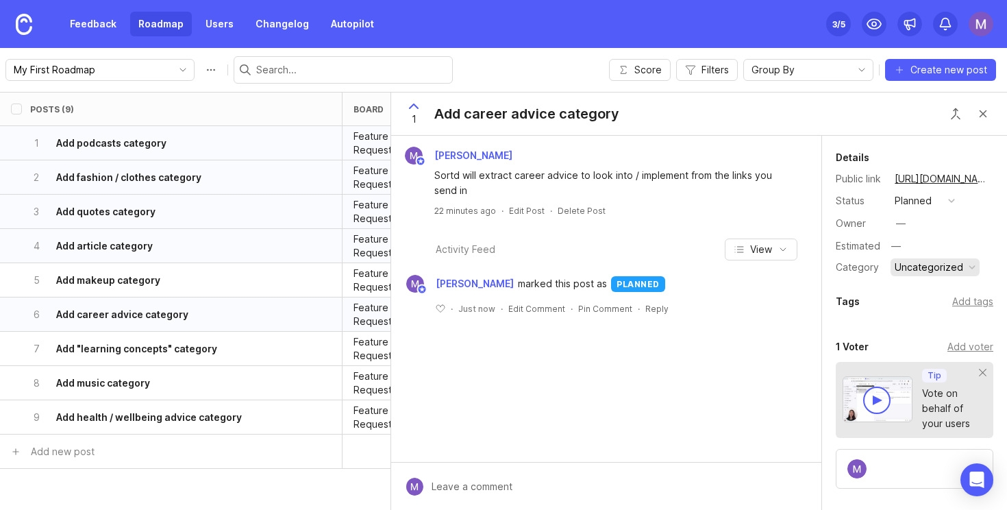
click at [927, 273] on div "Uncategorized" at bounding box center [929, 267] width 69 height 15
click at [933, 298] on li "New Categories / Extracts" at bounding box center [934, 297] width 87 height 37
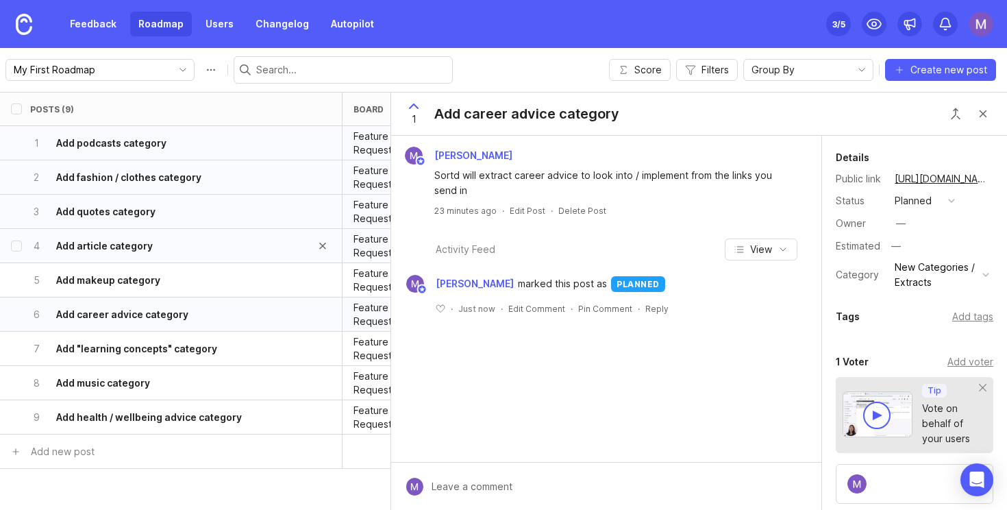
click at [170, 252] on div "4 Add article category" at bounding box center [166, 246] width 273 height 34
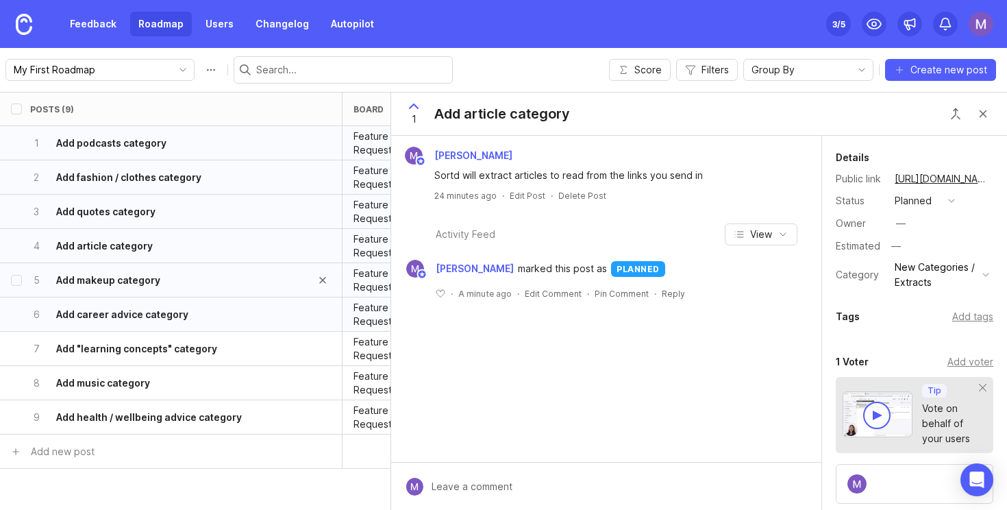
click at [180, 276] on div "5 Add makeup category" at bounding box center [166, 280] width 273 height 34
click at [182, 313] on h6 "Add career advice category" at bounding box center [122, 315] width 132 height 14
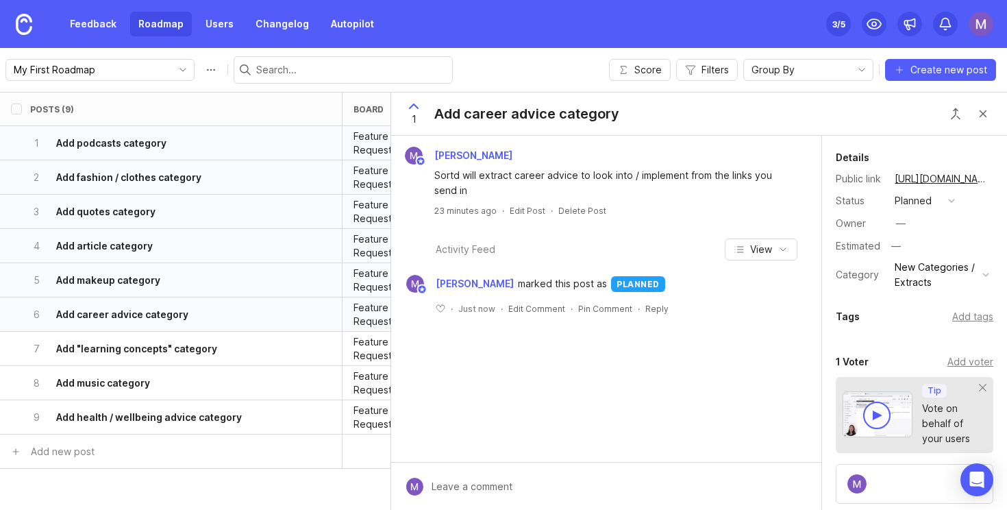
scroll to position [69, 0]
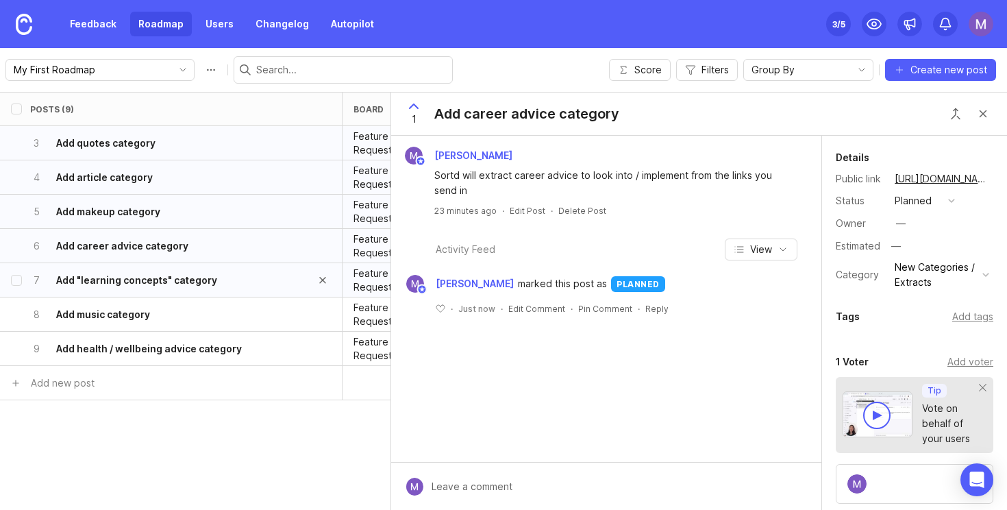
click at [193, 287] on div "7 Add "learning concepts" category" at bounding box center [166, 280] width 273 height 34
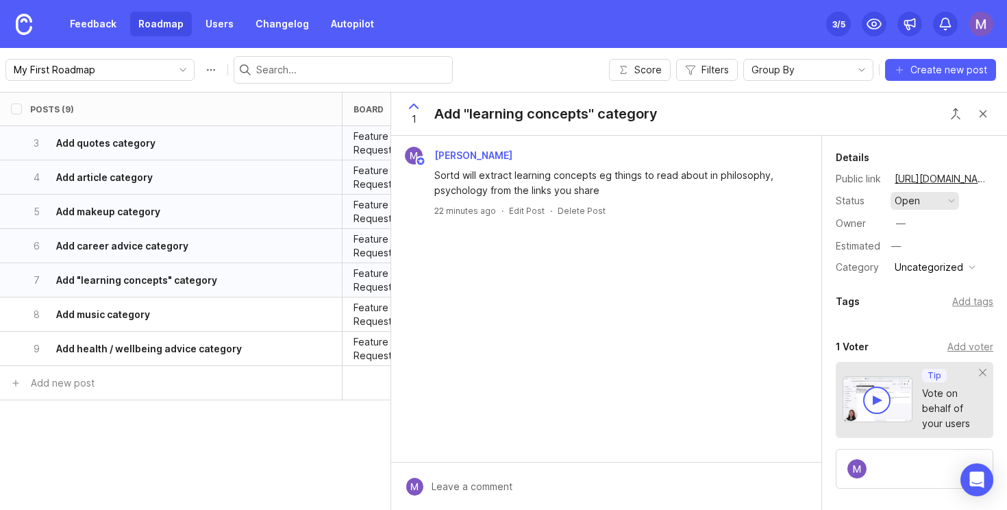
click at [937, 202] on button "open" at bounding box center [925, 201] width 69 height 18
click at [930, 272] on div "planned" at bounding box center [919, 276] width 43 height 12
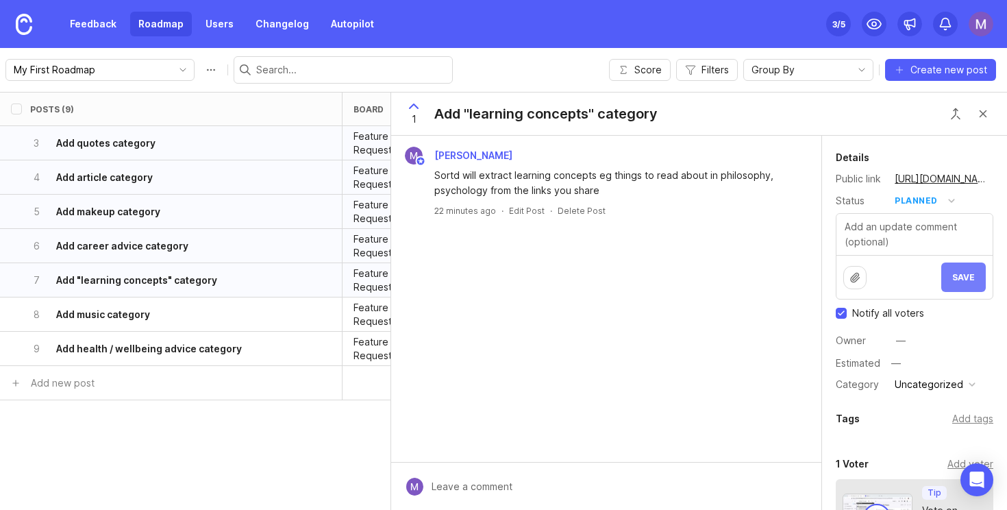
click at [953, 278] on span "Save" at bounding box center [964, 277] width 23 height 10
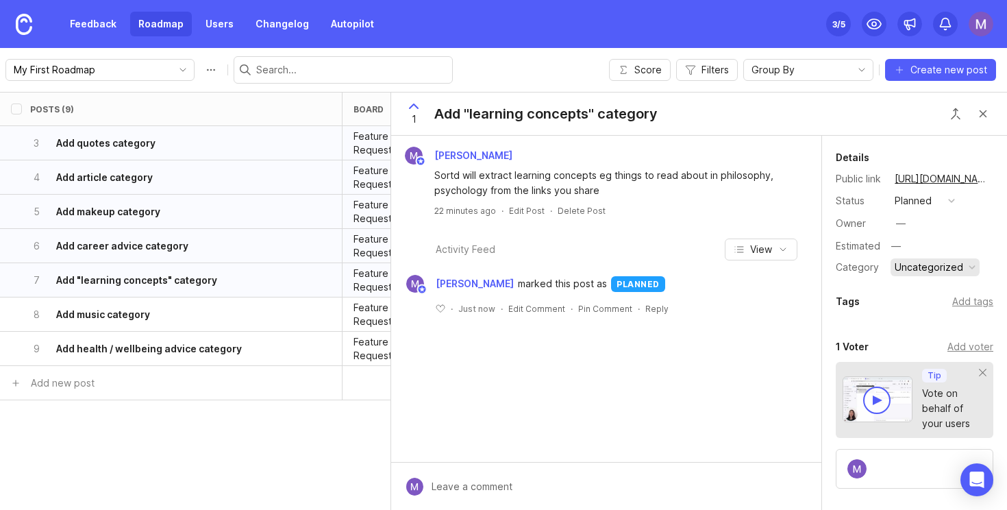
click at [962, 264] on button "Uncategorized" at bounding box center [935, 267] width 89 height 18
click at [932, 299] on li "New Categories / Extracts" at bounding box center [934, 297] width 87 height 37
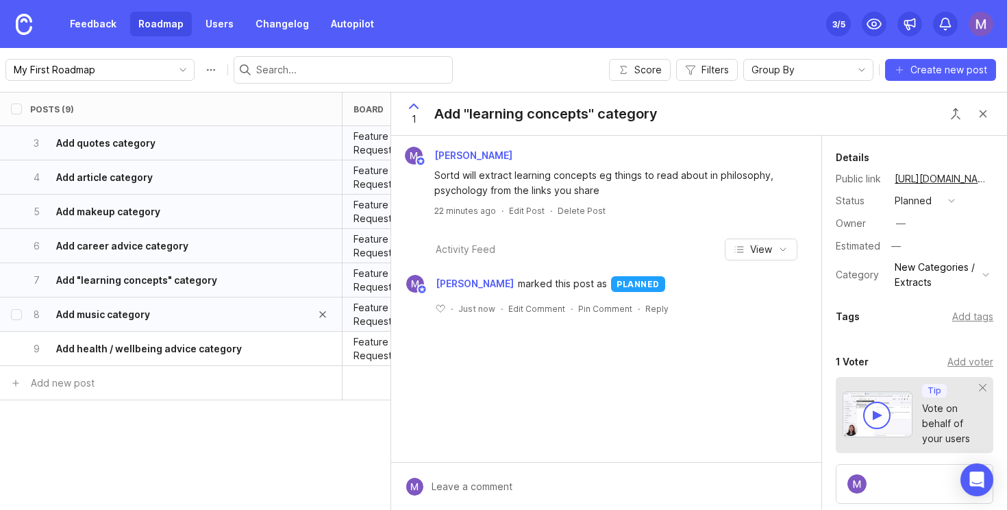
click at [208, 307] on div "8 Add music category" at bounding box center [166, 314] width 273 height 34
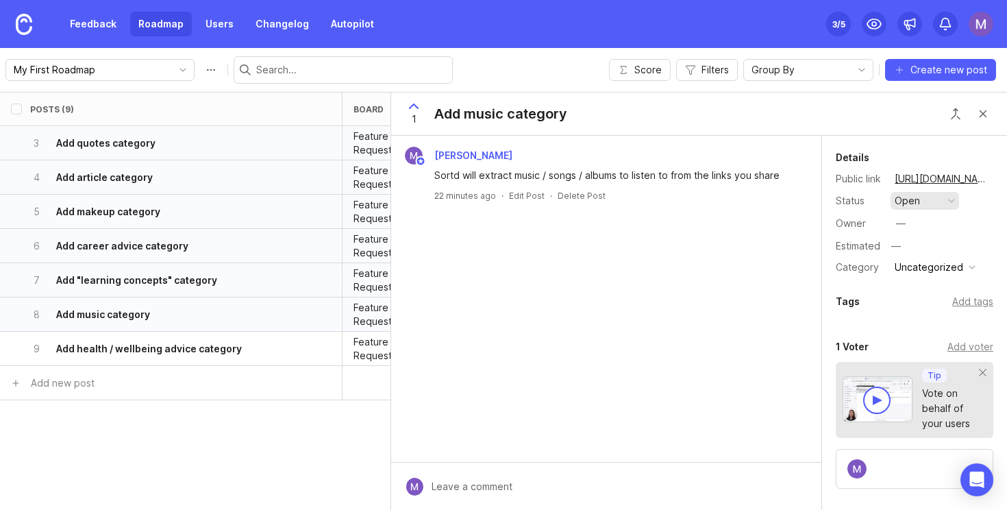
click at [939, 202] on button "open" at bounding box center [925, 201] width 69 height 18
click at [935, 276] on div "planned" at bounding box center [919, 276] width 43 height 12
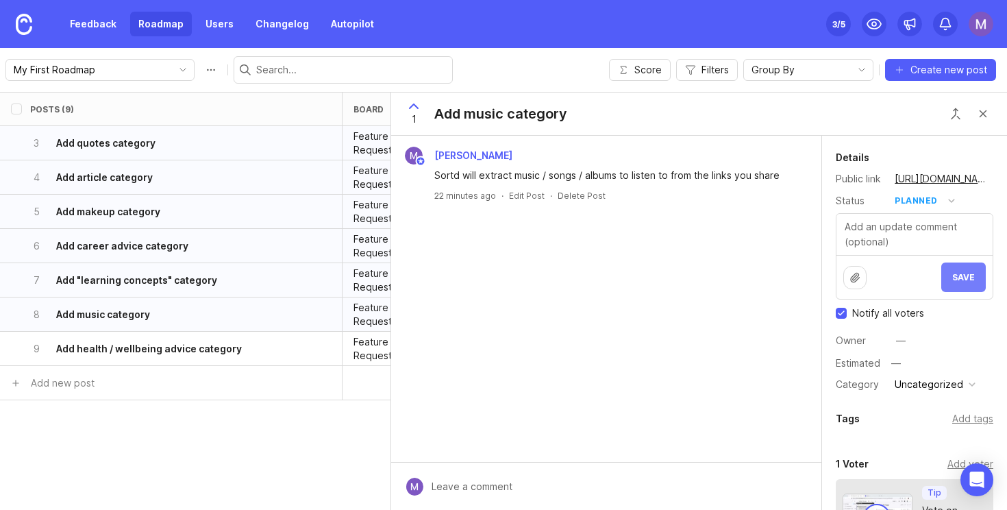
click at [957, 277] on span "Save" at bounding box center [964, 277] width 23 height 10
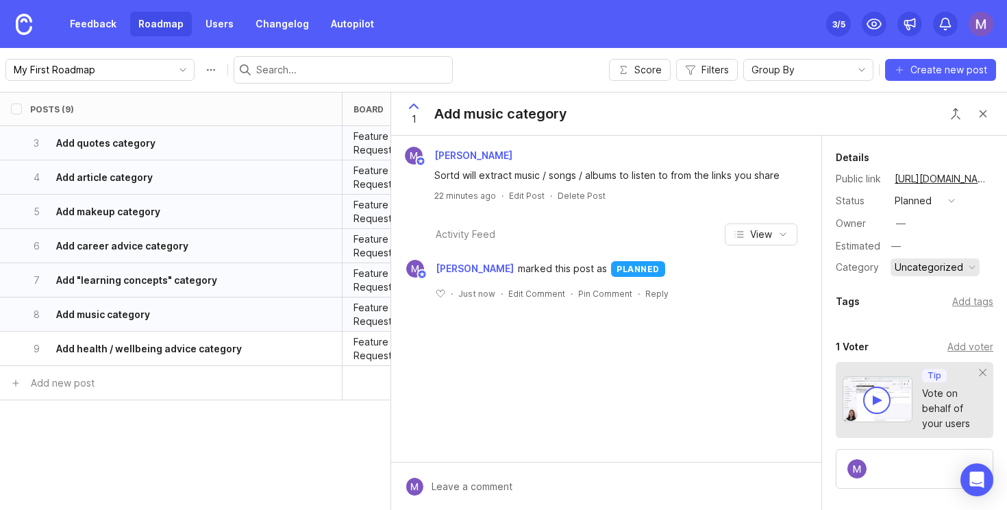
click at [948, 272] on div "Uncategorized" at bounding box center [929, 267] width 69 height 15
click at [940, 298] on li "New Categories / Extracts" at bounding box center [934, 297] width 87 height 37
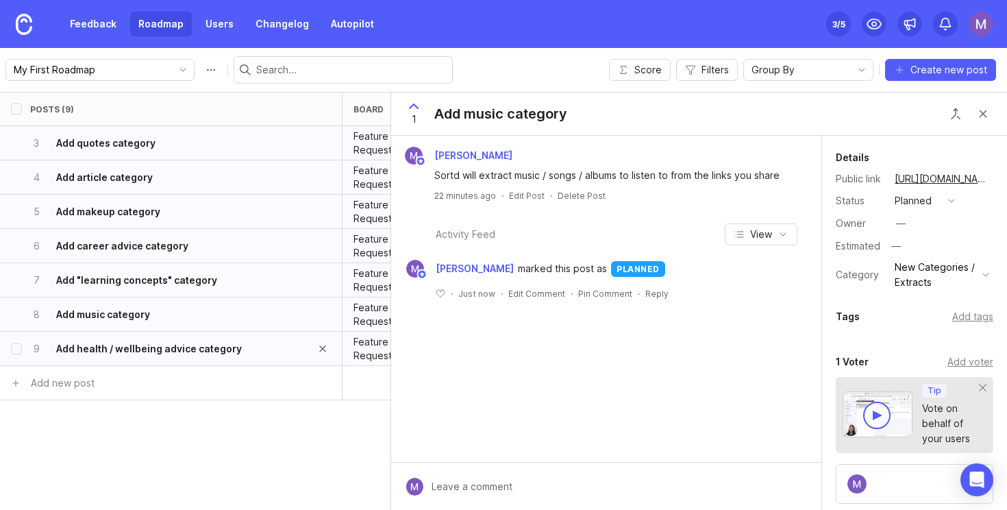
click at [189, 339] on div "9 Add health / wellbeing advice category" at bounding box center [166, 349] width 273 height 34
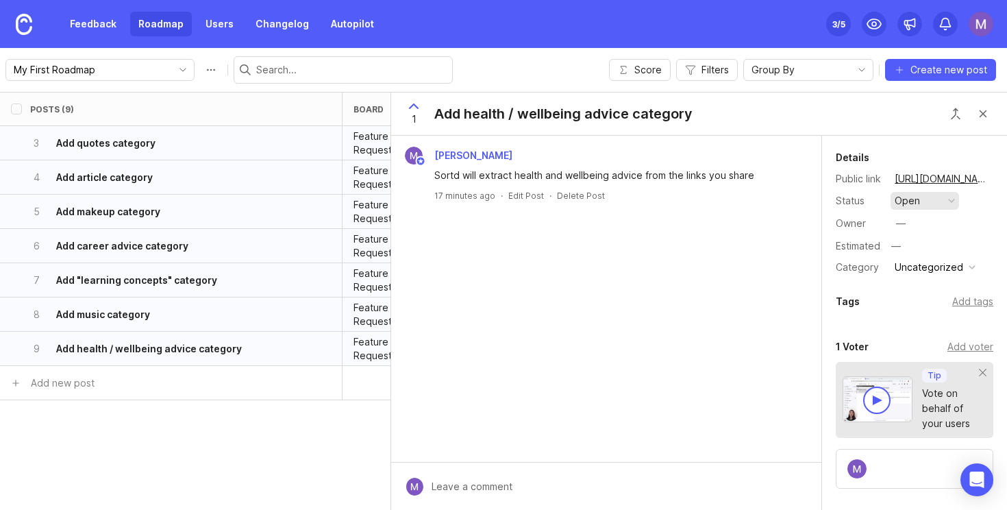
click at [923, 198] on button "open" at bounding box center [925, 201] width 69 height 18
click at [929, 277] on div "planned" at bounding box center [919, 276] width 43 height 12
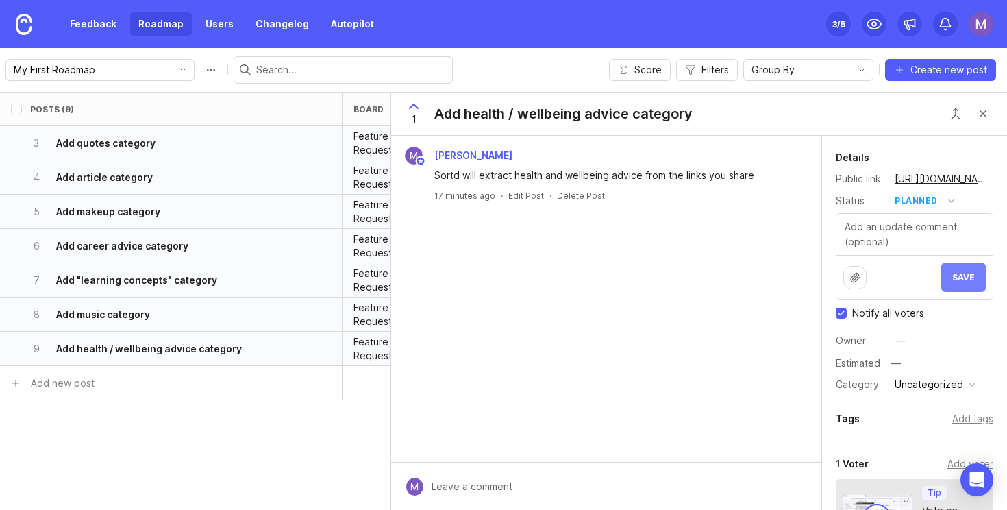
click at [964, 275] on span "Save" at bounding box center [964, 277] width 23 height 10
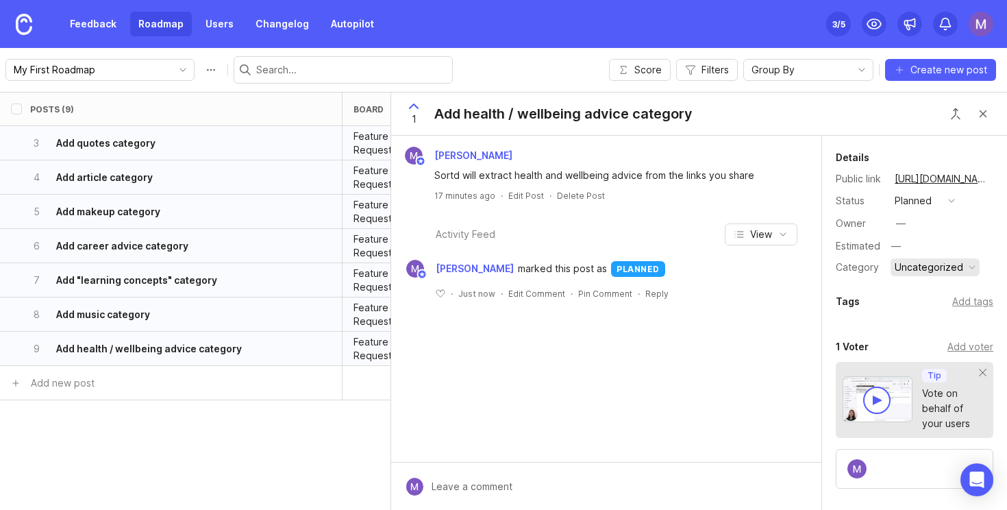
click at [951, 271] on div "Uncategorized" at bounding box center [929, 267] width 69 height 15
click at [936, 293] on li "New Categories / Extracts" at bounding box center [934, 297] width 87 height 37
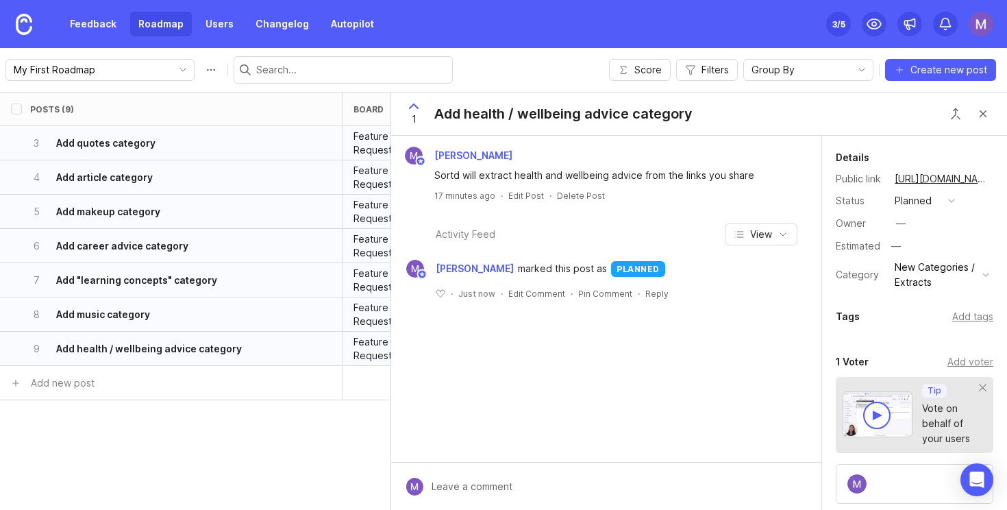
click at [293, 452] on div "Posts (9) board category tags eta status owner Impact Votes Effort Score 1 Add …" at bounding box center [503, 301] width 1007 height 418
click at [164, 440] on div "Posts (9) board category tags eta status owner Impact Votes Effort Score 1 Add …" at bounding box center [503, 301] width 1007 height 418
click at [982, 116] on button "Close button" at bounding box center [983, 113] width 27 height 27
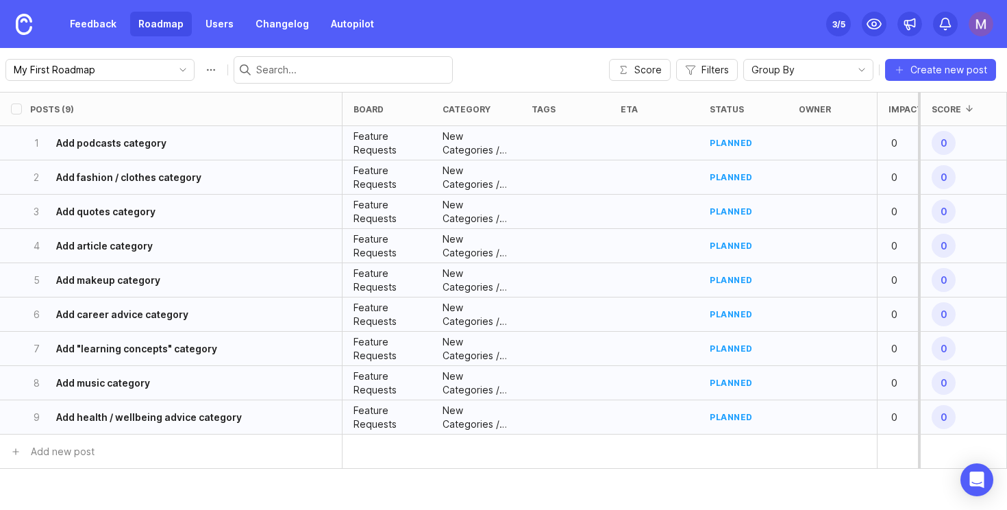
scroll to position [69, 0]
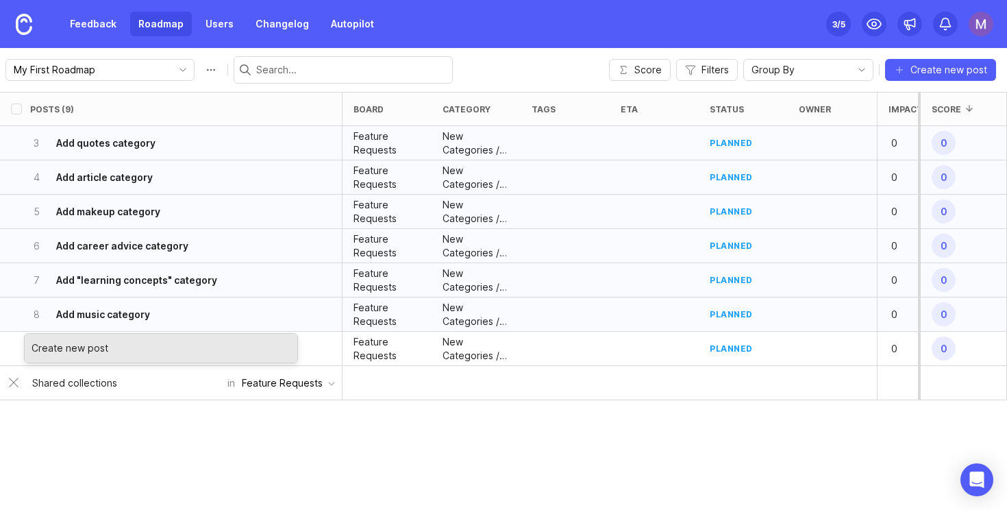
type input "Shared collections"
click at [169, 347] on div "Create new post" at bounding box center [161, 348] width 273 height 29
click at [94, 344] on div "Create new post" at bounding box center [161, 348] width 273 height 29
click at [223, 415] on div "Posts (9) board category tags eta status owner Impact Votes Effort Score 1 Add …" at bounding box center [503, 301] width 1007 height 418
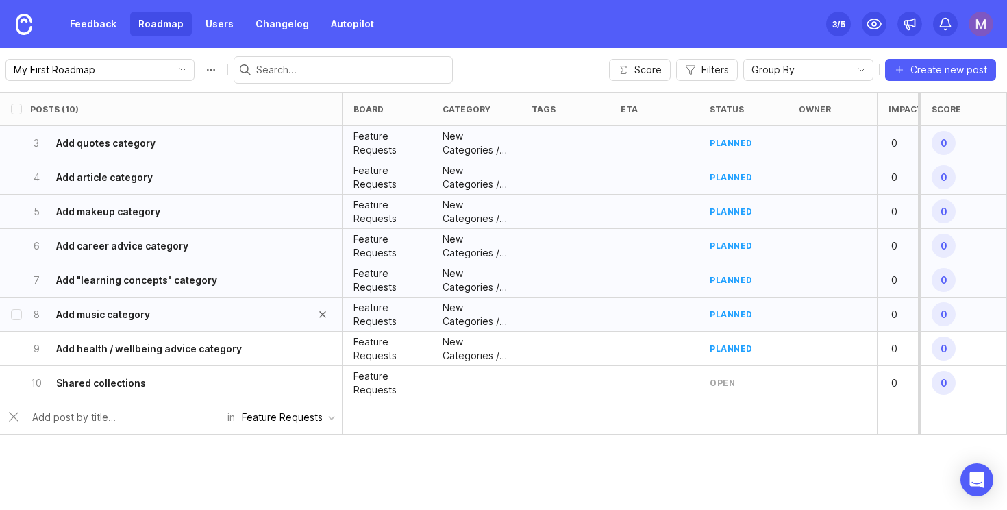
scroll to position [103, 0]
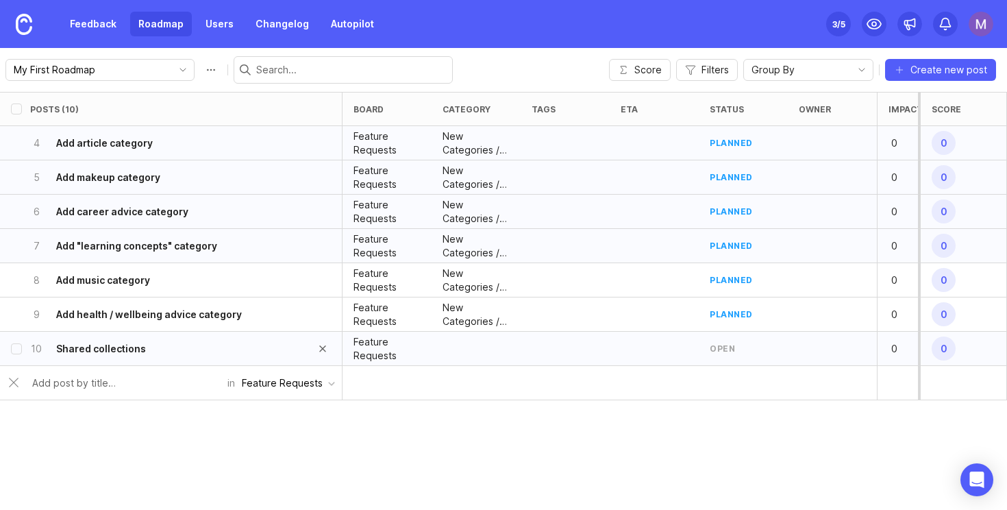
click at [215, 353] on div "10 Shared collections" at bounding box center [166, 349] width 273 height 34
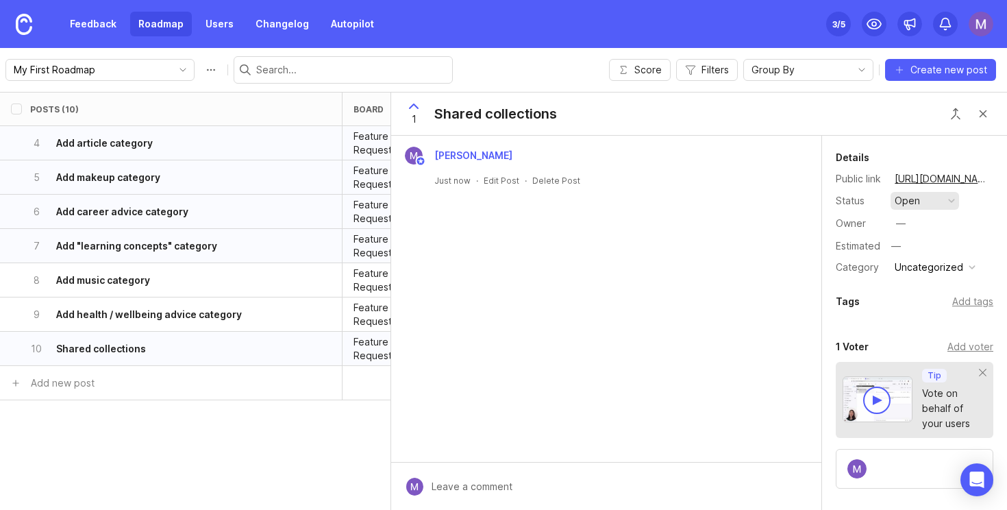
click at [919, 203] on div "open" at bounding box center [907, 200] width 25 height 15
click at [924, 266] on li "planned" at bounding box center [925, 275] width 69 height 25
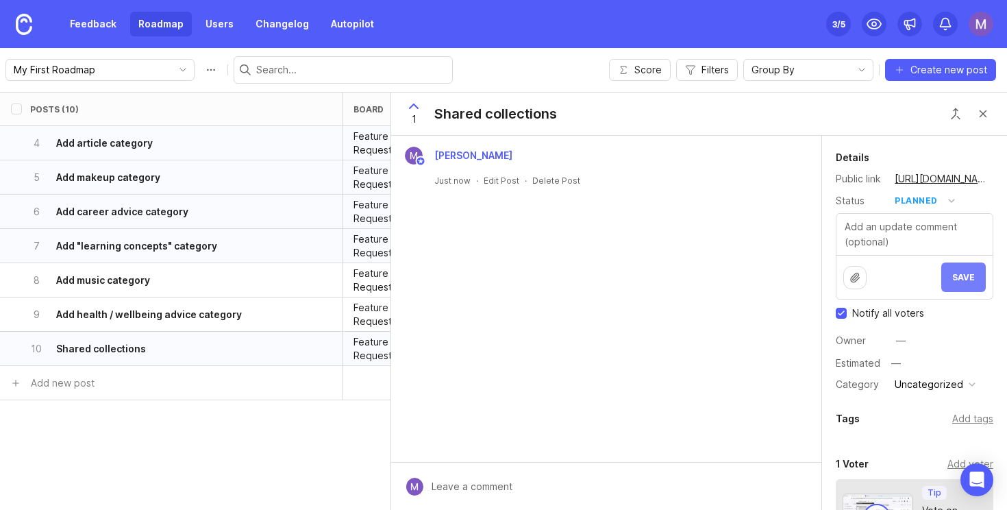
click at [961, 273] on span "Save" at bounding box center [964, 277] width 23 height 10
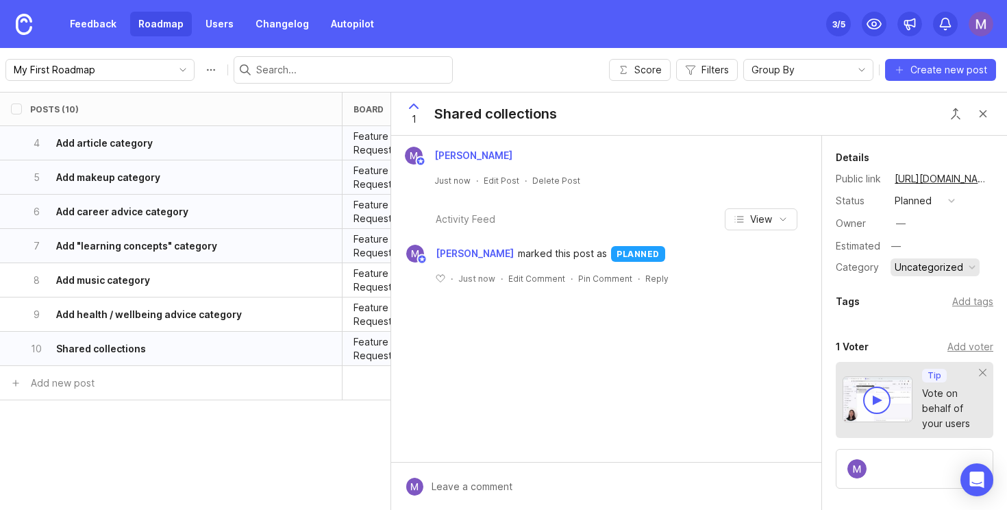
click at [942, 268] on div "Uncategorized" at bounding box center [929, 267] width 69 height 15
click at [844, 322] on div "Details Public link https://the-sortd-app.canny.io/feature-requests/p/shared-co…" at bounding box center [914, 407] width 185 height 543
click at [981, 107] on button "Close button" at bounding box center [983, 113] width 27 height 27
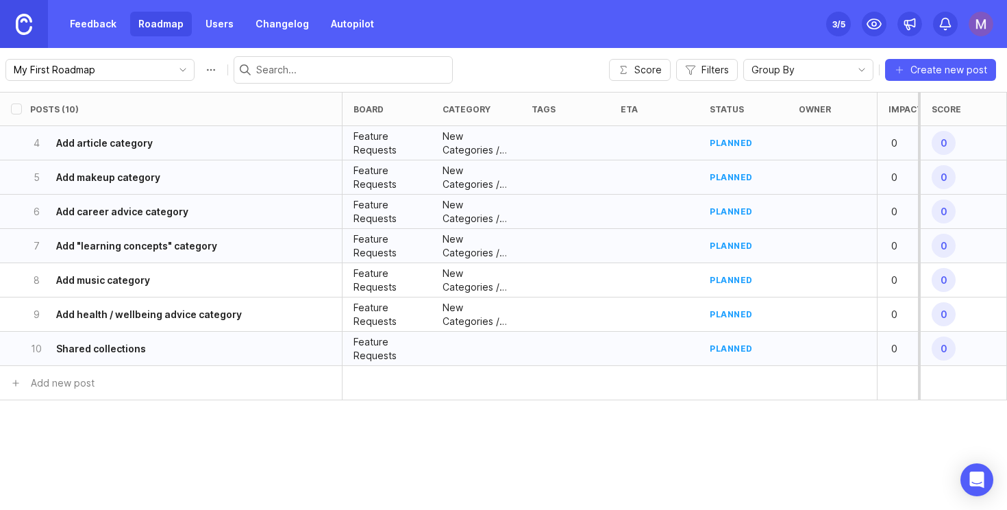
click at [35, 34] on link at bounding box center [24, 24] width 48 height 48
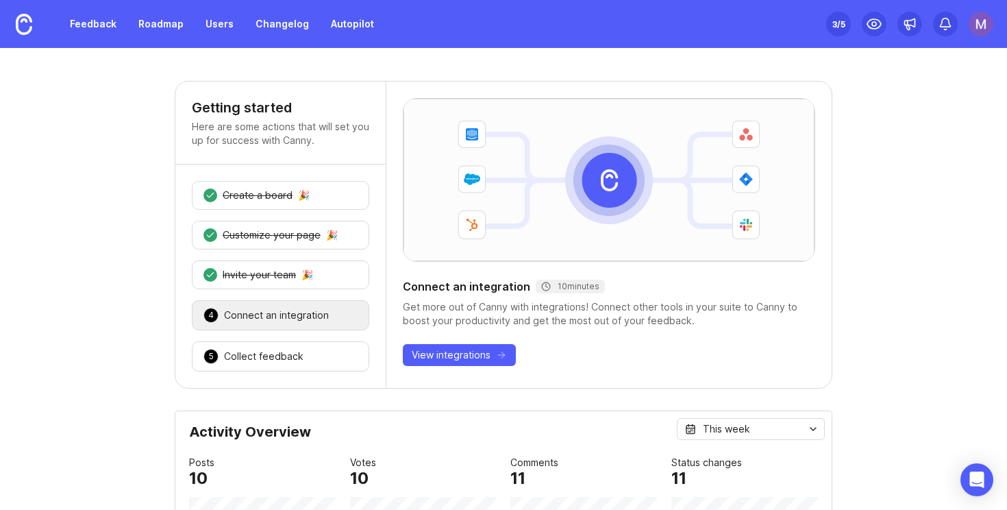
click at [977, 27] on img at bounding box center [981, 24] width 25 height 25
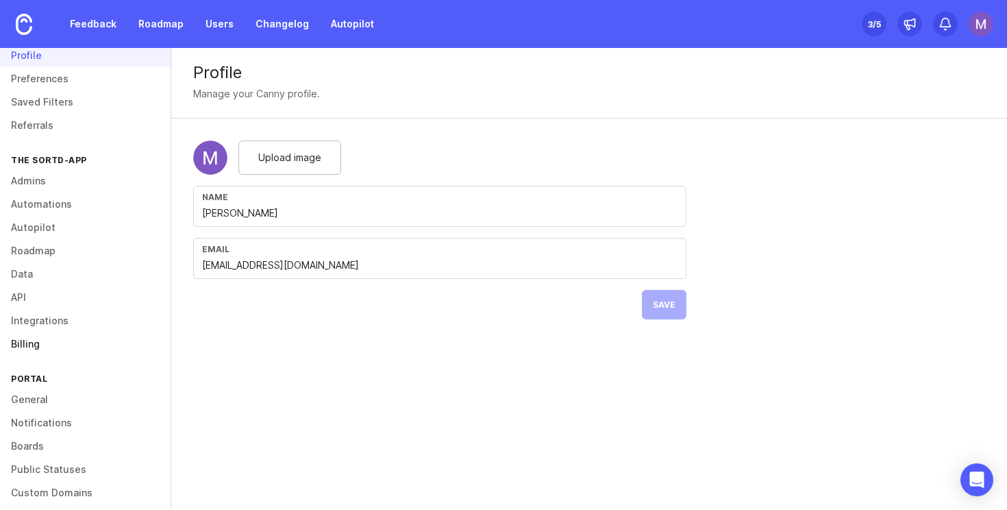
scroll to position [98, 0]
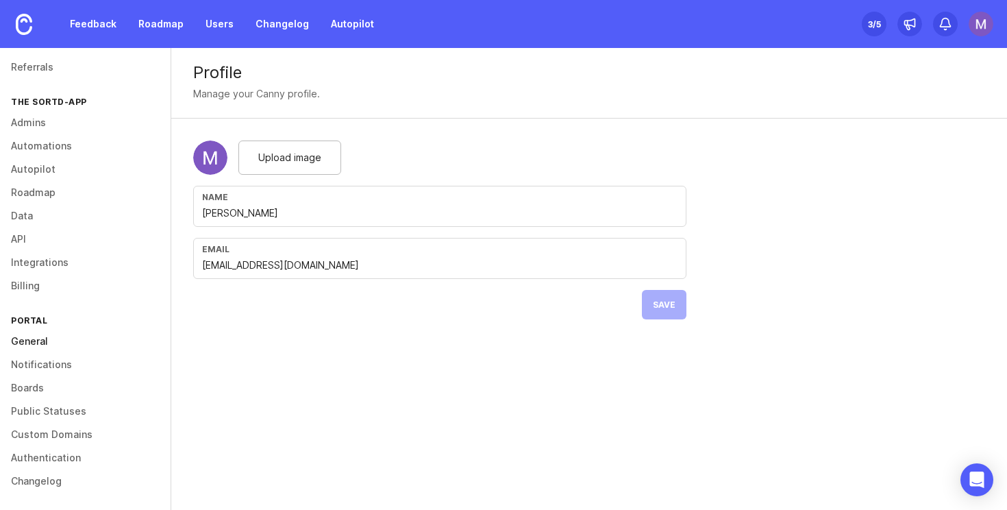
click at [40, 341] on link "General" at bounding box center [85, 341] width 171 height 23
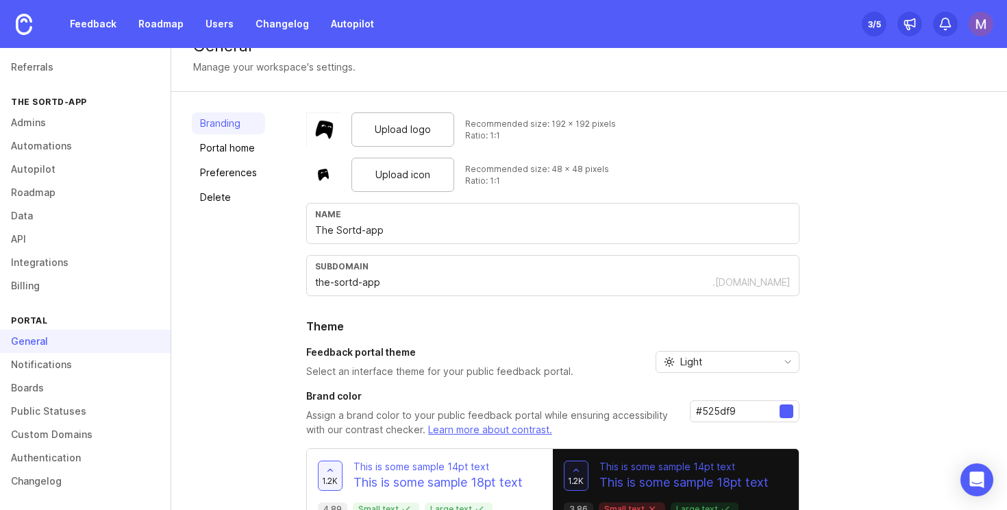
scroll to position [105, 0]
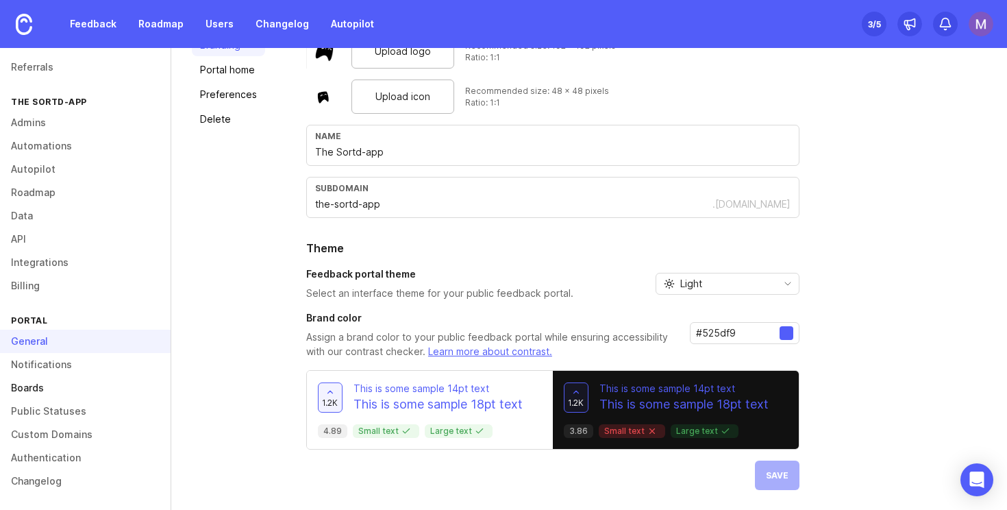
click at [49, 393] on link "Boards" at bounding box center [85, 387] width 171 height 23
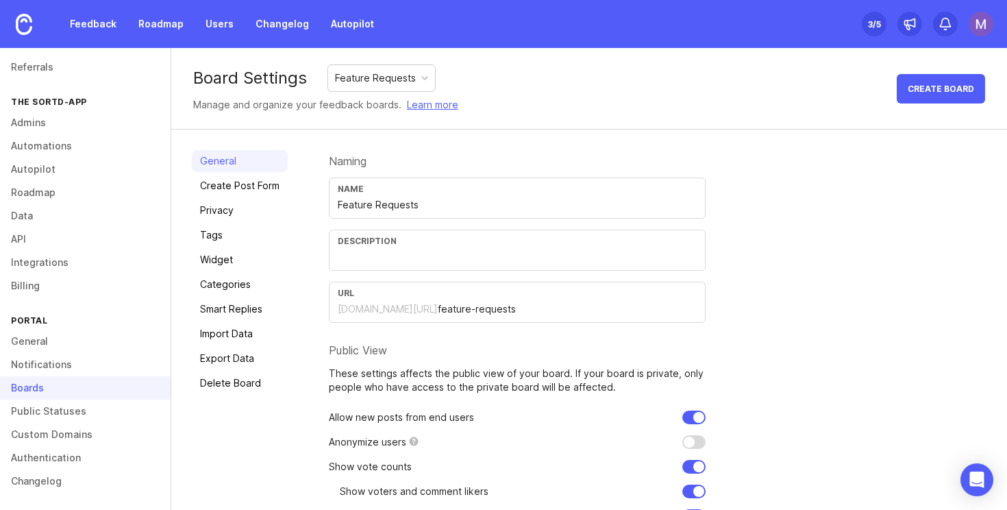
click at [252, 199] on div "General Create Post Form Privacy Tags Widget Categories Smart Replies Import Da…" at bounding box center [240, 369] width 96 height 438
click at [238, 241] on link "Tags" at bounding box center [240, 235] width 96 height 22
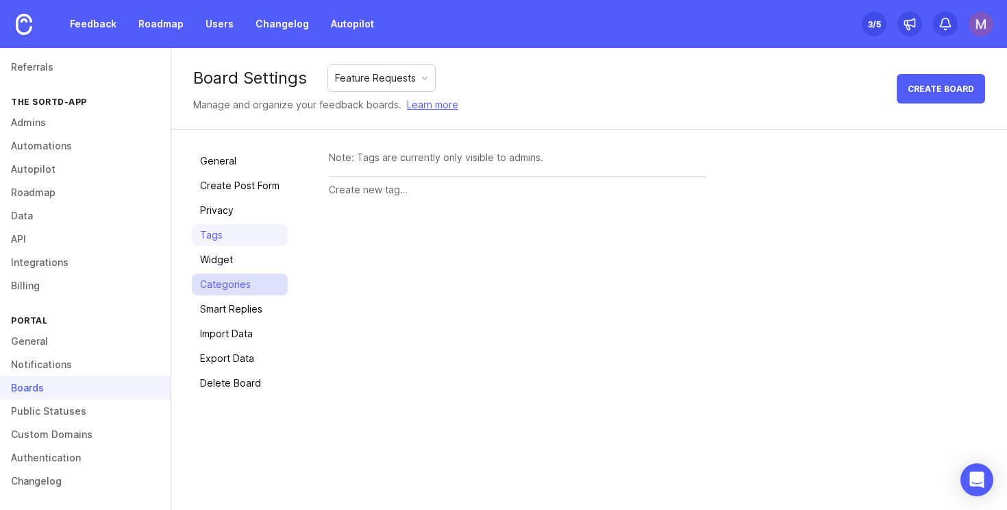
click at [247, 288] on link "Categories" at bounding box center [240, 284] width 96 height 22
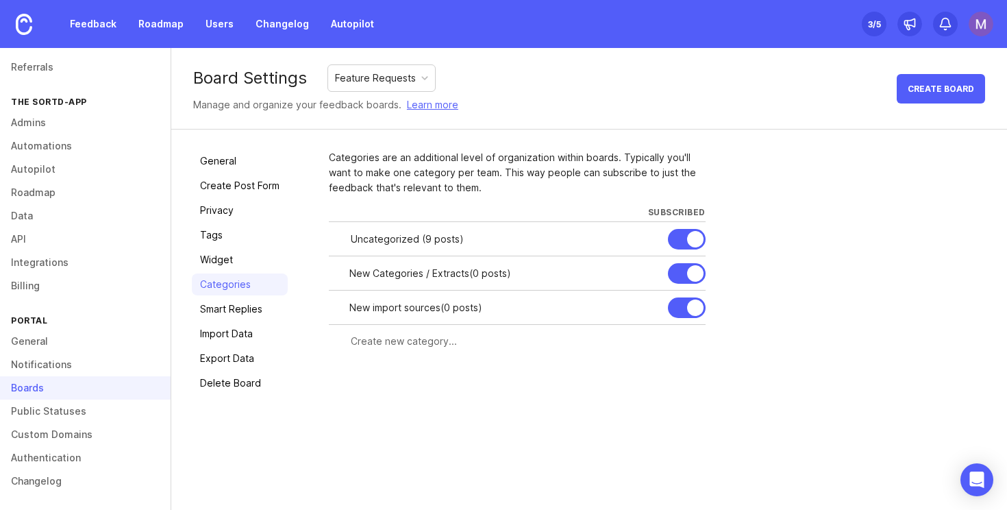
click at [438, 344] on input "text" at bounding box center [524, 341] width 347 height 15
type input "New features"
click at [668, 373] on button "Create" at bounding box center [678, 366] width 53 height 24
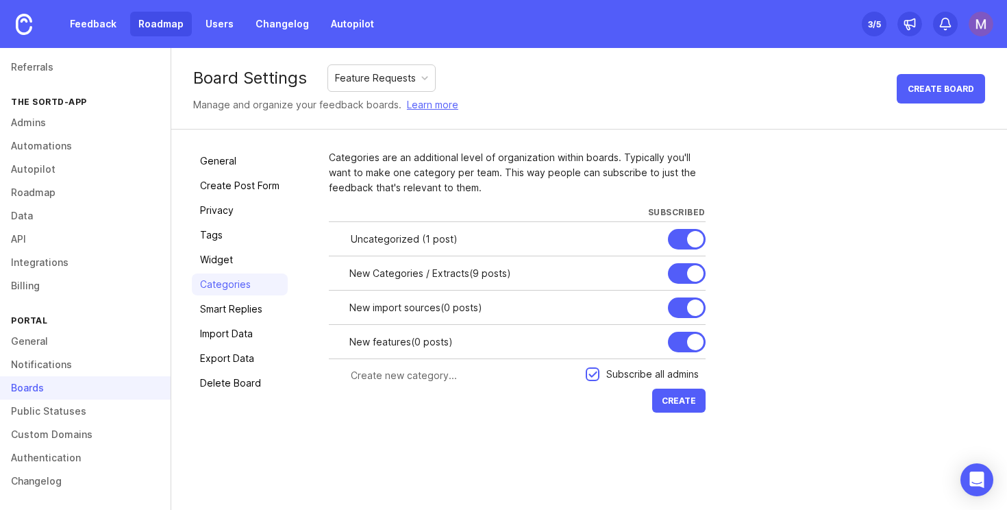
click at [176, 22] on link "Roadmap" at bounding box center [161, 24] width 62 height 25
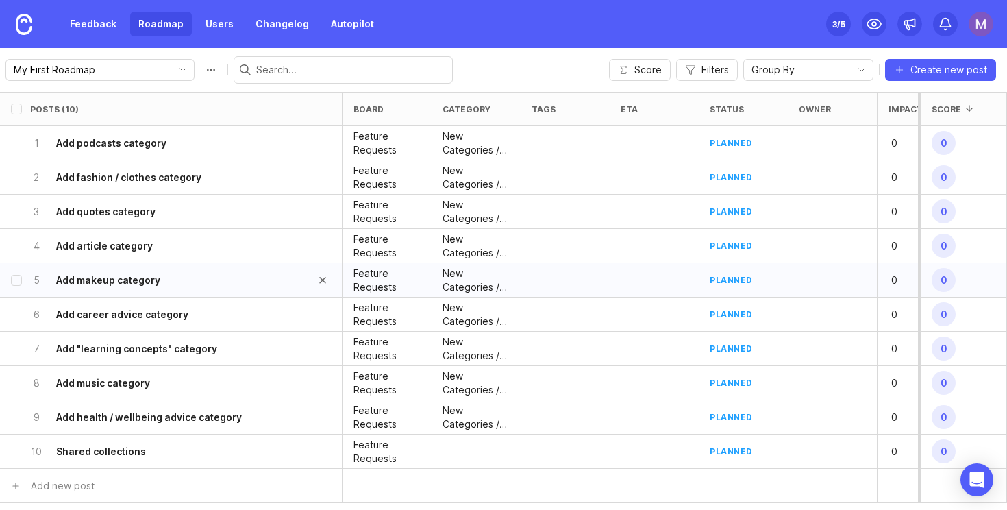
scroll to position [103, 0]
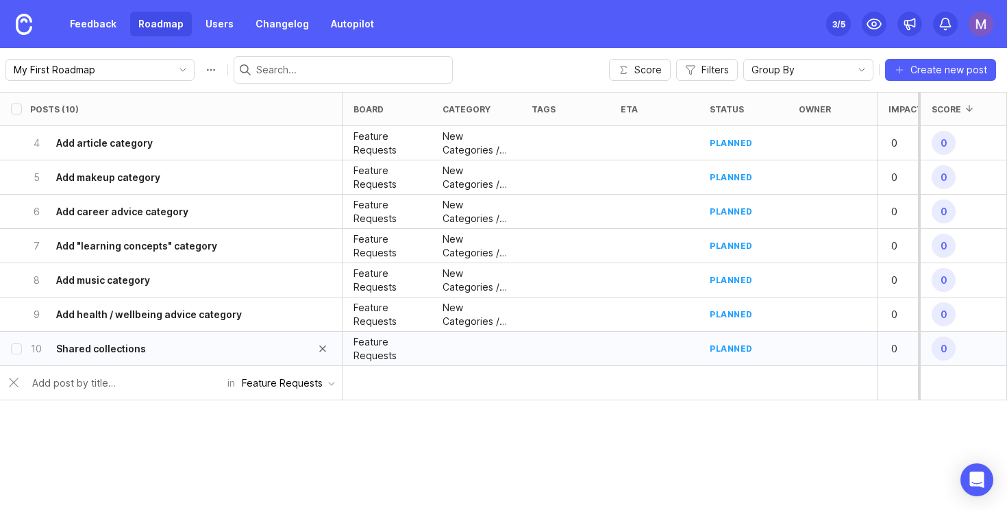
click at [133, 350] on h6 "Shared collections" at bounding box center [101, 349] width 90 height 14
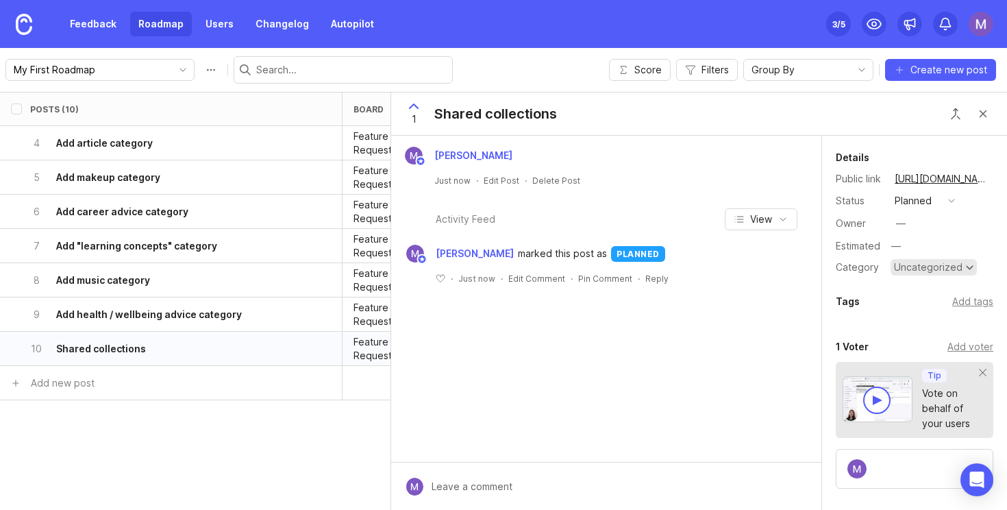
click at [913, 269] on div "Uncategorized" at bounding box center [928, 267] width 69 height 10
click at [990, 118] on button "Close button" at bounding box center [983, 113] width 27 height 27
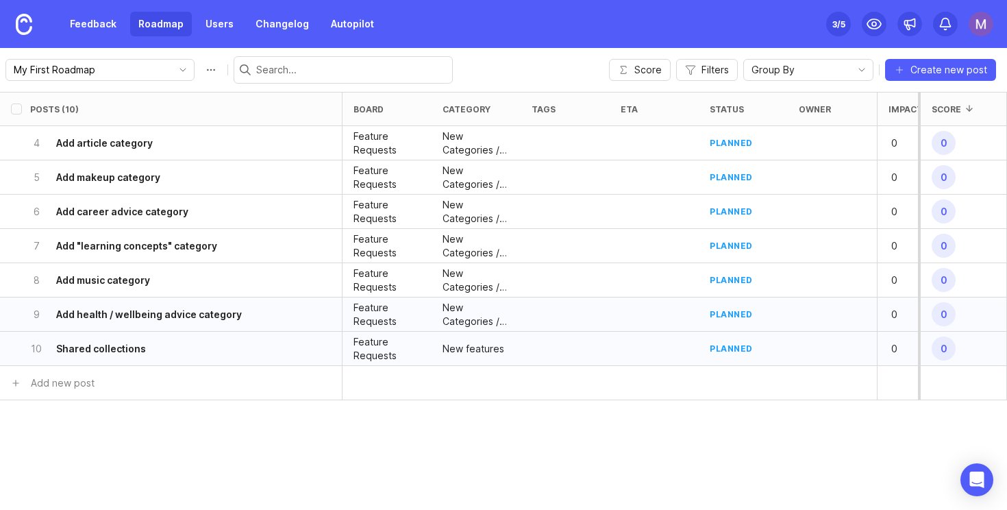
scroll to position [90, 0]
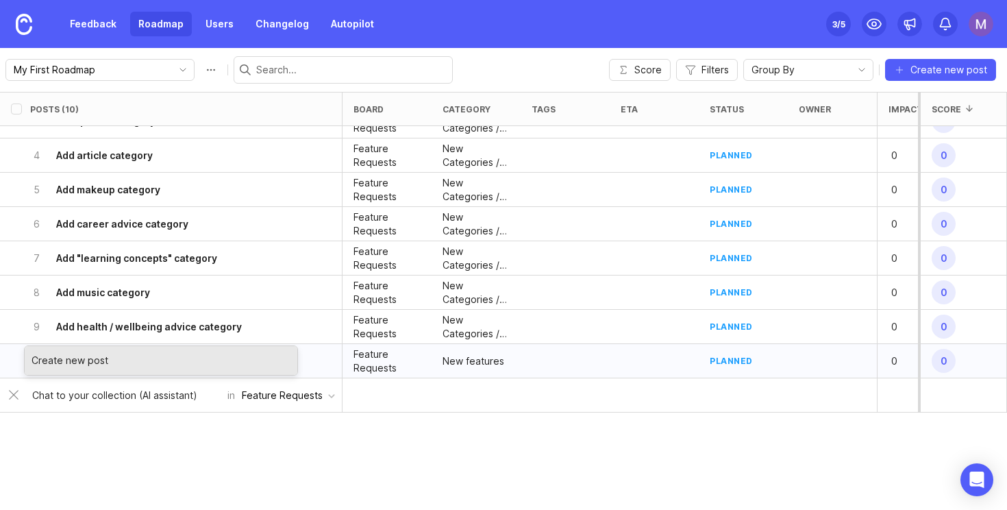
click at [232, 456] on div "Posts (10) board category tags eta status owner Impact Votes Effort Score 1 Add…" at bounding box center [503, 301] width 1007 height 418
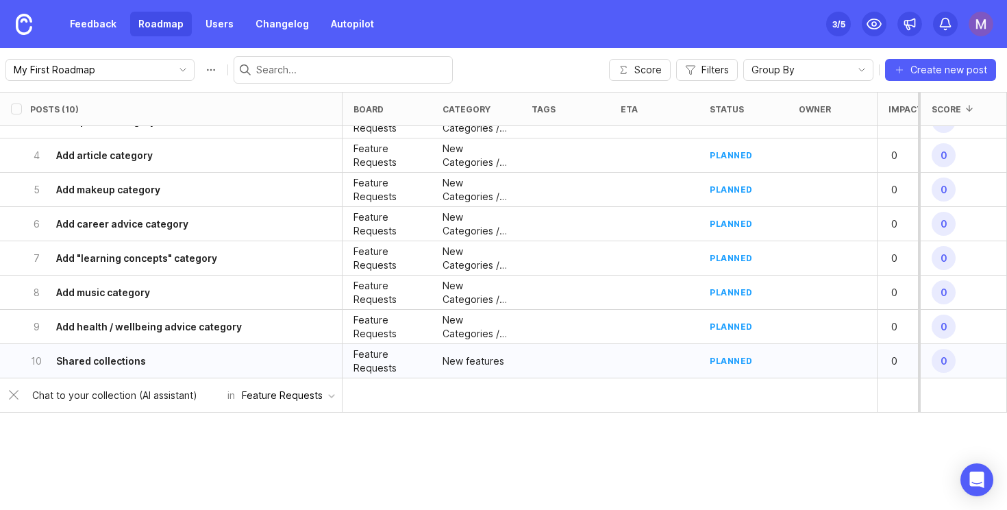
click at [210, 397] on input "Chat to your collection (AI assistant)" at bounding box center [125, 395] width 187 height 15
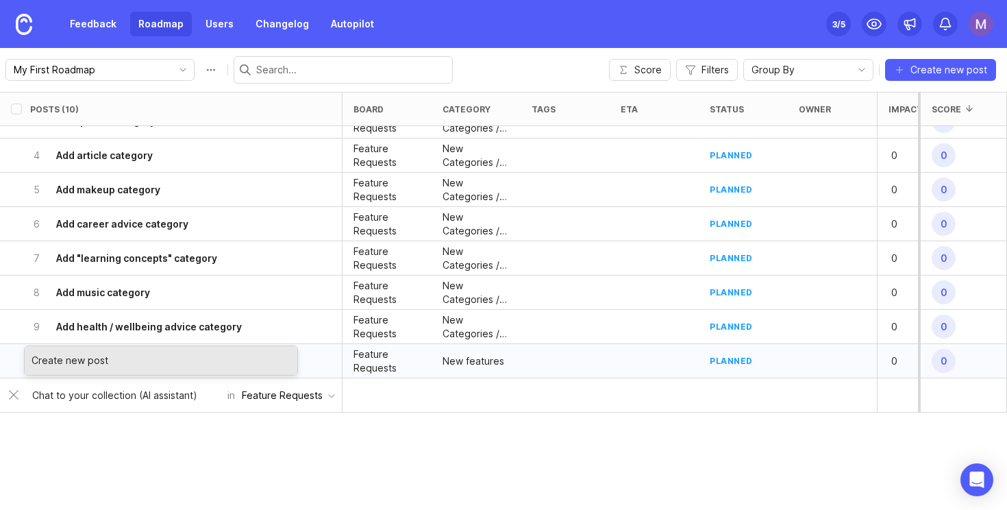
drag, startPoint x: 209, startPoint y: 395, endPoint x: 138, endPoint y: 396, distance: 71.3
click at [138, 396] on input "Chat to your collection (AI assistant)" at bounding box center [125, 395] width 187 height 15
type input "Chat to your collection"
click at [117, 359] on div "Create new post" at bounding box center [161, 360] width 273 height 29
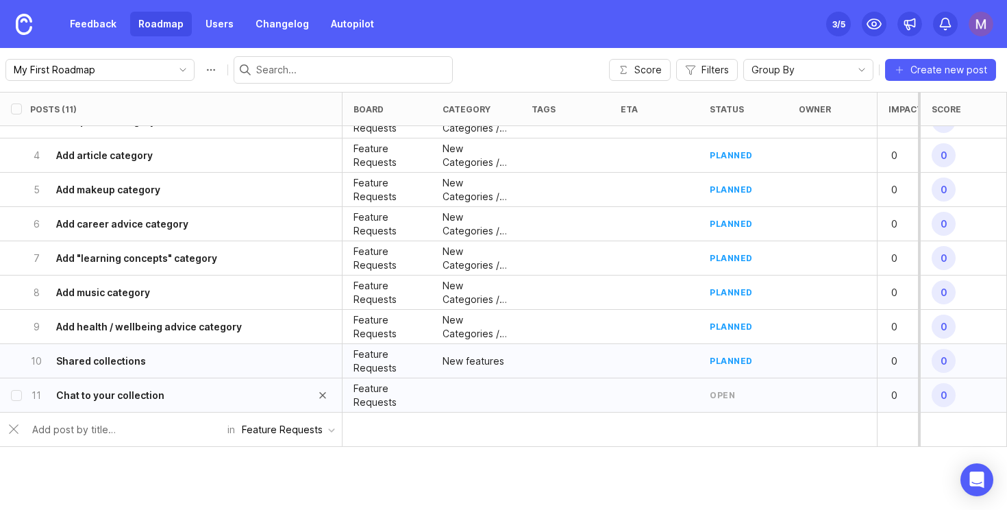
click at [206, 402] on div "11 Chat to your collection" at bounding box center [166, 395] width 273 height 34
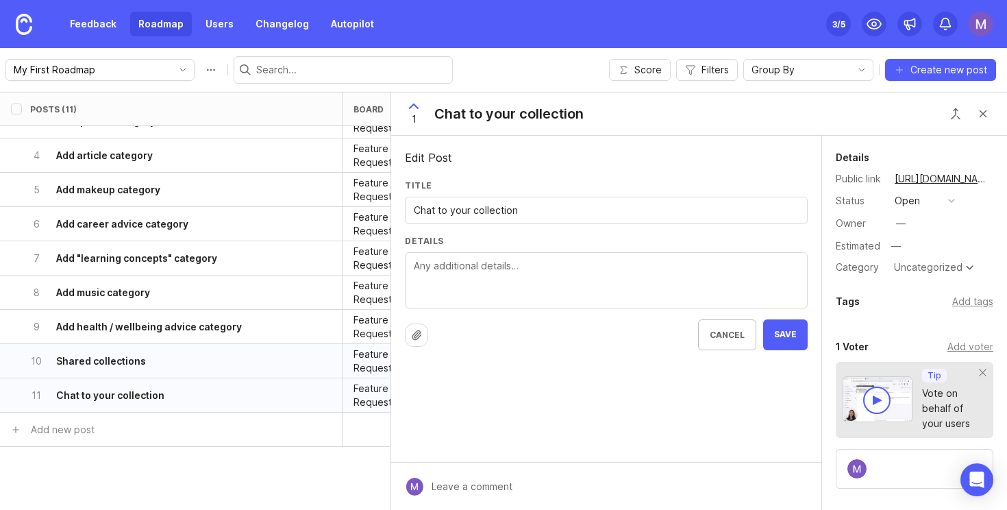
click at [462, 268] on textarea "Details" at bounding box center [606, 280] width 385 height 45
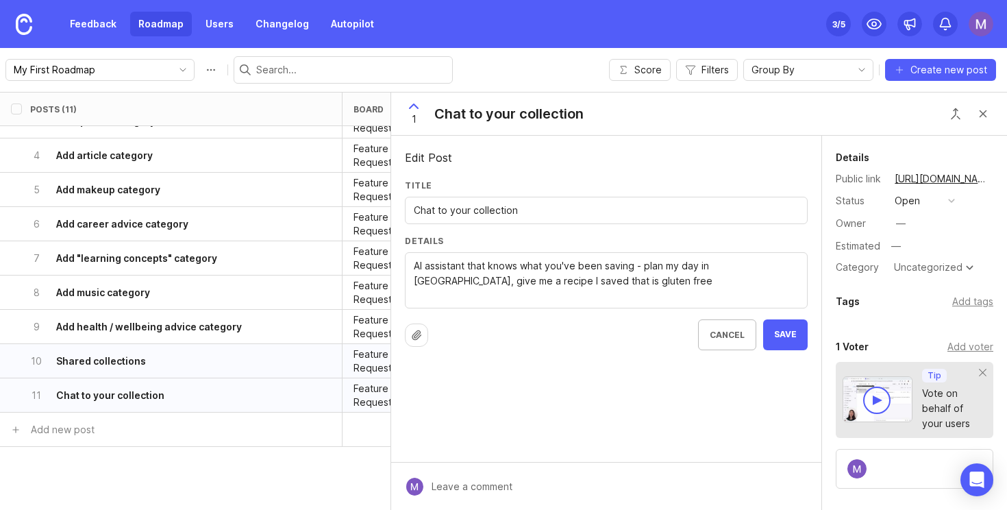
click at [644, 265] on textarea "AI assistant that knows what you've been saving - plan my day in London, give m…" at bounding box center [606, 280] width 385 height 45
click at [750, 267] on textarea "AI assistant that knows what you've been saving - "plan my day in London, give …" at bounding box center [606, 280] width 385 height 45
click at [624, 282] on textarea "AI assistant that knows what you've been saving - "plan my day in London", "giv…" at bounding box center [606, 280] width 385 height 45
click at [727, 266] on textarea "AI assistant that knows what you've been saving - "plan my day in London", "giv…" at bounding box center [606, 280] width 385 height 45
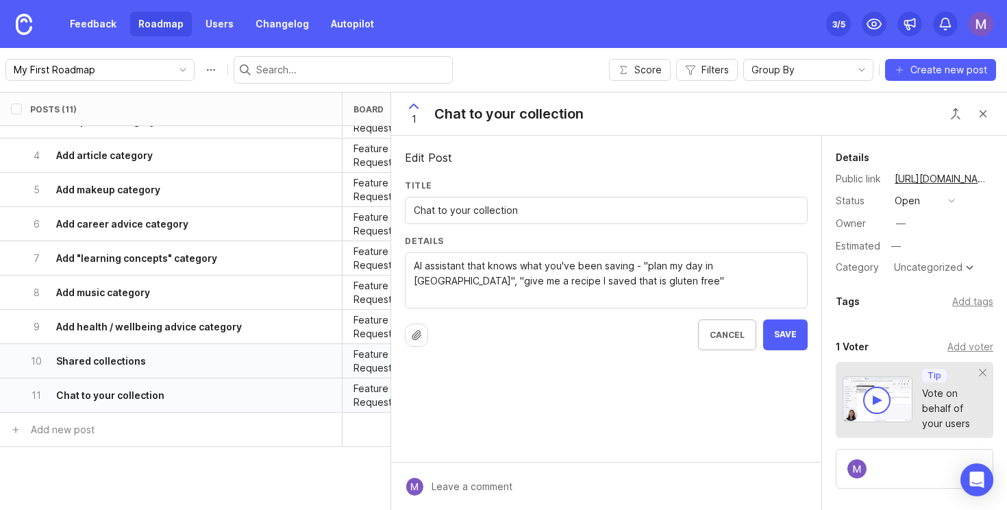
click at [744, 285] on textarea "AI assistant that knows what you've been saving - "plan my day in London", "giv…" at bounding box center [606, 280] width 385 height 45
type textarea "AI assistant that knows what you've been saving - "plan my day in London", "giv…"
click at [933, 272] on div "Uncategorized" at bounding box center [928, 267] width 69 height 10
click at [802, 337] on button "Save" at bounding box center [785, 334] width 45 height 31
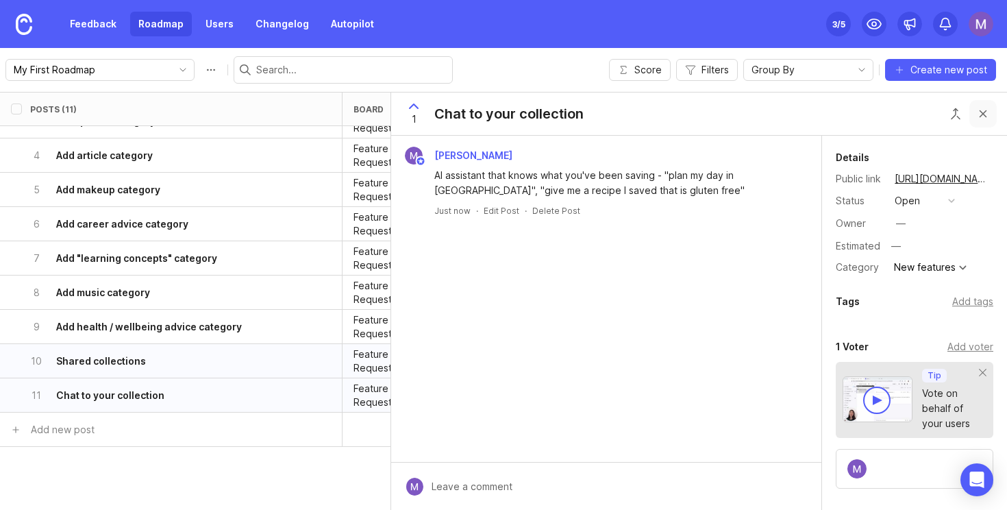
click at [987, 109] on button "Close button" at bounding box center [983, 113] width 27 height 27
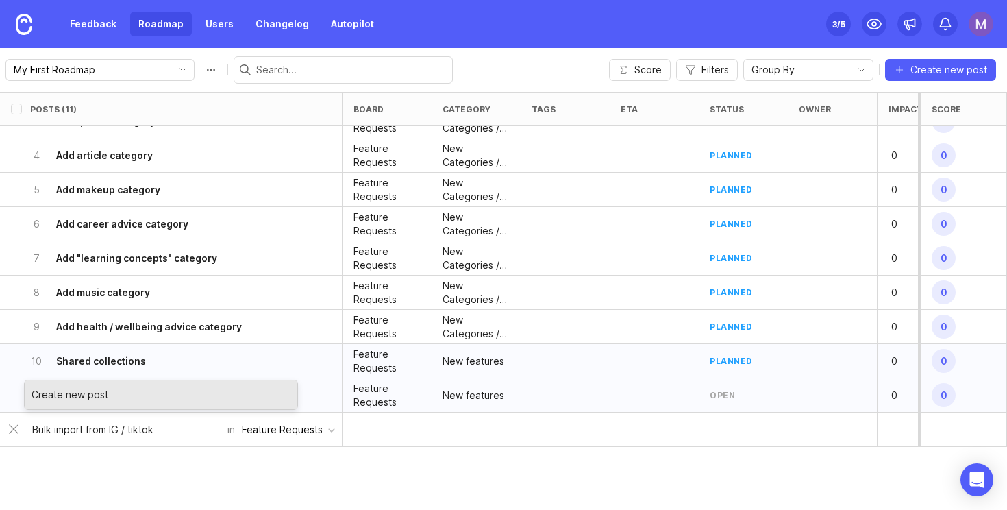
click at [131, 432] on input "Bulk import from IG / tiktok" at bounding box center [125, 429] width 187 height 15
type input "Bulk import from IG / Tiktok"
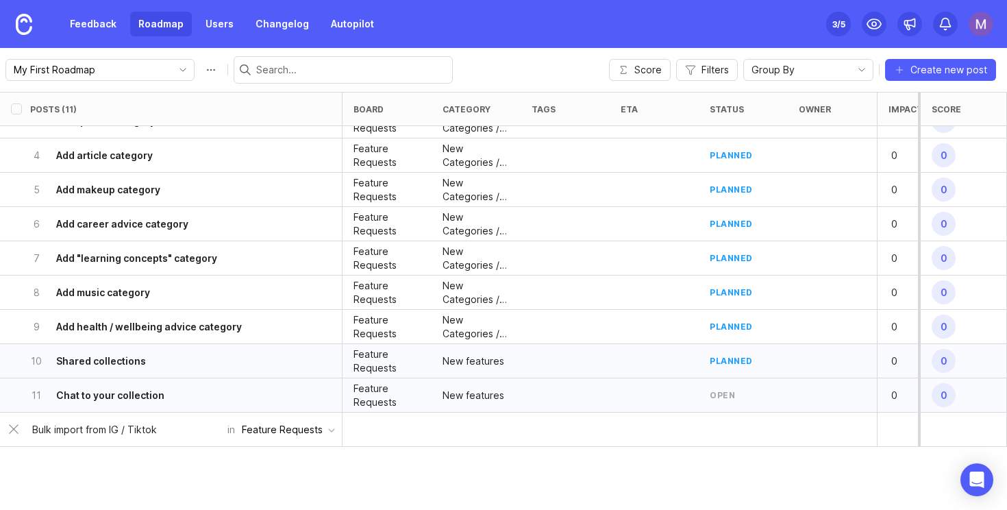
click at [195, 478] on div "Posts (11) board category tags eta status owner Impact Votes Effort Score 1 Add…" at bounding box center [503, 301] width 1007 height 418
click at [204, 431] on input "Bulk import from IG / Tiktok" at bounding box center [125, 429] width 187 height 15
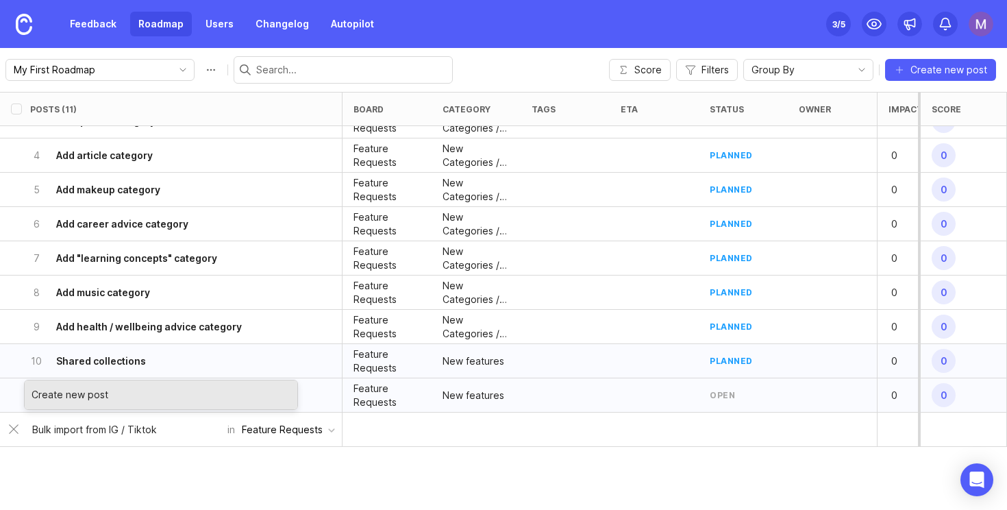
click at [201, 393] on div "Create new post" at bounding box center [161, 394] width 273 height 29
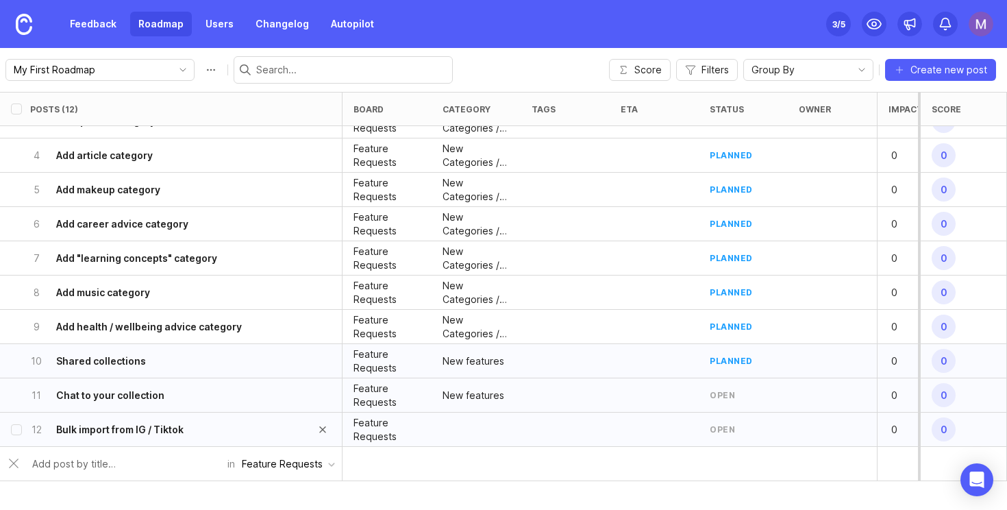
click at [157, 425] on h6 "Bulk import from IG / Tiktok" at bounding box center [119, 430] width 127 height 14
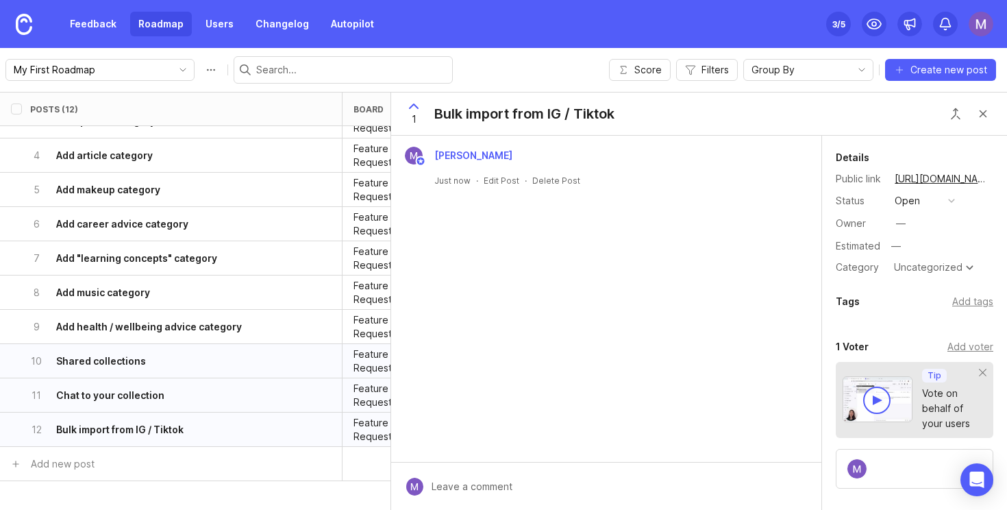
click at [935, 280] on div "Details Public link https://the-sortd-app.canny.io/feature-requests/p/bulk-impo…" at bounding box center [914, 407] width 185 height 543
click at [943, 271] on div "Uncategorized" at bounding box center [928, 267] width 69 height 10
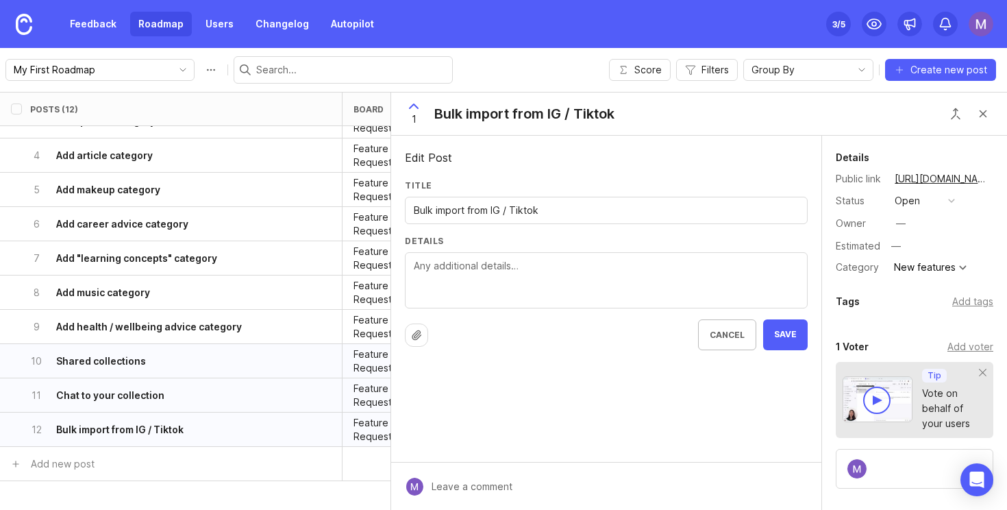
click at [476, 258] on textarea "Details" at bounding box center [606, 280] width 385 height 45
type textarea "User should be able to bulk upload all their previously saved posts from IG or …"
click at [791, 330] on span "Save" at bounding box center [785, 335] width 23 height 12
click at [918, 200] on div "open" at bounding box center [907, 200] width 25 height 15
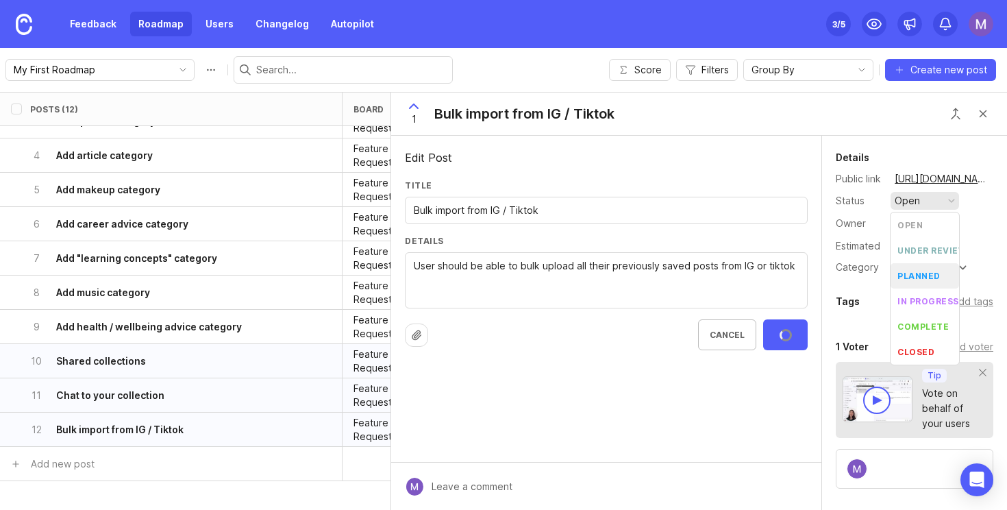
click at [919, 275] on div "planned" at bounding box center [919, 276] width 43 height 12
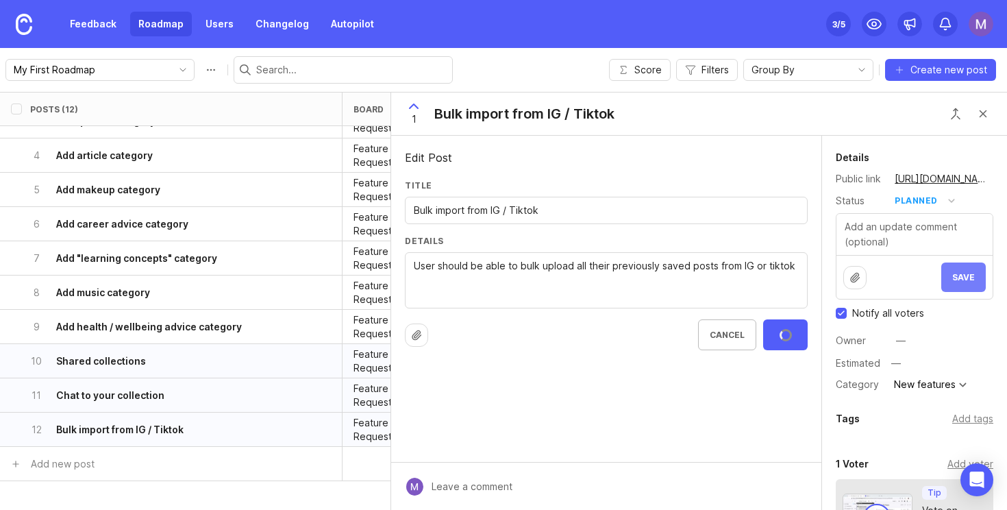
click at [966, 282] on button "Save" at bounding box center [964, 276] width 45 height 29
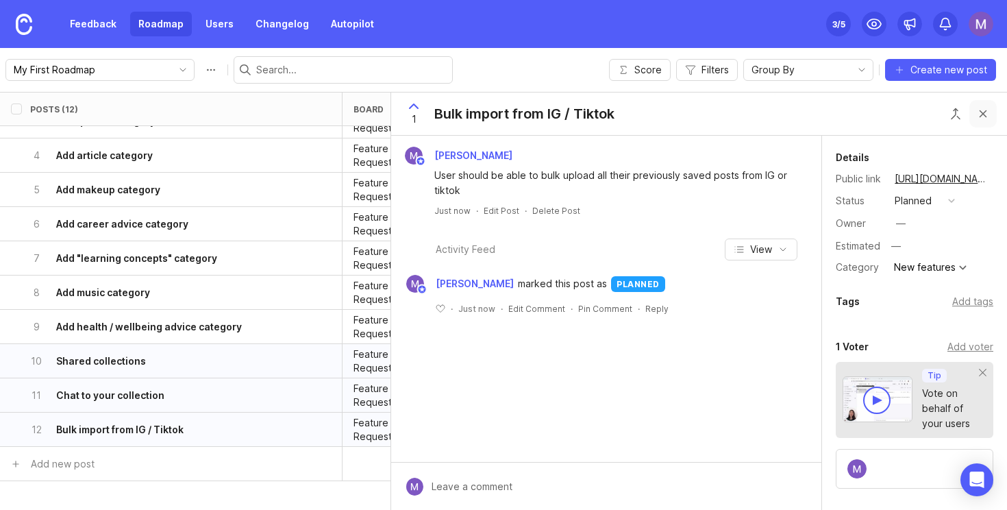
click at [984, 110] on button "Close button" at bounding box center [983, 113] width 27 height 27
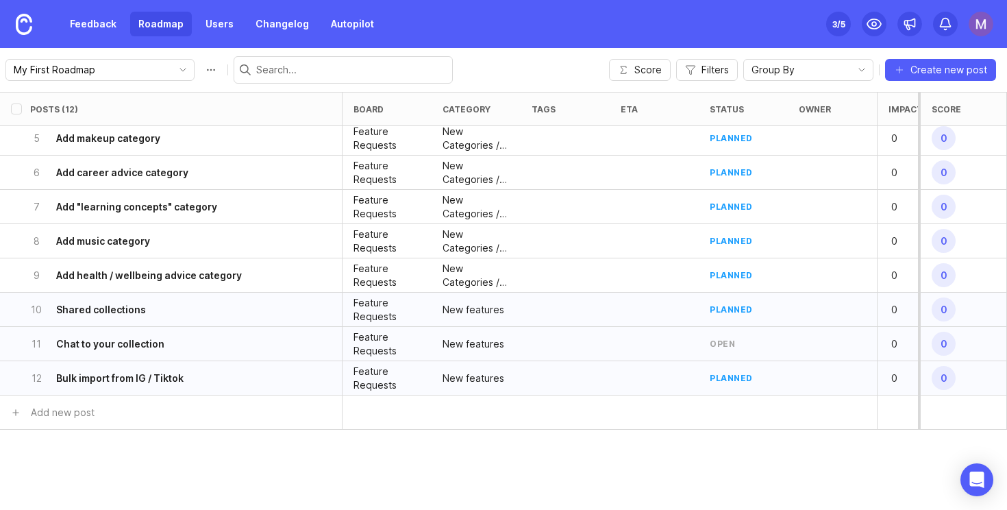
scroll to position [171, 0]
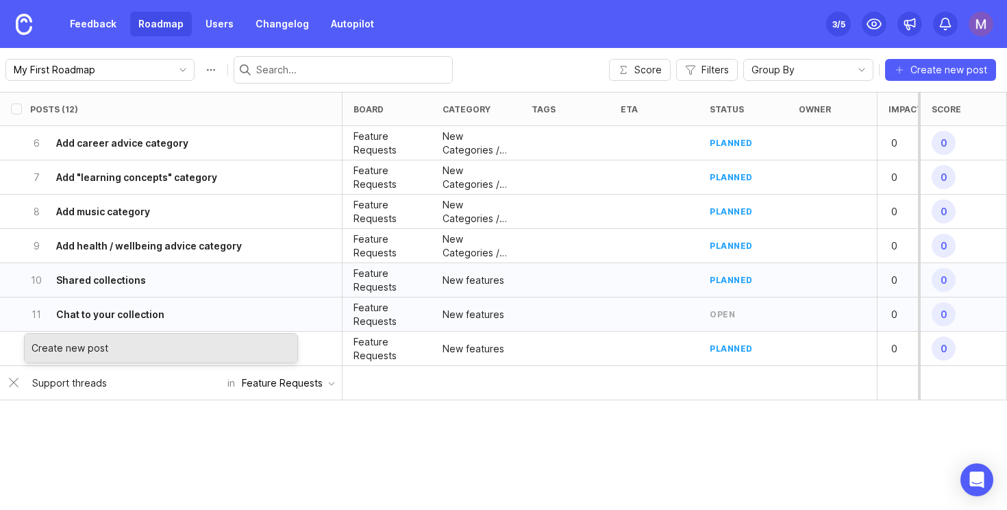
type input "Support threads"
click at [147, 345] on div "Create new post" at bounding box center [161, 348] width 273 height 29
click at [97, 350] on div "Create new post" at bounding box center [161, 348] width 273 height 29
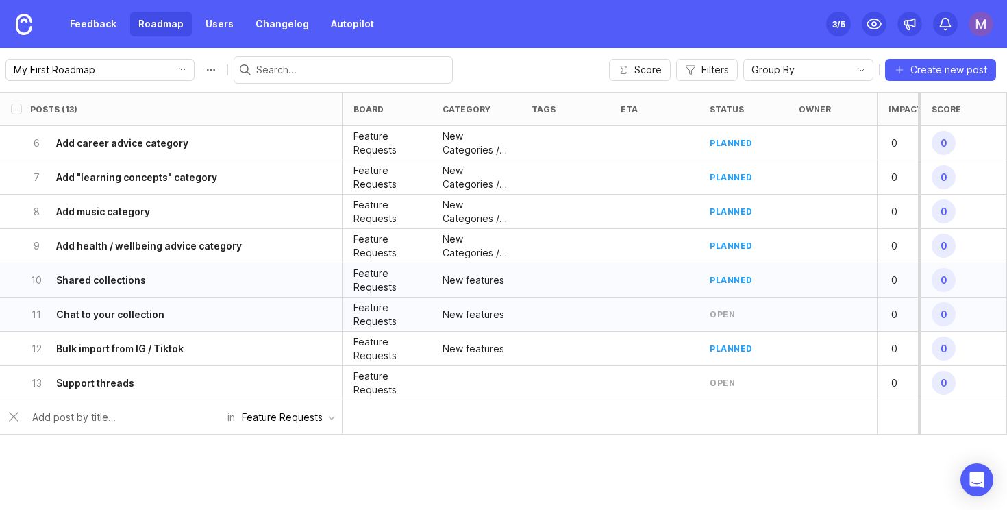
click at [678, 316] on div at bounding box center [654, 314] width 89 height 34
click at [196, 314] on div "11 Chat to your collection" at bounding box center [166, 314] width 273 height 34
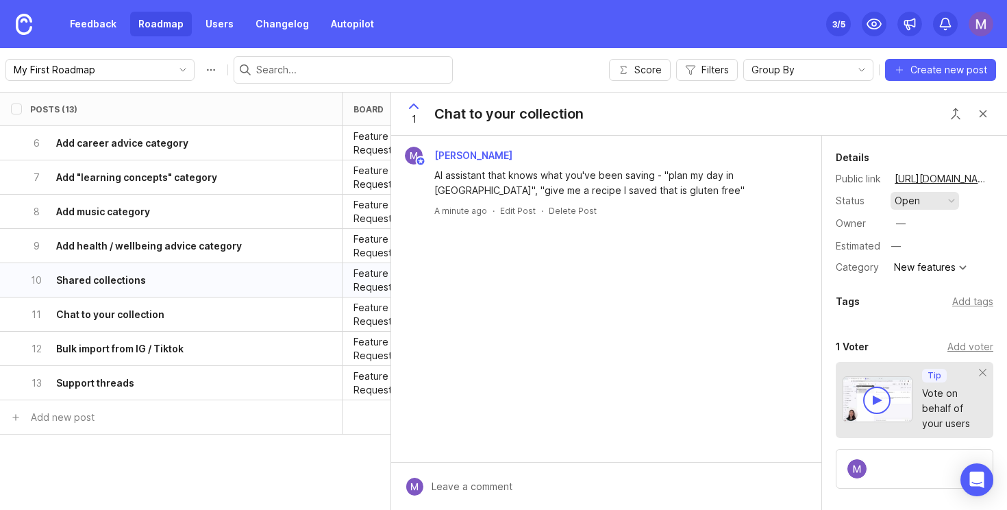
click at [926, 206] on button "open" at bounding box center [925, 201] width 69 height 18
click at [935, 277] on div "planned" at bounding box center [919, 276] width 43 height 12
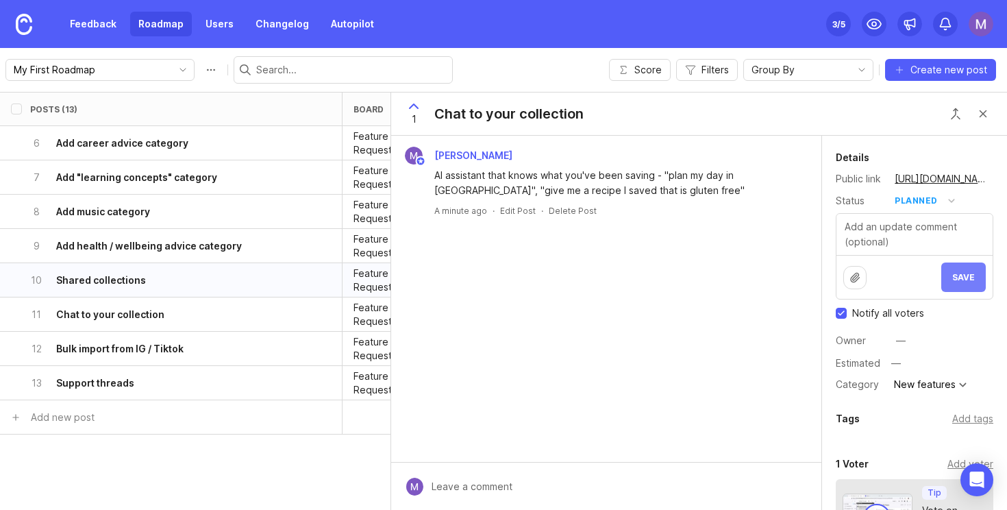
click at [957, 272] on span "Save" at bounding box center [964, 277] width 23 height 10
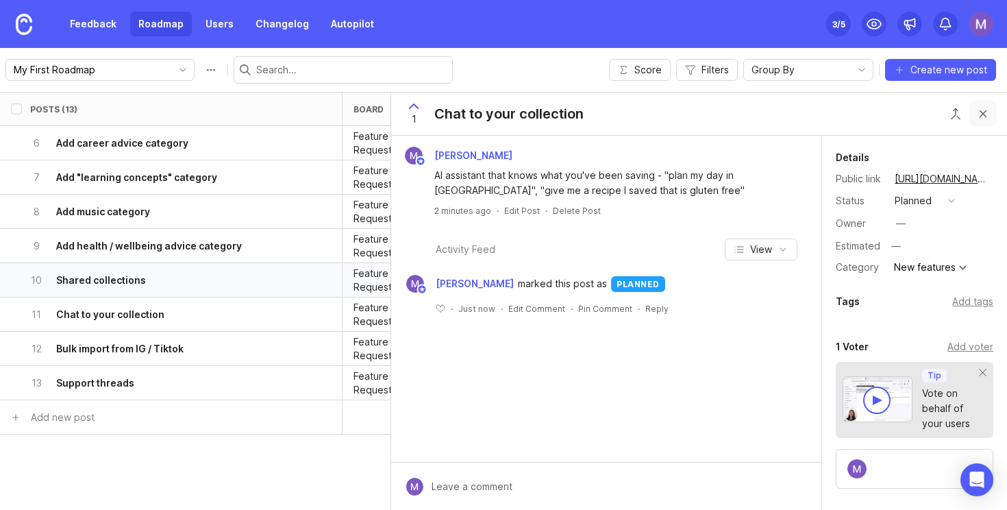
click at [981, 119] on button "Close button" at bounding box center [983, 113] width 27 height 27
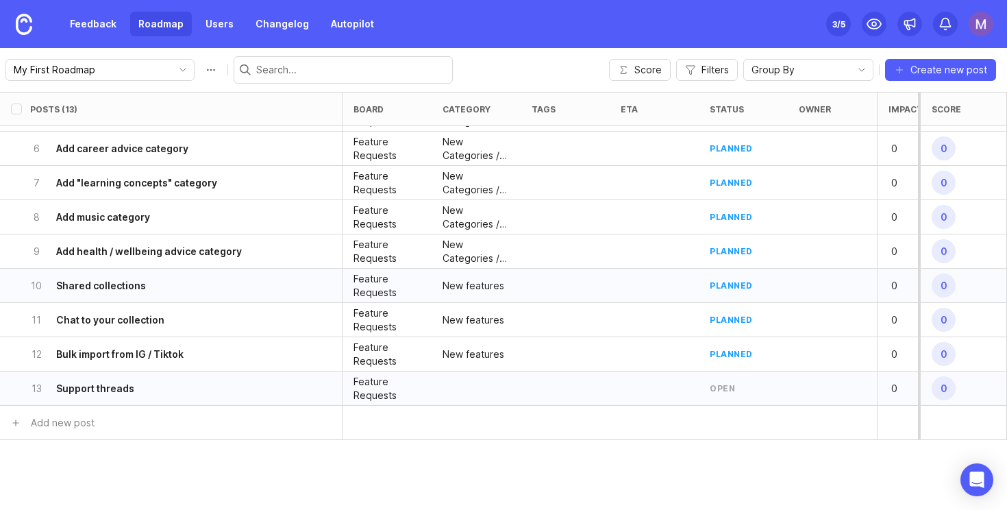
scroll to position [199, 0]
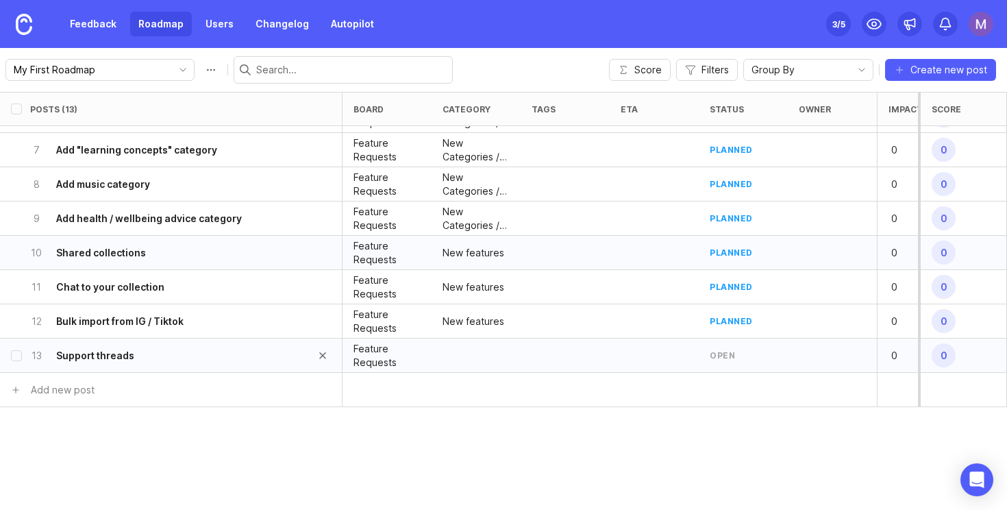
click at [220, 343] on div "13 Support threads" at bounding box center [166, 356] width 273 height 34
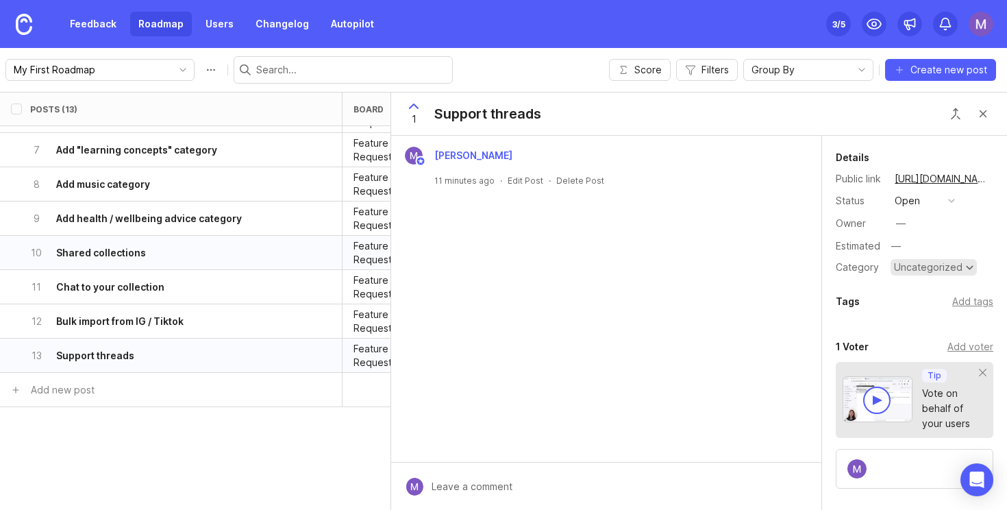
click at [938, 272] on div "Uncategorized" at bounding box center [928, 267] width 69 height 10
